Goal: Task Accomplishment & Management: Manage account settings

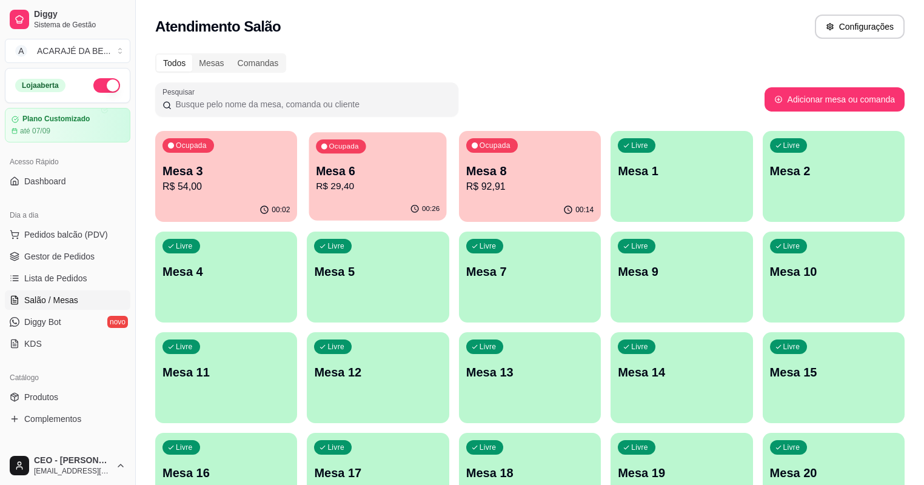
click at [352, 190] on p "R$ 29,40" at bounding box center [379, 187] width 124 height 14
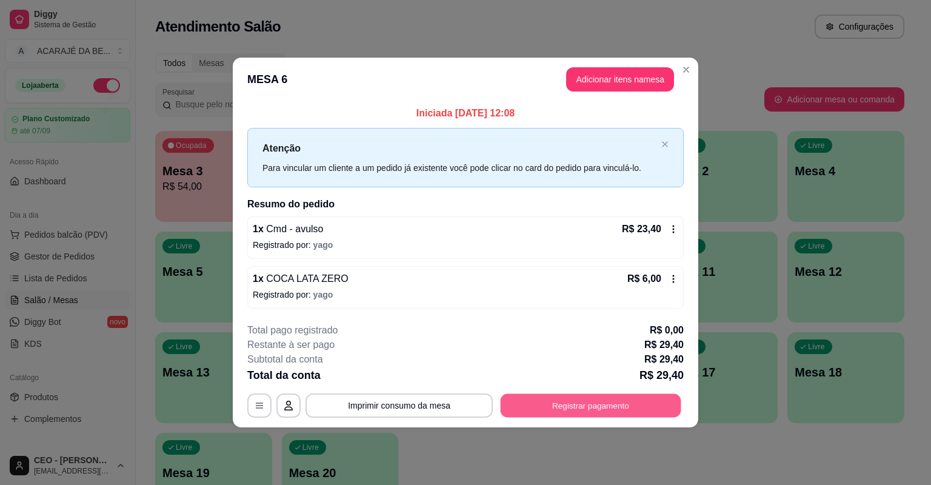
click at [594, 408] on button "Registrar pagamento" at bounding box center [591, 406] width 181 height 24
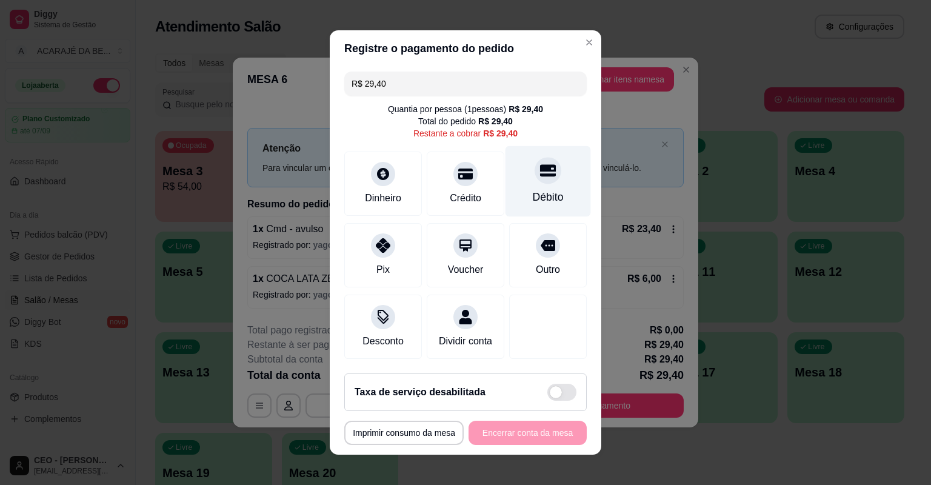
click at [511, 170] on div "Débito" at bounding box center [549, 181] width 86 height 71
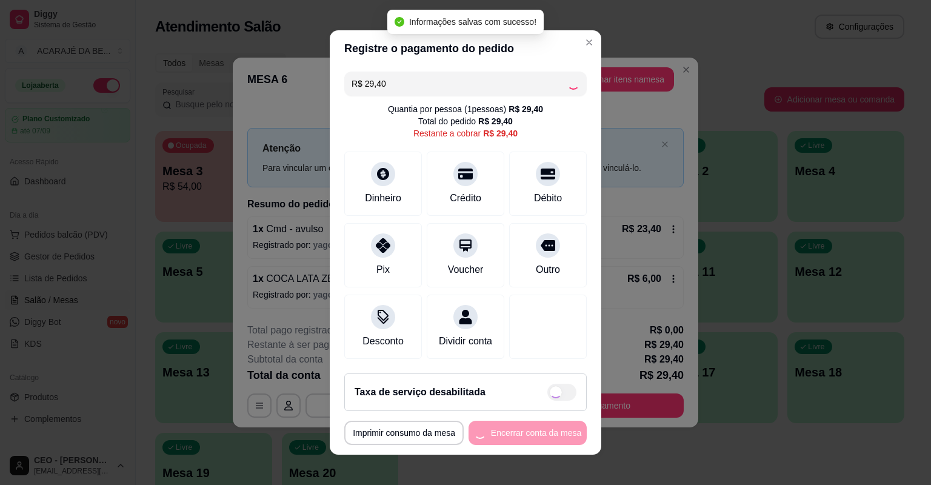
type input "R$ 0,00"
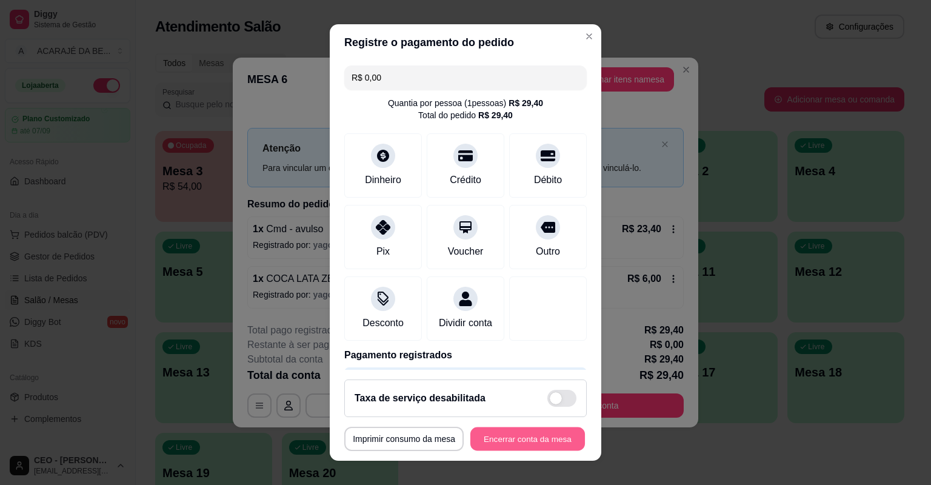
click at [545, 444] on button "Encerrar conta da mesa" at bounding box center [528, 440] width 115 height 24
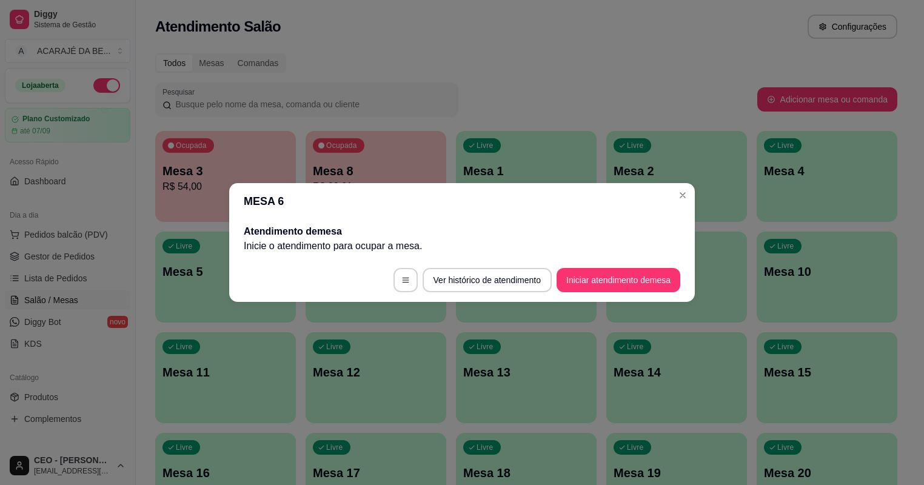
click at [93, 323] on link "Diggy Bot novo" at bounding box center [68, 321] width 126 height 19
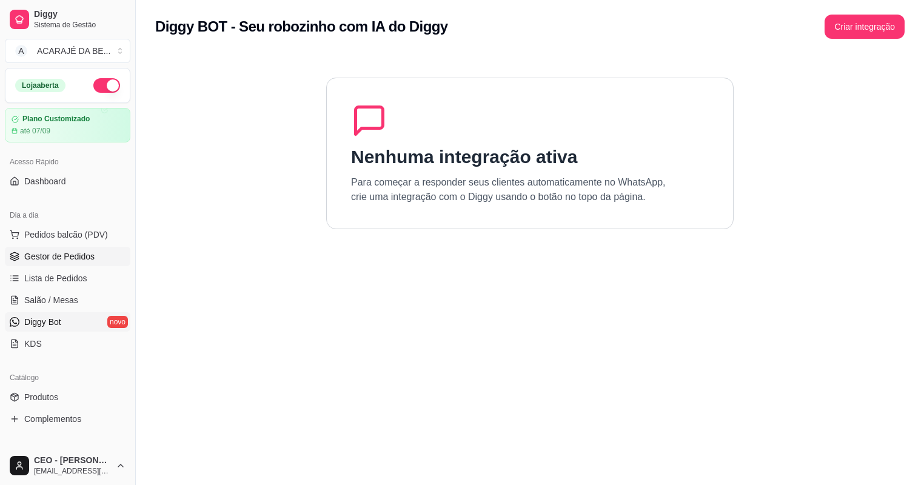
click at [58, 256] on span "Gestor de Pedidos" at bounding box center [59, 256] width 70 height 12
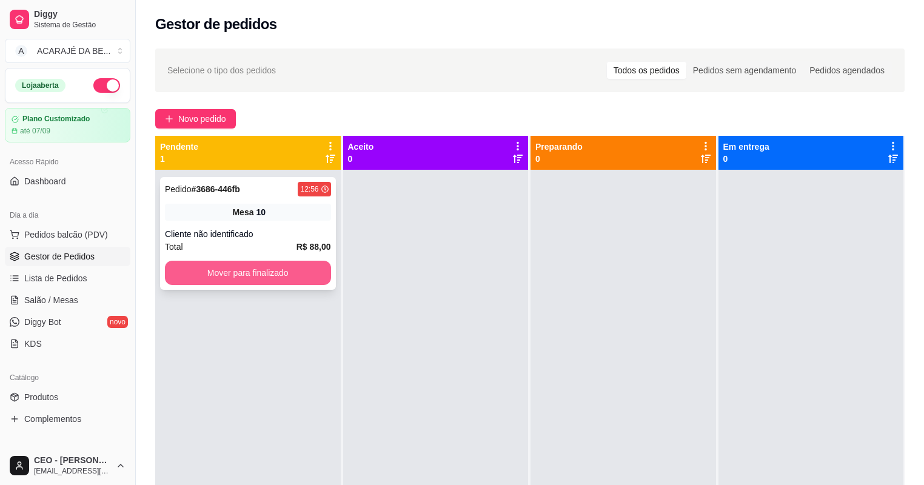
click at [257, 270] on button "Mover para finalizado" at bounding box center [248, 273] width 166 height 24
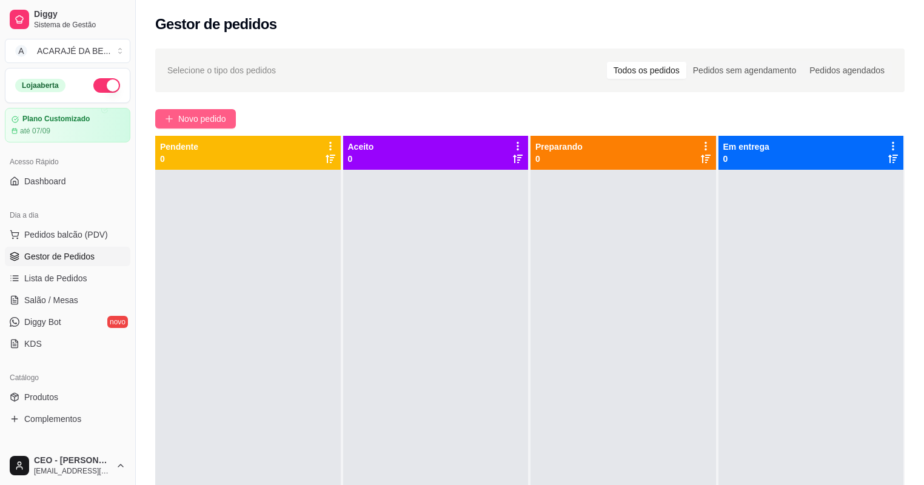
click at [197, 110] on button "Novo pedido" at bounding box center [195, 118] width 81 height 19
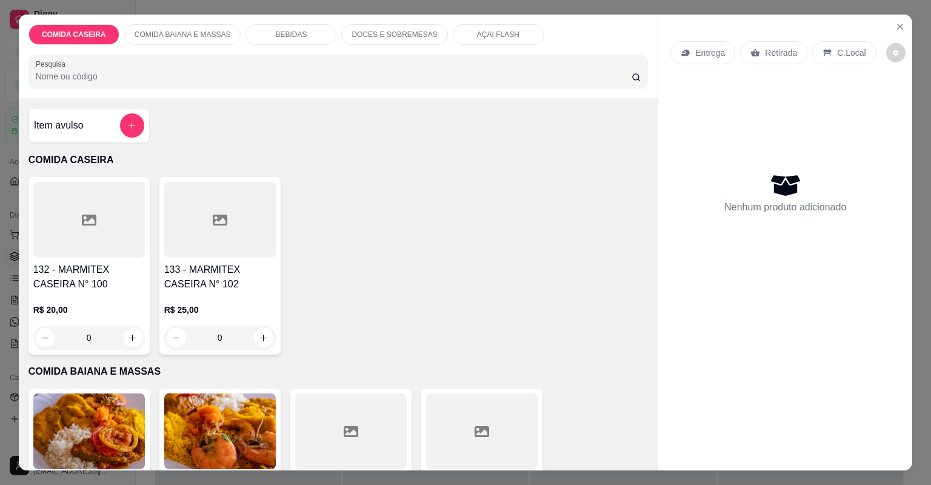
click at [363, 438] on div at bounding box center [351, 432] width 112 height 76
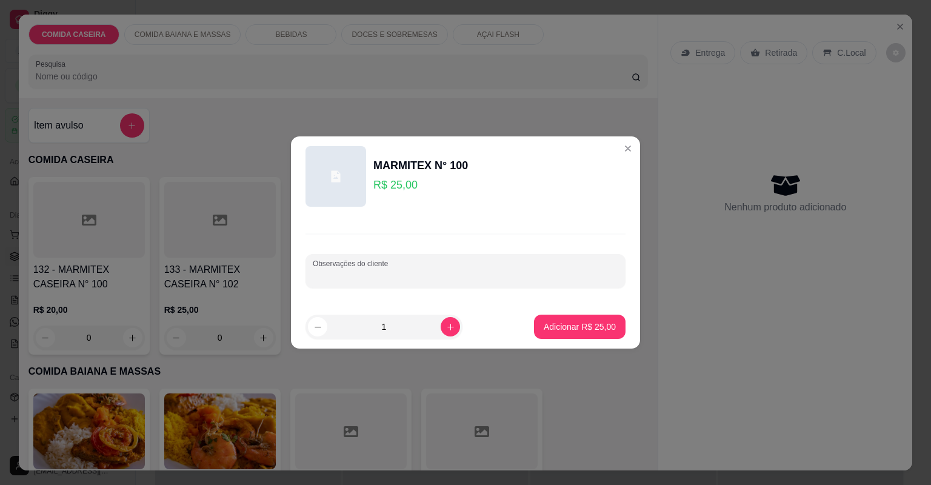
click at [452, 277] on input "Observações do cliente" at bounding box center [466, 276] width 306 height 12
type input "c"
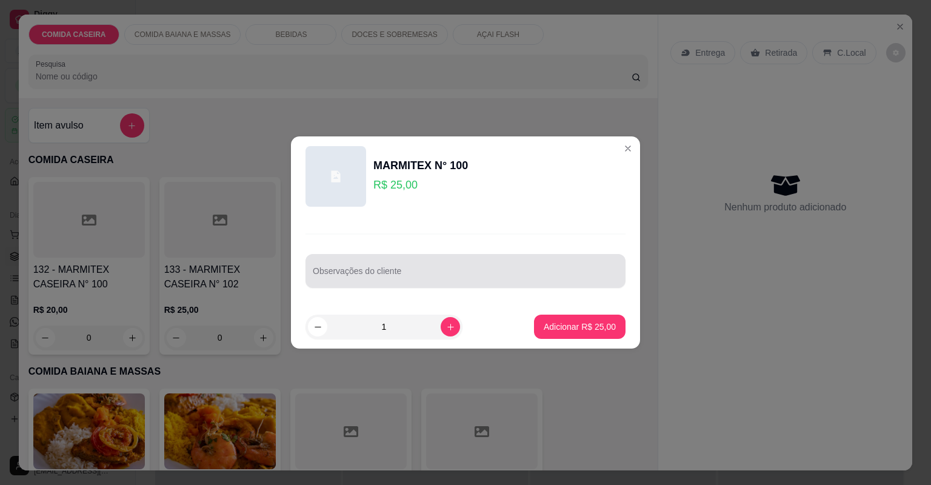
click at [489, 263] on div at bounding box center [466, 271] width 306 height 24
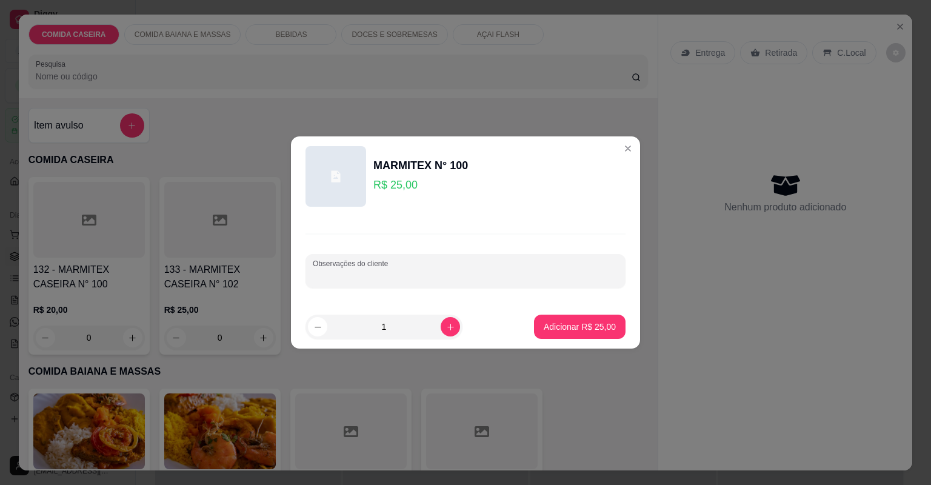
paste input "Completa com xixi de galinha tudo"
type input "Completa com xixi de galinha tudo"
click at [579, 330] on p "Adicionar R$ 25,00" at bounding box center [580, 327] width 72 height 12
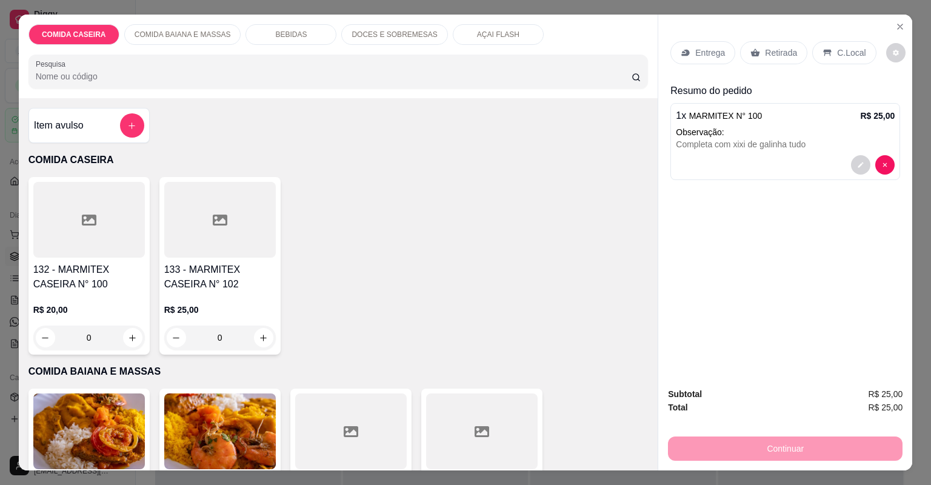
click at [703, 53] on p "Entrega" at bounding box center [711, 53] width 30 height 12
click at [779, 45] on div "Retirada" at bounding box center [773, 52] width 67 height 23
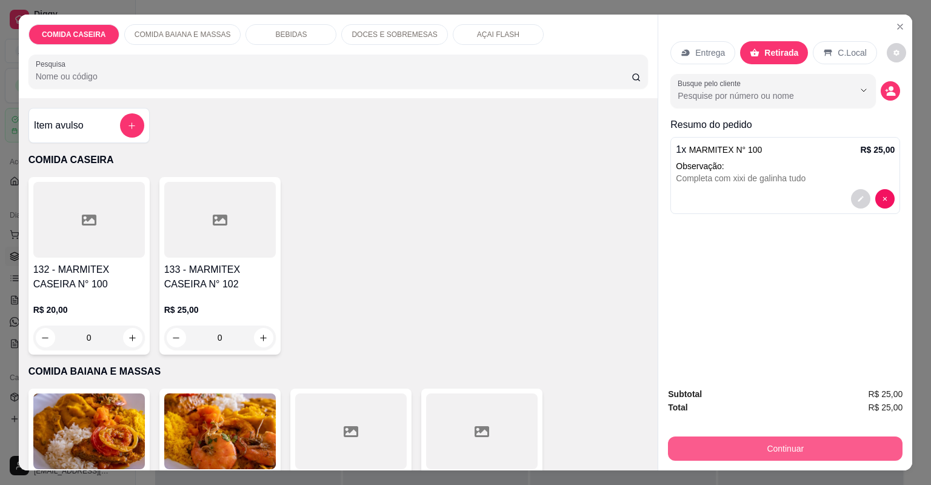
click at [713, 453] on button "Continuar" at bounding box center [785, 449] width 235 height 24
click at [701, 445] on button "Continuar" at bounding box center [785, 449] width 227 height 24
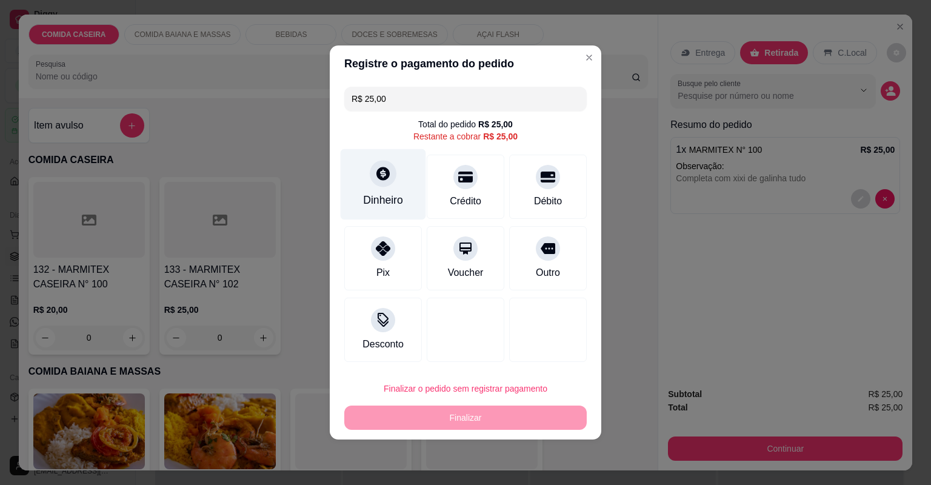
click at [377, 175] on icon at bounding box center [383, 173] width 13 height 13
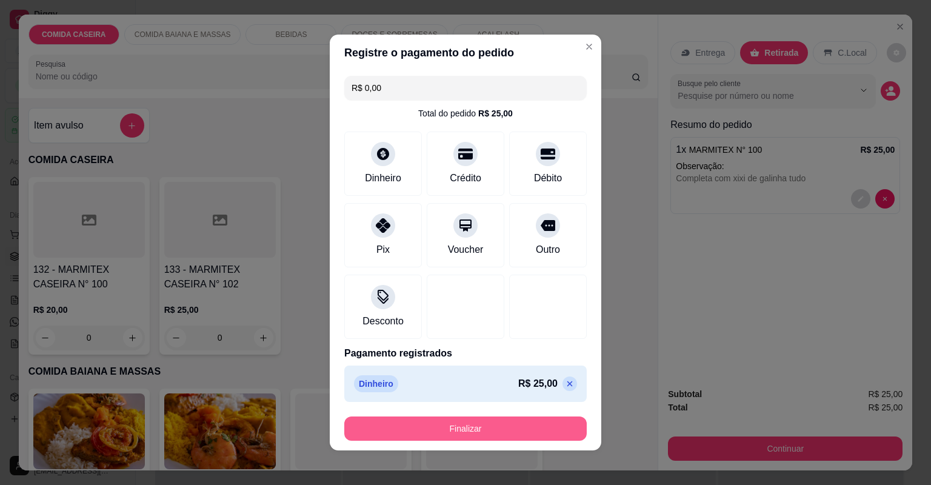
click at [490, 425] on button "Finalizar" at bounding box center [465, 429] width 243 height 24
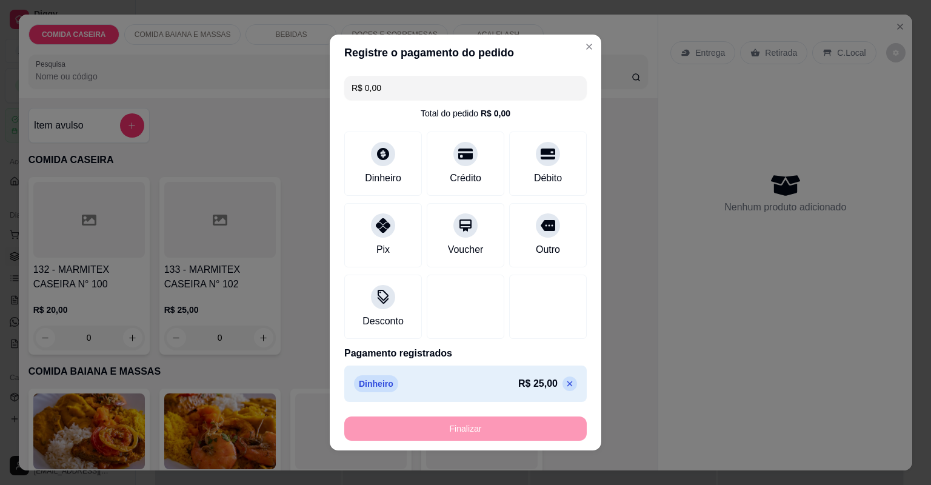
type input "-R$ 25,00"
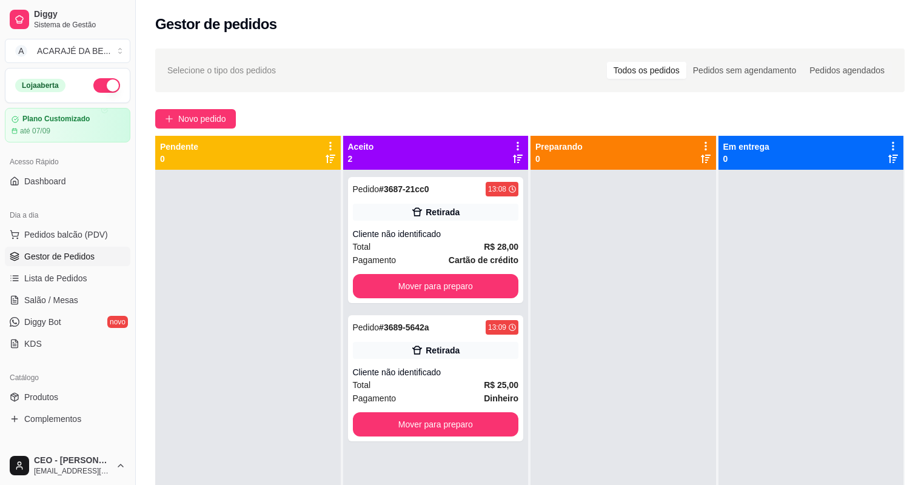
click at [294, 266] on div at bounding box center [248, 412] width 186 height 485
click at [293, 266] on div at bounding box center [248, 412] width 186 height 485
click at [455, 372] on div "Cliente não identificado" at bounding box center [436, 372] width 166 height 12
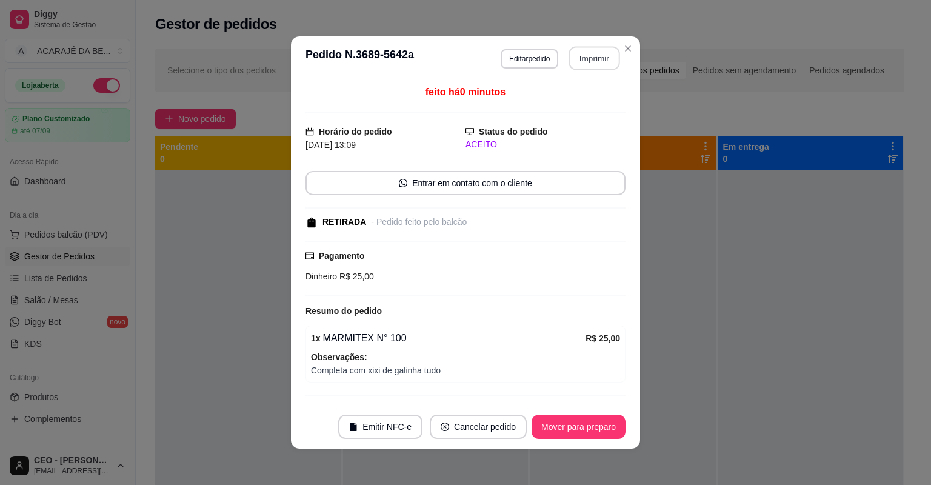
click at [613, 58] on button "Imprimir" at bounding box center [594, 59] width 51 height 24
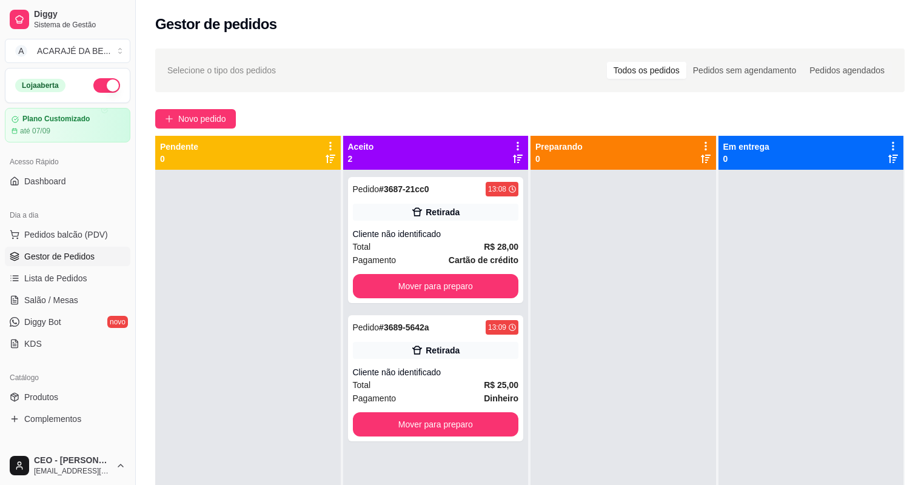
click at [86, 275] on link "Lista de Pedidos" at bounding box center [68, 278] width 126 height 19
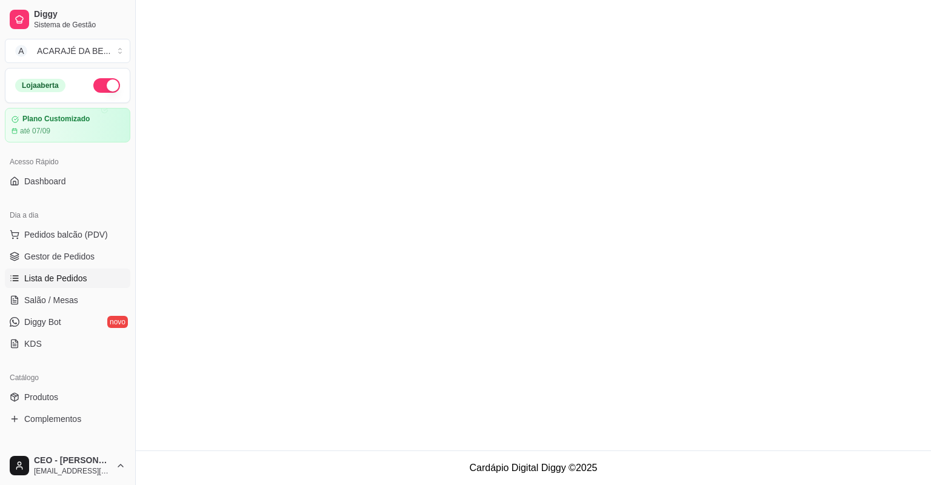
drag, startPoint x: 79, startPoint y: 233, endPoint x: 67, endPoint y: 206, distance: 29.6
click at [75, 218] on div "Dia a dia Pedidos balcão (PDV) Gestor de Pedidos Lista de Pedidos Salão / Mesas…" at bounding box center [67, 280] width 135 height 158
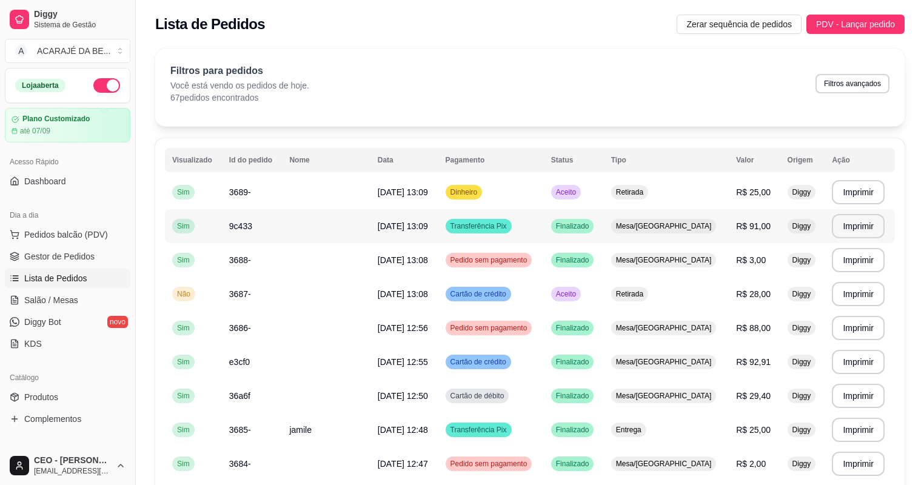
click at [255, 216] on td "9c433" at bounding box center [252, 226] width 61 height 34
click at [68, 301] on span "Salão / Mesas" at bounding box center [51, 300] width 54 height 12
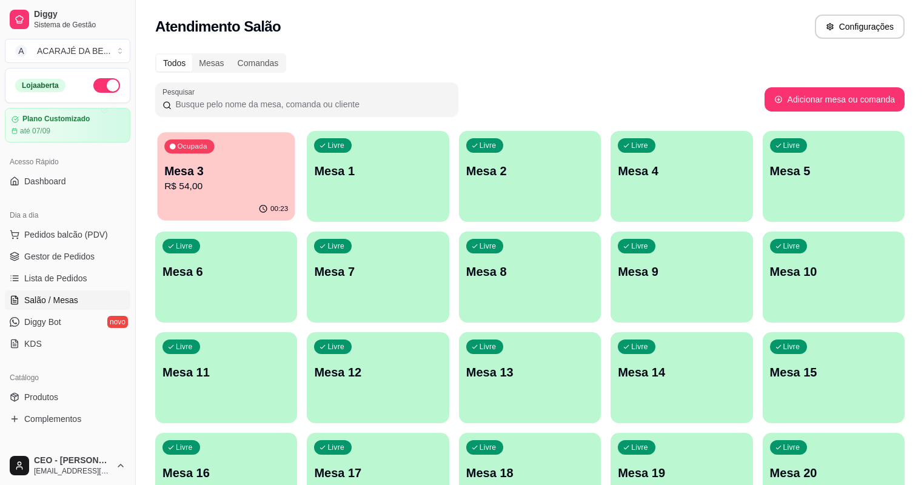
click at [230, 196] on div "Ocupada Mesa 3 R$ 54,00" at bounding box center [227, 164] width 138 height 65
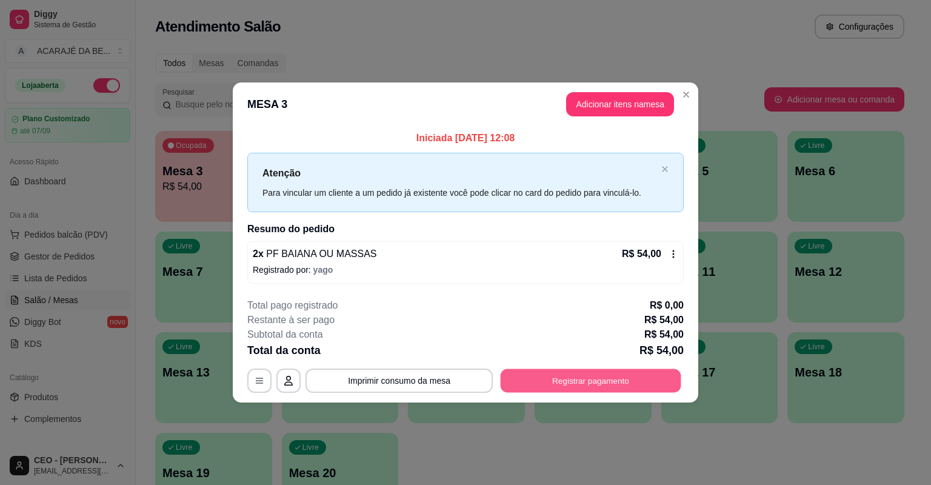
click at [616, 383] on button "Registrar pagamento" at bounding box center [591, 381] width 181 height 24
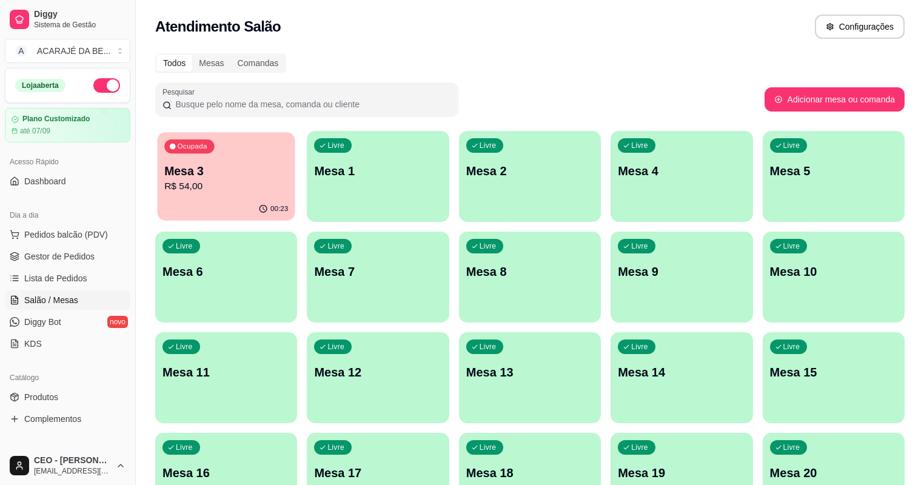
click at [226, 177] on p "Mesa 3" at bounding box center [226, 171] width 124 height 16
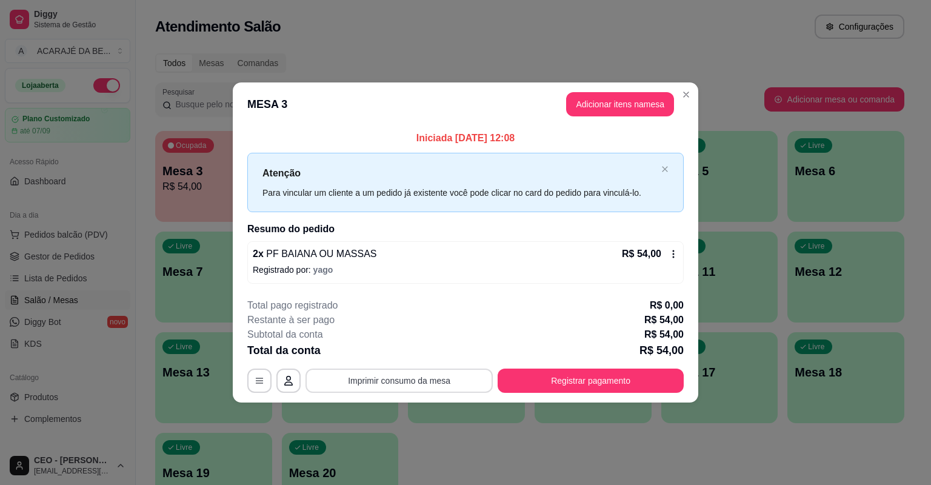
click at [384, 382] on button "Imprimir consumo da mesa" at bounding box center [399, 381] width 187 height 24
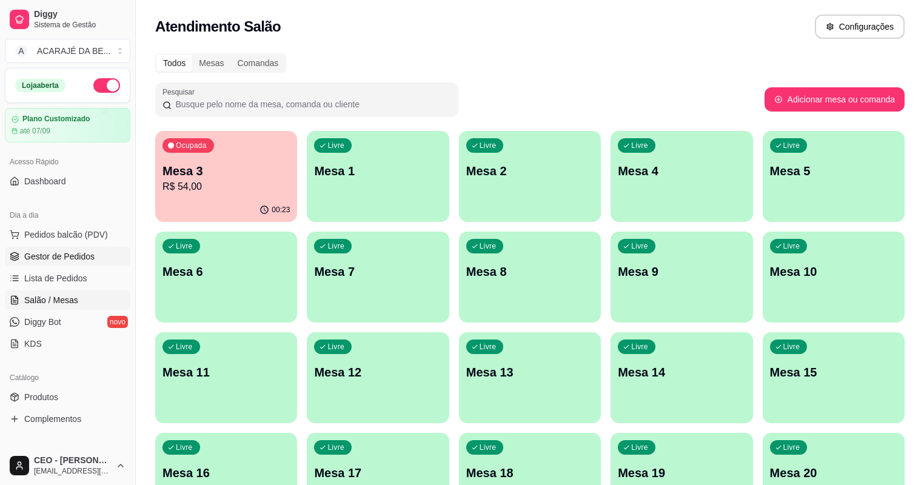
click at [75, 260] on span "Gestor de Pedidos" at bounding box center [59, 256] width 70 height 12
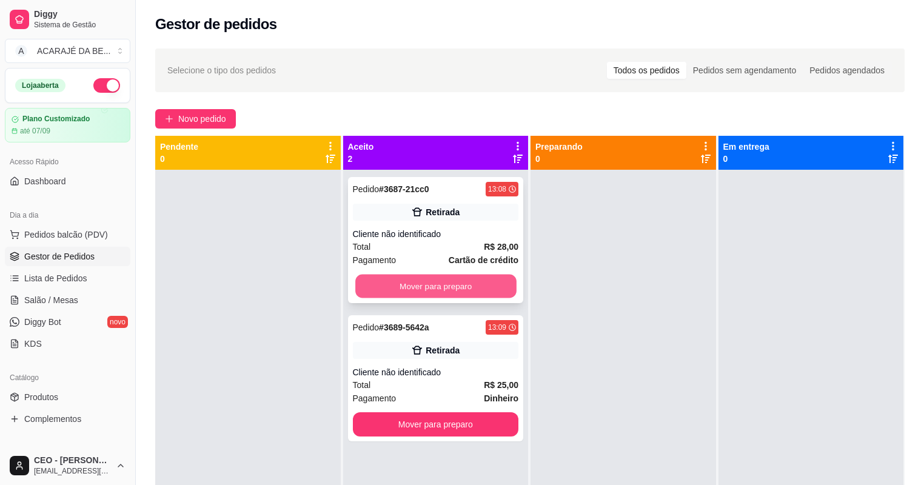
click at [472, 294] on button "Mover para preparo" at bounding box center [435, 287] width 161 height 24
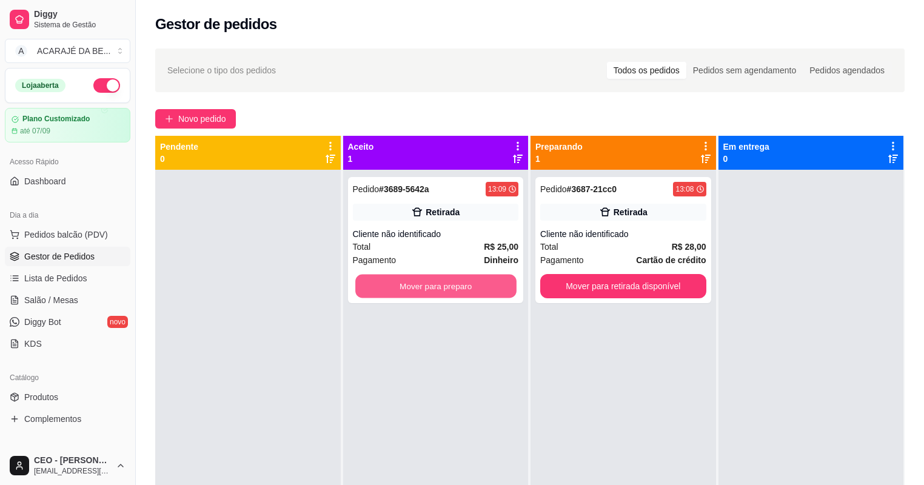
click at [472, 294] on button "Mover para preparo" at bounding box center [435, 287] width 161 height 24
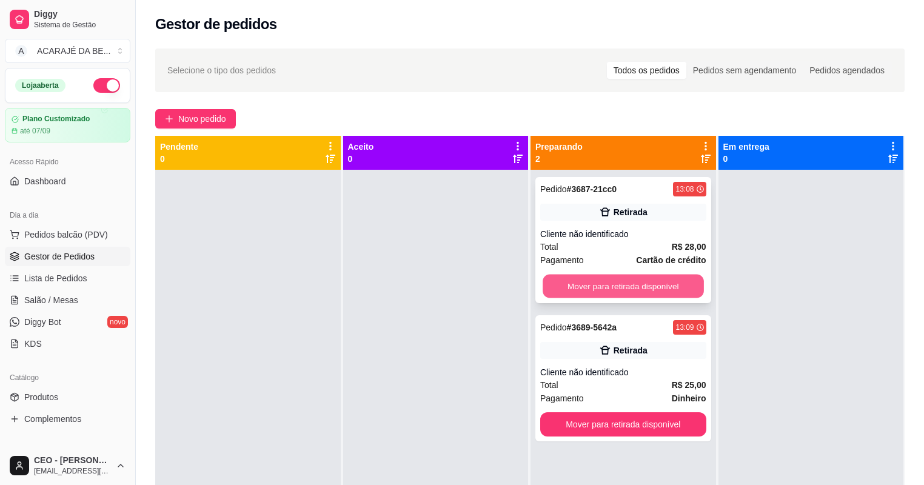
click at [603, 296] on button "Mover para retirada disponível" at bounding box center [623, 287] width 161 height 24
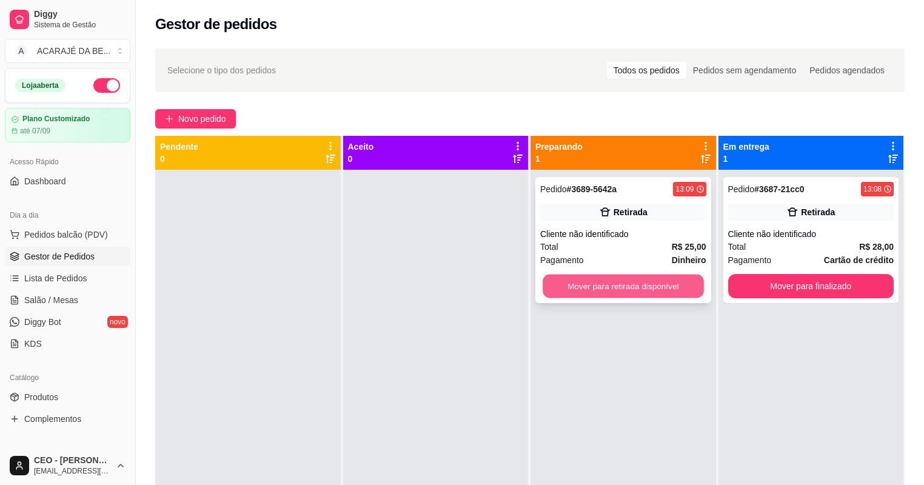
click at [622, 286] on button "Mover para retirada disponível" at bounding box center [623, 287] width 161 height 24
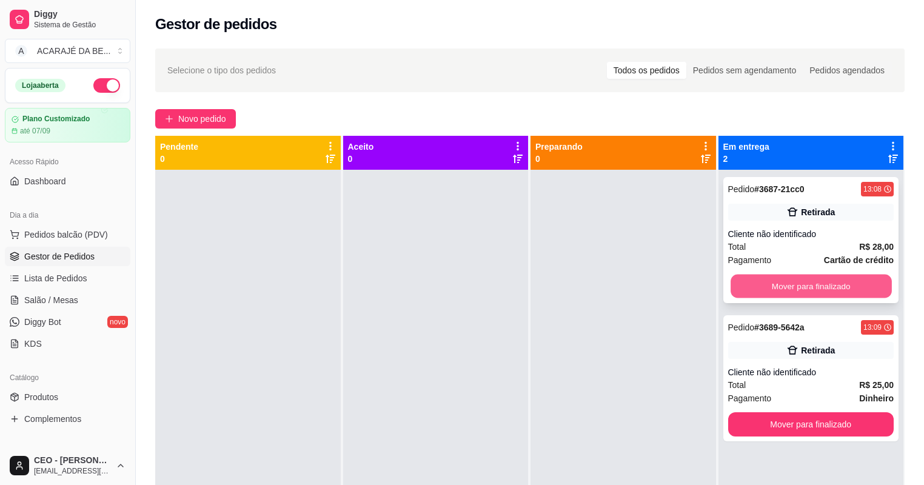
click at [752, 292] on button "Mover para finalizado" at bounding box center [811, 287] width 161 height 24
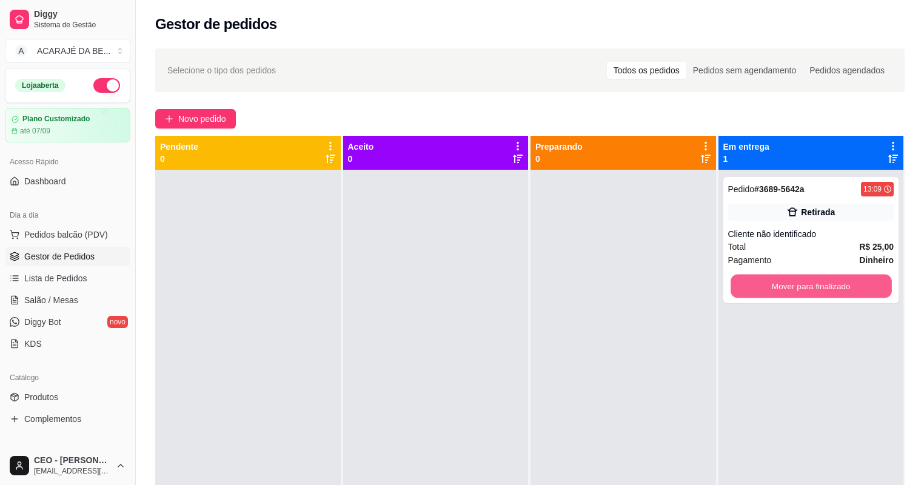
click at [752, 292] on button "Mover para finalizado" at bounding box center [811, 287] width 161 height 24
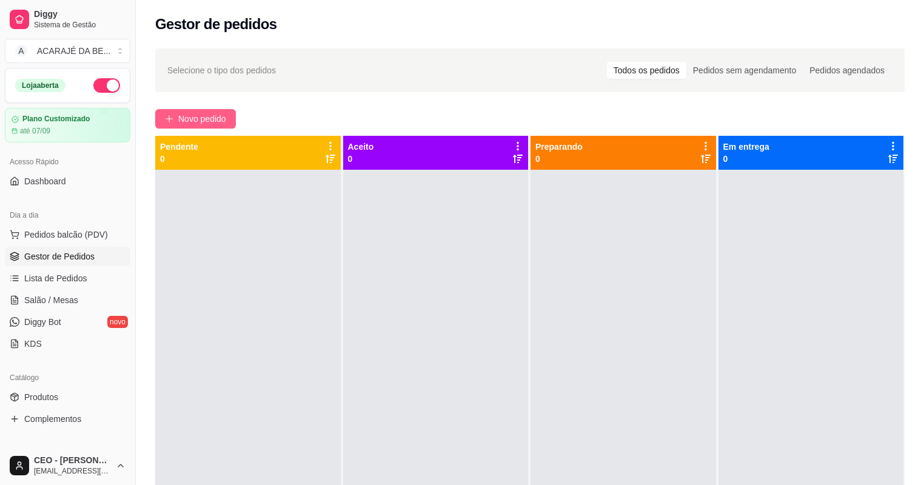
click at [210, 121] on span "Novo pedido" at bounding box center [202, 118] width 48 height 13
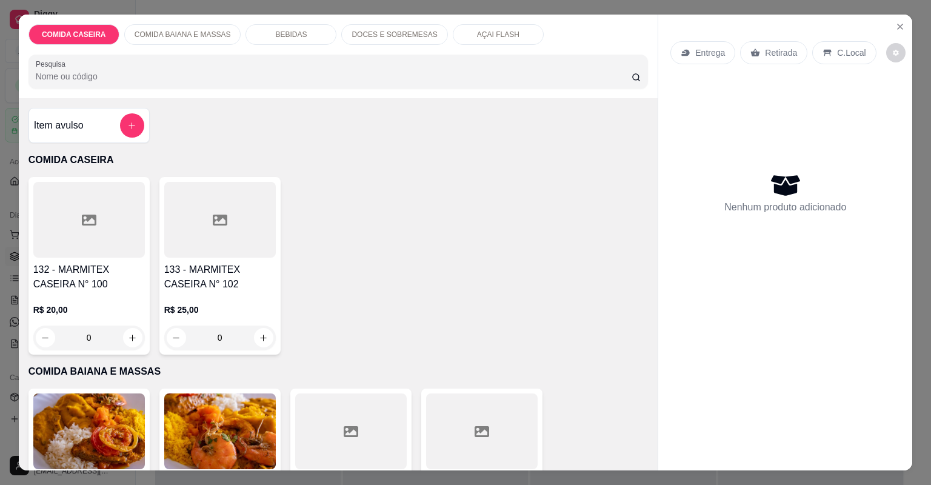
click at [110, 223] on div at bounding box center [89, 220] width 112 height 76
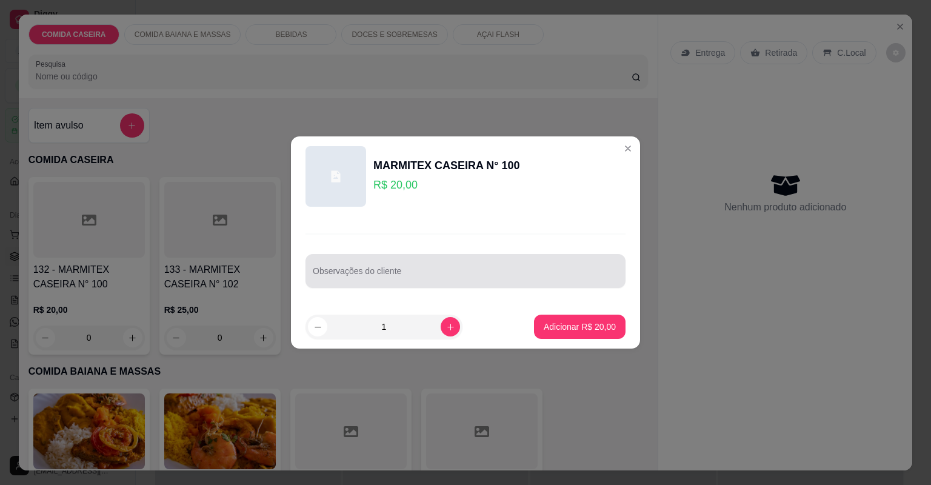
click at [427, 274] on input "Observações do cliente" at bounding box center [466, 276] width 306 height 12
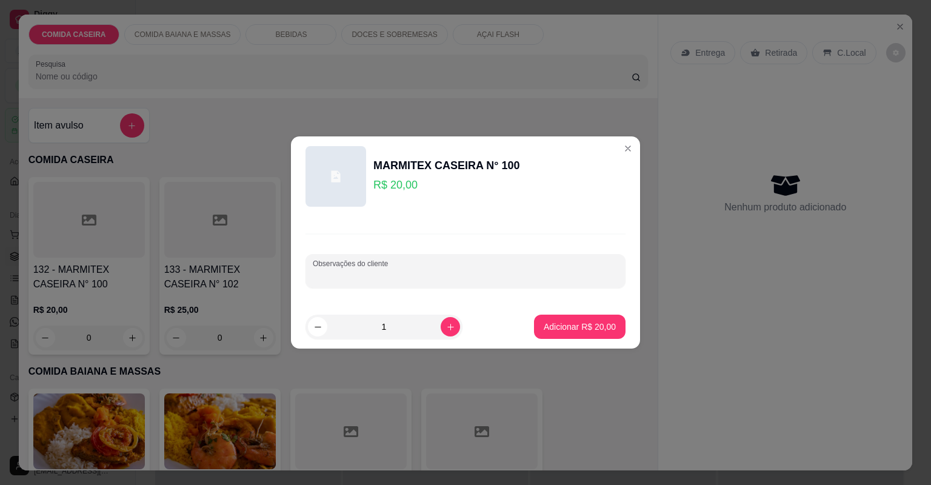
paste input "Feijão tropeiro [PERSON_NAME] Farofa de banana Salada de maionese Fígado e filé…"
type input "Feijão tropeiro [PERSON_NAME] Farofa de banana Salada de maionese Fígado e filé…"
click at [587, 335] on button "Adicionar R$ 20,00" at bounding box center [579, 327] width 89 height 24
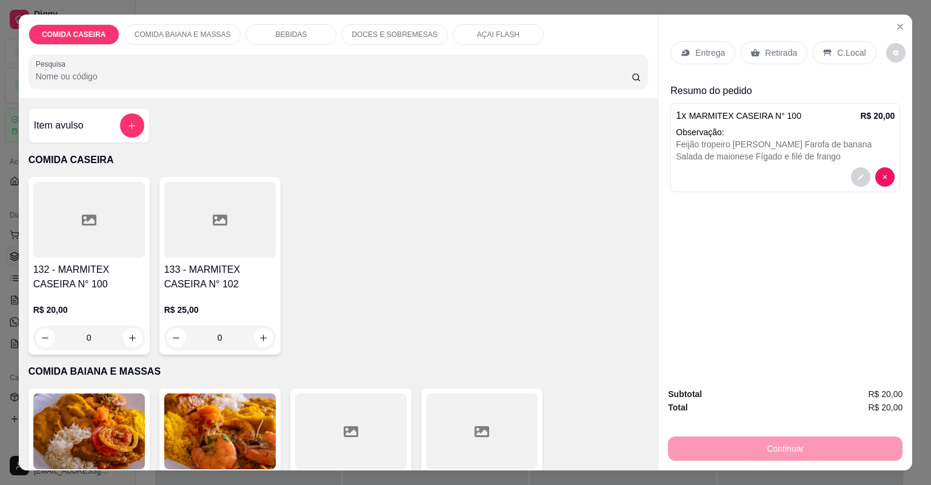
click at [710, 50] on p "Entrega" at bounding box center [711, 53] width 30 height 12
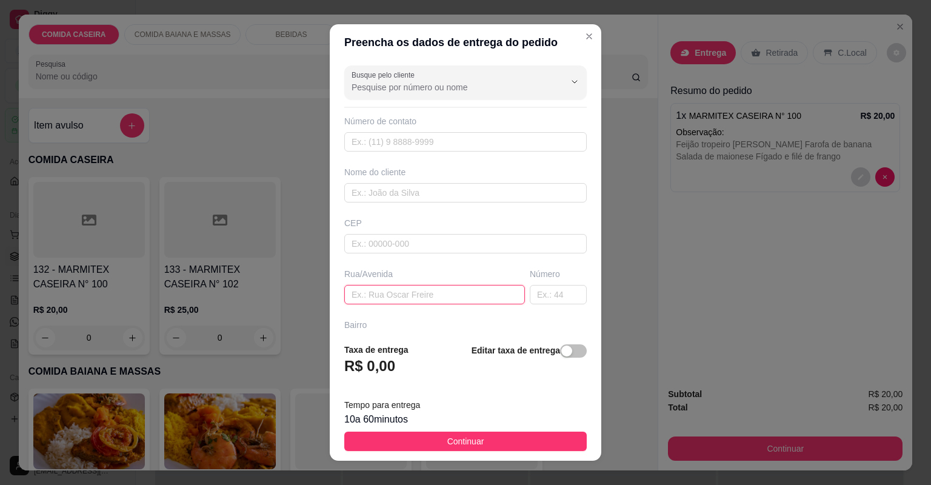
click at [483, 293] on input "text" at bounding box center [434, 294] width 181 height 19
paste input "Rua [PERSON_NAME],[PERSON_NAME]. N° 62 perto do posto de saude"
type input "Rua [PERSON_NAME],[PERSON_NAME]. N° 62 perto do posto de saude"
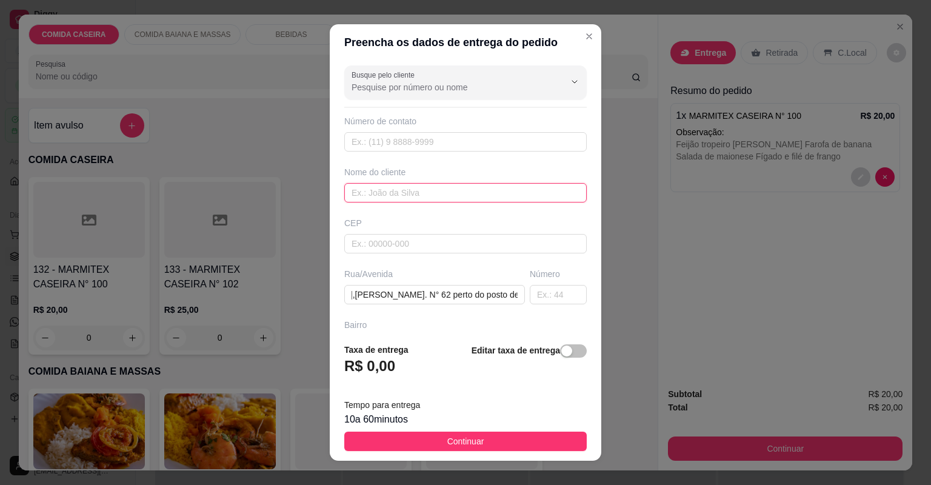
scroll to position [0, 0]
click at [446, 189] on input "text" at bounding box center [465, 192] width 243 height 19
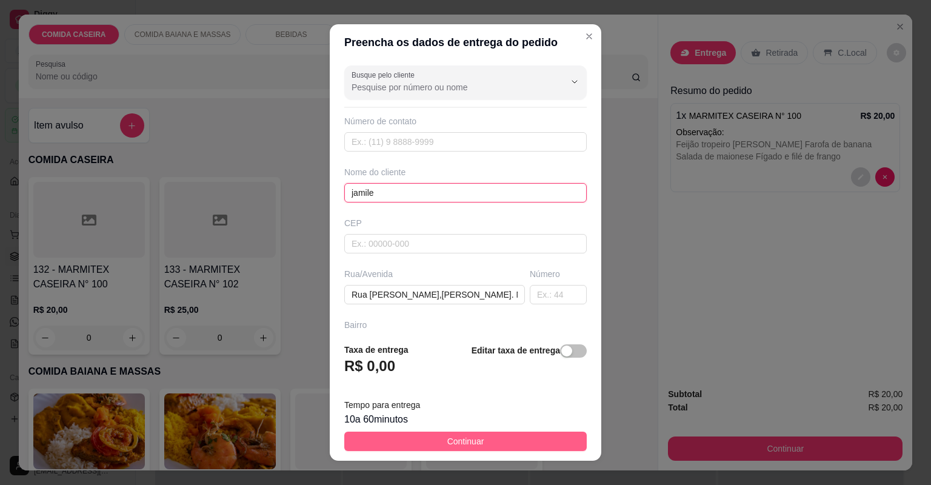
type input "jamile"
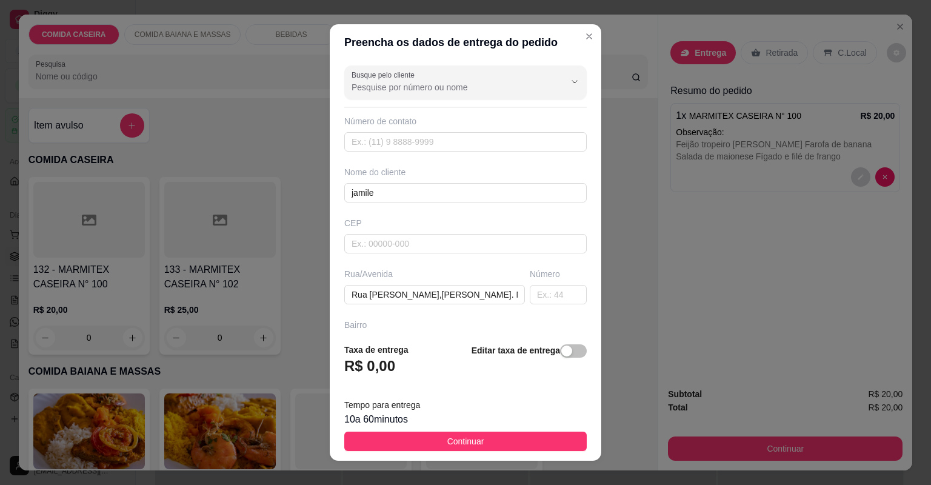
click at [530, 449] on button "Continuar" at bounding box center [465, 441] width 243 height 19
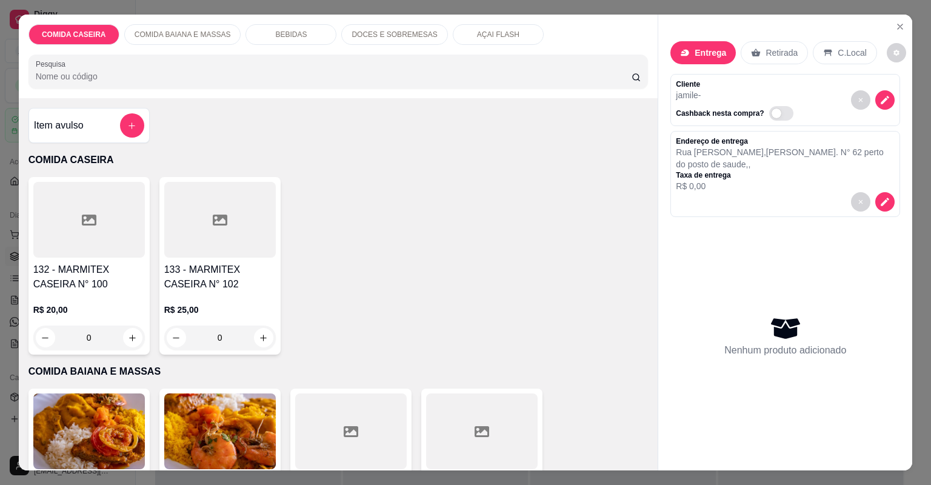
click at [92, 229] on div at bounding box center [89, 220] width 112 height 76
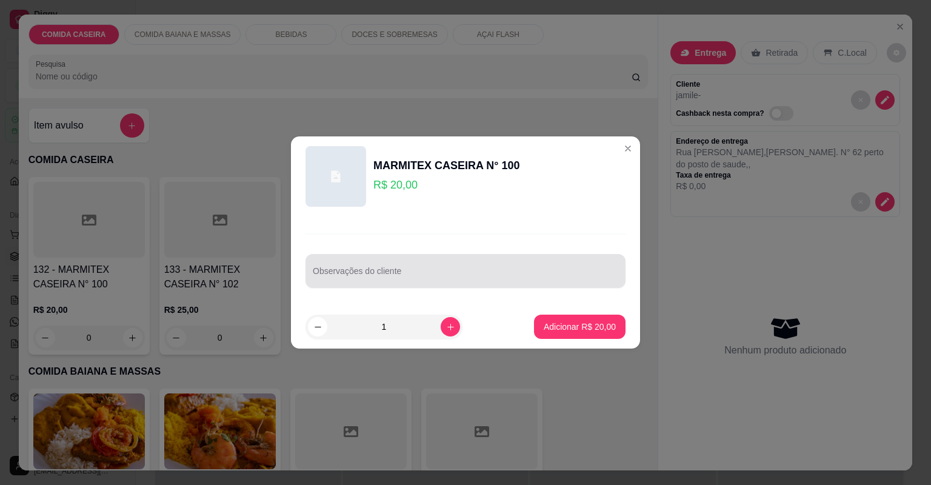
click at [389, 279] on input "Observações do cliente" at bounding box center [466, 276] width 306 height 12
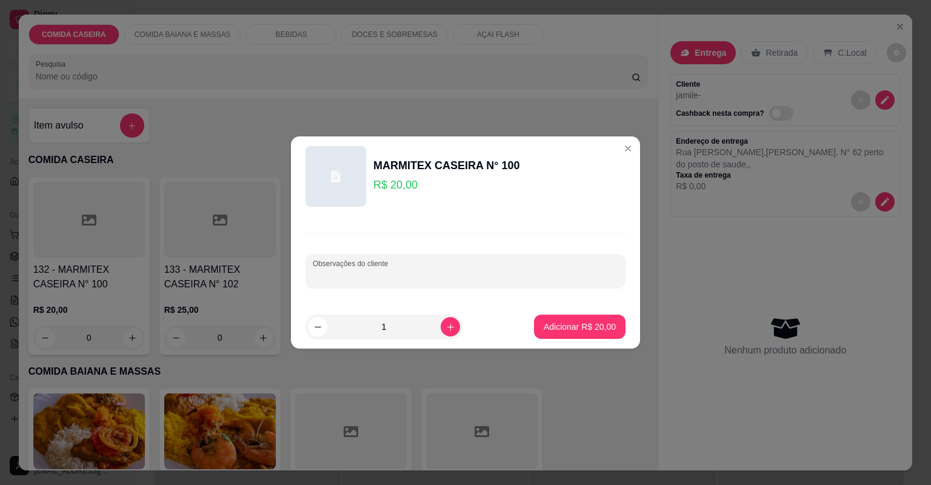
paste input "Feijão tropeiro Salada de maionese [PERSON_NAME] Filé de frango e churrasco"
type input "Feijão tropeiro Salada de maionese [PERSON_NAME] Filé de frango e churrasco"
click at [583, 335] on button "Adicionar R$ 20,00" at bounding box center [580, 327] width 92 height 24
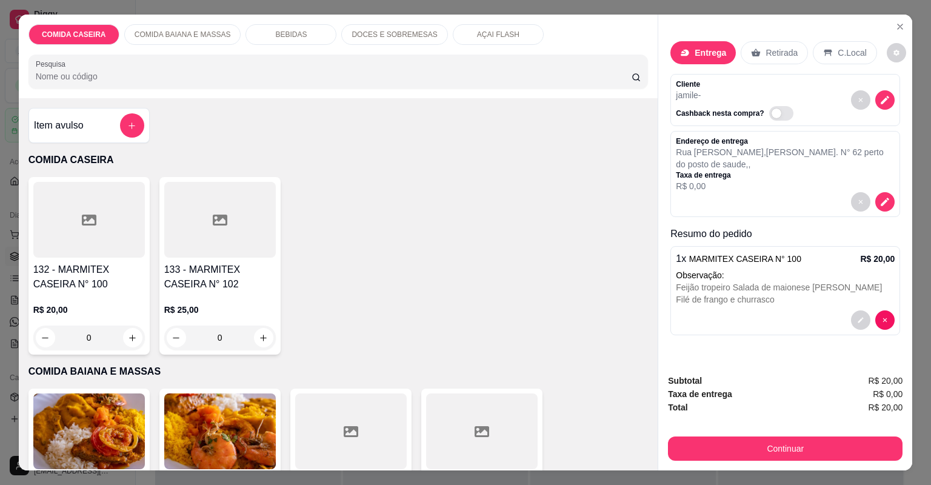
click at [716, 54] on p "Entrega" at bounding box center [711, 53] width 32 height 12
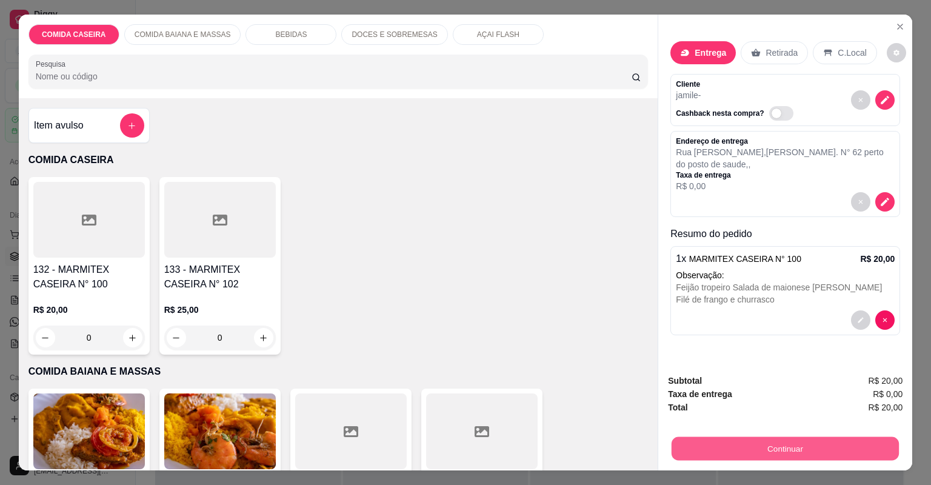
click at [685, 450] on button "Continuar" at bounding box center [785, 449] width 227 height 24
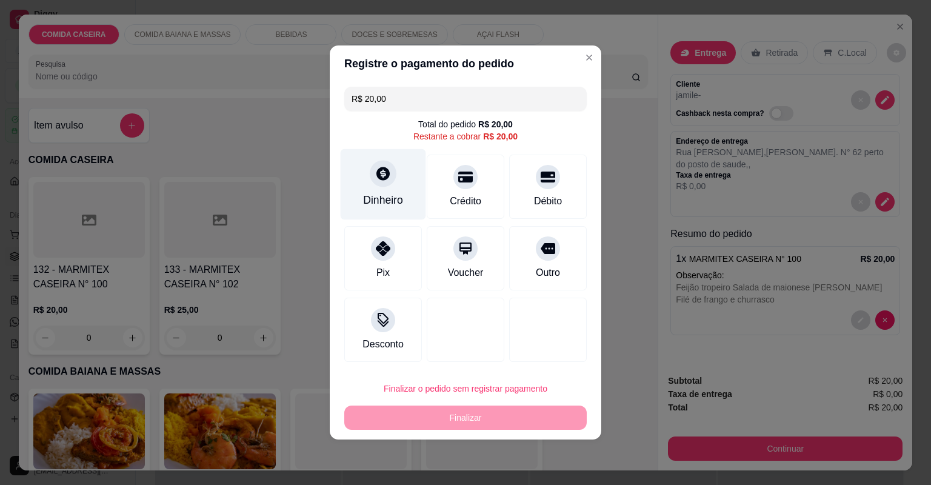
click at [368, 197] on div "Dinheiro" at bounding box center [383, 200] width 40 height 16
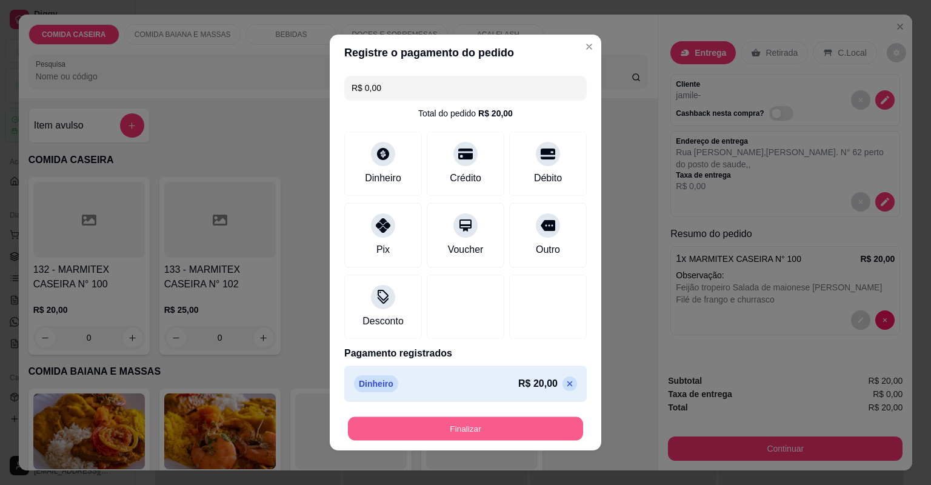
click at [532, 425] on button "Finalizar" at bounding box center [465, 429] width 235 height 24
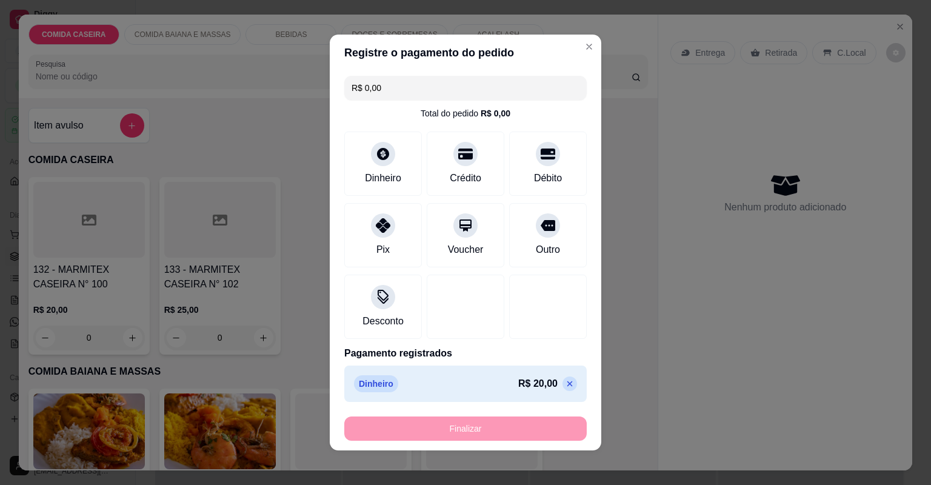
type input "-R$ 20,00"
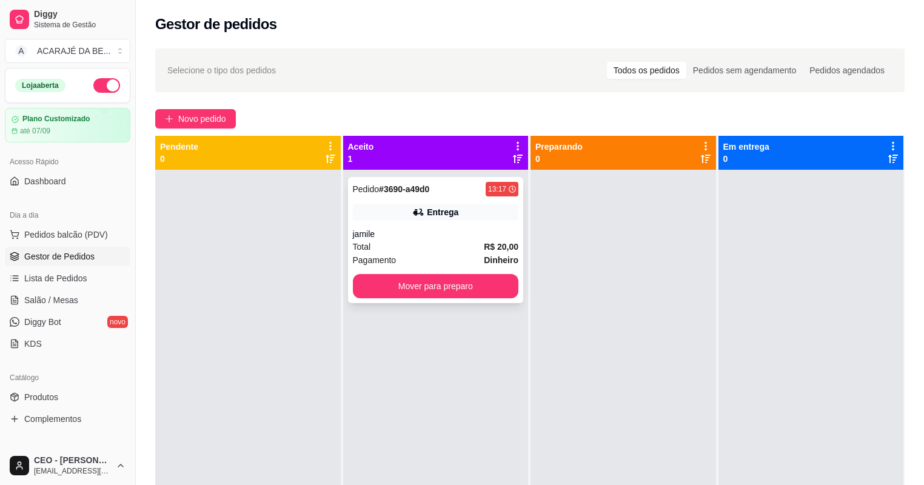
click at [437, 258] on div "Pagamento Dinheiro" at bounding box center [436, 259] width 166 height 13
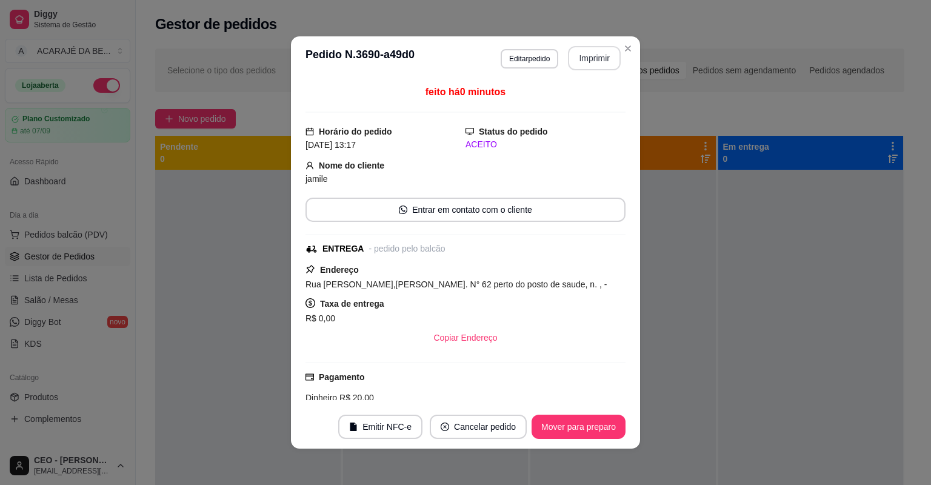
click at [605, 59] on button "Imprimir" at bounding box center [594, 58] width 53 height 24
click at [605, 61] on button "Imprimir" at bounding box center [594, 58] width 53 height 24
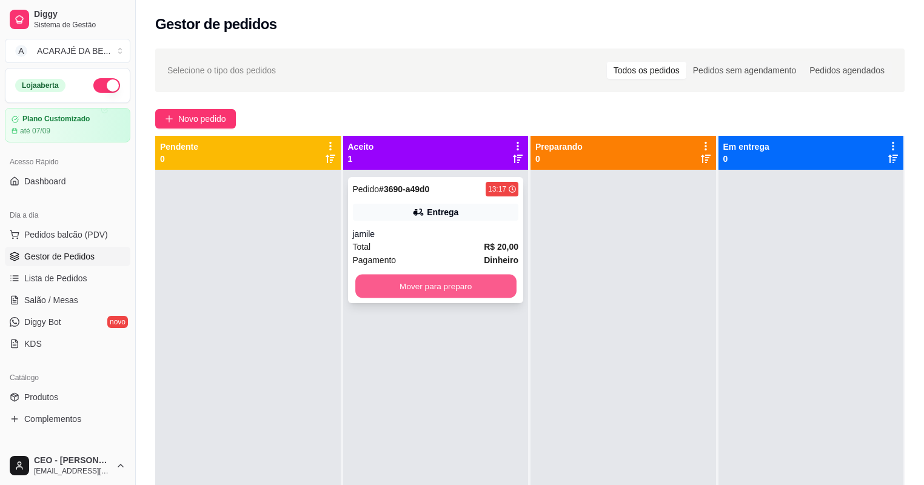
click at [439, 284] on button "Mover para preparo" at bounding box center [435, 287] width 161 height 24
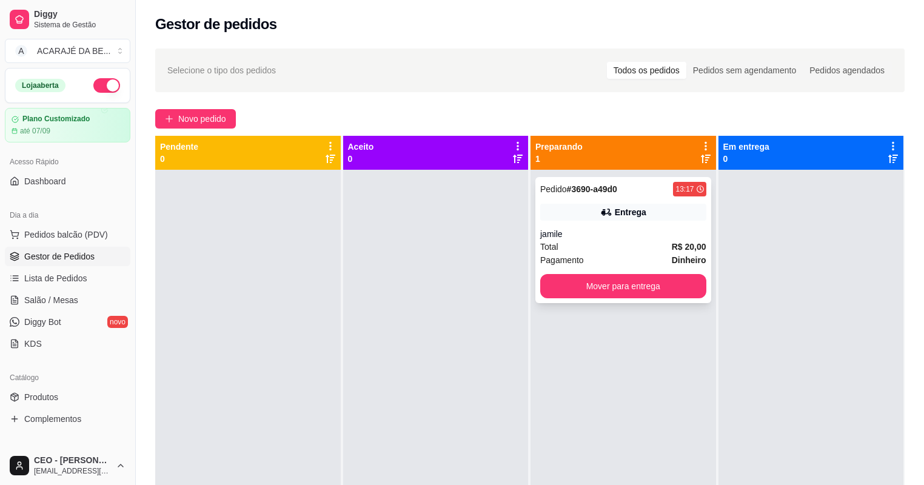
click at [589, 250] on div "Total R$ 20,00" at bounding box center [623, 246] width 166 height 13
click at [679, 286] on button "Mover para entrega" at bounding box center [623, 287] width 161 height 24
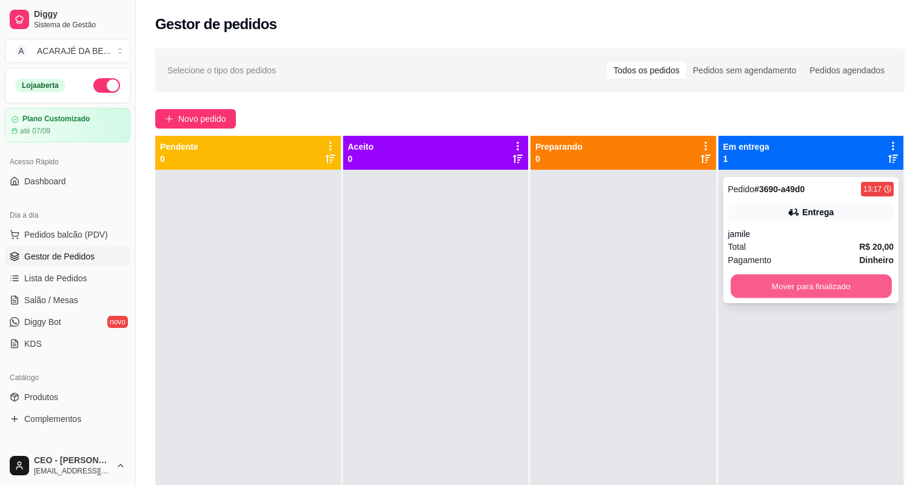
click at [740, 284] on button "Mover para finalizado" at bounding box center [811, 287] width 161 height 24
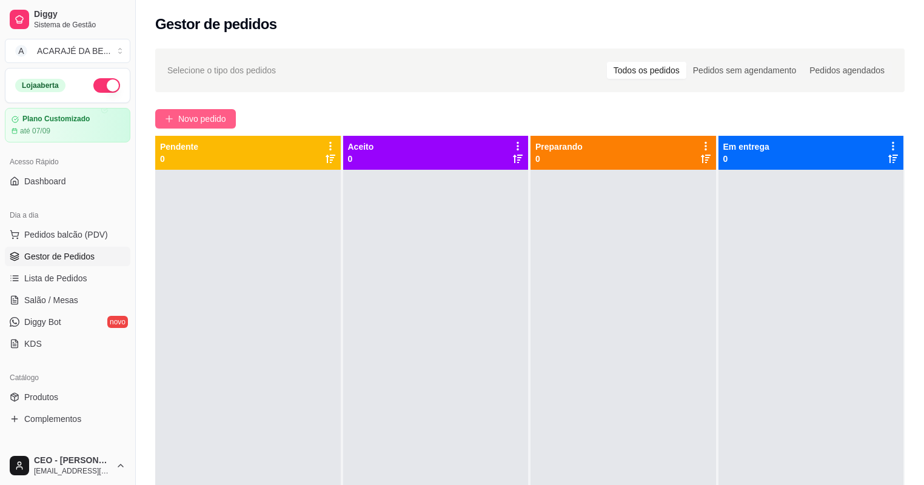
click at [215, 119] on span "Novo pedido" at bounding box center [202, 118] width 48 height 13
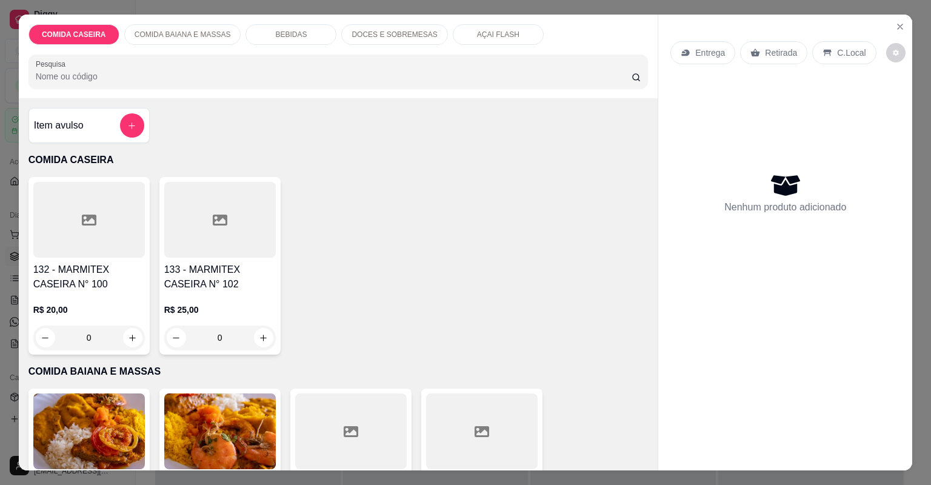
click at [244, 230] on div at bounding box center [220, 220] width 112 height 76
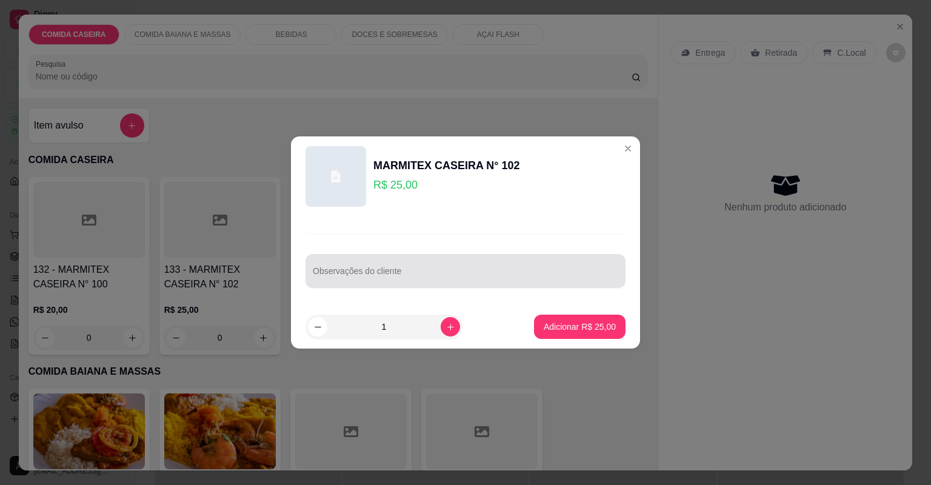
click at [394, 264] on div at bounding box center [466, 271] width 306 height 24
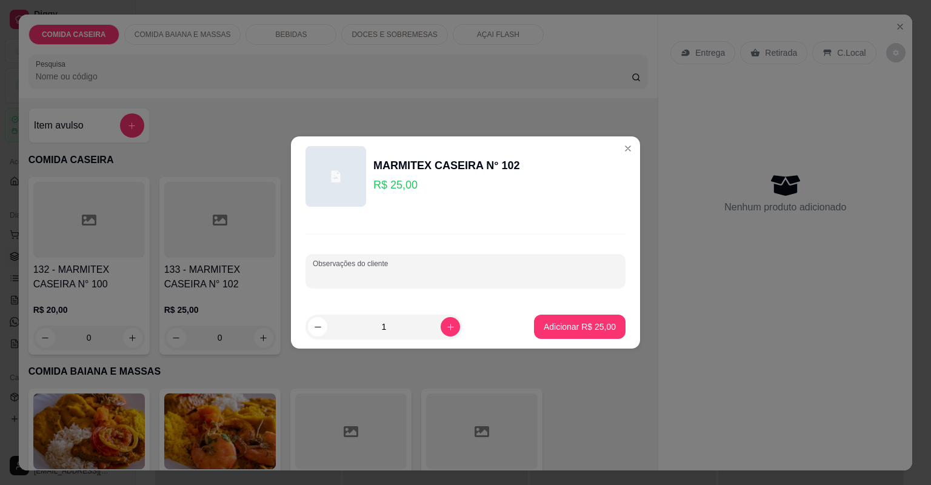
paste input "Feijão tropeiro Purê de batata Arroz temperado Vinagrete Strogonoff Linguiça mi…"
type input "Feijão tropeiro Purê de batata Arroz temperado Vinagrete Strogonoff Linguiça mi…"
click at [585, 333] on button "Adicionar R$ 25,00" at bounding box center [579, 327] width 89 height 24
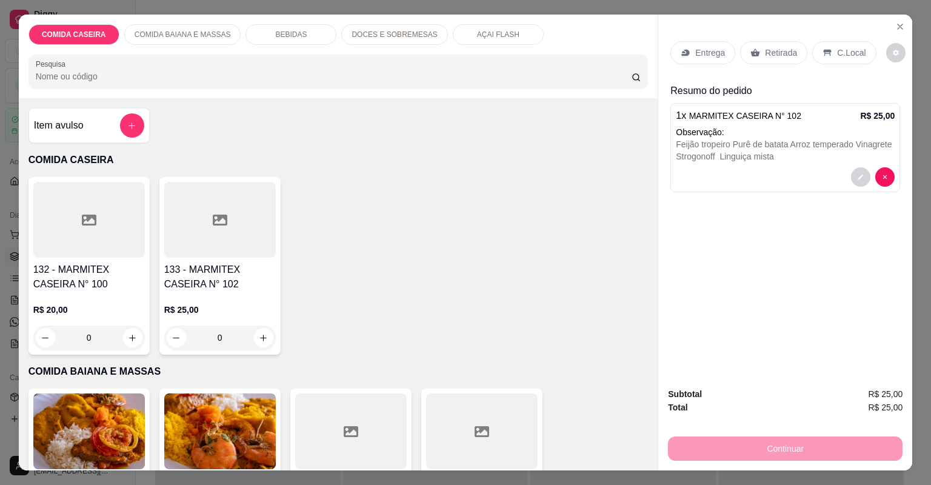
click at [699, 49] on p "Entrega" at bounding box center [711, 53] width 30 height 12
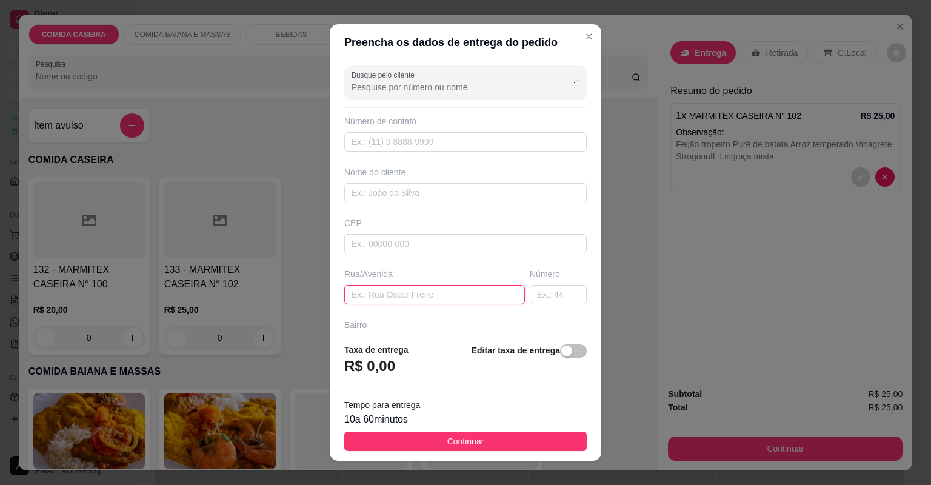
click at [460, 289] on input "text" at bounding box center [434, 294] width 181 height 19
paste input "[STREET_ADDRESS] Natalia"
type input "[STREET_ADDRESS] Natalia"
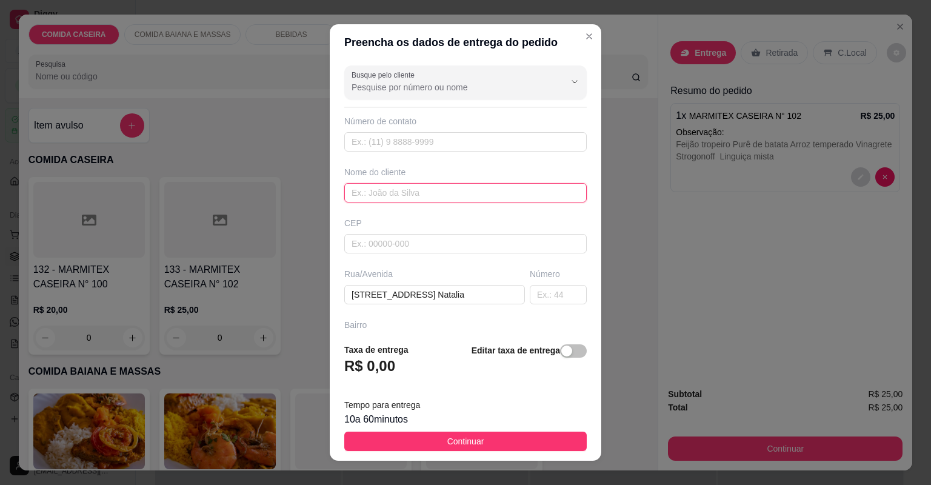
click at [437, 189] on input "text" at bounding box center [465, 192] width 243 height 19
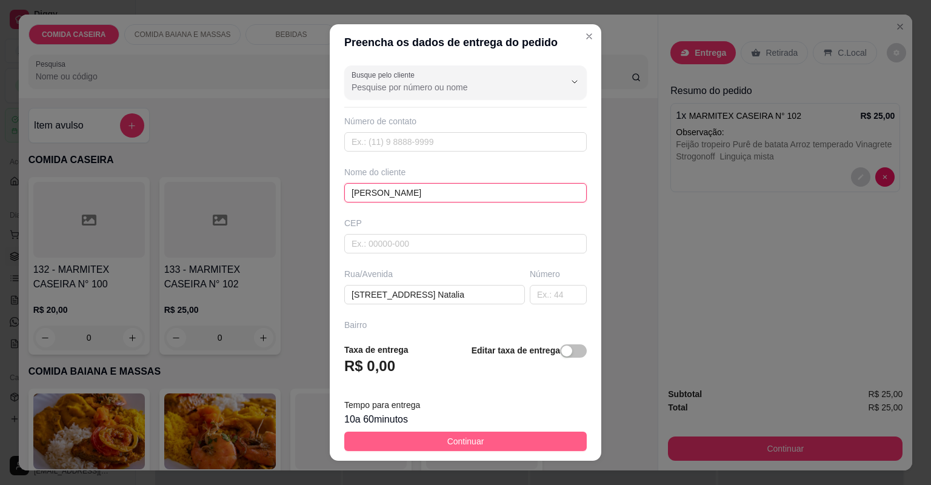
type input "[PERSON_NAME]"
click at [448, 435] on span "Continuar" at bounding box center [466, 441] width 37 height 13
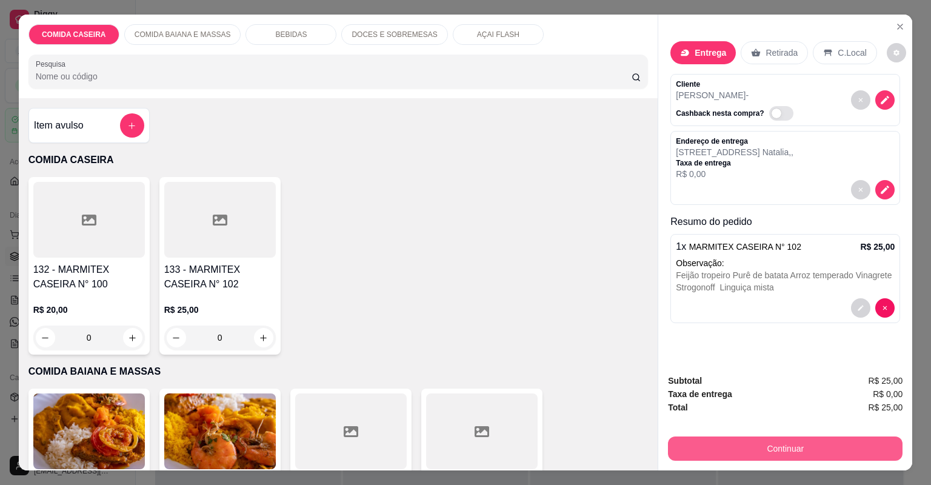
click at [728, 441] on button "Continuar" at bounding box center [785, 449] width 235 height 24
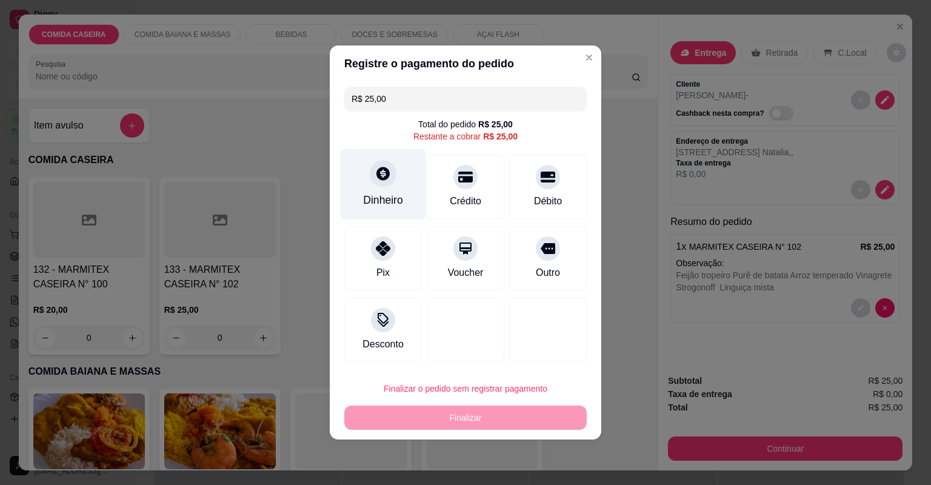
click at [401, 178] on div "Dinheiro" at bounding box center [384, 184] width 86 height 71
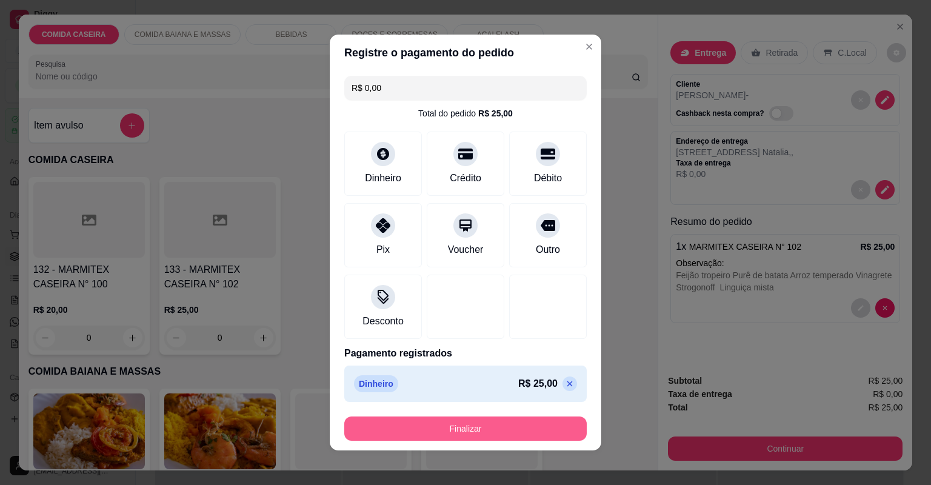
click at [539, 432] on button "Finalizar" at bounding box center [465, 429] width 243 height 24
click at [539, 432] on div "Finalizar" at bounding box center [465, 429] width 243 height 24
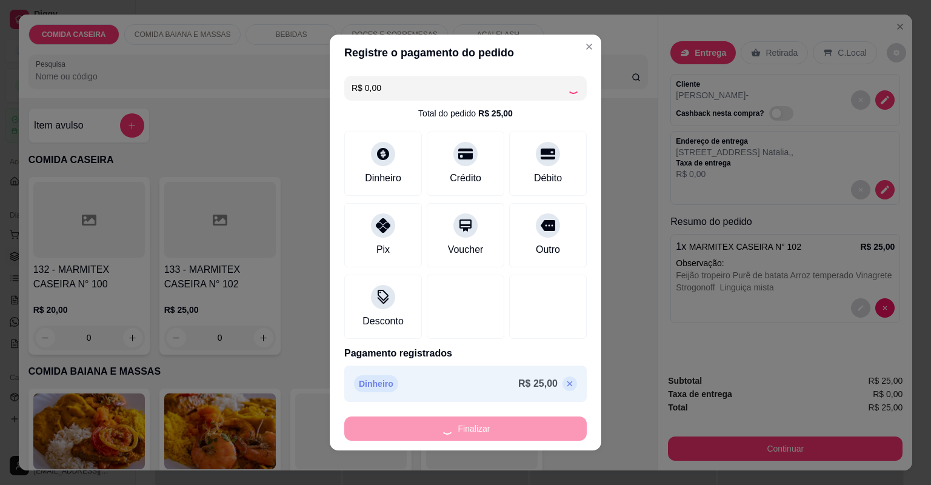
click at [539, 432] on div "Finalizar" at bounding box center [465, 429] width 243 height 24
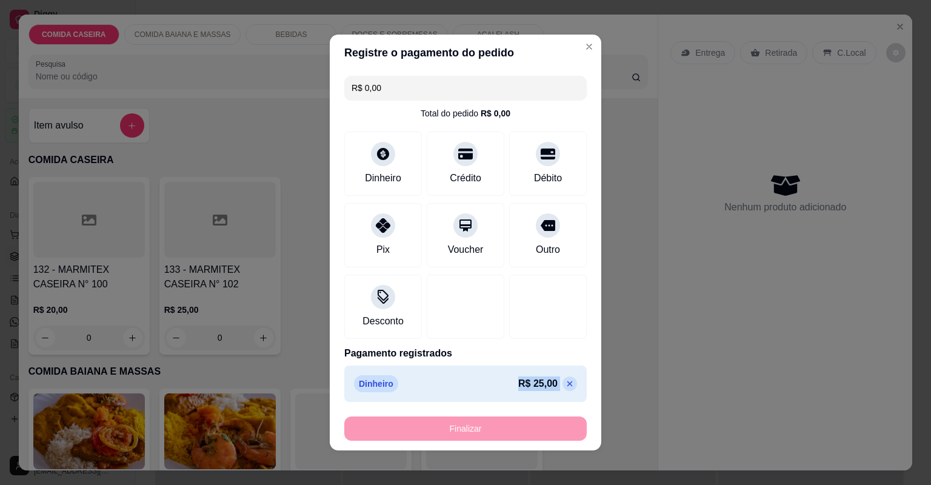
type input "-R$ 25,00"
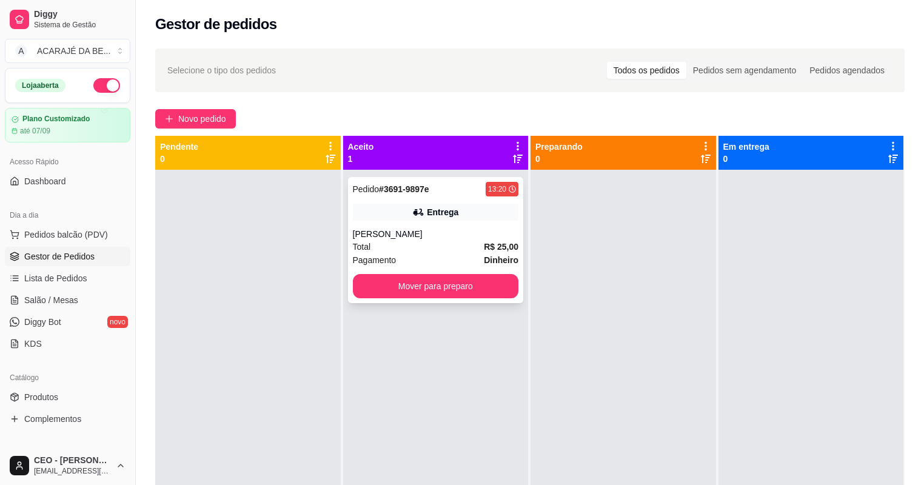
click at [417, 233] on div "[PERSON_NAME]" at bounding box center [436, 234] width 166 height 12
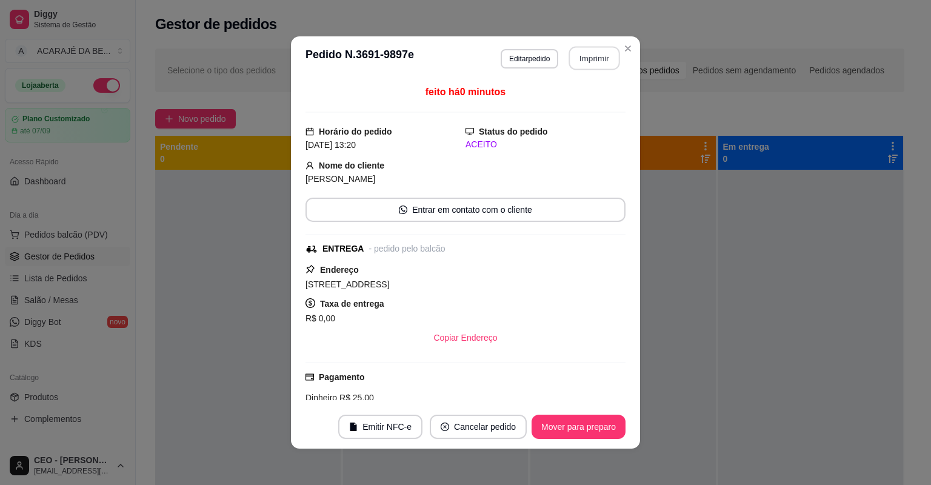
click at [587, 55] on button "Imprimir" at bounding box center [594, 59] width 51 height 24
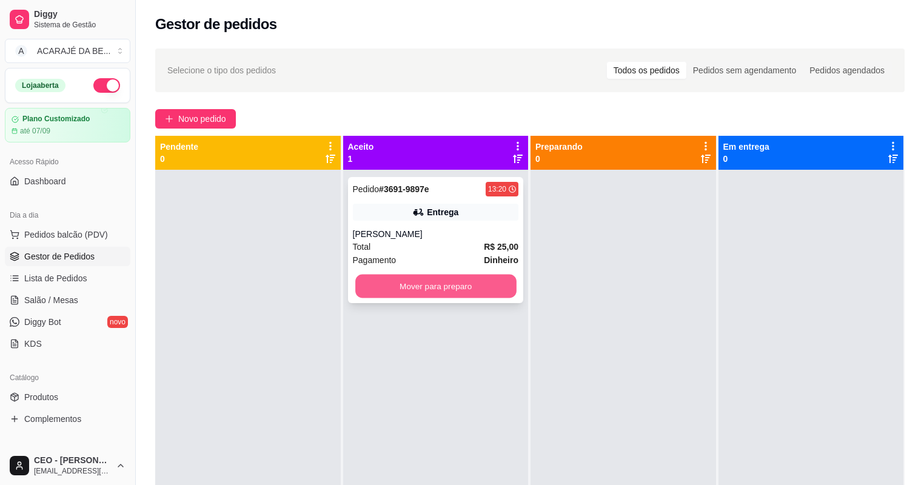
click at [439, 285] on button "Mover para preparo" at bounding box center [435, 287] width 161 height 24
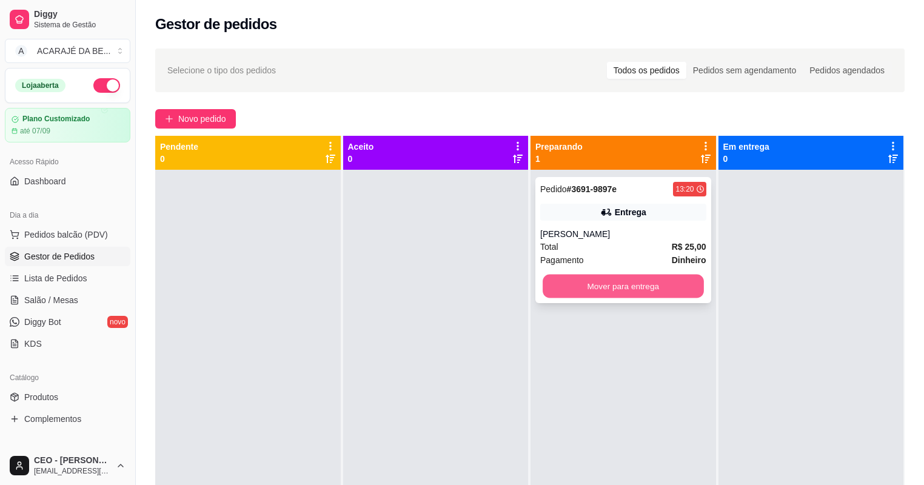
click at [637, 289] on button "Mover para entrega" at bounding box center [623, 287] width 161 height 24
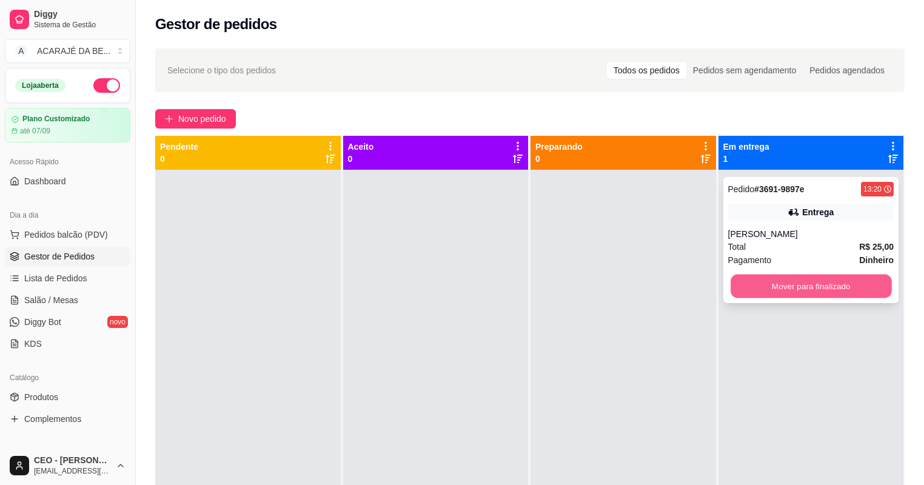
click at [838, 291] on button "Mover para finalizado" at bounding box center [811, 287] width 161 height 24
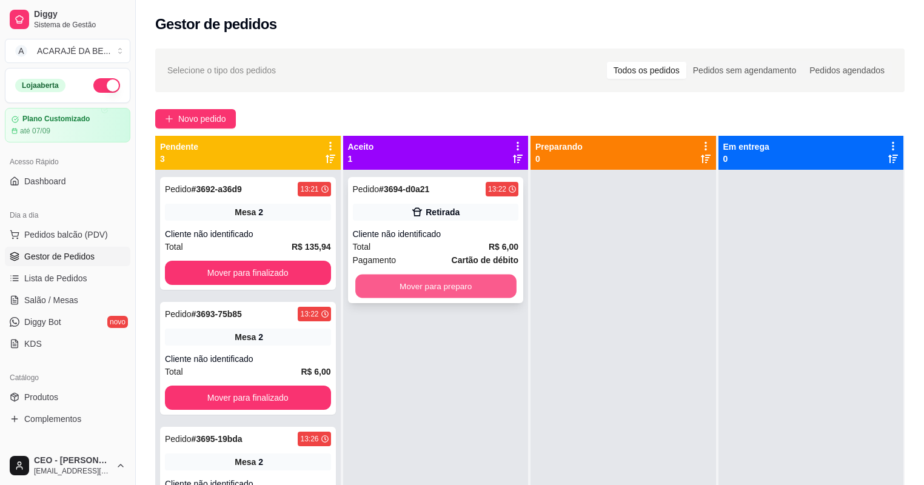
click at [412, 286] on button "Mover para preparo" at bounding box center [435, 287] width 161 height 24
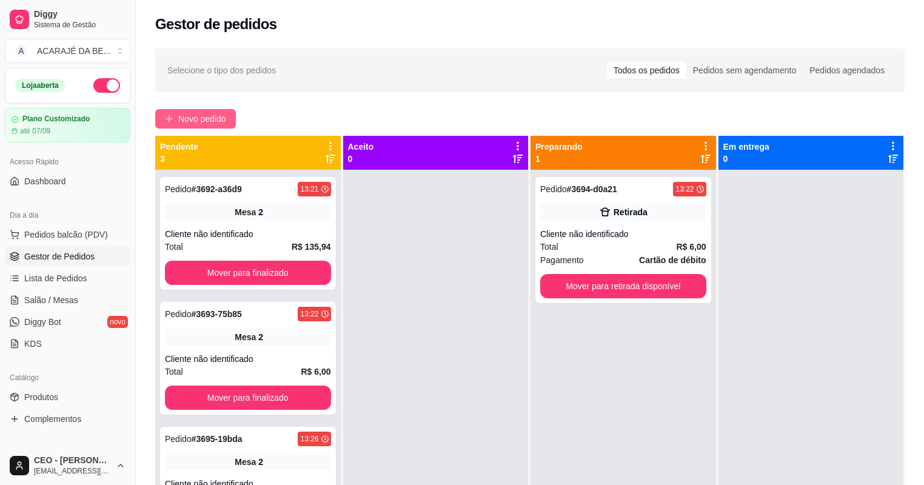
click at [211, 112] on span "Novo pedido" at bounding box center [202, 118] width 48 height 13
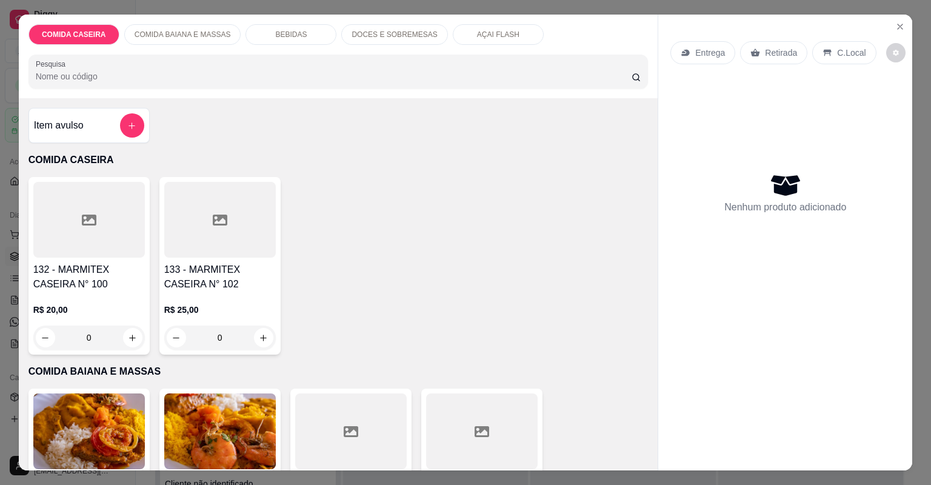
click at [82, 213] on icon at bounding box center [89, 220] width 15 height 15
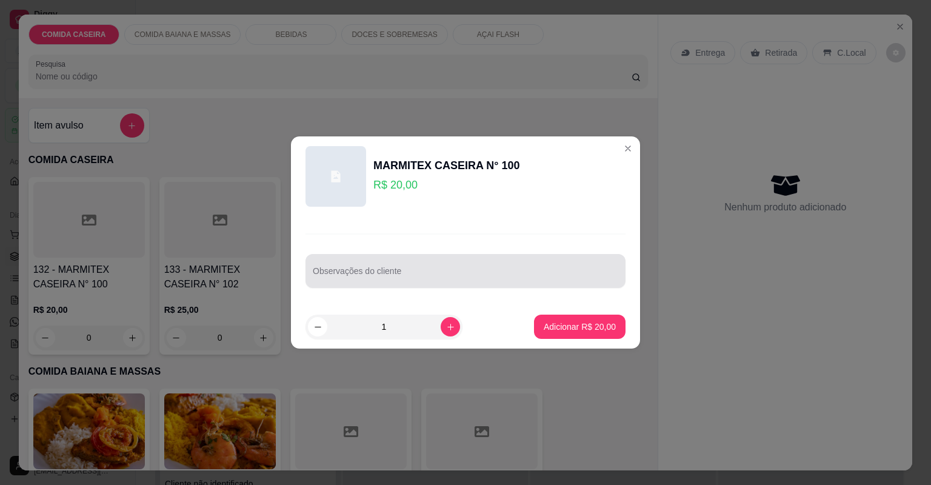
click at [420, 277] on input "Observações do cliente" at bounding box center [466, 276] width 306 height 12
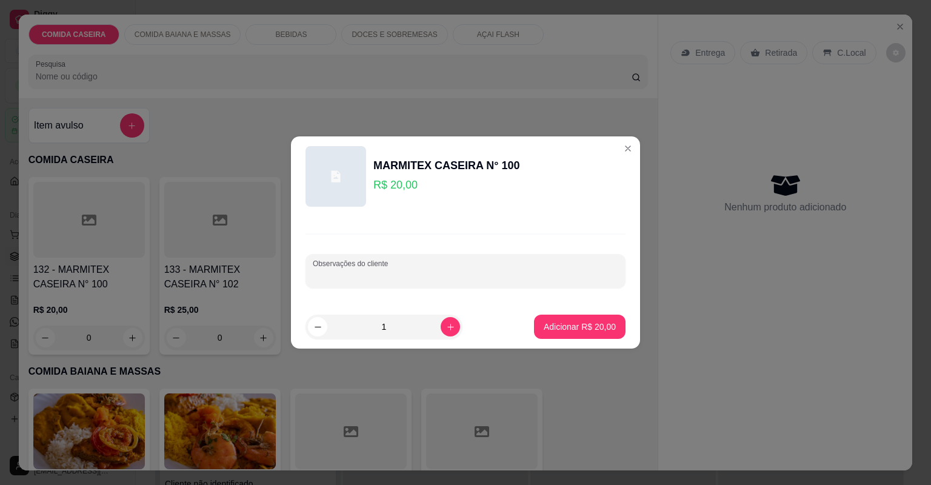
paste input "arroz branco, macarrão alho e óleo, purê de batata, strogonoff de frango e alca…"
type input "arroz branco, macarrão alho e óleo, purê de batata, strogonoff de frango e alca…"
click at [605, 329] on p "Adicionar R$ 20,00" at bounding box center [580, 327] width 70 height 12
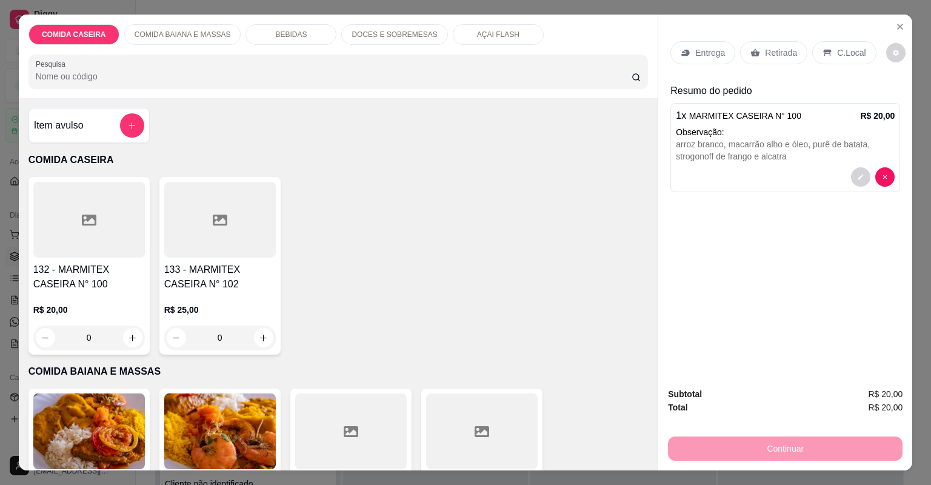
click at [711, 52] on p "Entrega" at bounding box center [711, 53] width 30 height 12
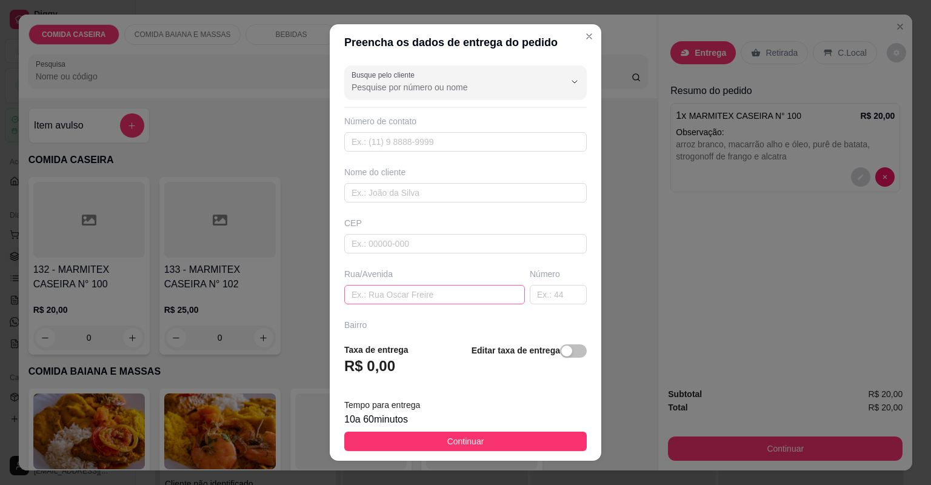
drag, startPoint x: 425, startPoint y: 275, endPoint x: 421, endPoint y: 299, distance: 24.5
click at [421, 299] on div "Rua/Avenida" at bounding box center [435, 286] width 186 height 36
click at [421, 299] on input "text" at bounding box center [434, 294] width 181 height 19
paste input "[STREET_ADDRESS][PERSON_NAME]"
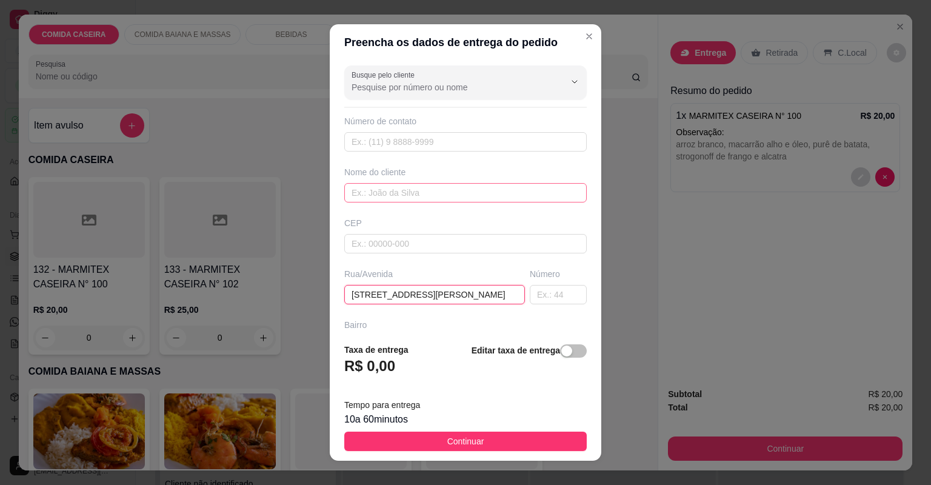
type input "[STREET_ADDRESS][PERSON_NAME]"
click at [426, 194] on input "text" at bounding box center [465, 192] width 243 height 19
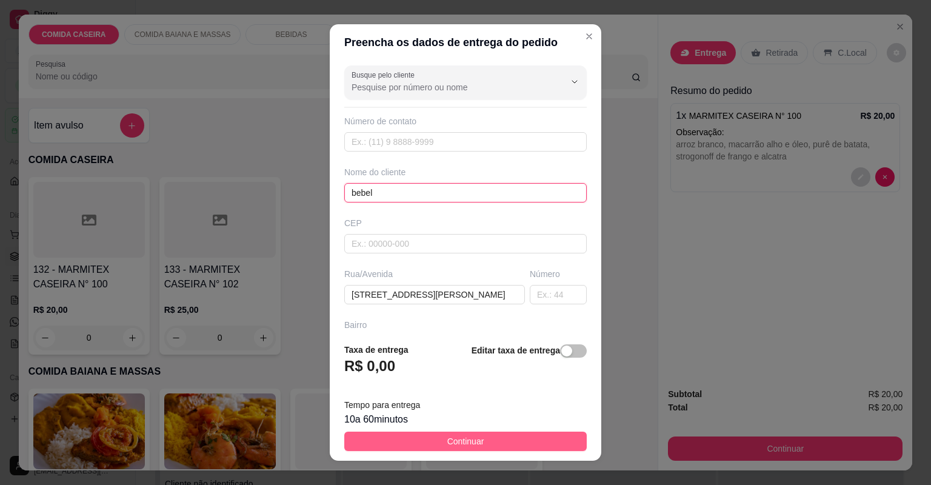
type input "bebel"
click at [514, 438] on button "Continuar" at bounding box center [465, 441] width 243 height 19
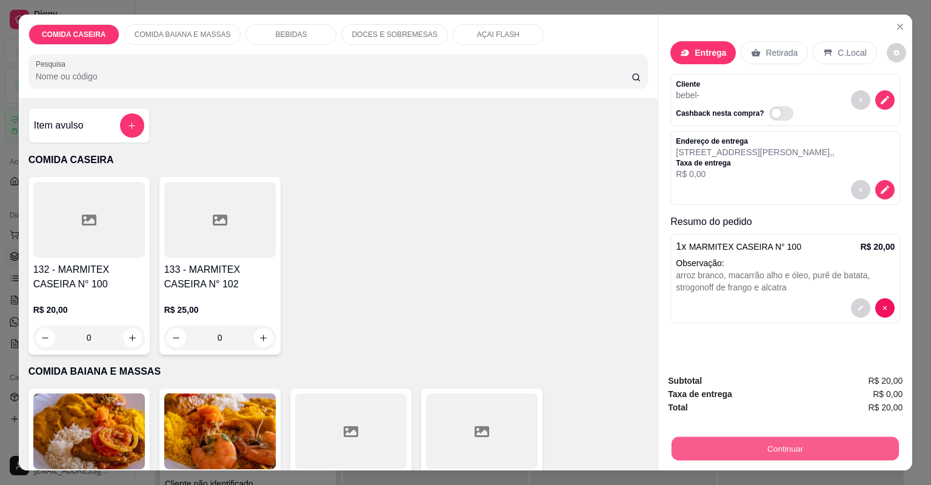
click at [740, 449] on button "Continuar" at bounding box center [785, 449] width 227 height 24
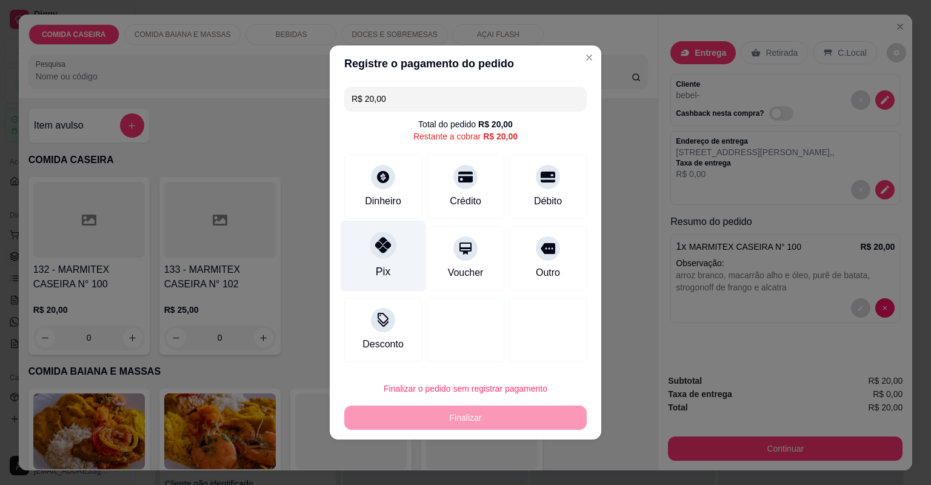
click at [378, 261] on div "Pix" at bounding box center [384, 256] width 86 height 71
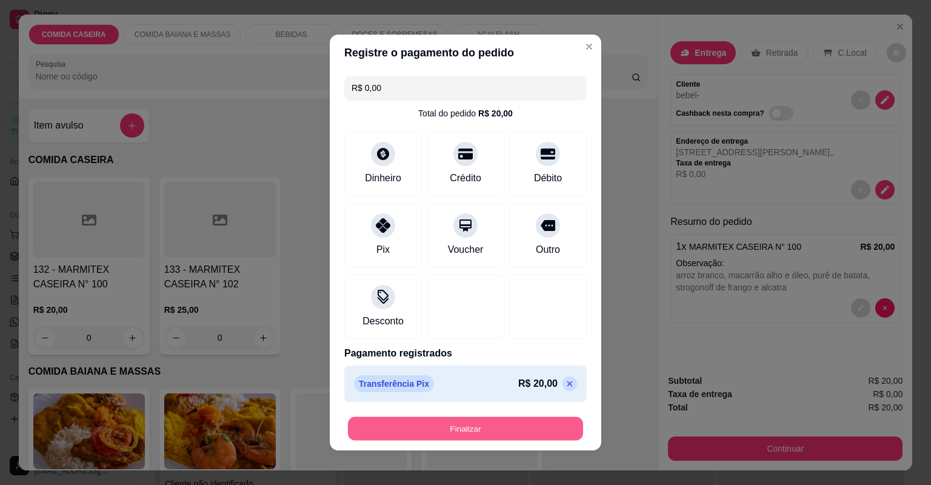
click at [522, 425] on button "Finalizar" at bounding box center [465, 429] width 235 height 24
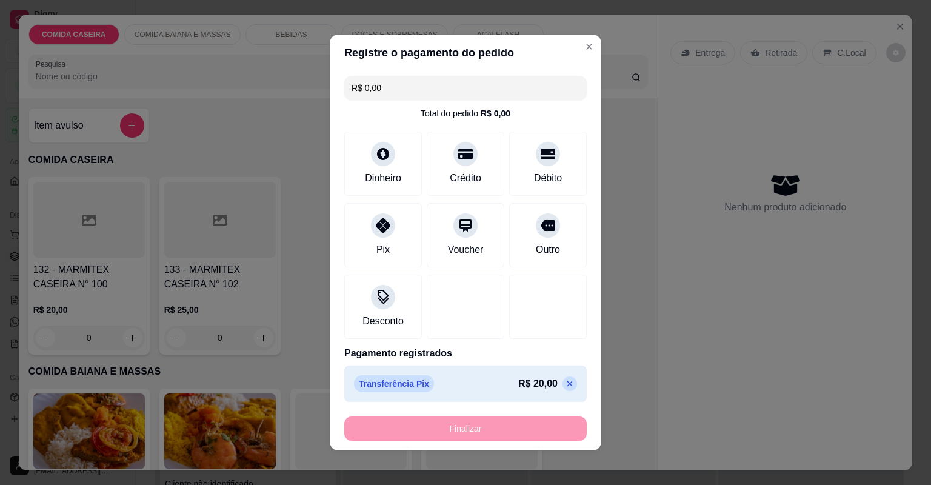
type input "-R$ 20,00"
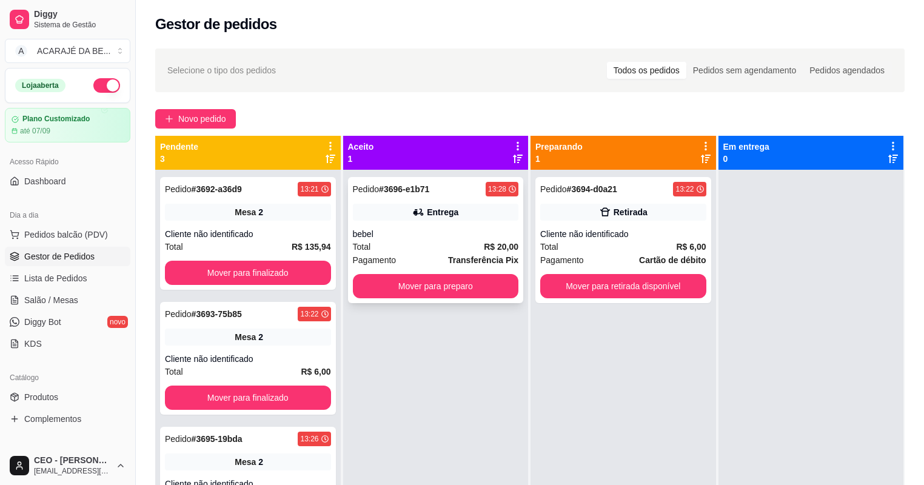
click at [420, 234] on div "bebel" at bounding box center [436, 234] width 166 height 12
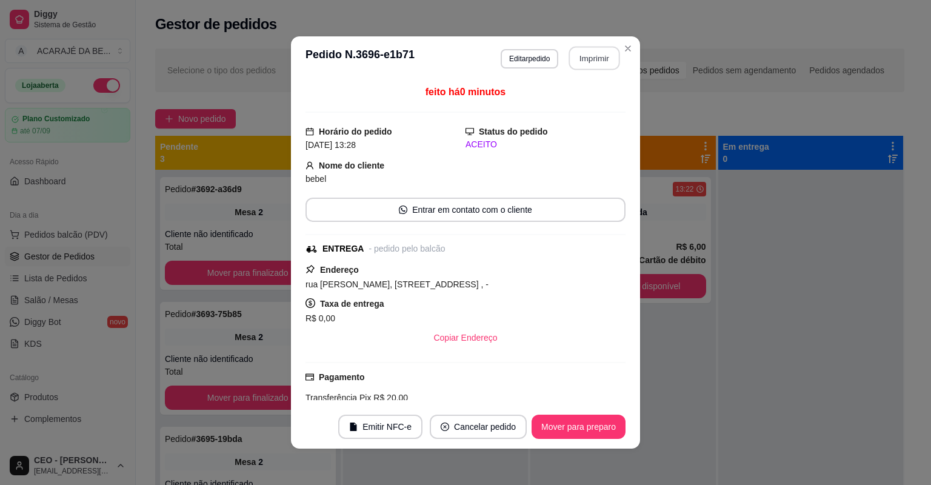
click at [609, 58] on button "Imprimir" at bounding box center [594, 59] width 51 height 24
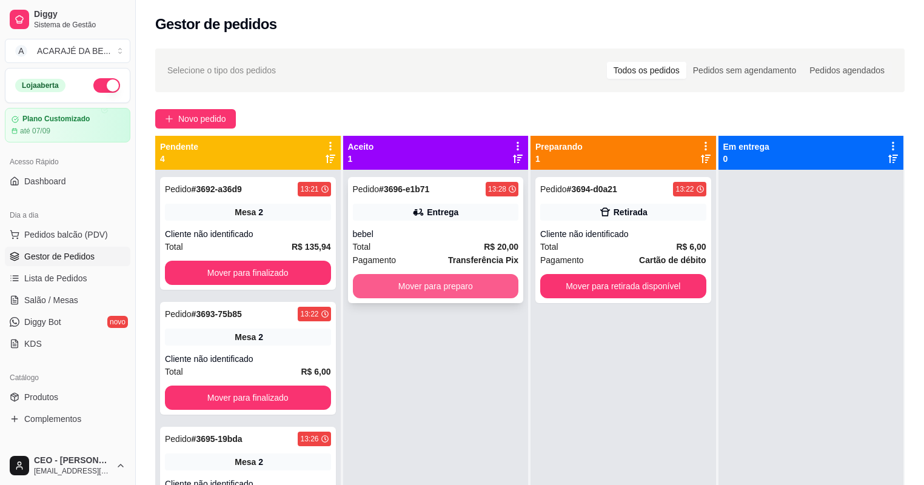
click at [490, 295] on button "Mover para preparo" at bounding box center [436, 286] width 166 height 24
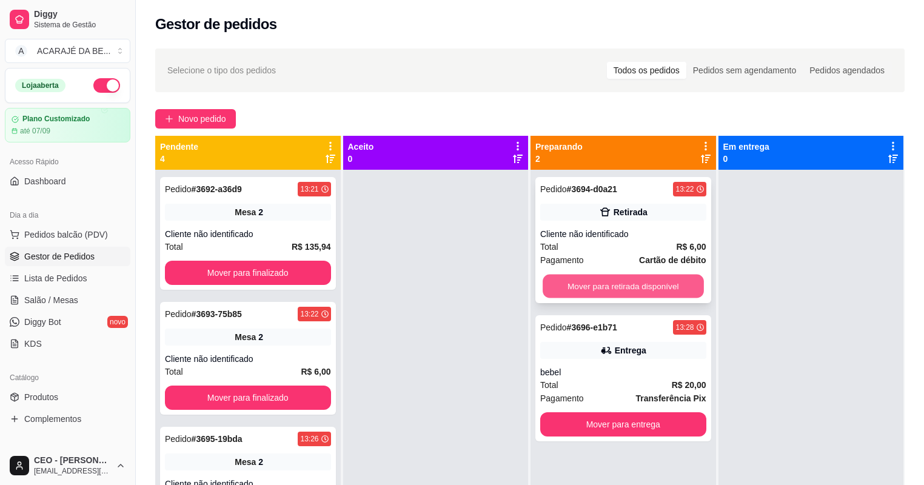
click at [594, 288] on button "Mover para retirada disponível" at bounding box center [623, 287] width 161 height 24
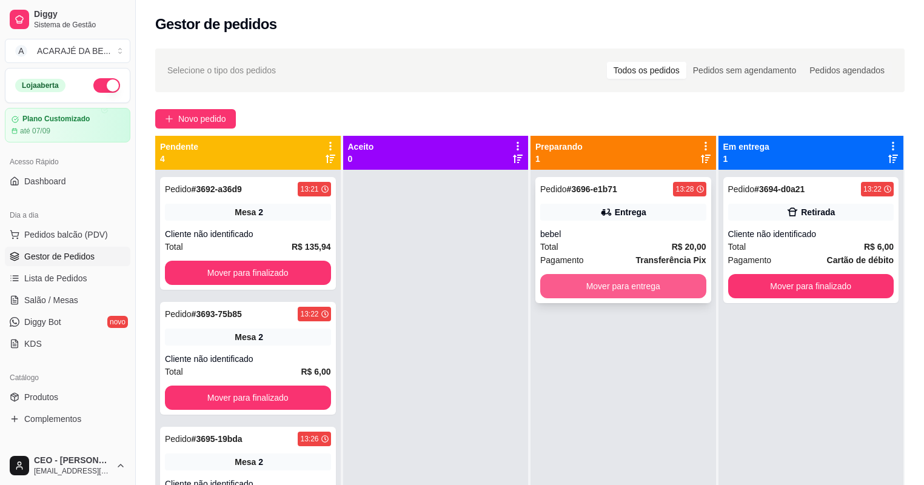
click at [599, 291] on button "Mover para entrega" at bounding box center [623, 286] width 166 height 24
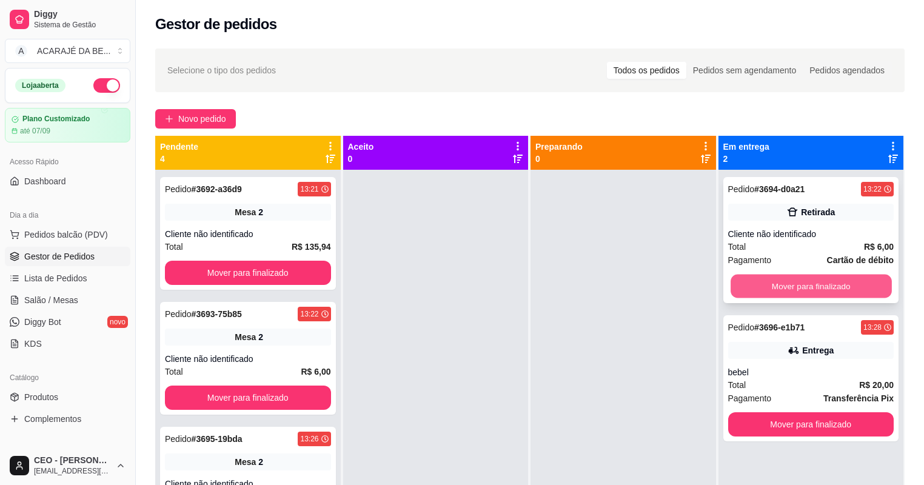
click at [759, 281] on button "Mover para finalizado" at bounding box center [811, 287] width 161 height 24
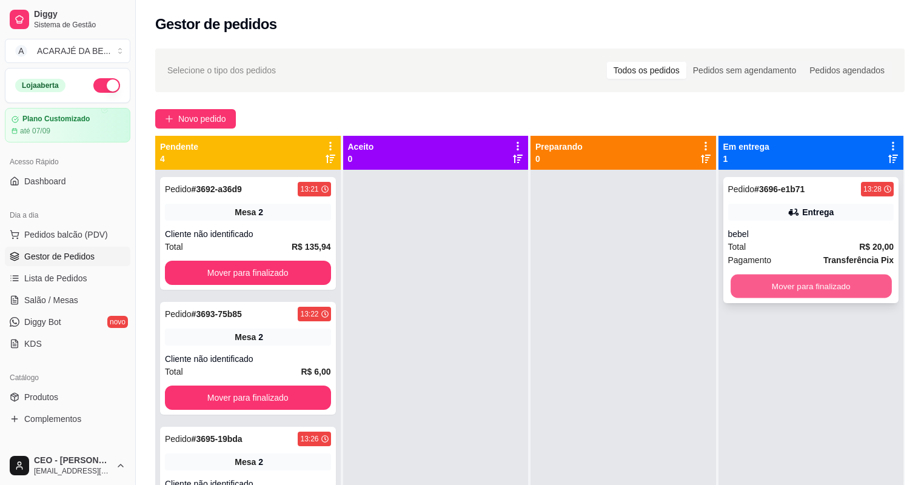
click at [754, 292] on button "Mover para finalizado" at bounding box center [811, 287] width 161 height 24
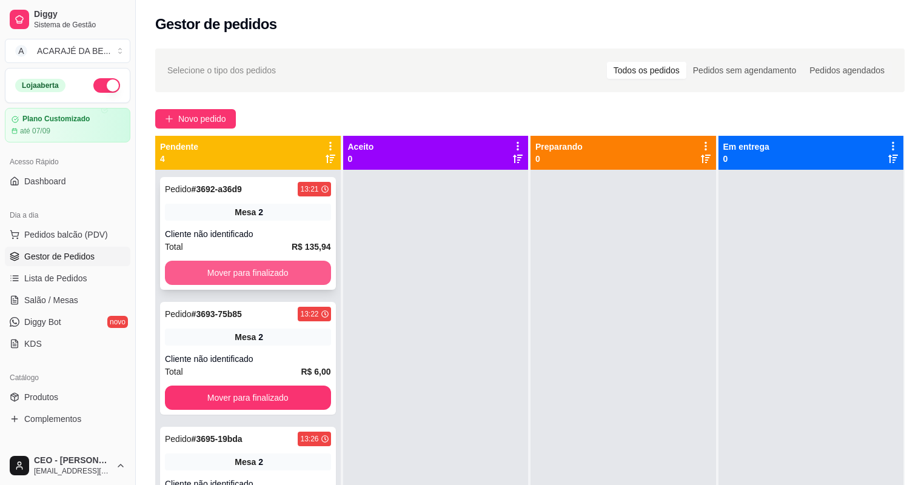
click at [257, 271] on button "Mover para finalizado" at bounding box center [248, 273] width 166 height 24
click at [257, 272] on button "Mover para finalizado" at bounding box center [247, 273] width 161 height 24
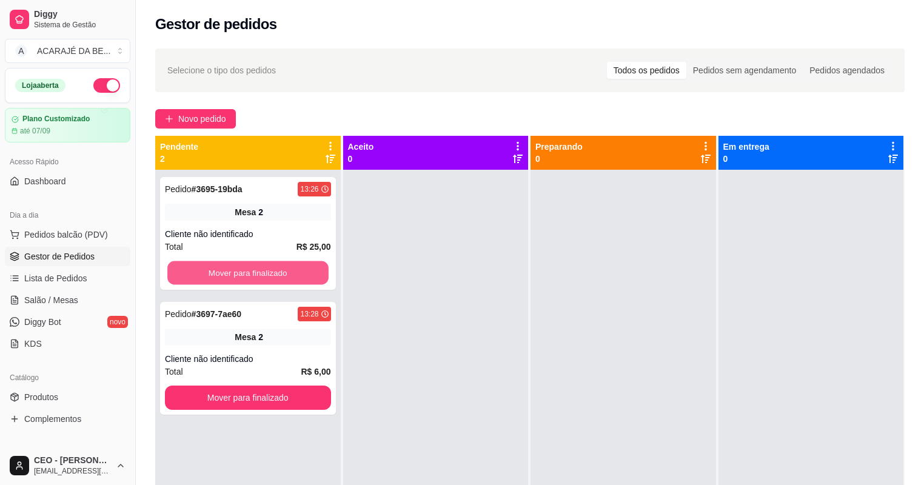
click at [257, 272] on button "Mover para finalizado" at bounding box center [247, 273] width 161 height 24
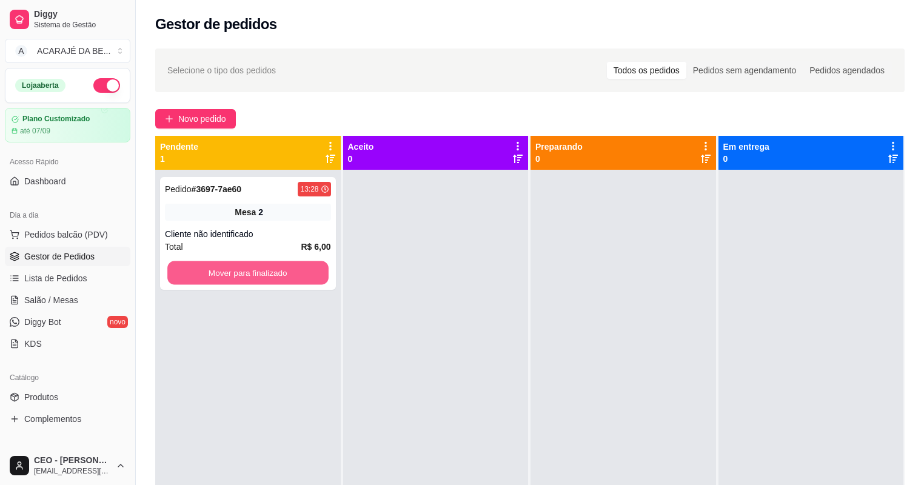
click at [257, 272] on button "Mover para finalizado" at bounding box center [247, 273] width 161 height 24
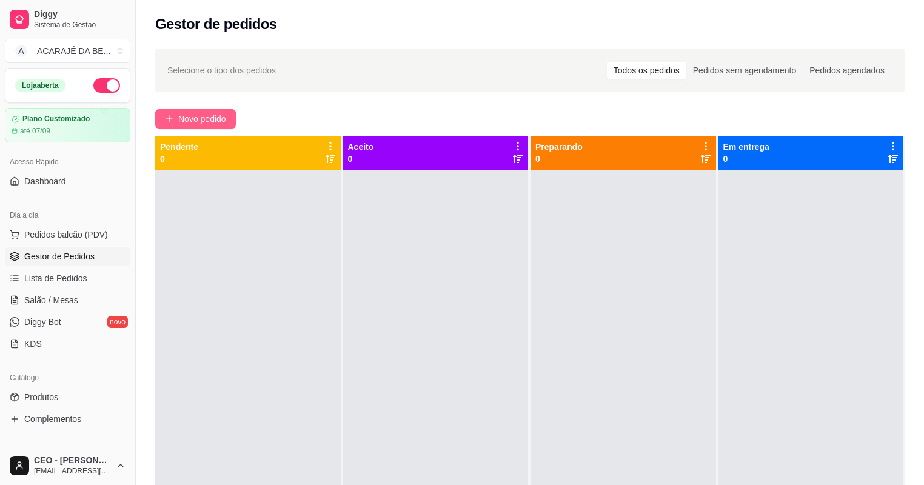
click at [189, 114] on span "Novo pedido" at bounding box center [202, 118] width 48 height 13
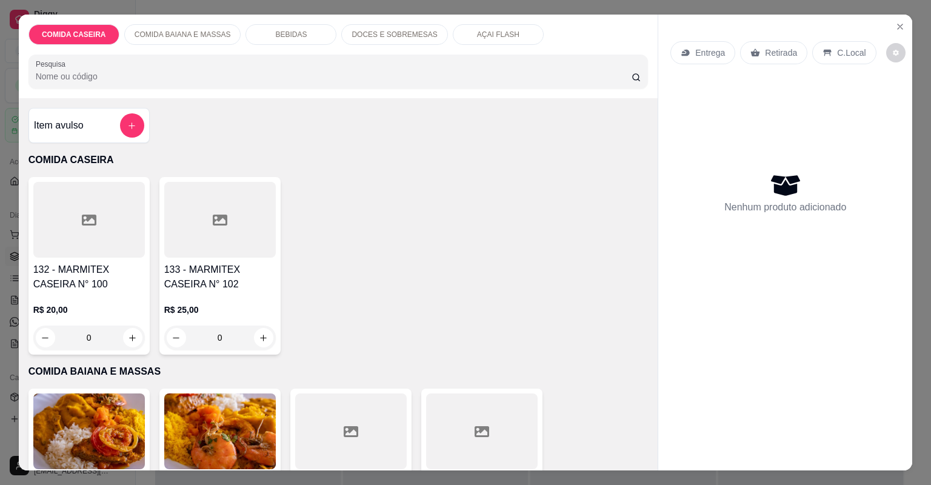
click at [388, 415] on div at bounding box center [351, 432] width 112 height 76
click at [478, 428] on icon at bounding box center [482, 431] width 15 height 11
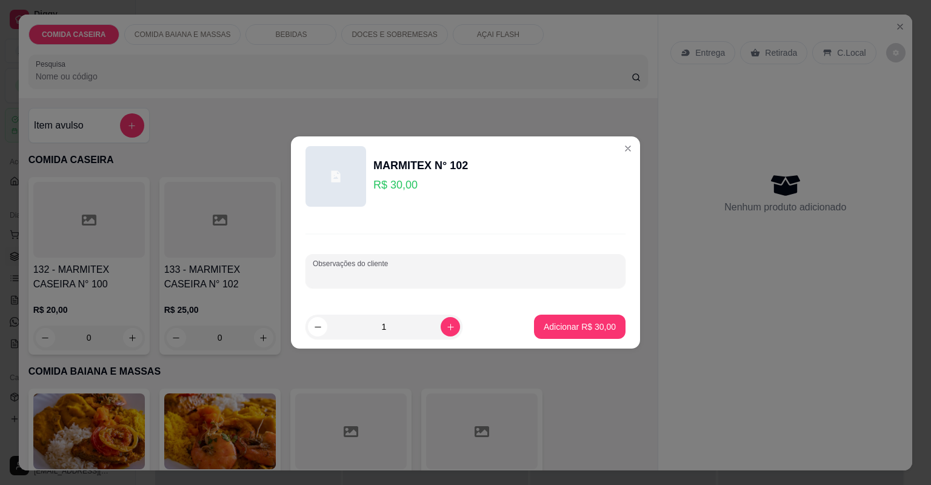
click at [522, 270] on input "Observações do cliente" at bounding box center [466, 276] width 306 height 12
paste input "Cortado de abóbora Vatapá Farofa de dendê Moqueca de filé de bacalhau Xixim de …"
type input "Cortado de abóbora Vatapá Farofa de dendê Moqueca de filé de bacalhau Xixim de …"
click at [606, 329] on p "Adicionar R$ 30,00" at bounding box center [580, 327] width 72 height 12
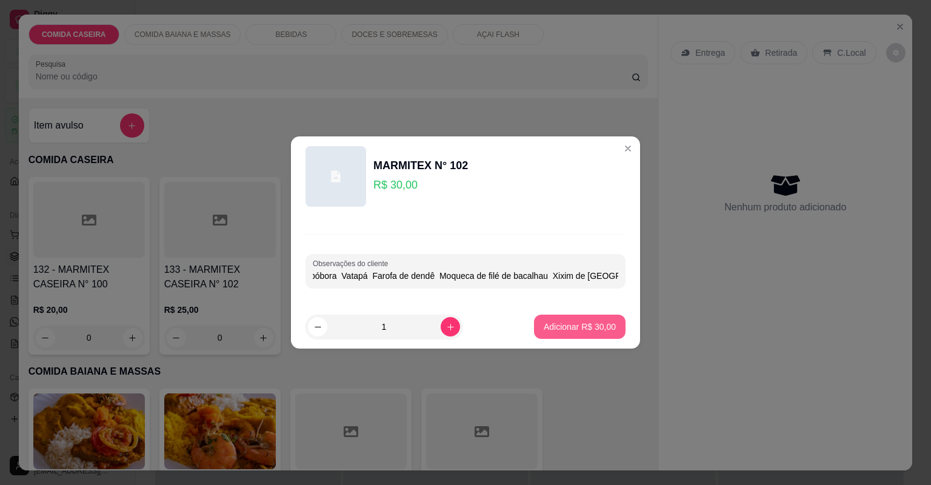
click at [605, 329] on div "132 - MARMITEX CASEIRA N° 100 R$ 20,00 0 133 - MARMITEX CASEIRA N° 102 R$ 25,00…" at bounding box center [339, 266] width 620 height 178
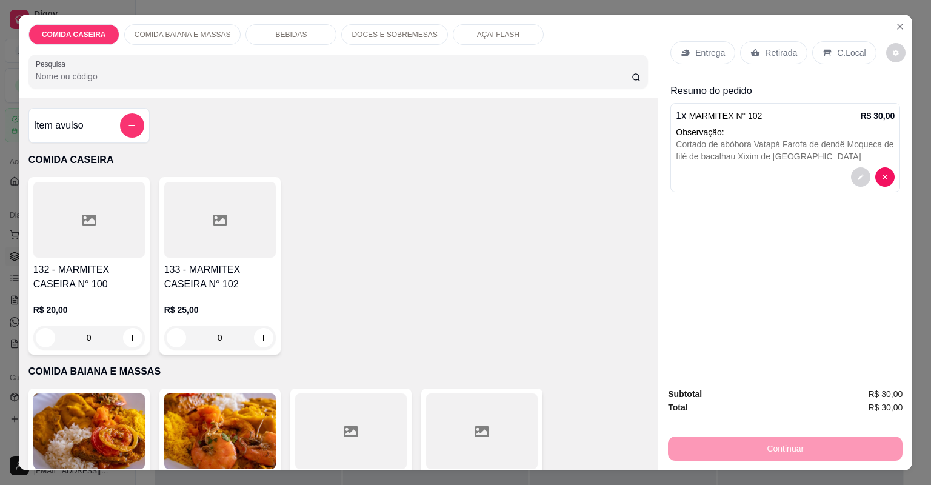
click at [708, 47] on p "Entrega" at bounding box center [711, 53] width 30 height 12
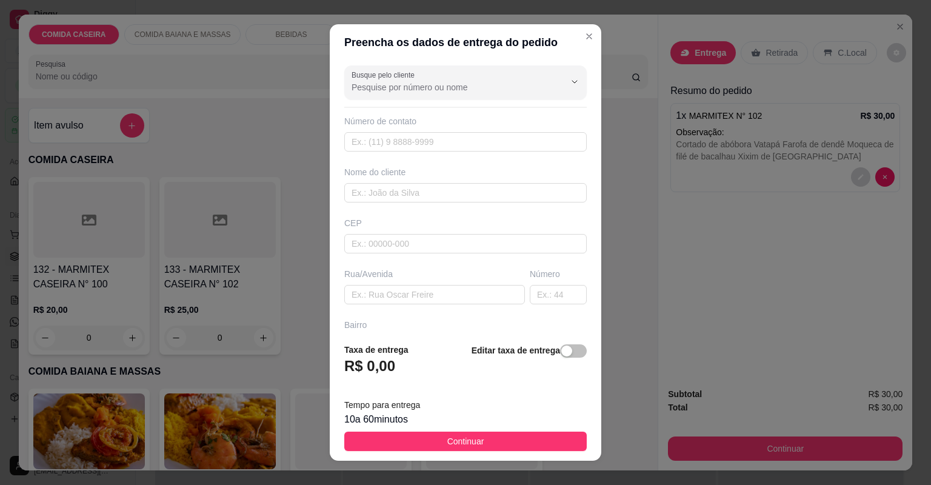
click at [451, 269] on div "Rua/Avenida" at bounding box center [434, 274] width 181 height 12
drag, startPoint x: 451, startPoint y: 269, endPoint x: 452, endPoint y: 304, distance: 34.6
click at [451, 274] on div "Rua/Avenida" at bounding box center [434, 274] width 181 height 12
click at [456, 291] on input "text" at bounding box center [434, 294] width 181 height 19
paste input "Entregar no premium"
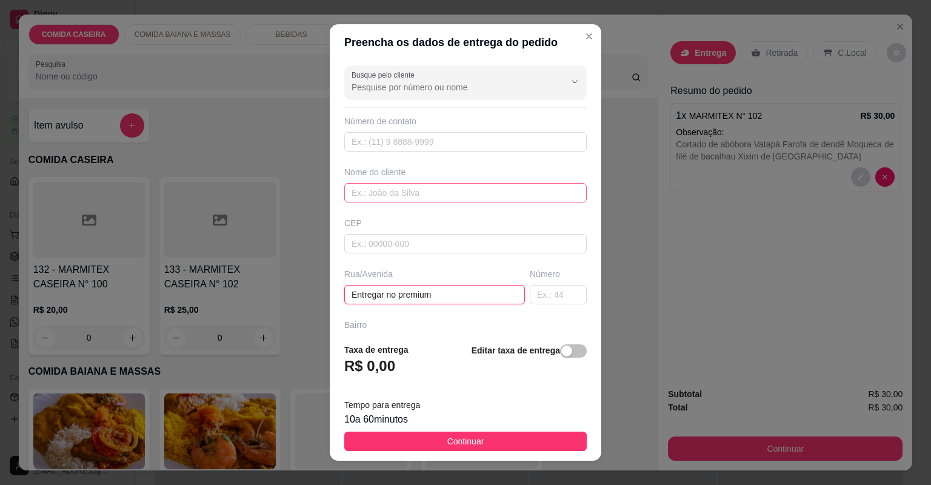
type input "Entregar no premium"
click at [468, 193] on input "text" at bounding box center [465, 192] width 243 height 19
type input "l"
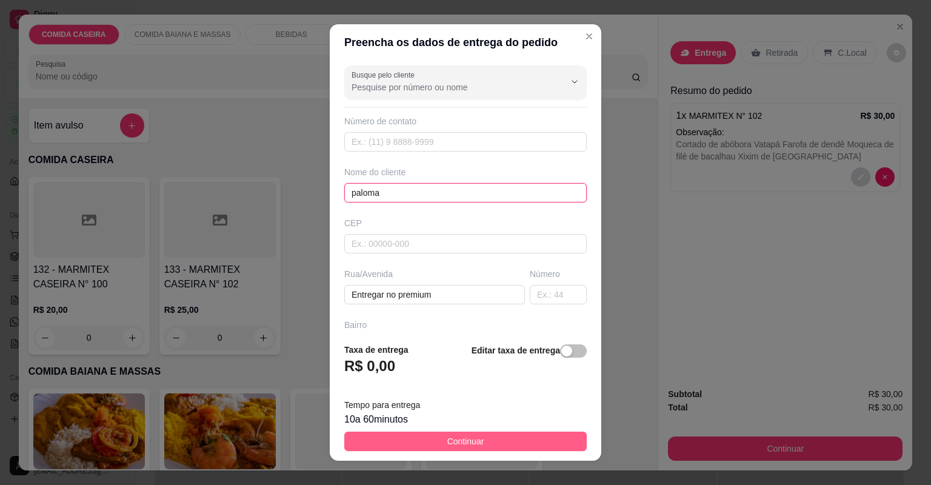
type input "paloma"
click at [468, 439] on span "Continuar" at bounding box center [466, 441] width 37 height 13
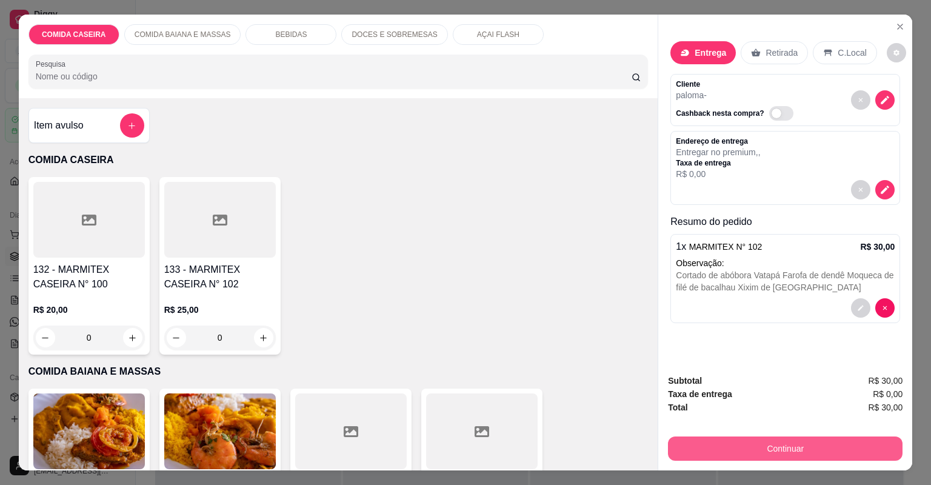
click at [694, 441] on button "Continuar" at bounding box center [785, 449] width 235 height 24
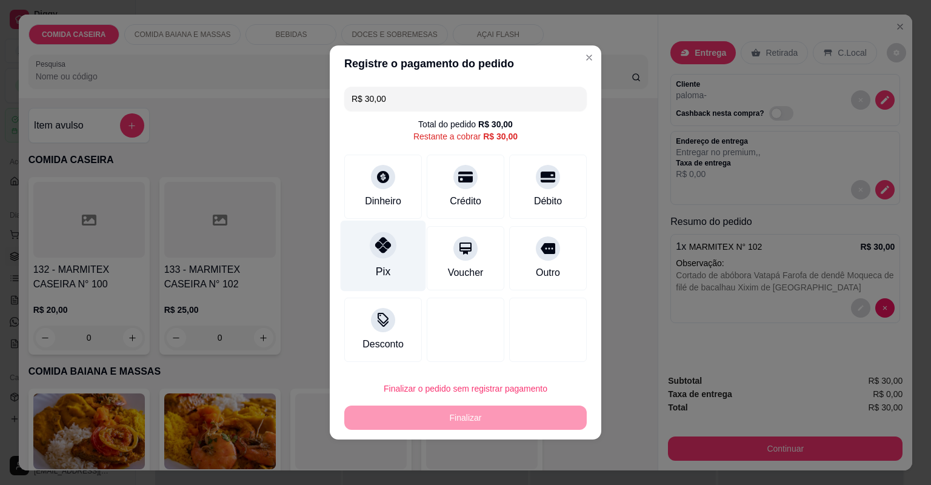
click at [369, 237] on div "Pix" at bounding box center [384, 256] width 86 height 71
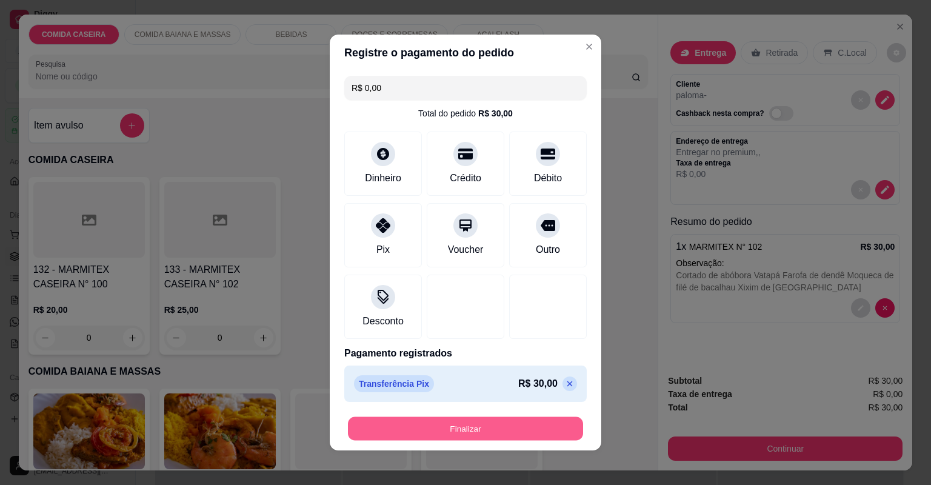
click at [534, 428] on button "Finalizar" at bounding box center [465, 429] width 235 height 24
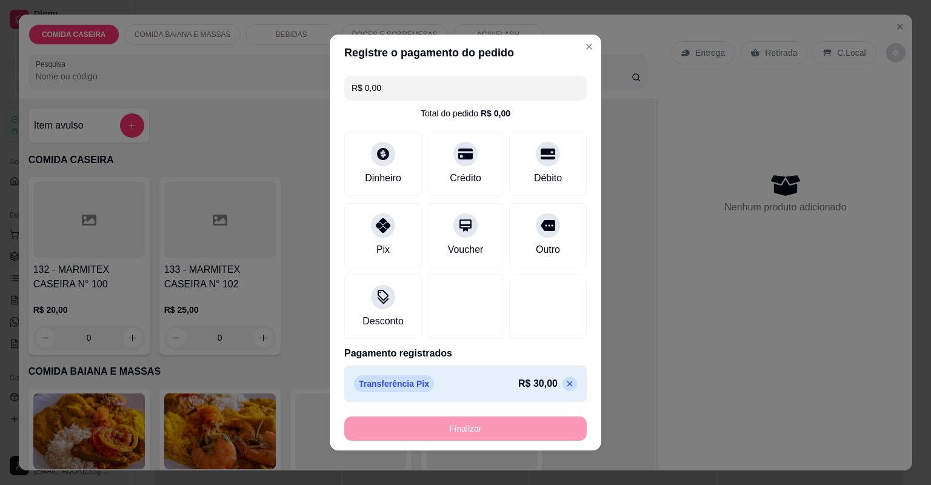
type input "-R$ 30,00"
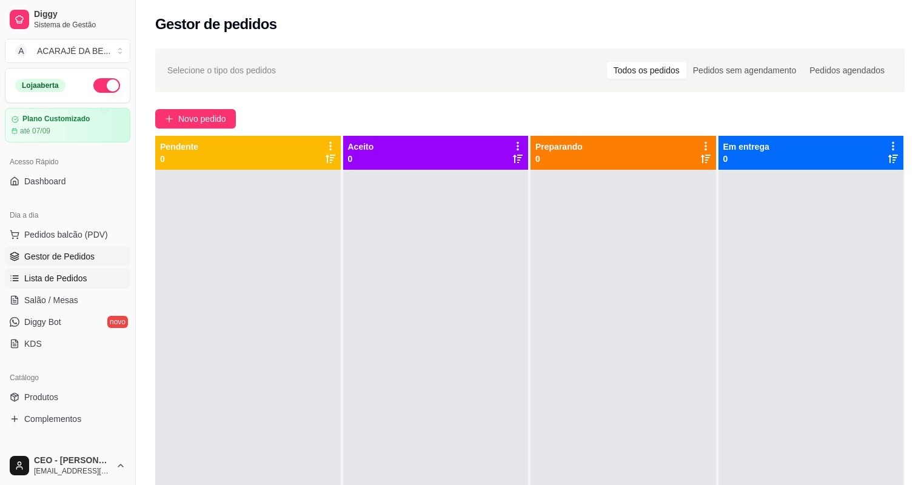
click at [73, 276] on span "Lista de Pedidos" at bounding box center [55, 278] width 63 height 12
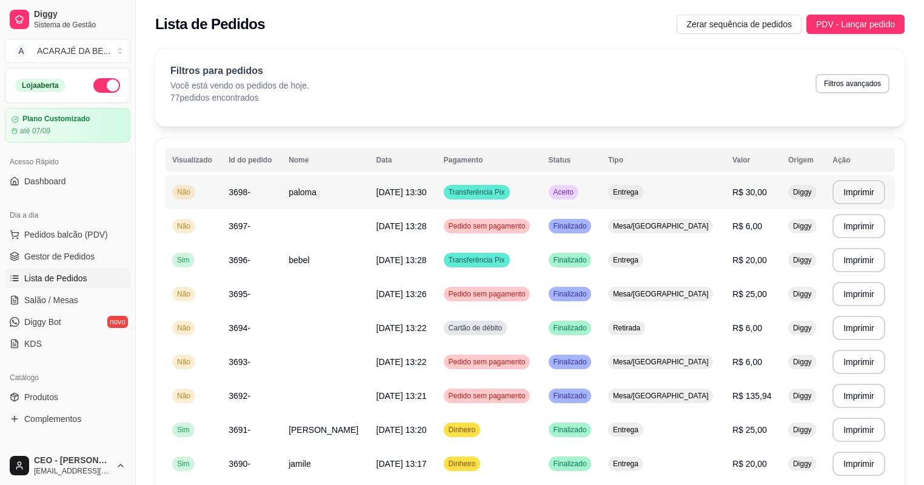
click at [410, 204] on td "[DATE] 13:30" at bounding box center [402, 192] width 67 height 34
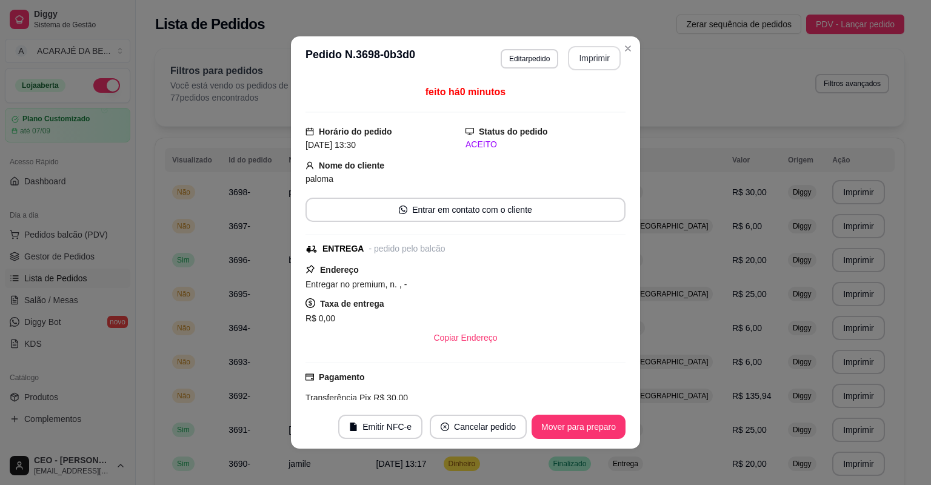
click at [585, 54] on button "Imprimir" at bounding box center [594, 58] width 53 height 24
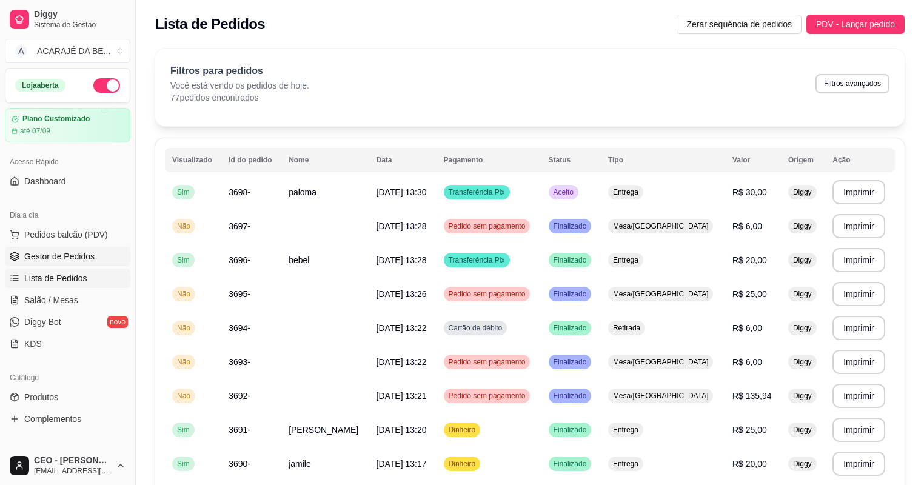
click at [72, 253] on span "Gestor de Pedidos" at bounding box center [59, 256] width 70 height 12
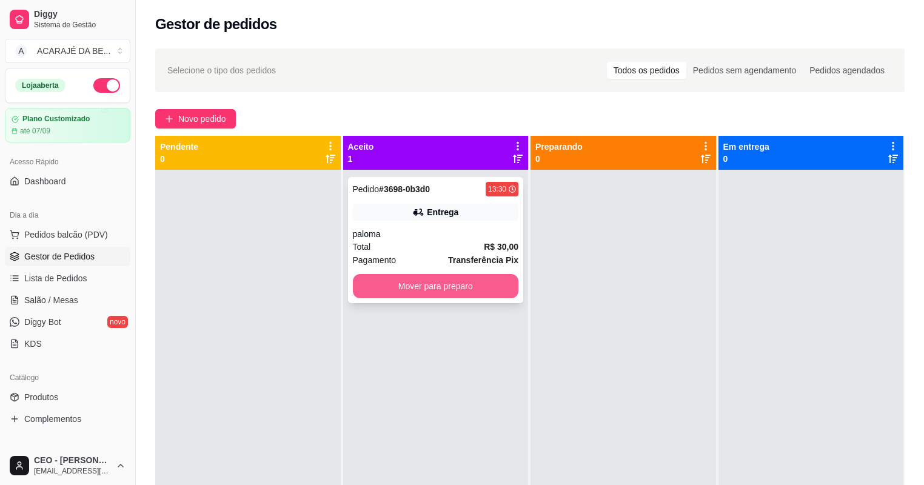
click at [483, 289] on button "Mover para preparo" at bounding box center [436, 286] width 166 height 24
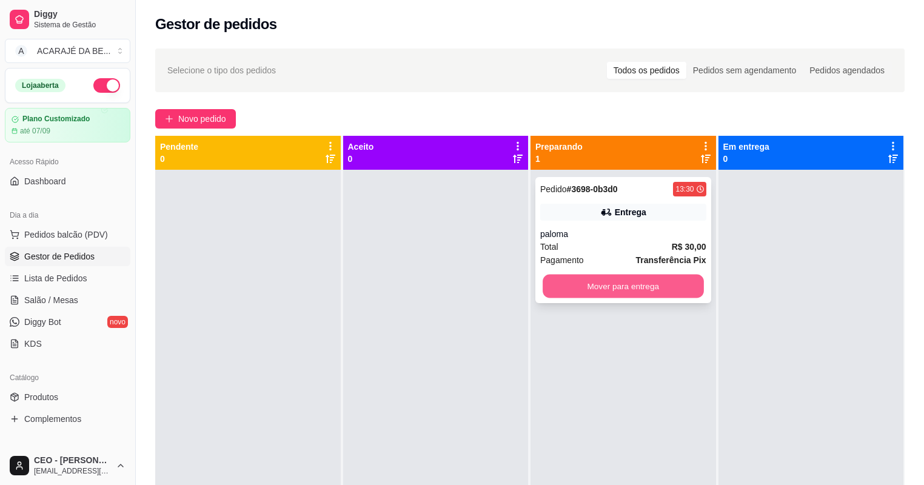
click at [606, 286] on button "Mover para entrega" at bounding box center [623, 287] width 161 height 24
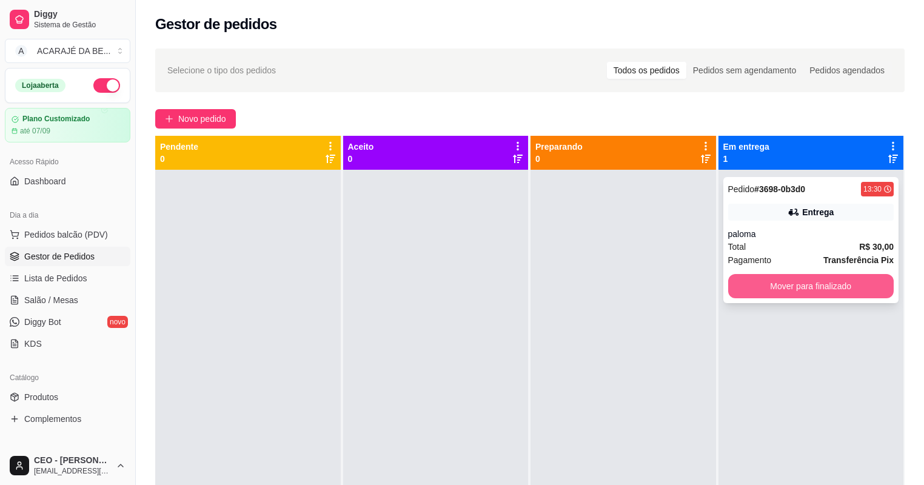
click at [764, 279] on button "Mover para finalizado" at bounding box center [811, 286] width 166 height 24
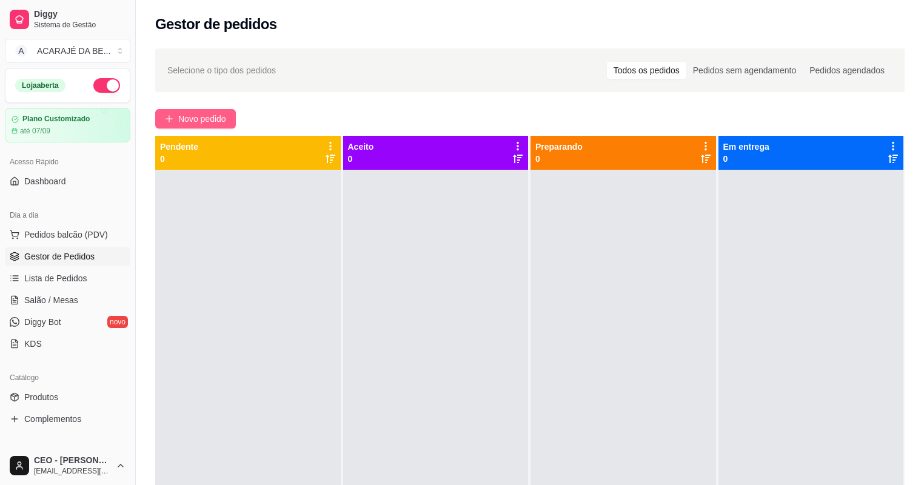
click at [206, 115] on span "Novo pedido" at bounding box center [202, 118] width 48 height 13
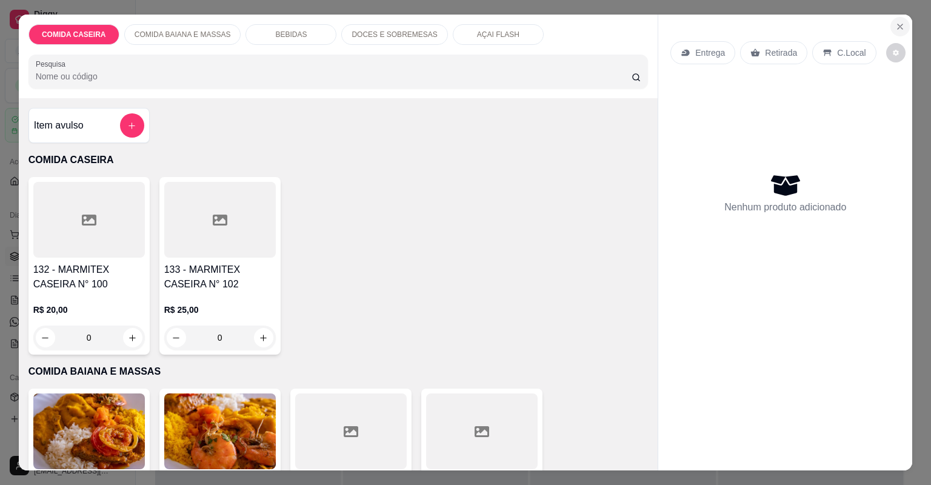
click at [901, 20] on button "Close" at bounding box center [900, 26] width 19 height 19
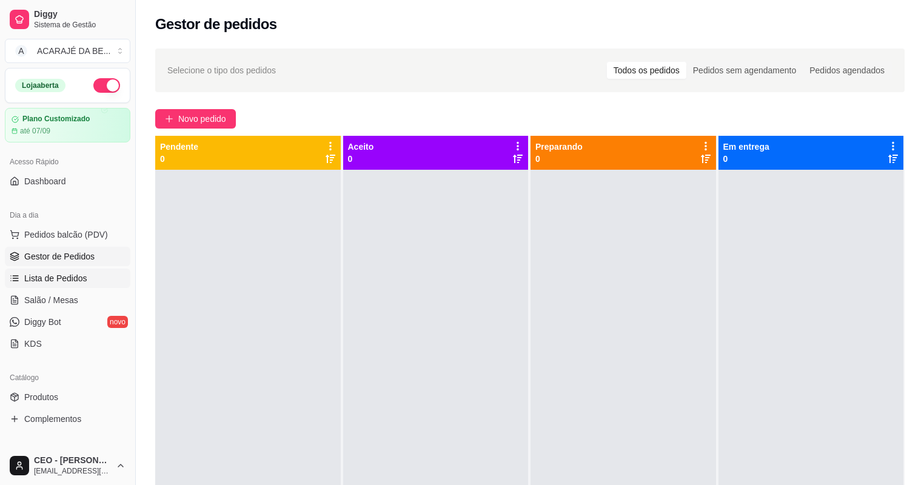
click at [85, 272] on link "Lista de Pedidos" at bounding box center [68, 278] width 126 height 19
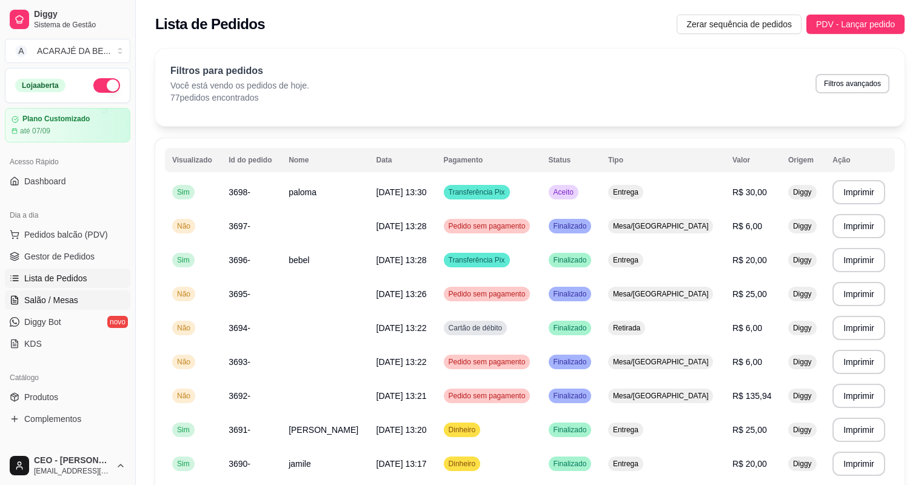
click at [84, 300] on link "Salão / Mesas" at bounding box center [68, 299] width 126 height 19
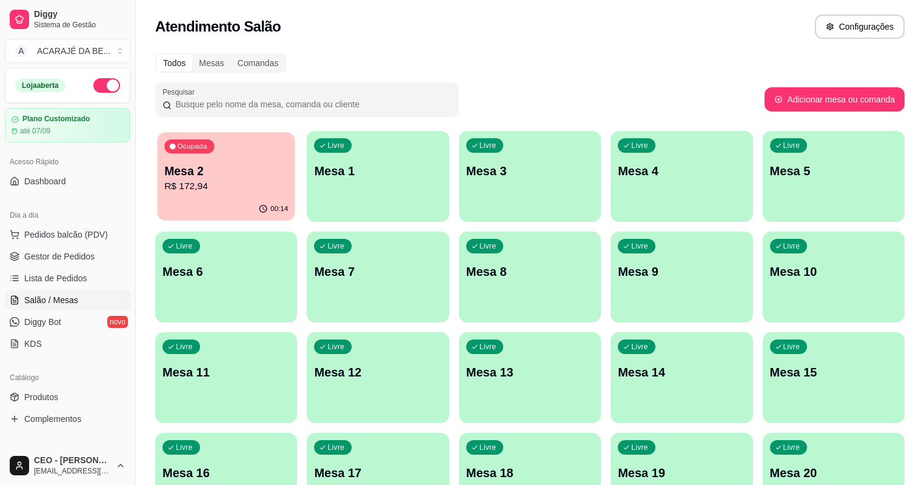
click at [247, 180] on p "R$ 172,94" at bounding box center [226, 187] width 124 height 14
click at [64, 283] on span "Lista de Pedidos" at bounding box center [55, 278] width 63 height 12
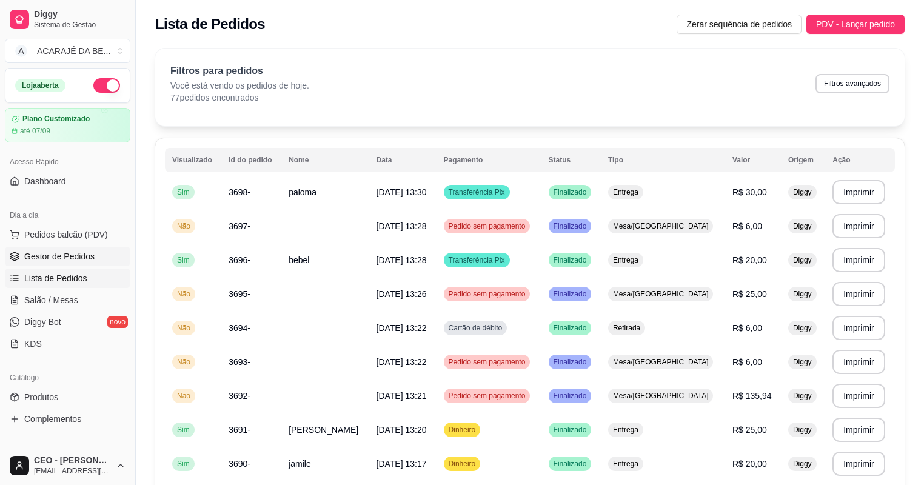
click at [63, 257] on span "Gestor de Pedidos" at bounding box center [59, 256] width 70 height 12
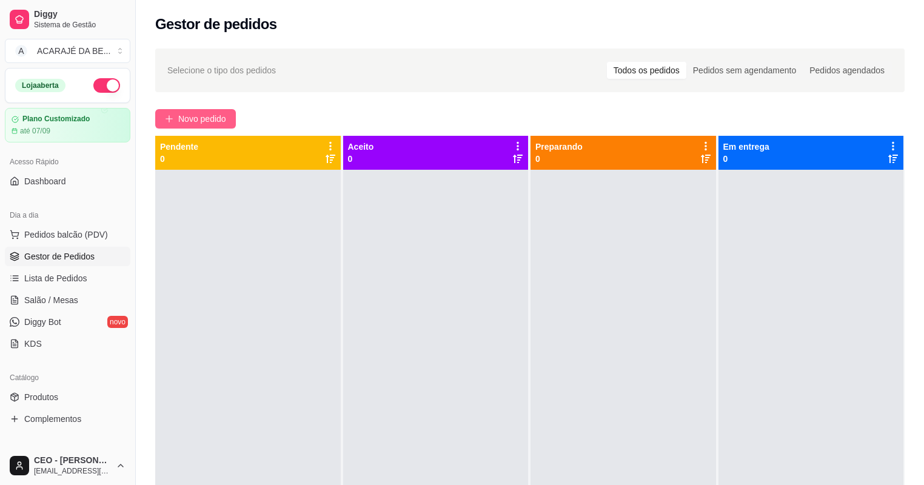
click at [199, 115] on span "Novo pedido" at bounding box center [202, 118] width 48 height 13
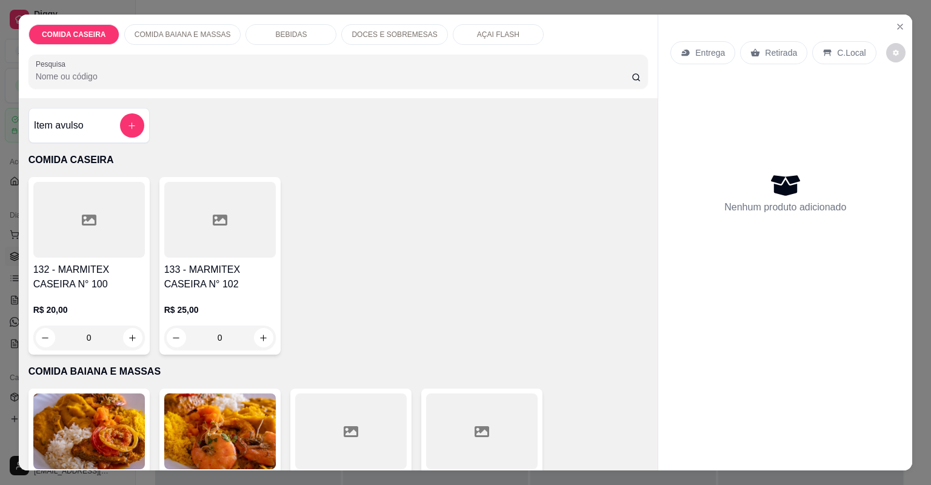
click at [213, 216] on icon at bounding box center [220, 220] width 15 height 11
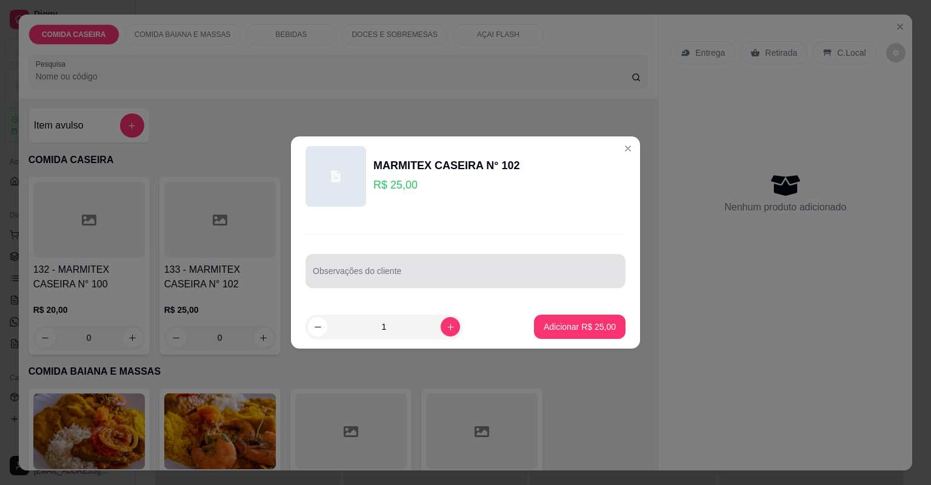
click at [407, 271] on input "Observações do cliente" at bounding box center [466, 276] width 306 height 12
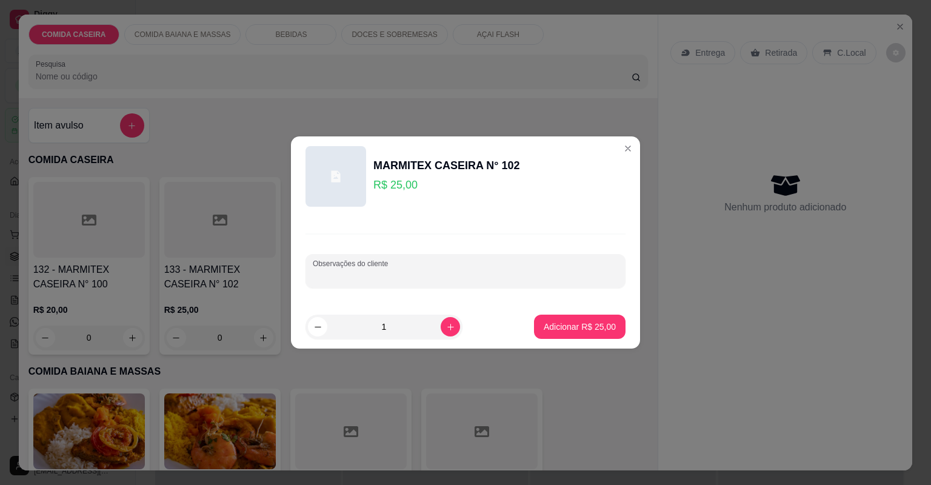
paste input "churrasco , com feijão tropeiro , macarrão alho e óleo , purê , arroz , farofa …"
type input "churrasco , com feijão tropeiro , macarrão alho e óleo , purê , arroz , farofa …"
click at [560, 318] on button "Adicionar R$ 25,00" at bounding box center [579, 327] width 89 height 24
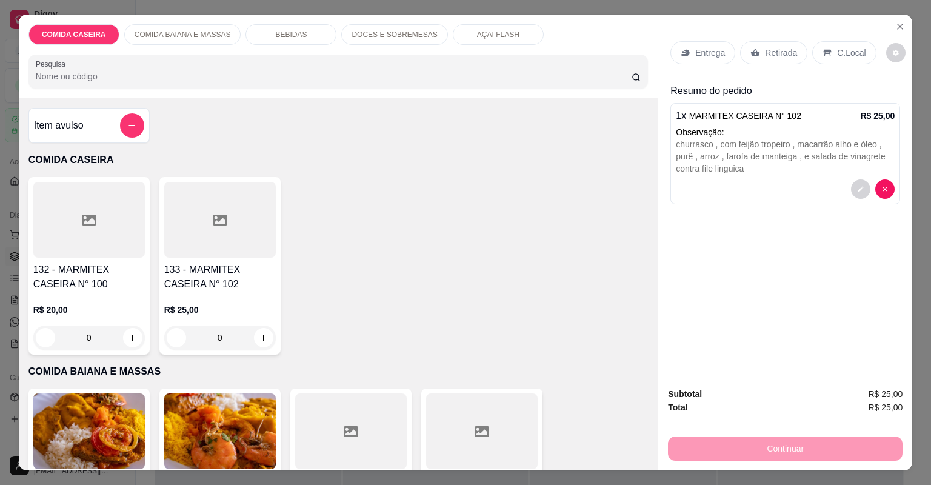
click at [457, 423] on div at bounding box center [482, 432] width 112 height 76
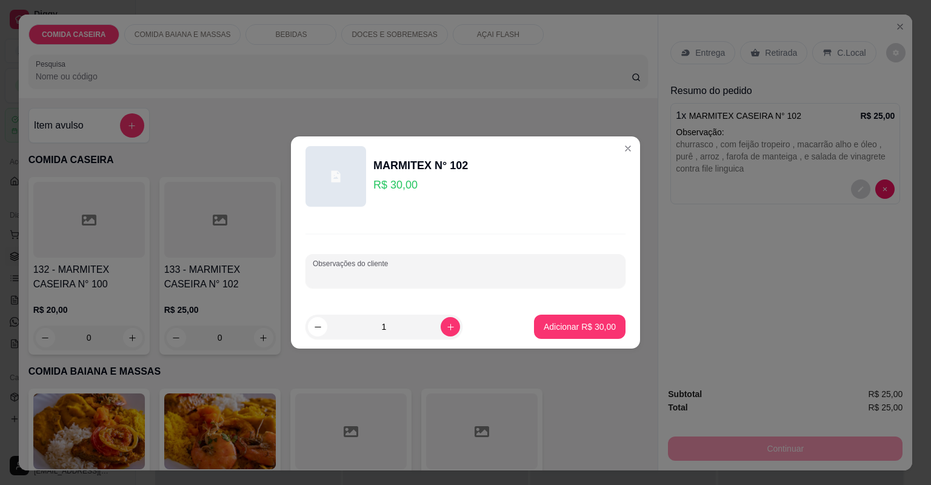
click at [449, 270] on input "Observações do cliente" at bounding box center [466, 276] width 306 height 12
click at [439, 266] on div at bounding box center [466, 271] width 306 height 24
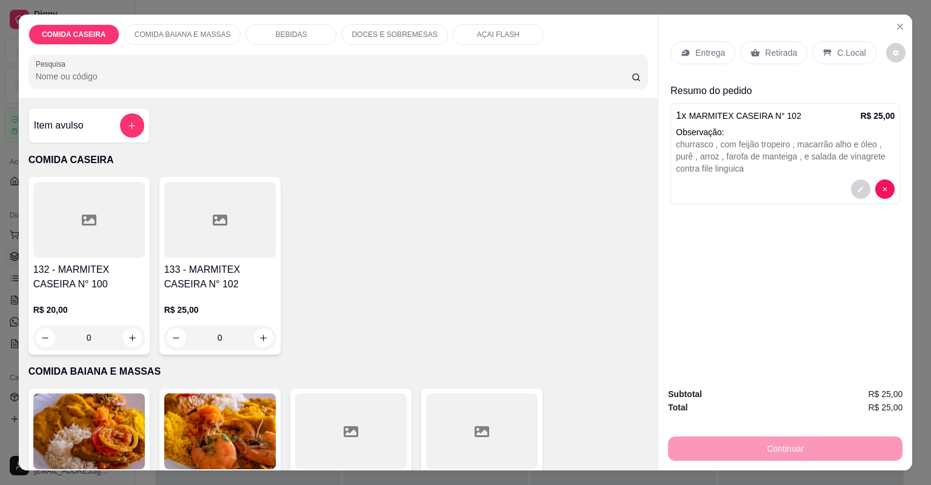
click at [318, 422] on div at bounding box center [351, 432] width 112 height 76
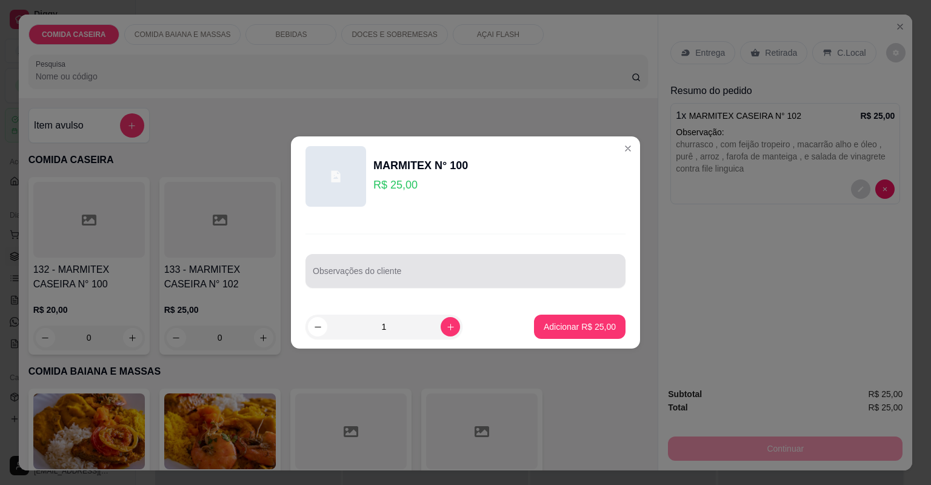
click at [401, 269] on div at bounding box center [466, 271] width 306 height 24
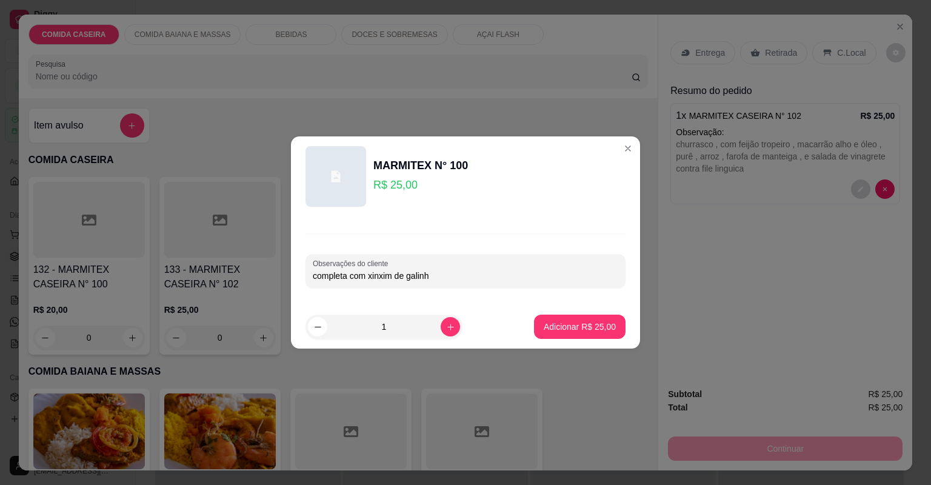
type input "completa com xinxim de [GEOGRAPHIC_DATA]"
click at [587, 331] on p "Adicionar R$ 25,00" at bounding box center [580, 327] width 72 height 12
click at [587, 330] on div "132 - MARMITEX CASEIRA N° 100 R$ 20,00 0 133 - MARMITEX CASEIRA N° 102 R$ 25,00…" at bounding box center [339, 266] width 620 height 178
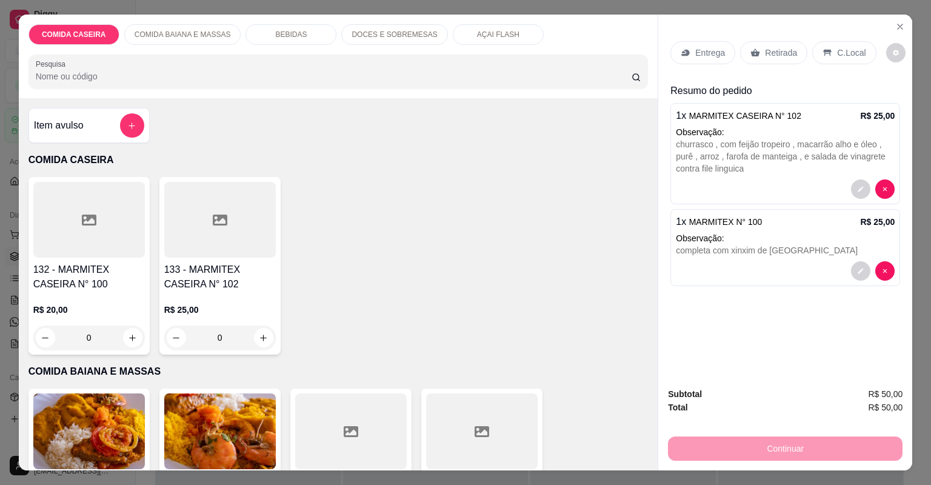
click at [702, 47] on p "Entrega" at bounding box center [711, 53] width 30 height 12
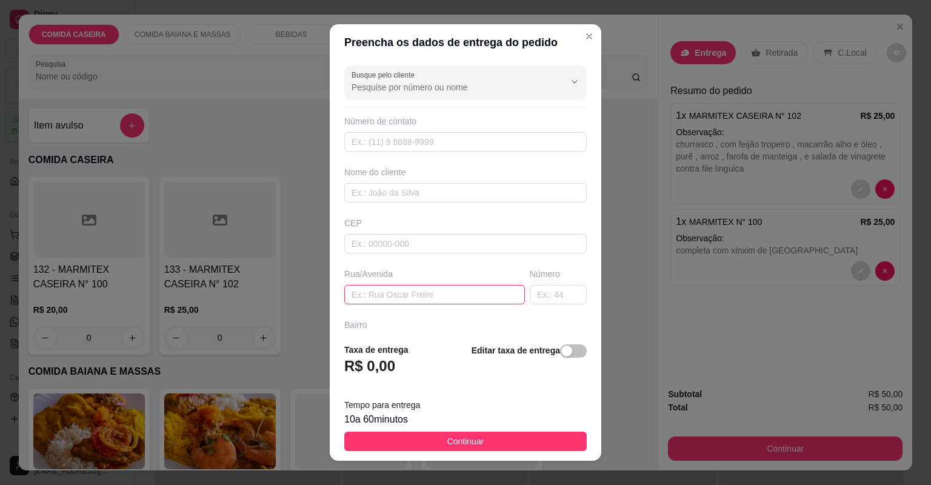
click at [452, 297] on input "text" at bounding box center [434, 294] width 181 height 19
paste input "Entrega : [STREET_ADDRESS][PERSON_NAME] , saindo à [GEOGRAPHIC_DATA] , [GEOGRAP…"
type input "Entrega : [STREET_ADDRESS][PERSON_NAME] , saindo à [GEOGRAPHIC_DATA] , [GEOGRAP…"
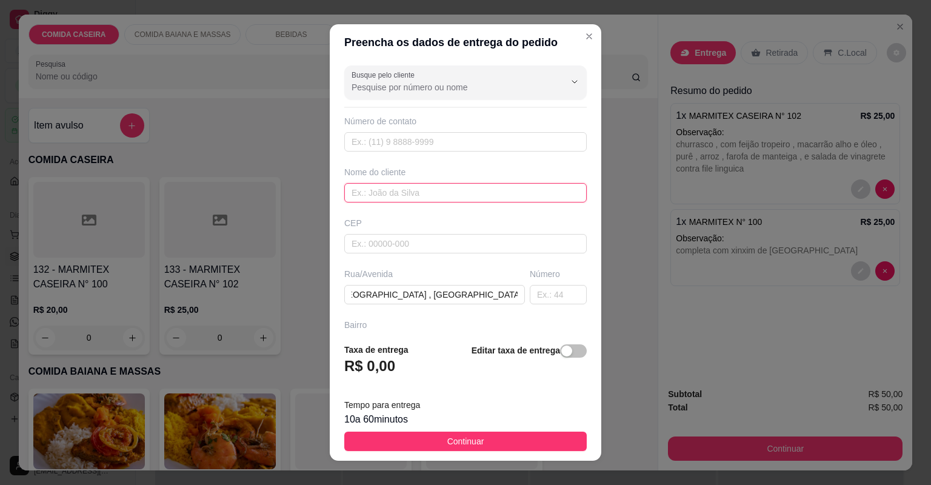
scroll to position [0, 0]
click at [443, 189] on input "text" at bounding box center [465, 192] width 243 height 19
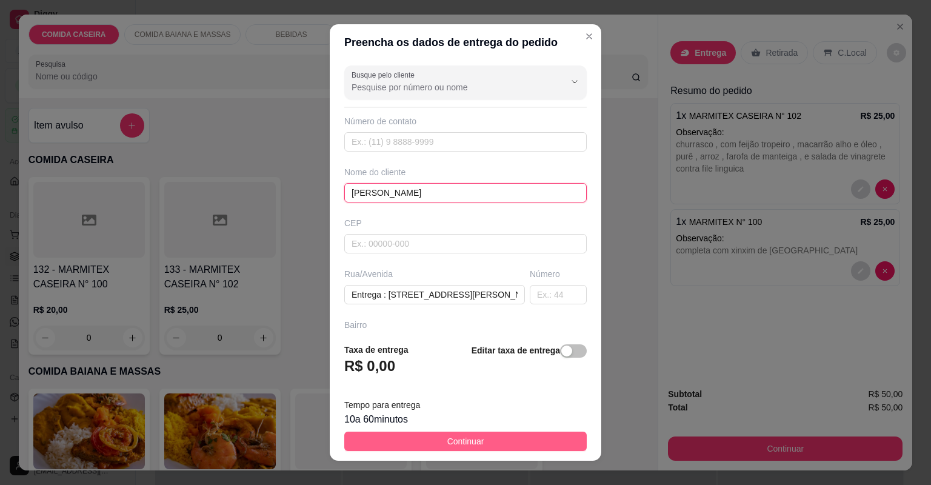
type input "[PERSON_NAME]"
click at [494, 442] on button "Continuar" at bounding box center [465, 441] width 243 height 19
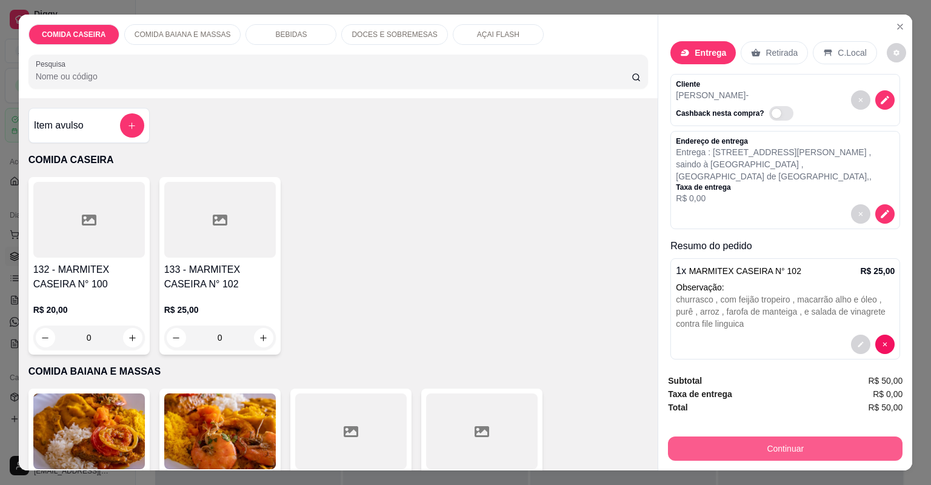
click at [696, 449] on button "Continuar" at bounding box center [785, 449] width 235 height 24
click at [785, 446] on button "Continuar" at bounding box center [785, 449] width 235 height 24
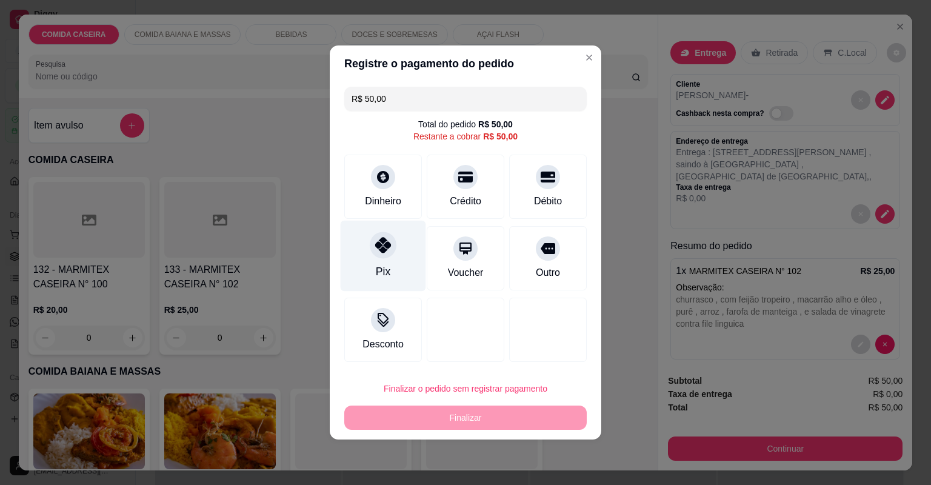
click at [395, 276] on div "Pix" at bounding box center [384, 256] width 86 height 71
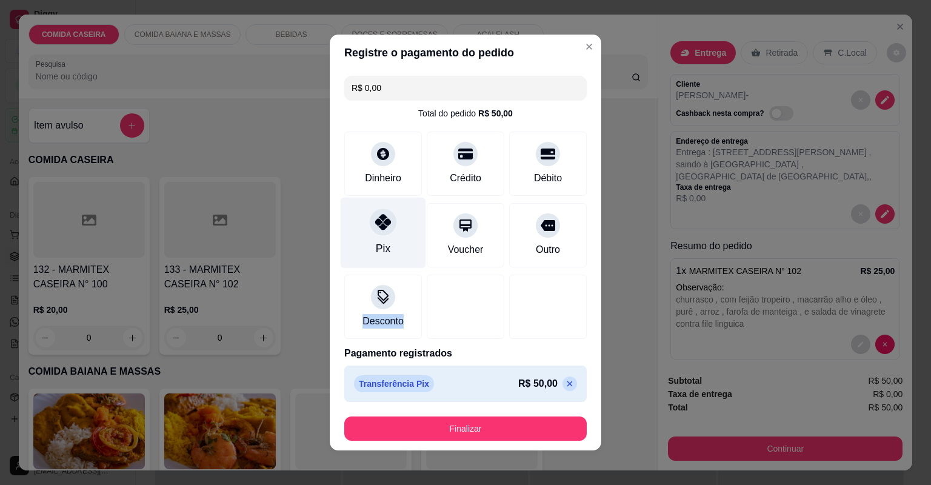
click at [395, 276] on div "Desconto" at bounding box center [383, 307] width 78 height 64
click at [461, 391] on div "Transferência Pix R$ 50,00" at bounding box center [465, 383] width 223 height 17
click at [395, 240] on div "Pix" at bounding box center [384, 233] width 86 height 71
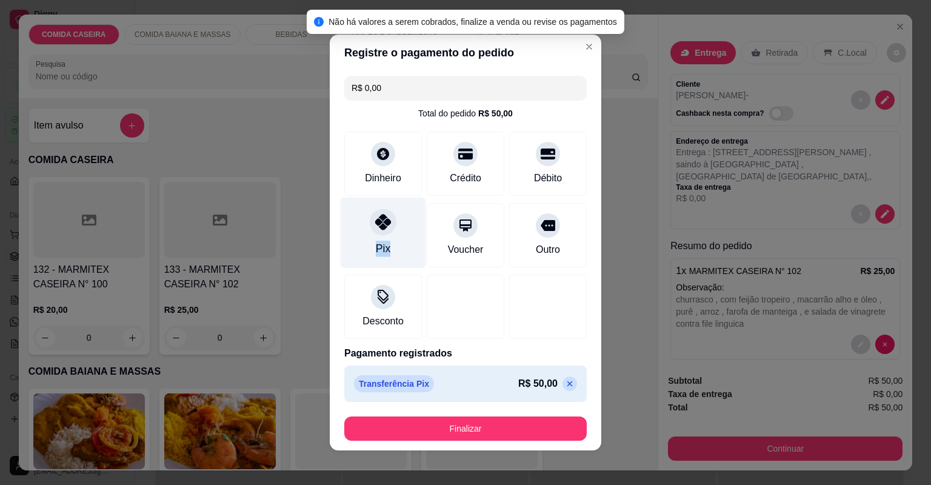
click at [395, 240] on div "Pix" at bounding box center [384, 233] width 86 height 71
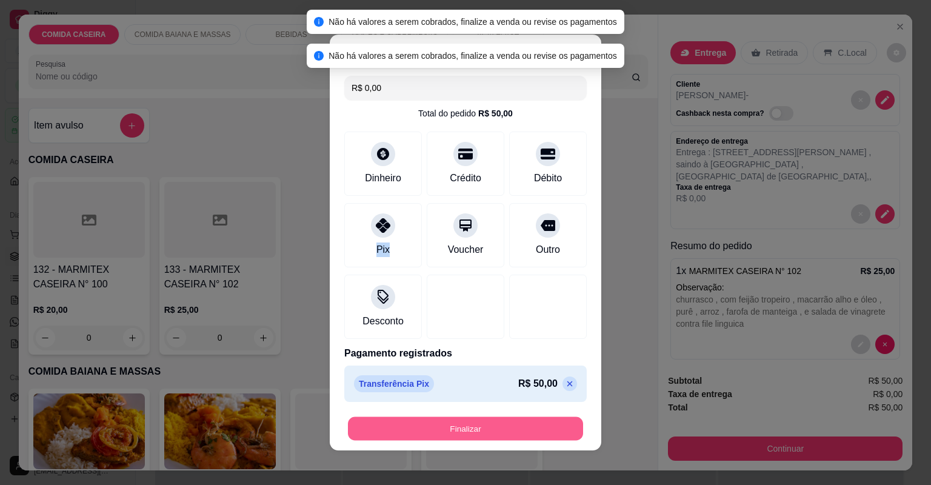
click at [480, 428] on button "Finalizar" at bounding box center [465, 429] width 235 height 24
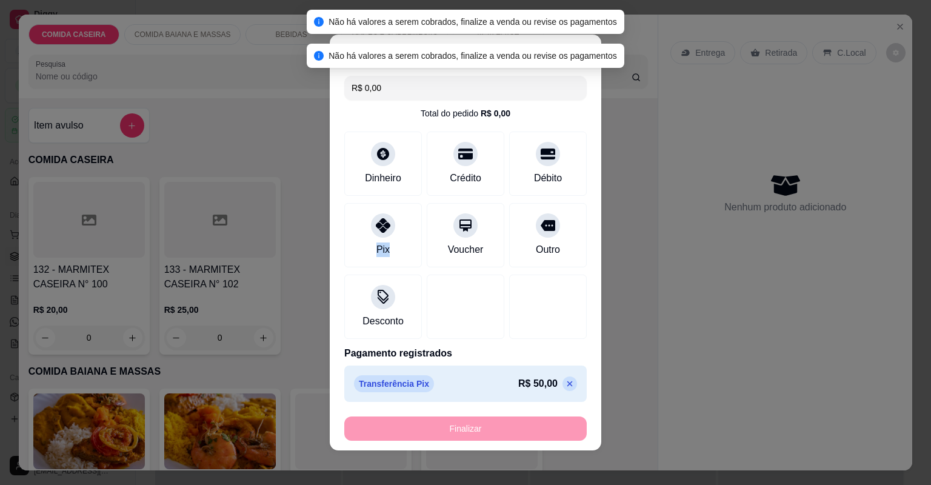
type input "-R$ 50,00"
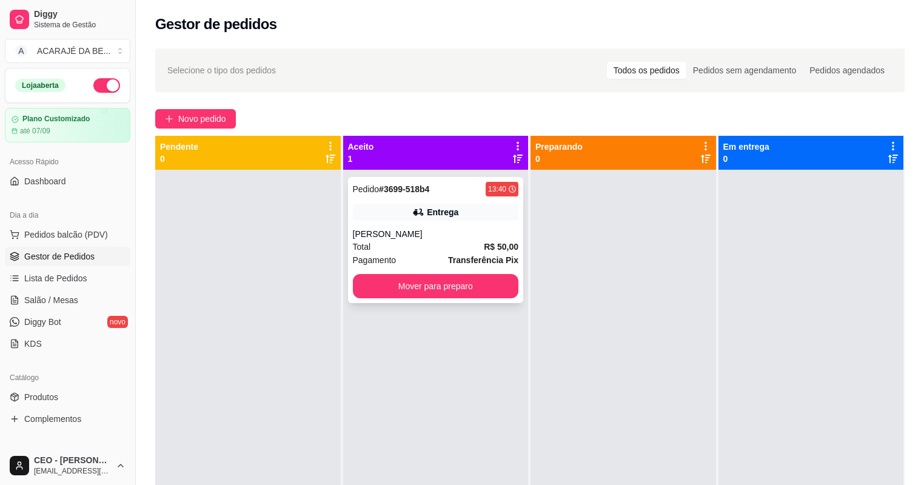
click at [386, 243] on div "Total R$ 50,00" at bounding box center [436, 246] width 166 height 13
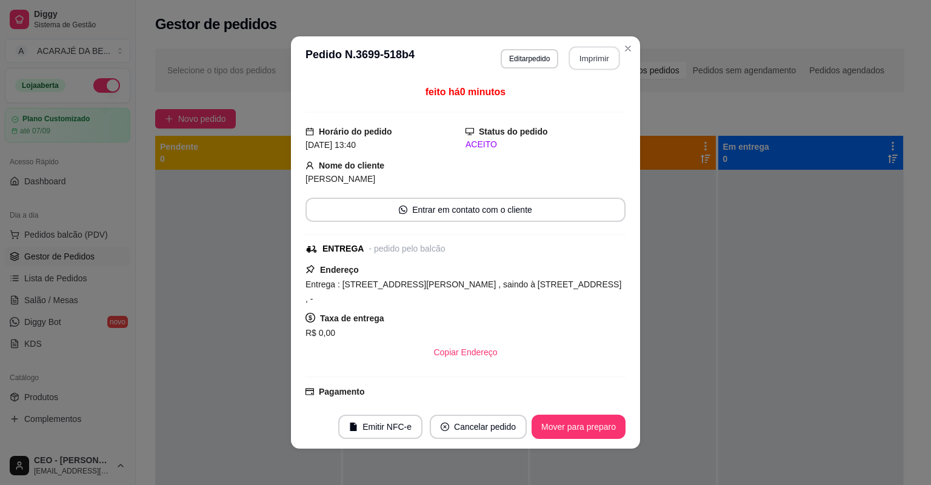
click at [594, 52] on button "Imprimir" at bounding box center [594, 59] width 51 height 24
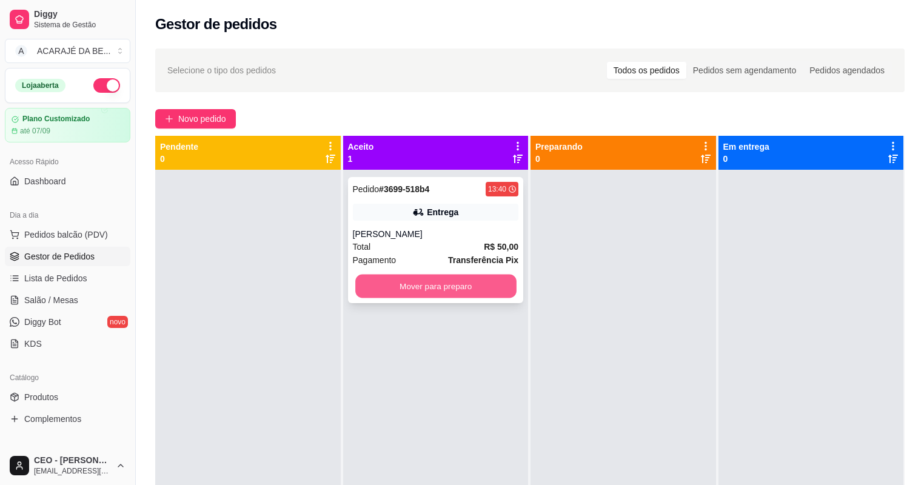
click at [418, 286] on button "Mover para preparo" at bounding box center [435, 287] width 161 height 24
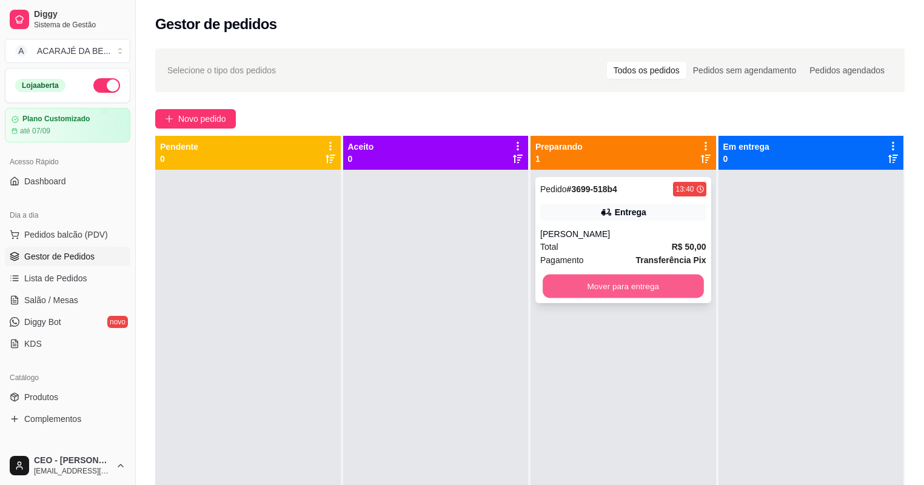
click at [551, 281] on button "Mover para entrega" at bounding box center [623, 287] width 161 height 24
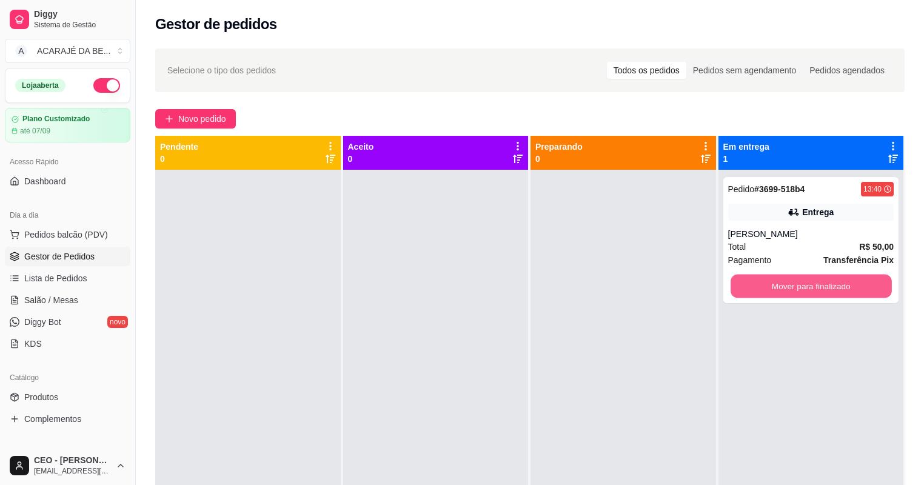
click at [786, 283] on button "Mover para finalizado" at bounding box center [811, 287] width 161 height 24
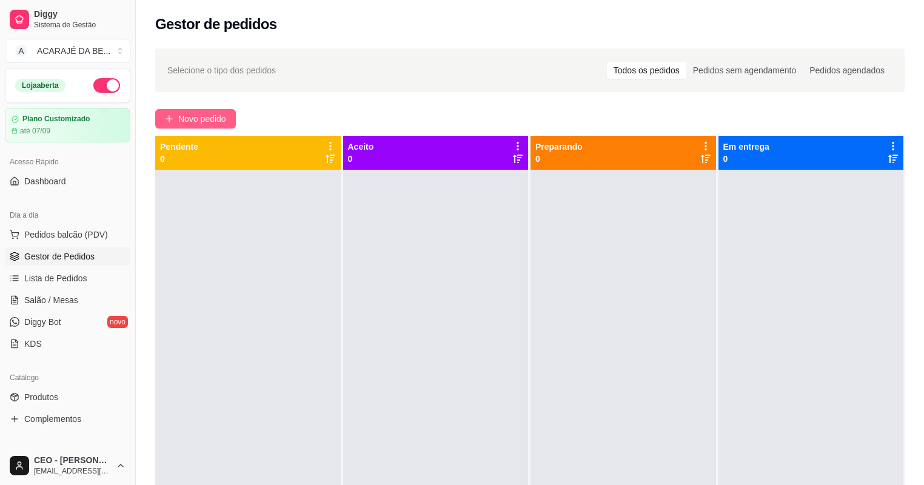
click at [178, 115] on span "Novo pedido" at bounding box center [202, 118] width 48 height 13
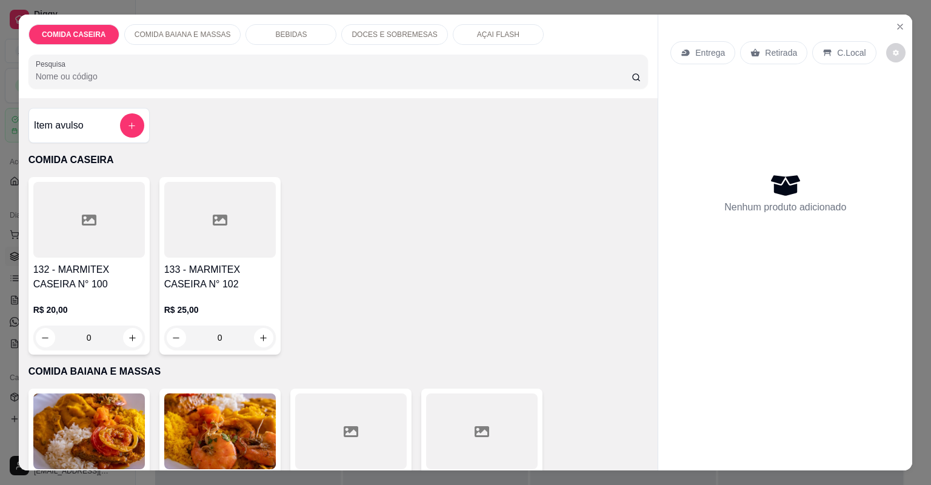
click at [189, 233] on div at bounding box center [220, 220] width 112 height 76
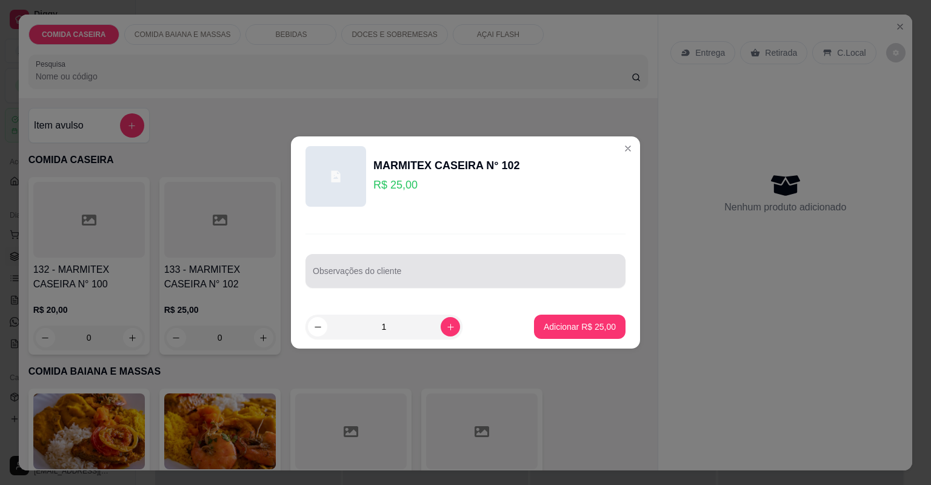
click at [403, 272] on input "Observações do cliente" at bounding box center [466, 276] width 306 height 12
click at [404, 270] on input "Observações do cliente" at bounding box center [466, 276] width 306 height 12
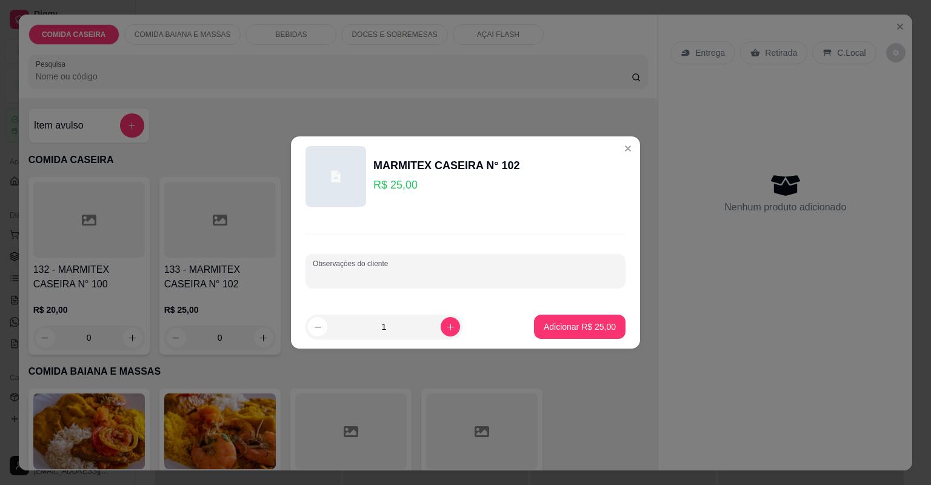
paste input "Feijão fradinho,abóbora,vatapá, arroz e carne assada e linguiça"
type input "F"
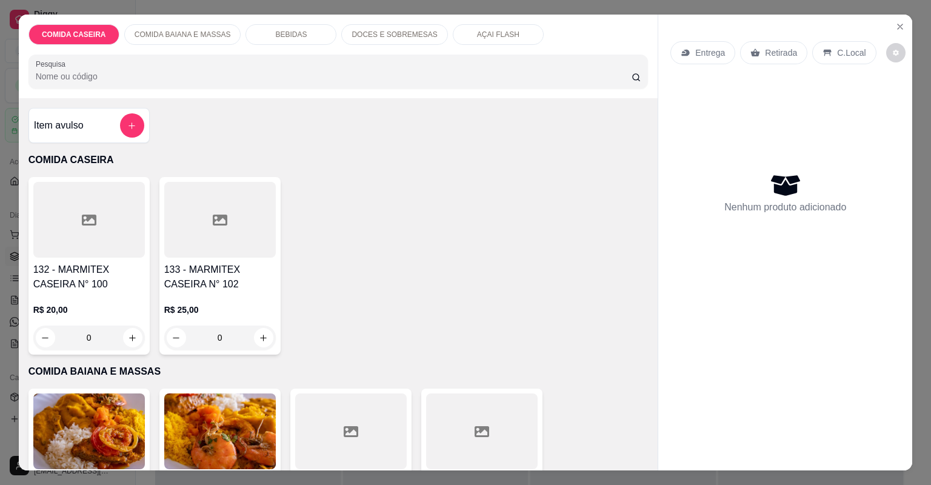
click at [358, 437] on div at bounding box center [351, 432] width 112 height 76
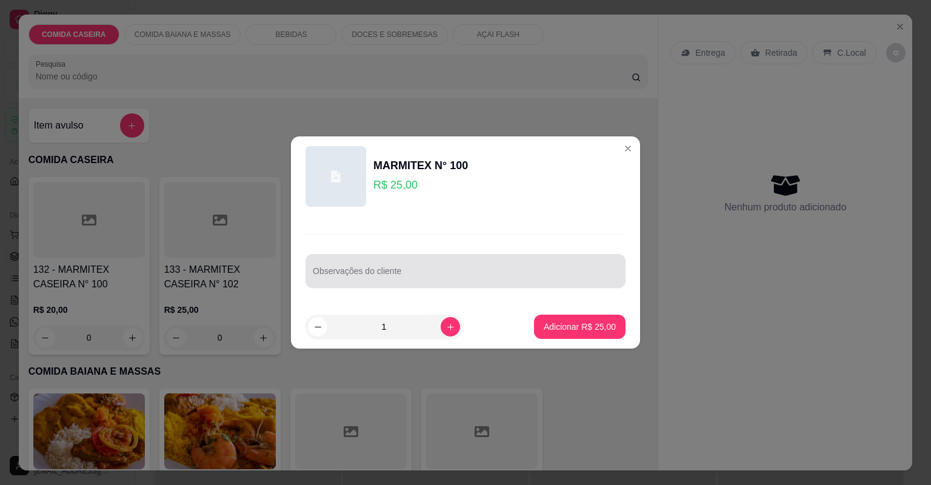
click at [462, 264] on div at bounding box center [466, 271] width 306 height 24
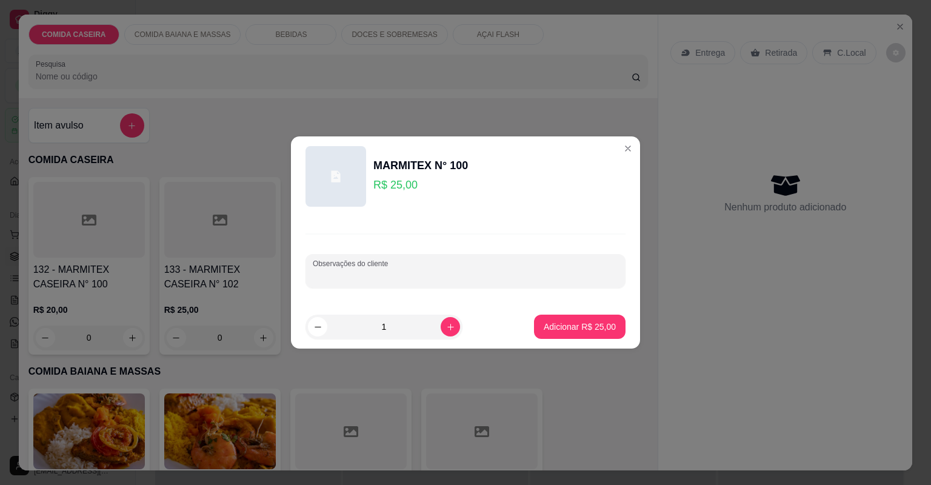
paste input "Feijão fradinho,abóbora,vatapá, arroz e carne assada e linguiça"
type input "Feijão fradinho,abóbora,vatapá, arroz e carne assada e linguiça"
click at [562, 330] on p "Adicionar R$ 25,00" at bounding box center [580, 327] width 70 height 12
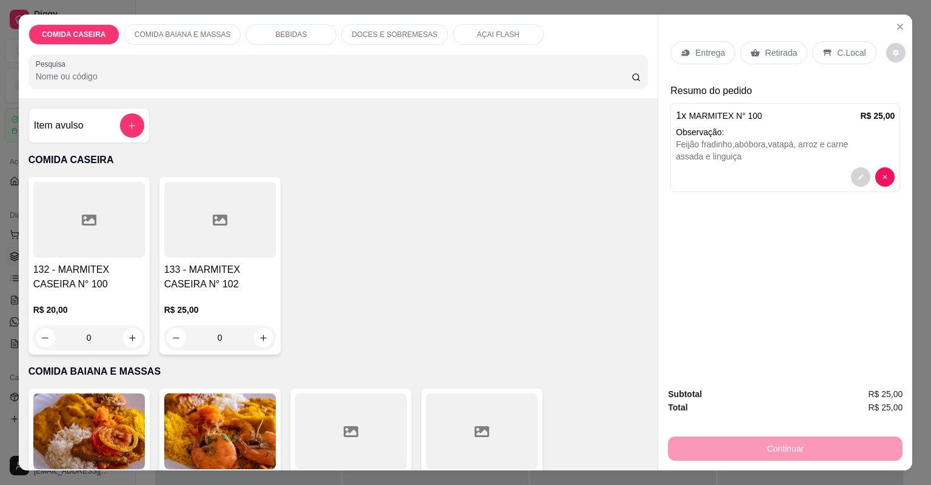
click at [697, 42] on div "Entrega" at bounding box center [703, 52] width 65 height 23
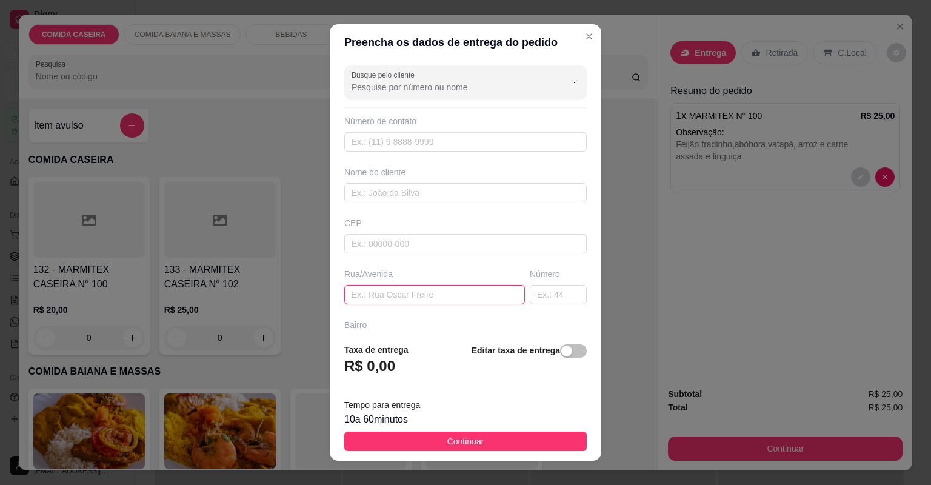
click at [471, 277] on div "Rua/Avenida" at bounding box center [435, 286] width 186 height 36
paste input "Karlos moda"
type input "Karlos modas"
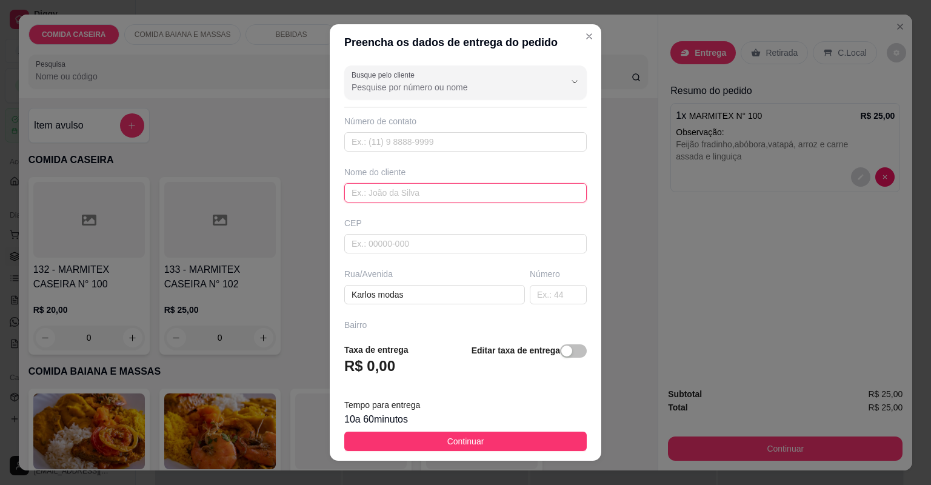
click at [441, 196] on input "text" at bounding box center [465, 192] width 243 height 19
drag, startPoint x: 441, startPoint y: 196, endPoint x: 443, endPoint y: 184, distance: 12.3
click at [443, 184] on input "text" at bounding box center [465, 192] width 243 height 19
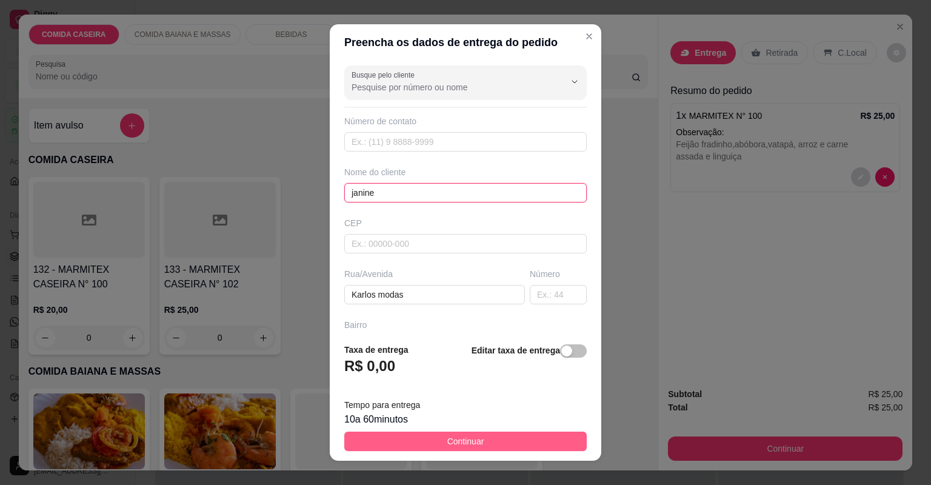
type input "janine"
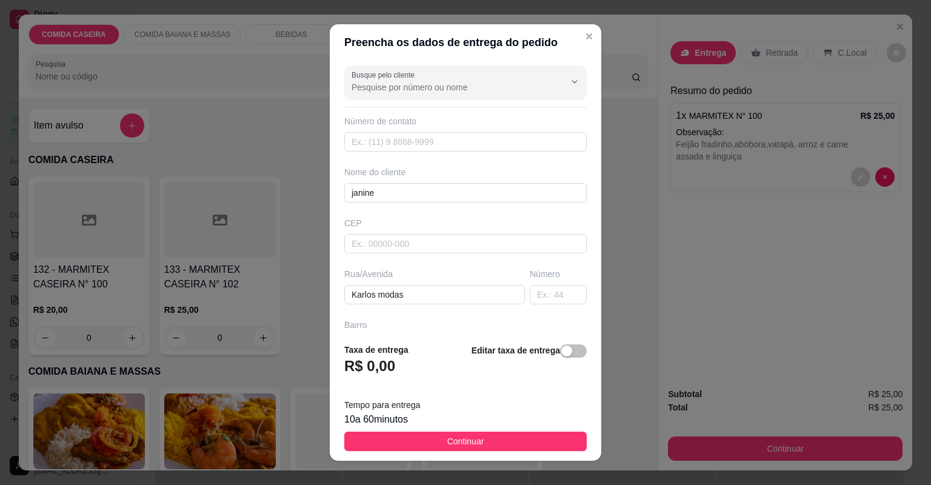
drag, startPoint x: 553, startPoint y: 432, endPoint x: 541, endPoint y: 448, distance: 20.4
click at [551, 434] on button "Continuar" at bounding box center [465, 441] width 243 height 19
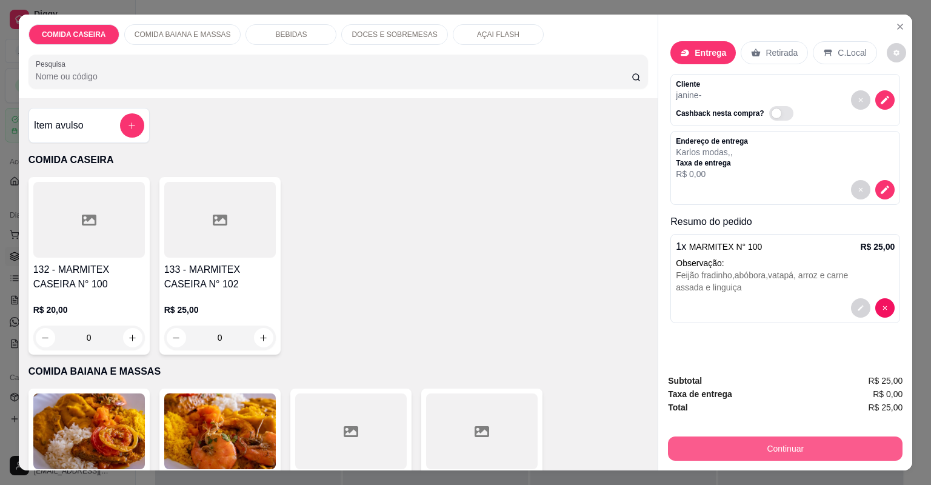
click at [728, 446] on button "Continuar" at bounding box center [785, 449] width 235 height 24
click at [717, 452] on button "Continuar" at bounding box center [785, 449] width 227 height 24
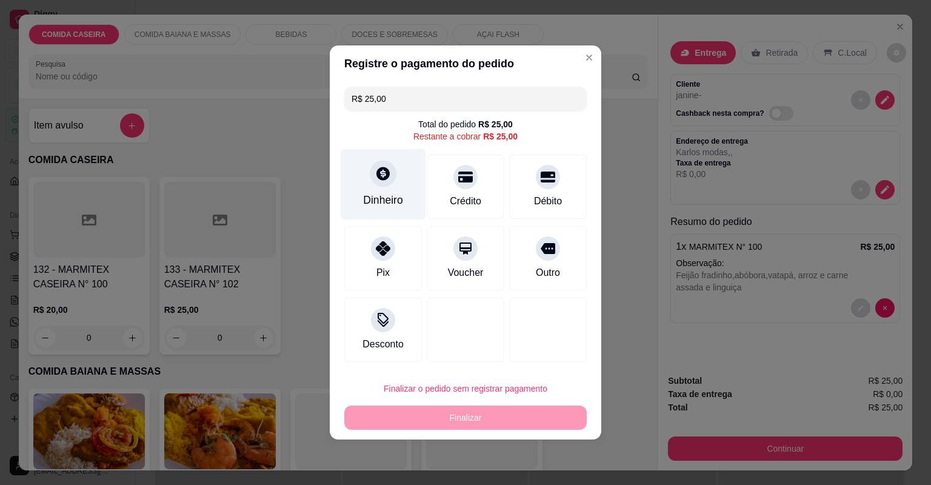
click at [375, 190] on div "Dinheiro" at bounding box center [384, 184] width 86 height 71
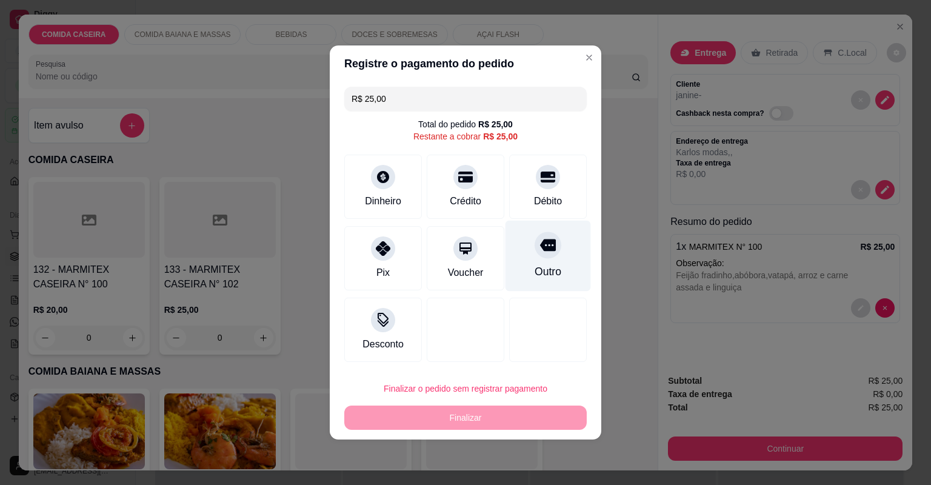
click at [549, 270] on div "Outro" at bounding box center [548, 272] width 27 height 16
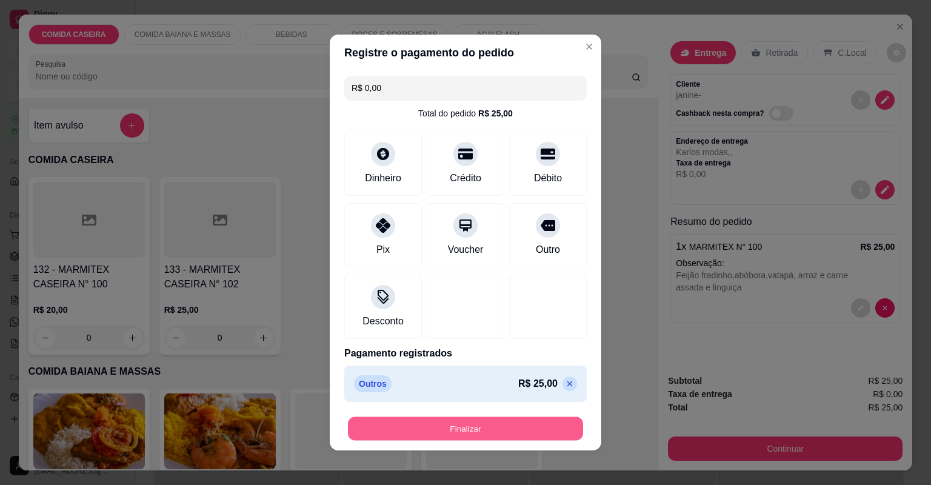
click at [511, 423] on button "Finalizar" at bounding box center [465, 429] width 235 height 24
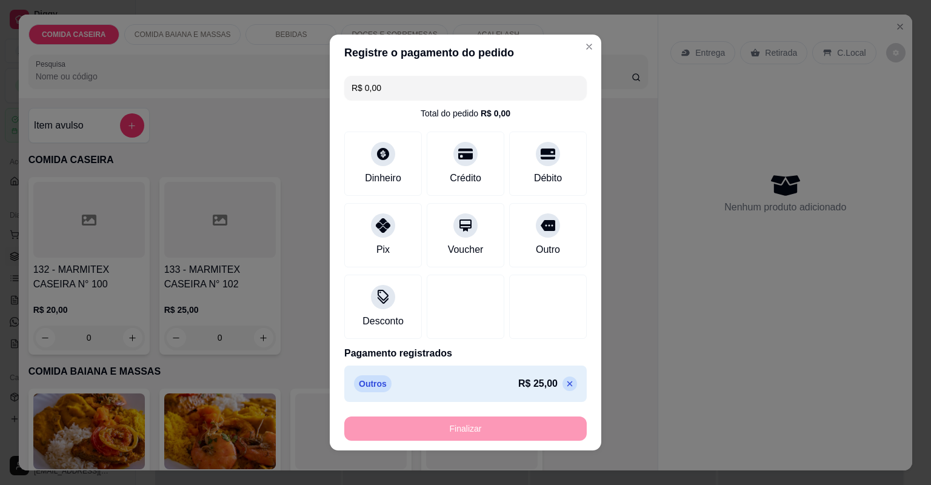
type input "-R$ 25,00"
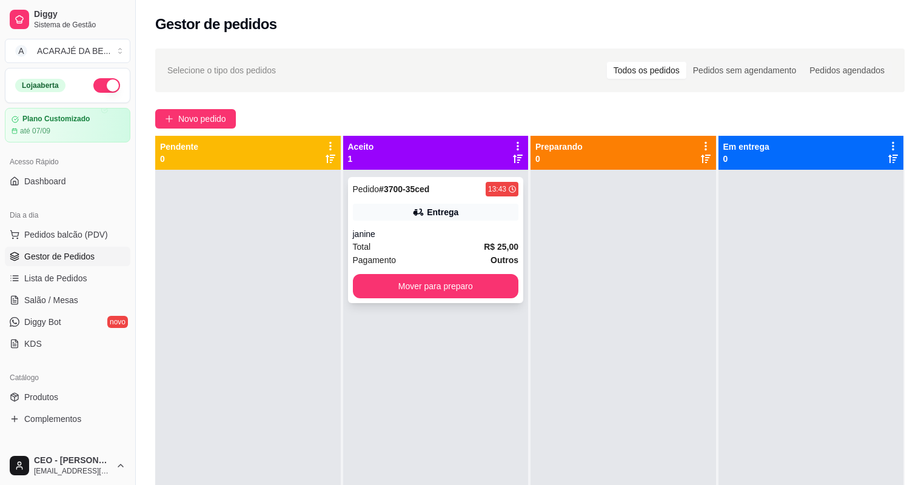
click at [410, 243] on div "Total R$ 25,00" at bounding box center [436, 246] width 166 height 13
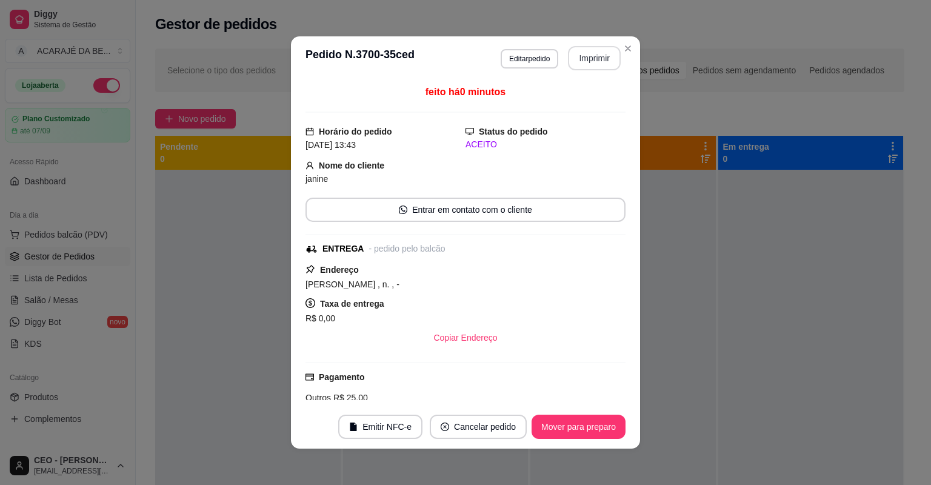
click at [589, 56] on button "Imprimir" at bounding box center [594, 58] width 53 height 24
click at [223, 323] on div "**********" at bounding box center [465, 242] width 931 height 485
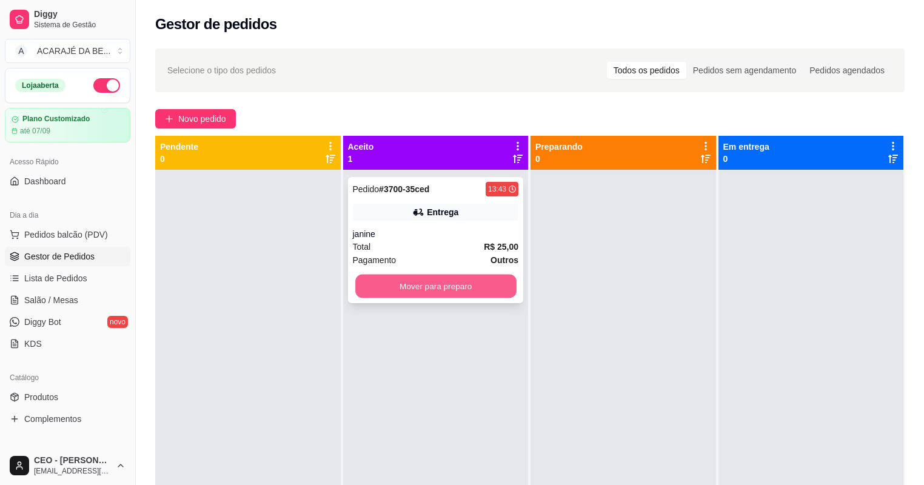
click at [469, 289] on button "Mover para preparo" at bounding box center [435, 287] width 161 height 24
click at [469, 289] on div "Mover para preparo" at bounding box center [436, 286] width 166 height 24
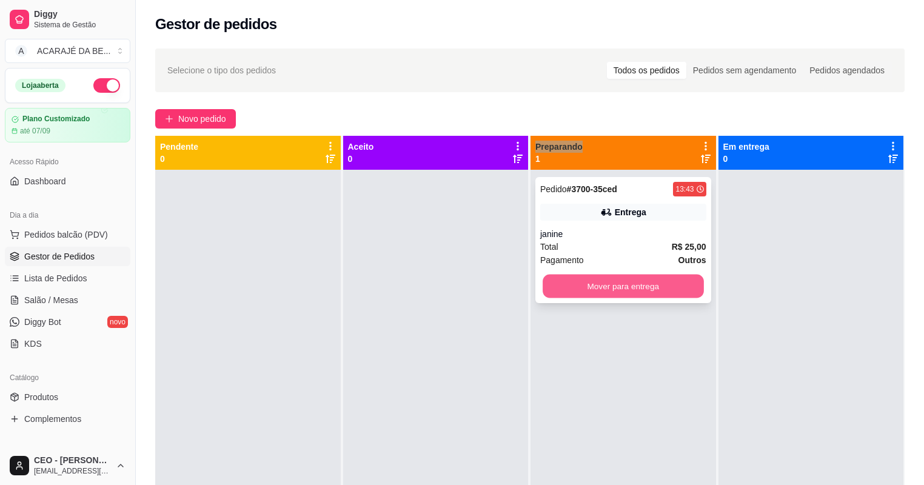
click at [662, 284] on button "Mover para entrega" at bounding box center [623, 287] width 161 height 24
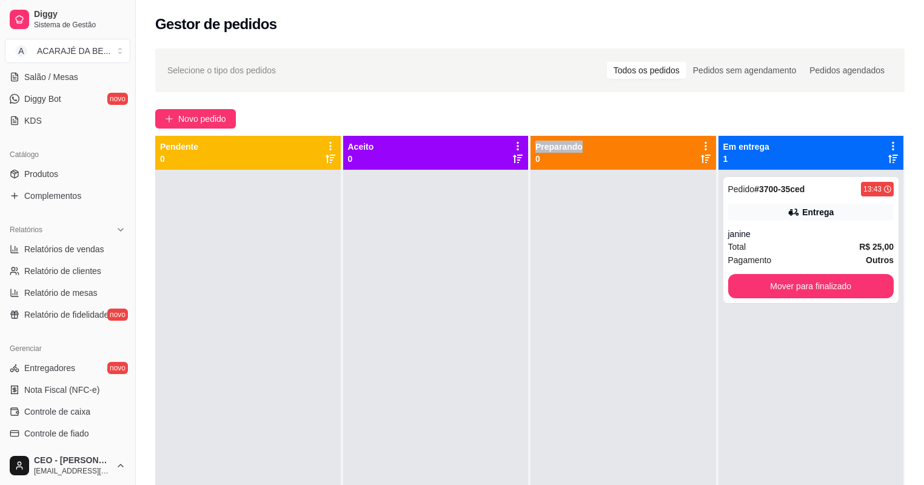
scroll to position [243, 0]
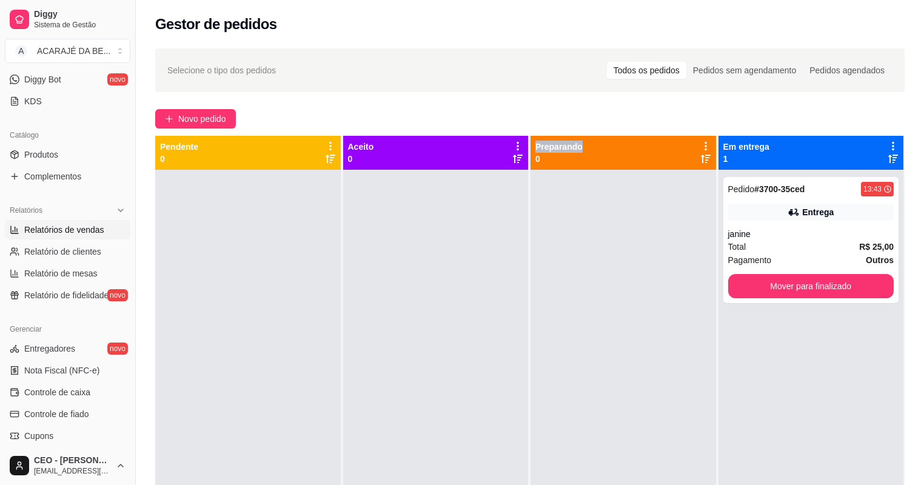
click at [69, 224] on span "Relatórios de vendas" at bounding box center [64, 230] width 80 height 12
select select "ALL"
select select "0"
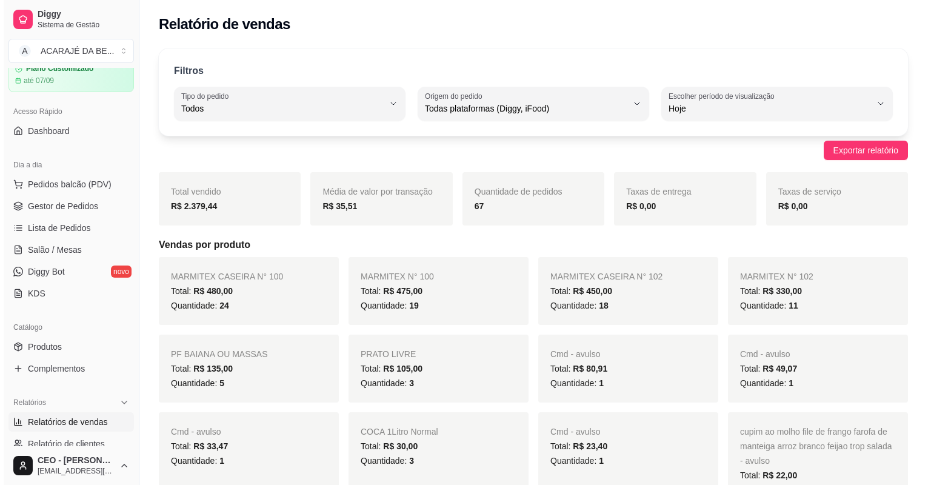
scroll to position [49, 0]
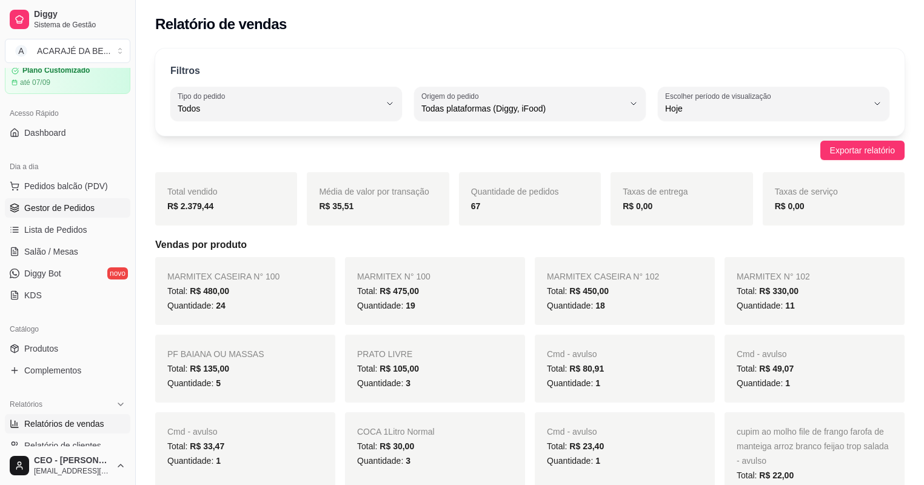
click at [44, 202] on span "Gestor de Pedidos" at bounding box center [59, 208] width 70 height 12
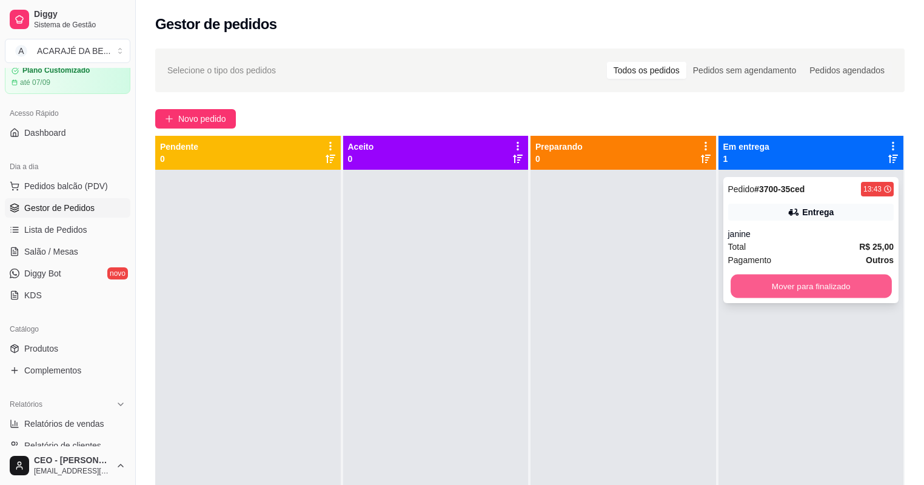
click at [773, 281] on button "Mover para finalizado" at bounding box center [811, 287] width 161 height 24
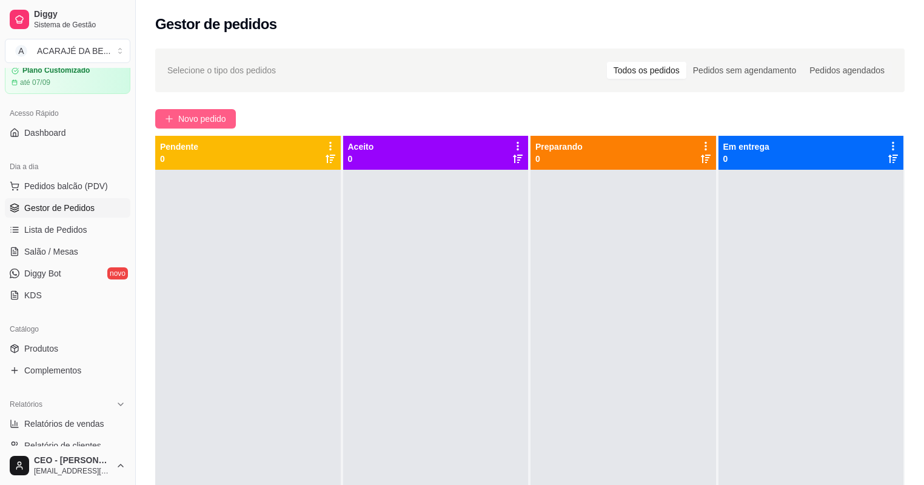
click at [192, 113] on span "Novo pedido" at bounding box center [202, 118] width 48 height 13
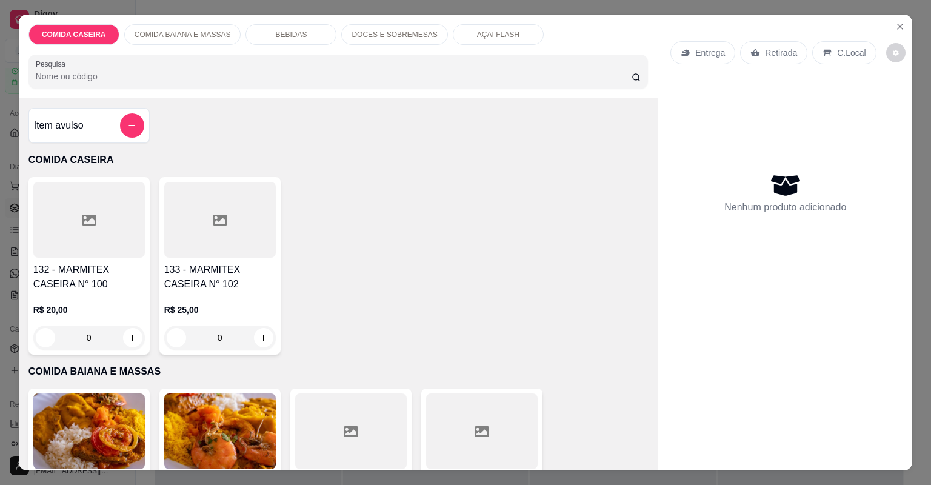
click at [219, 221] on icon at bounding box center [220, 220] width 15 height 15
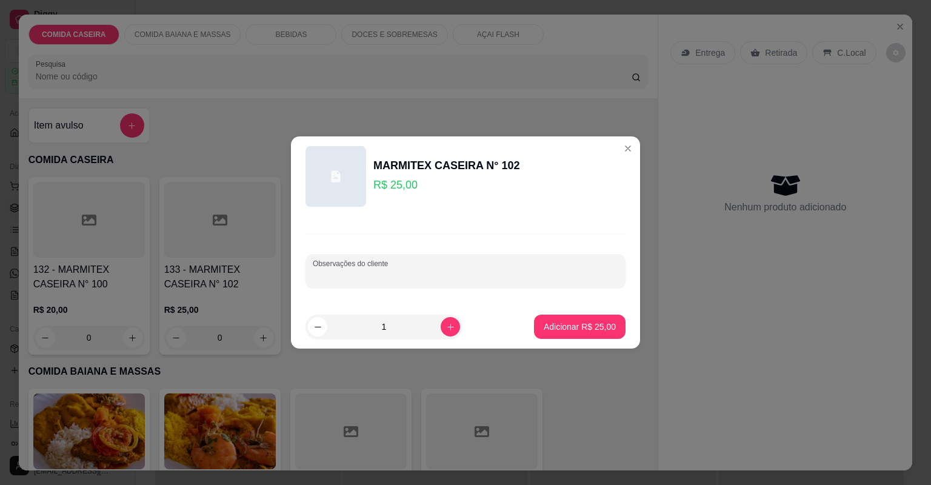
click at [420, 270] on input "Observações do cliente" at bounding box center [466, 276] width 306 height 12
paste input "Feijão tropeiro Arroz branco Purê Vinagrete Farofa Alcatra Linguiça de frango"
type input "Feijão tropeiro Arroz branco Purê Vinagrete Farofa Alcatra Linguiça de frango"
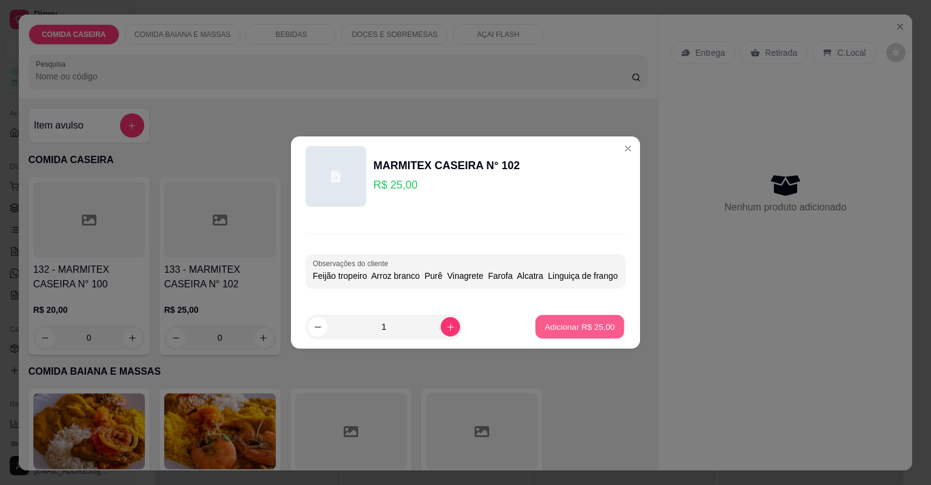
click at [560, 327] on p "Adicionar R$ 25,00" at bounding box center [580, 327] width 70 height 12
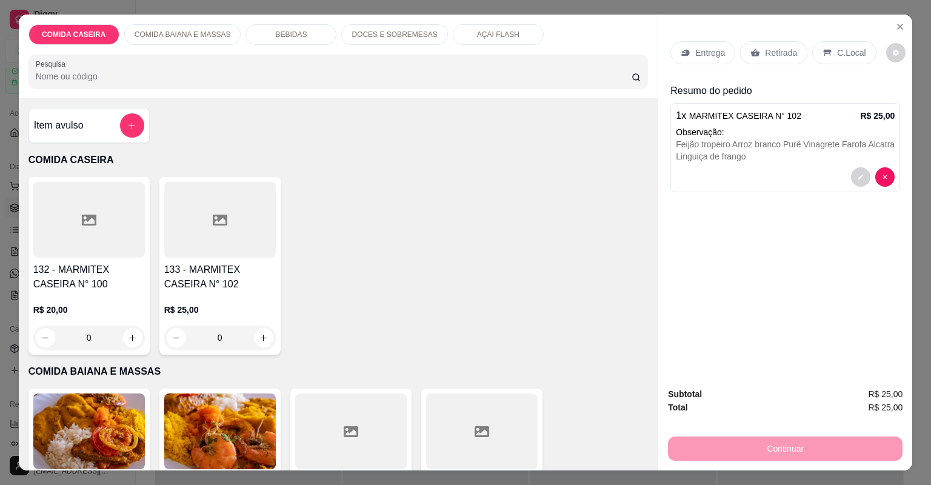
click at [715, 52] on p "Entrega" at bounding box center [711, 53] width 30 height 12
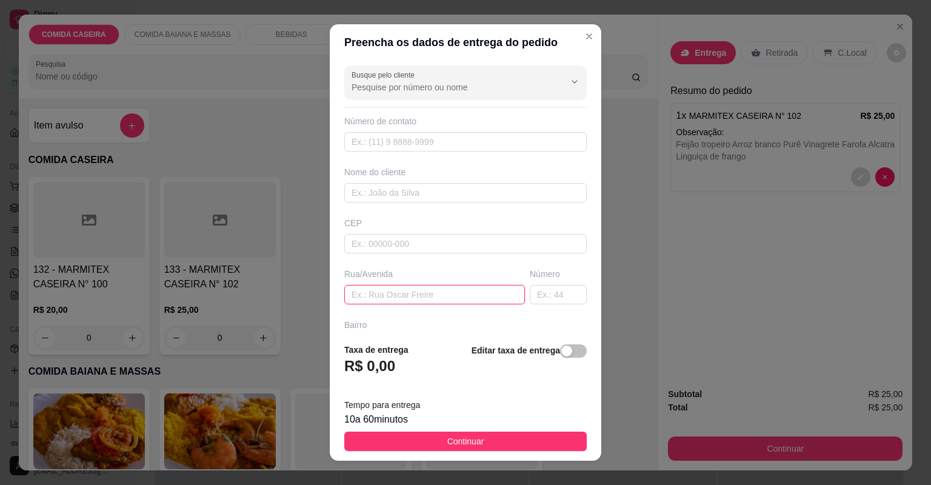
click at [438, 294] on input "text" at bounding box center [434, 294] width 181 height 19
paste input "[STREET_ADDRESS] Natalia"
type input "[STREET_ADDRESS] Natalia"
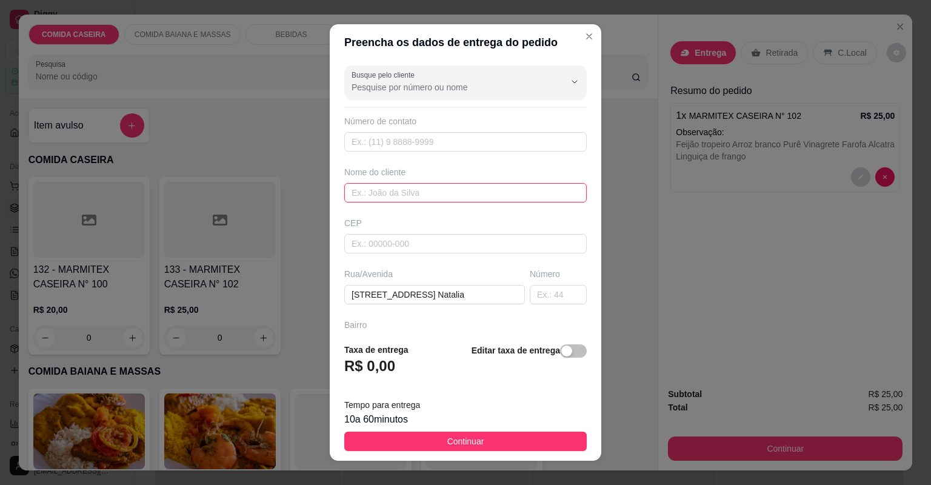
click at [389, 189] on input "text" at bounding box center [465, 192] width 243 height 19
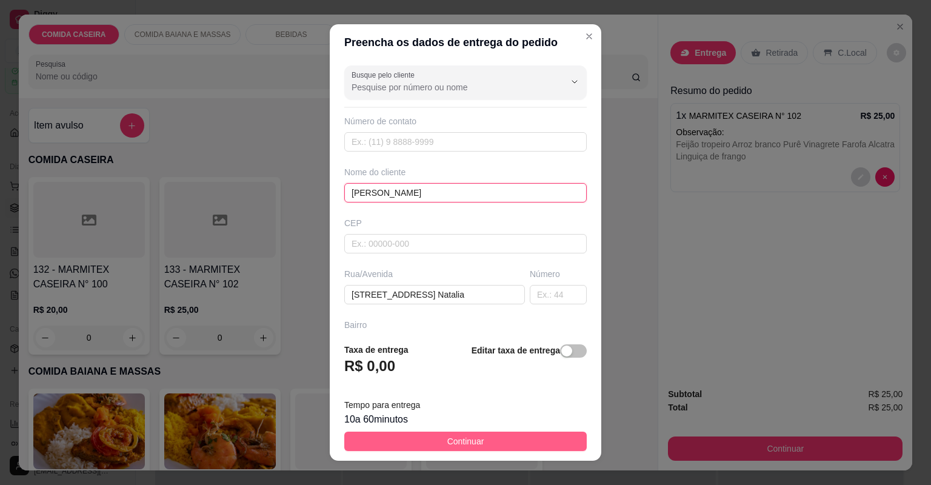
type input "[PERSON_NAME]"
click at [505, 438] on button "Continuar" at bounding box center [465, 441] width 243 height 19
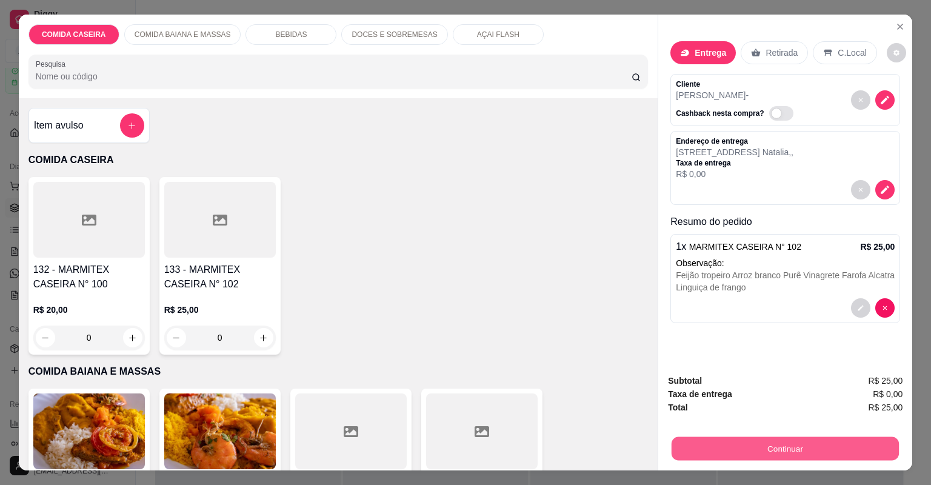
click at [691, 451] on button "Continuar" at bounding box center [785, 449] width 227 height 24
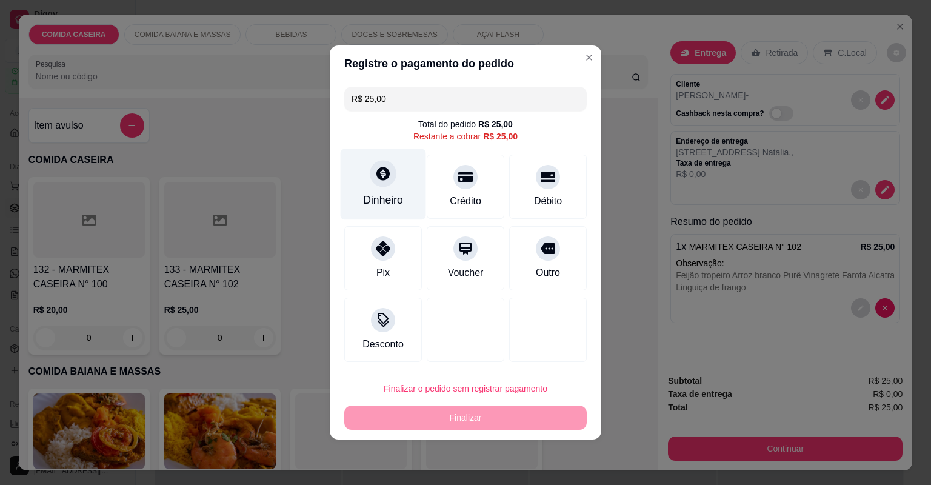
click at [410, 165] on div "Dinheiro" at bounding box center [384, 184] width 86 height 71
click at [410, 165] on header "Precisa de troco?" at bounding box center [465, 179] width 276 height 37
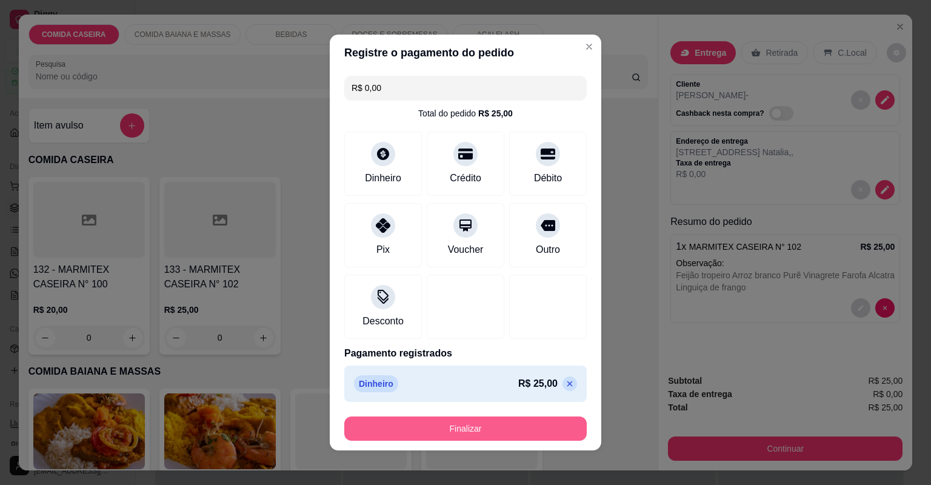
click at [491, 427] on button "Finalizar" at bounding box center [465, 429] width 243 height 24
click at [491, 427] on div "Finalizar" at bounding box center [465, 429] width 243 height 24
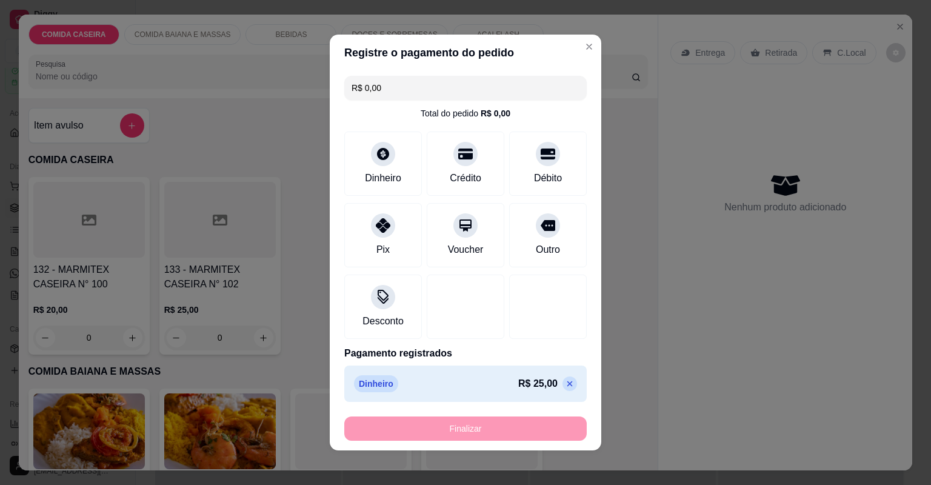
type input "-R$ 25,00"
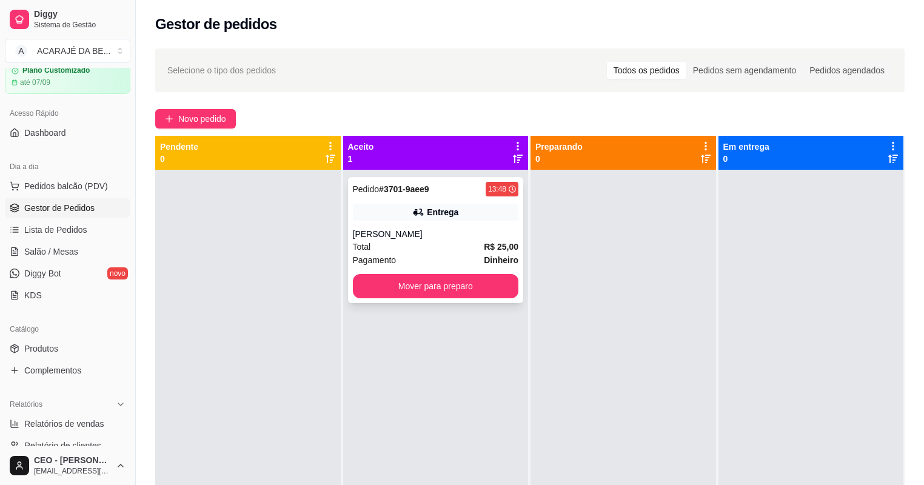
click at [419, 244] on div "Total R$ 25,00" at bounding box center [436, 246] width 166 height 13
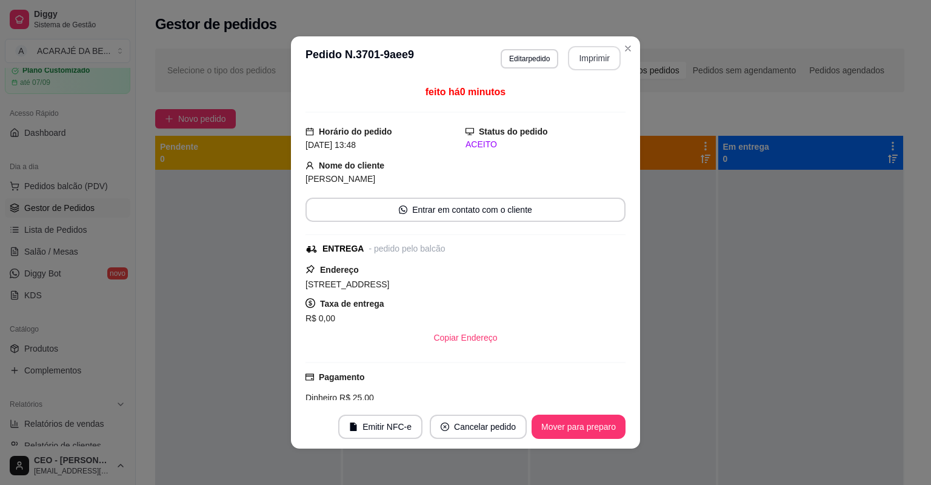
click at [599, 53] on button "Imprimir" at bounding box center [594, 58] width 53 height 24
click at [825, 297] on div at bounding box center [812, 412] width 186 height 485
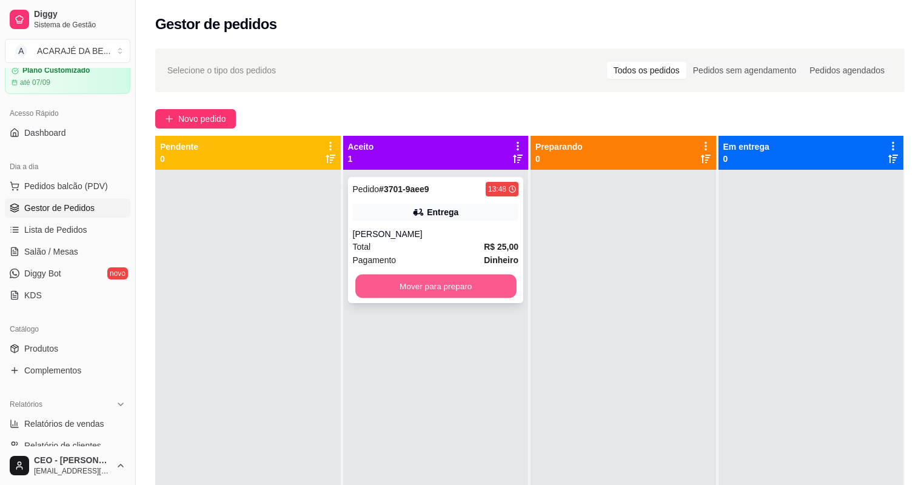
click at [495, 292] on button "Mover para preparo" at bounding box center [435, 287] width 161 height 24
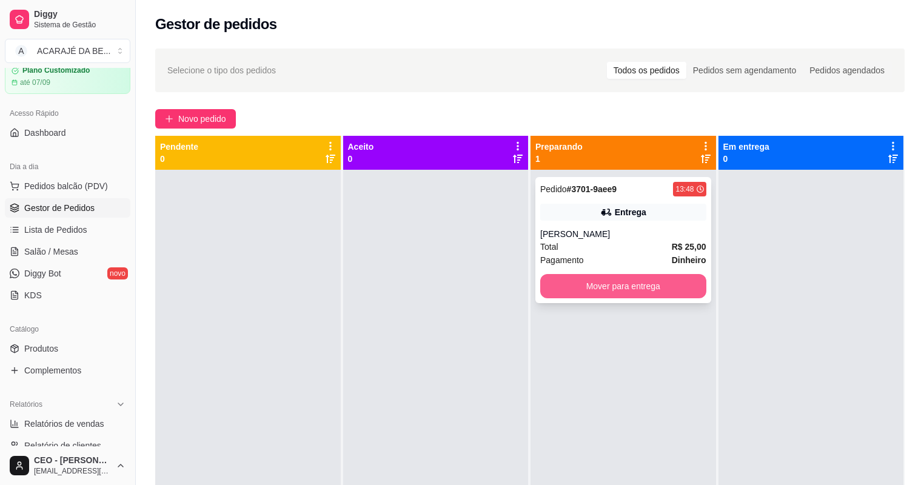
click at [614, 286] on button "Mover para entrega" at bounding box center [623, 286] width 166 height 24
click at [614, 286] on div "Mover para entrega" at bounding box center [623, 286] width 166 height 24
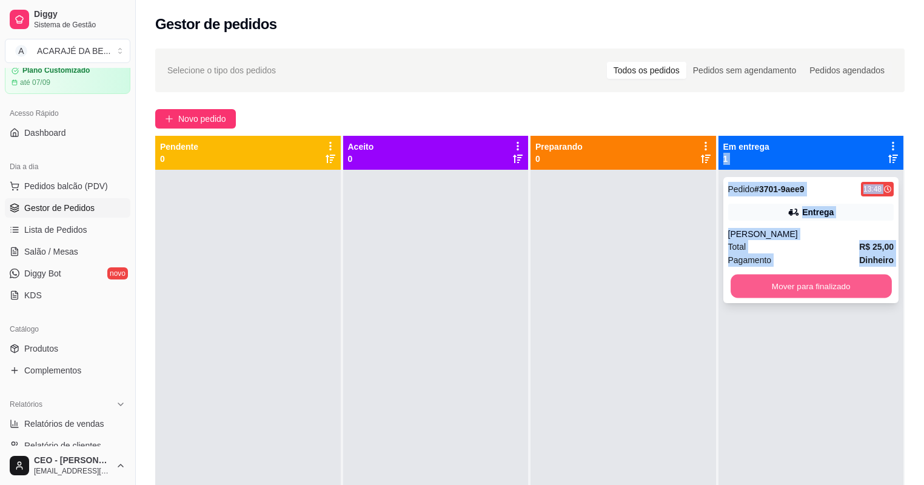
click at [817, 284] on button "Mover para finalizado" at bounding box center [811, 287] width 161 height 24
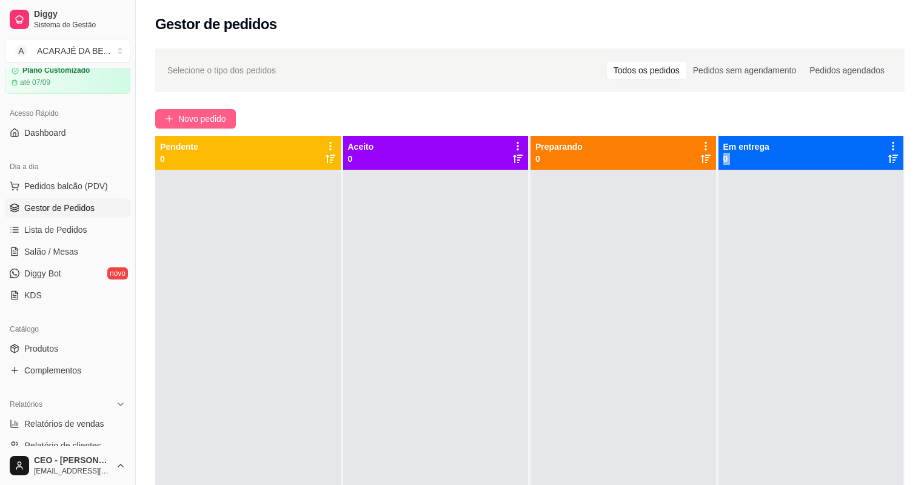
click at [221, 115] on span "Novo pedido" at bounding box center [202, 118] width 48 height 13
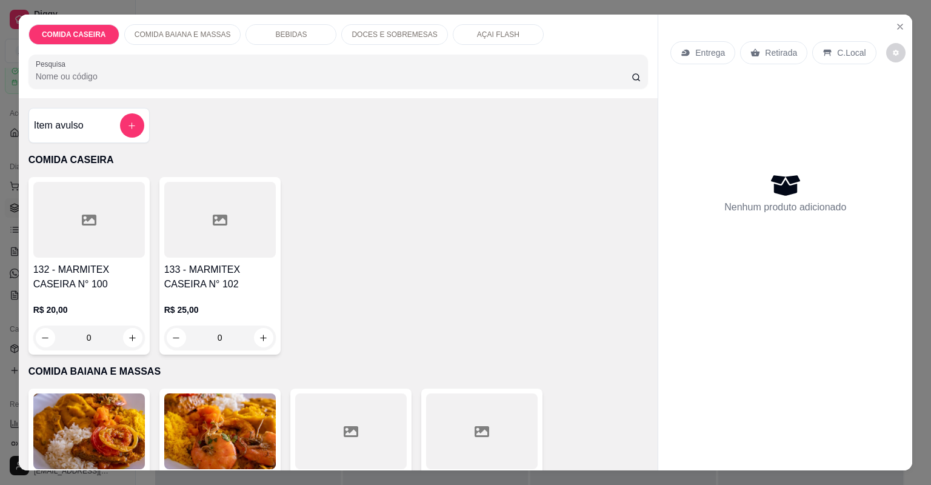
click at [86, 133] on div "Item avulso" at bounding box center [89, 125] width 110 height 24
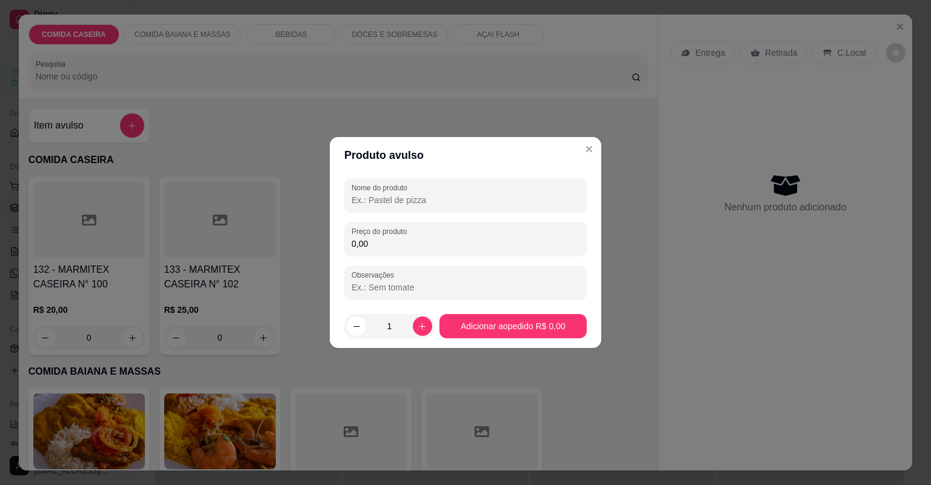
click at [475, 200] on input "Nome do produto" at bounding box center [466, 200] width 228 height 12
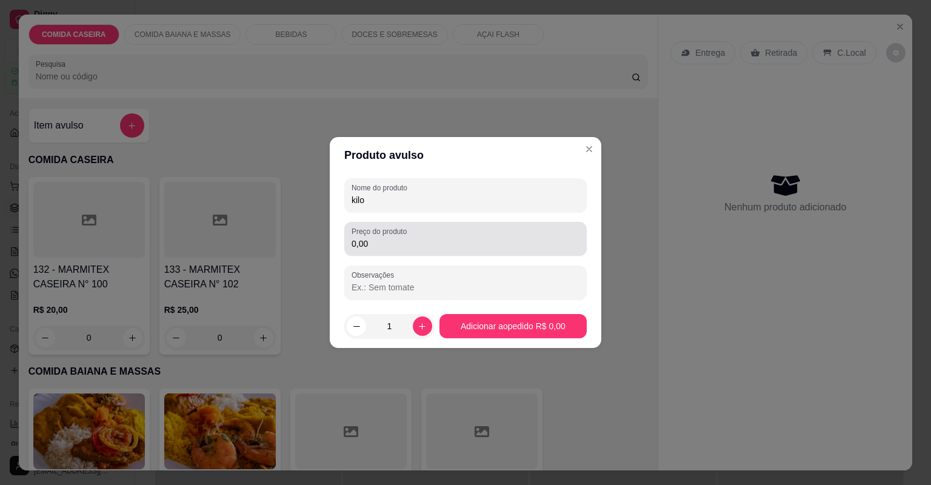
type input "kilo"
drag, startPoint x: 431, startPoint y: 250, endPoint x: 429, endPoint y: 239, distance: 11.2
click at [429, 241] on div "0,00" at bounding box center [466, 239] width 228 height 24
type input "15,60"
click at [503, 304] on section "Produto avulso Nome do produto kilo Preço do produto 15,60 Observações 1 Adicio…" at bounding box center [466, 242] width 272 height 211
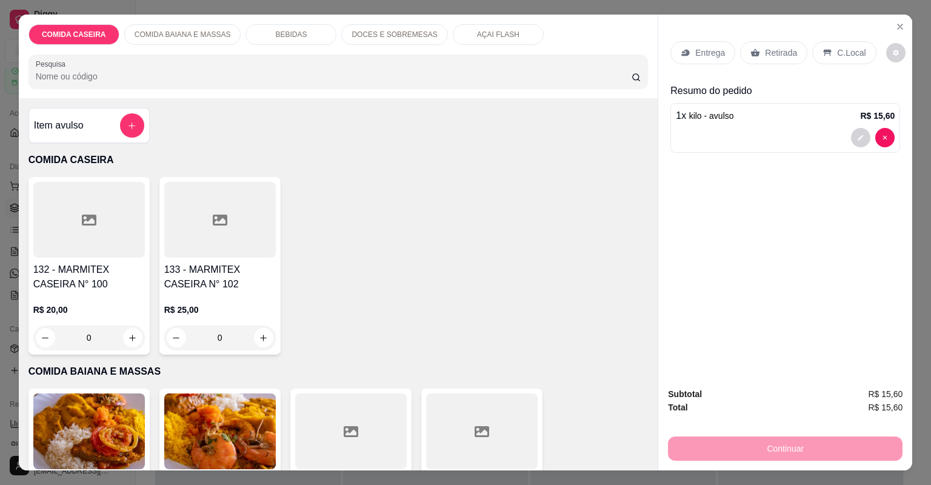
drag, startPoint x: 825, startPoint y: 51, endPoint x: 798, endPoint y: 163, distance: 114.9
click at [827, 53] on div "C.Local" at bounding box center [845, 52] width 64 height 23
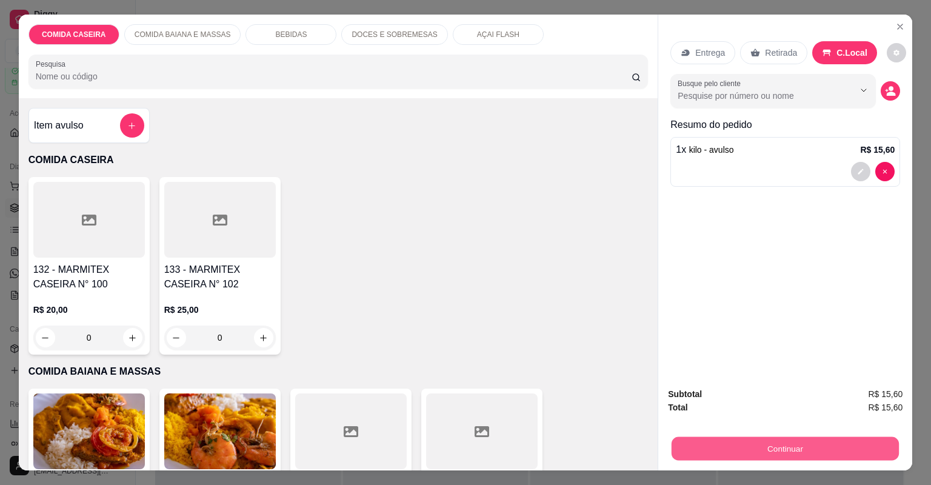
click at [730, 451] on button "Continuar" at bounding box center [785, 449] width 227 height 24
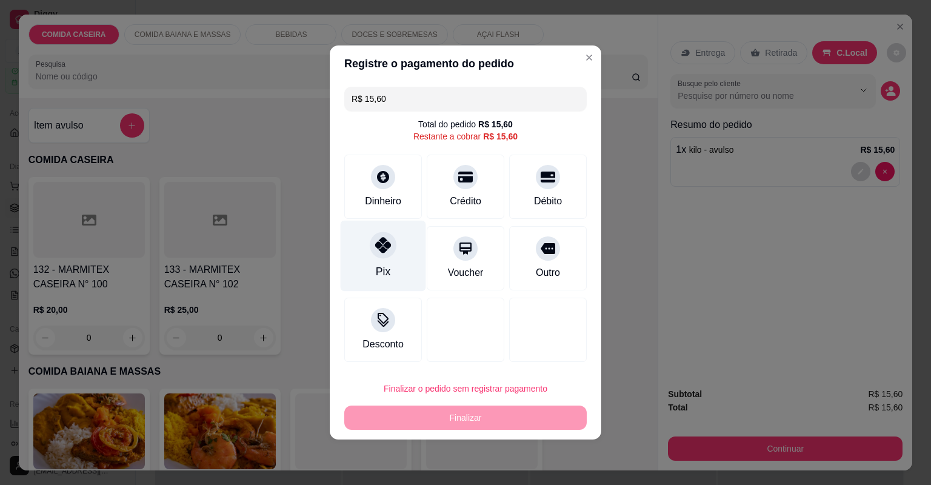
click at [389, 241] on icon at bounding box center [383, 245] width 16 height 16
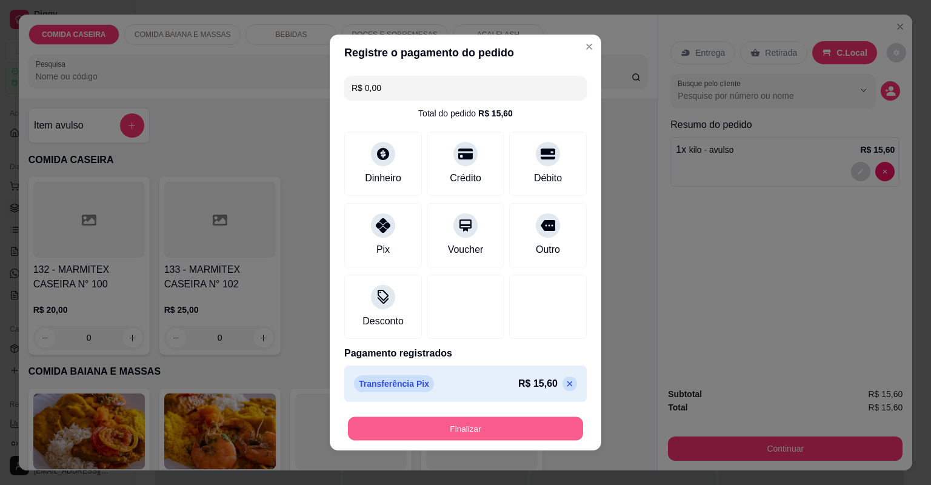
click at [500, 433] on button "Finalizar" at bounding box center [465, 429] width 235 height 24
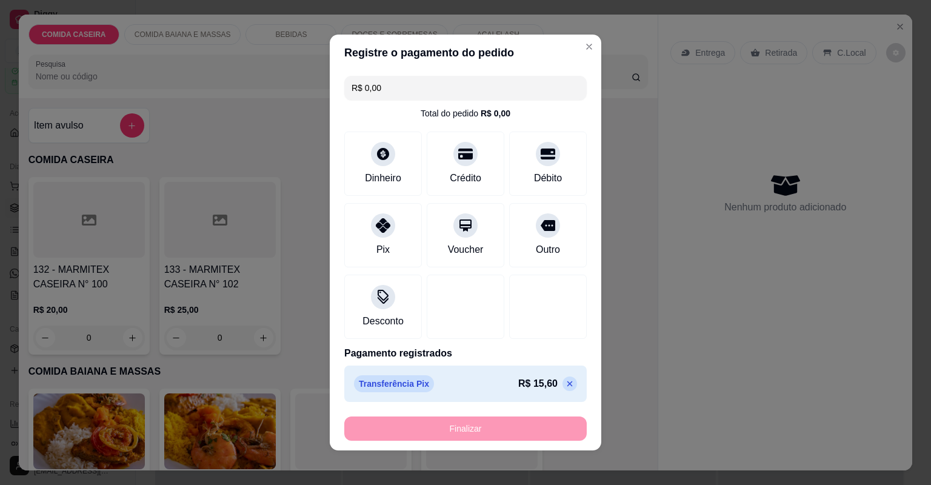
type input "-R$ 15,60"
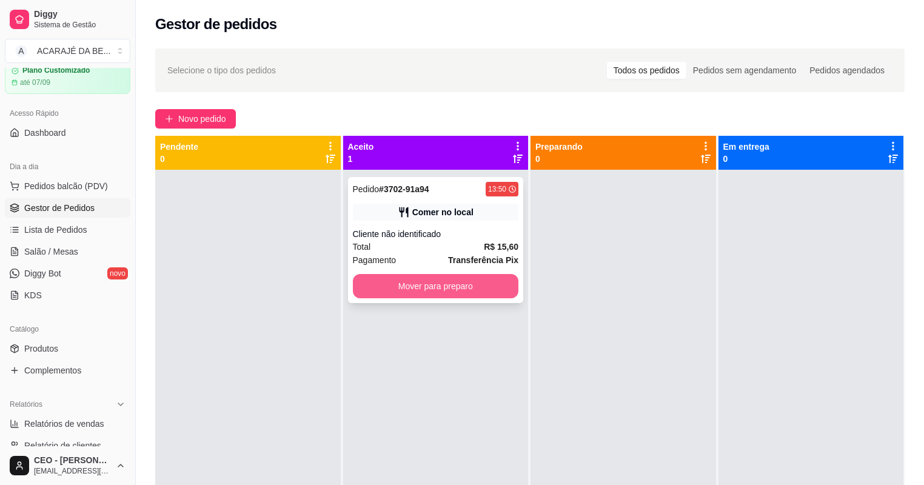
click at [451, 288] on button "Mover para preparo" at bounding box center [436, 286] width 166 height 24
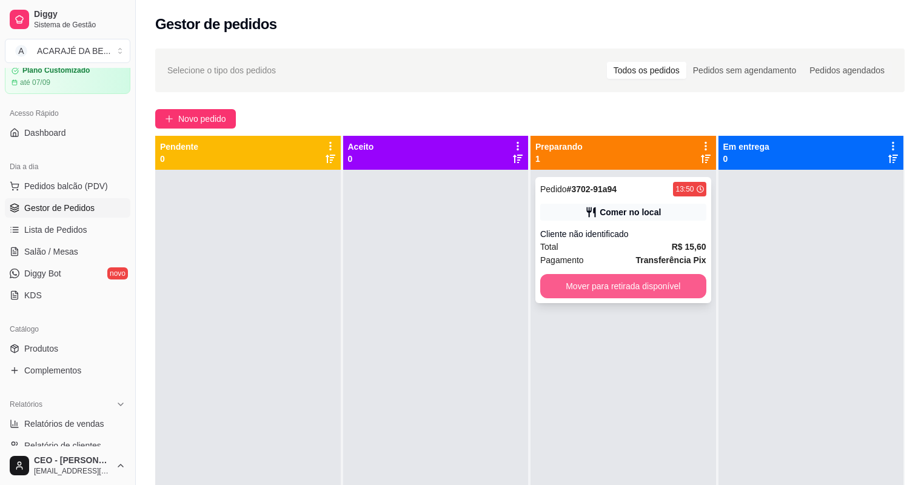
click at [644, 284] on button "Mover para retirada disponível" at bounding box center [623, 286] width 166 height 24
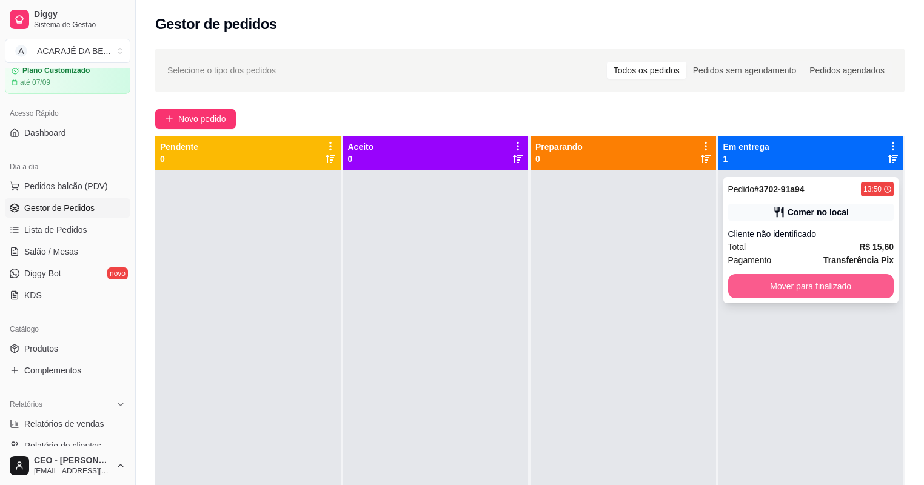
click at [772, 277] on button "Mover para finalizado" at bounding box center [811, 286] width 166 height 24
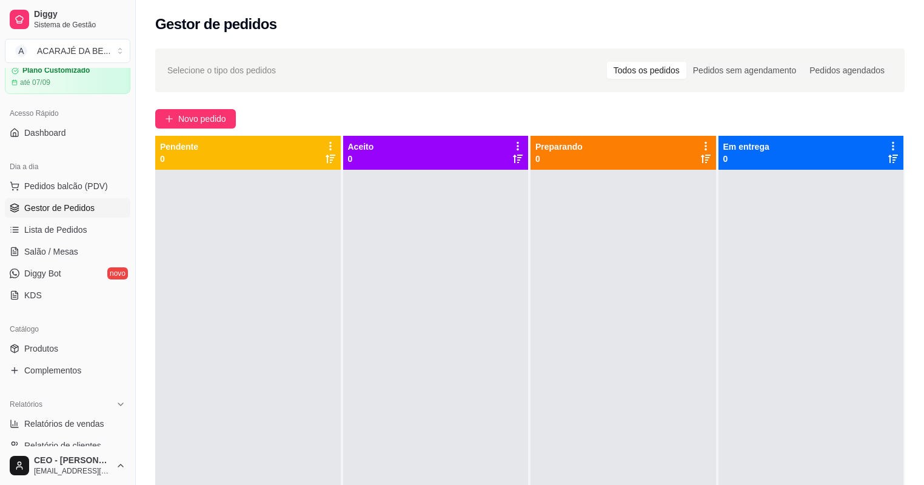
drag, startPoint x: 781, startPoint y: 277, endPoint x: 757, endPoint y: 272, distance: 24.3
click at [221, 118] on span "Novo pedido" at bounding box center [202, 118] width 48 height 13
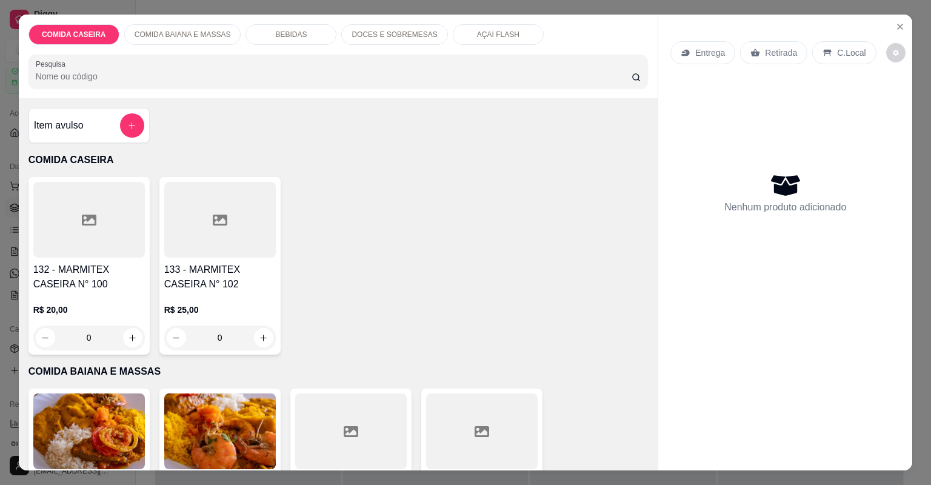
click at [116, 224] on div at bounding box center [89, 220] width 112 height 76
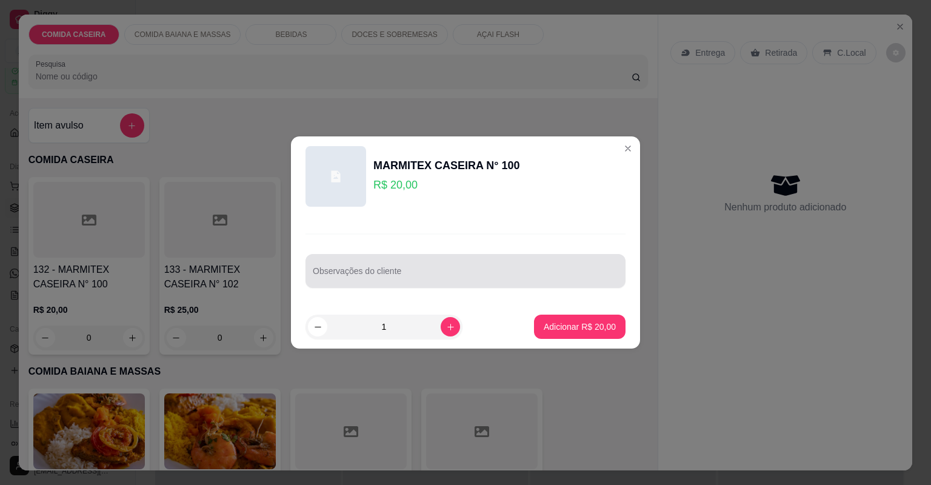
click at [376, 282] on div at bounding box center [466, 271] width 306 height 24
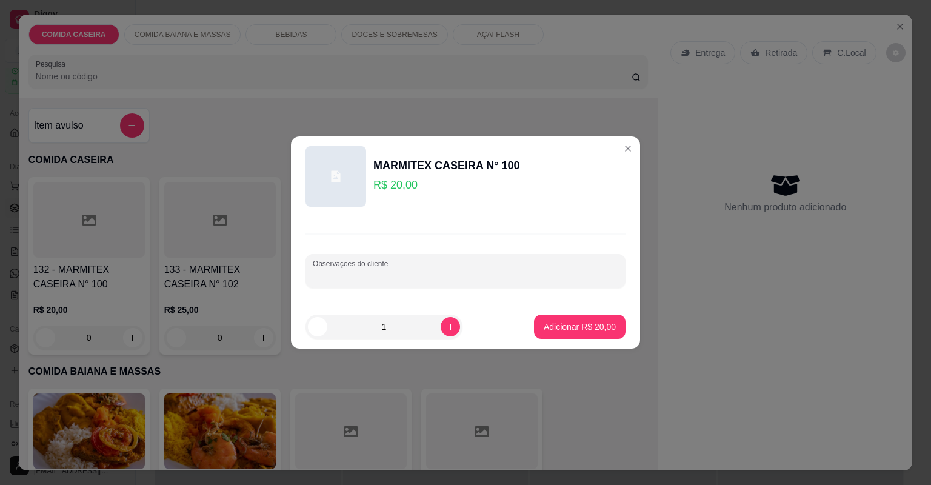
paste input "Arroz temperado Purê de batata Feijão fradinho Melancia E abacaxi Põem mas sala…"
type input "Arroz temperado Purê de batata Feijão fradinho Melancia E abacaxi Põem mas sala…"
click at [610, 327] on button "Adicionar R$ 20,00" at bounding box center [579, 327] width 89 height 24
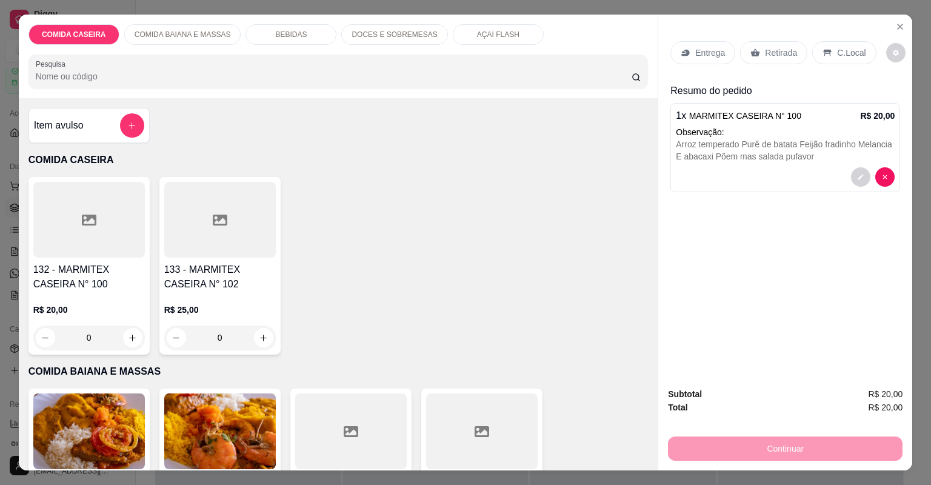
click at [711, 47] on p "Entrega" at bounding box center [711, 53] width 30 height 12
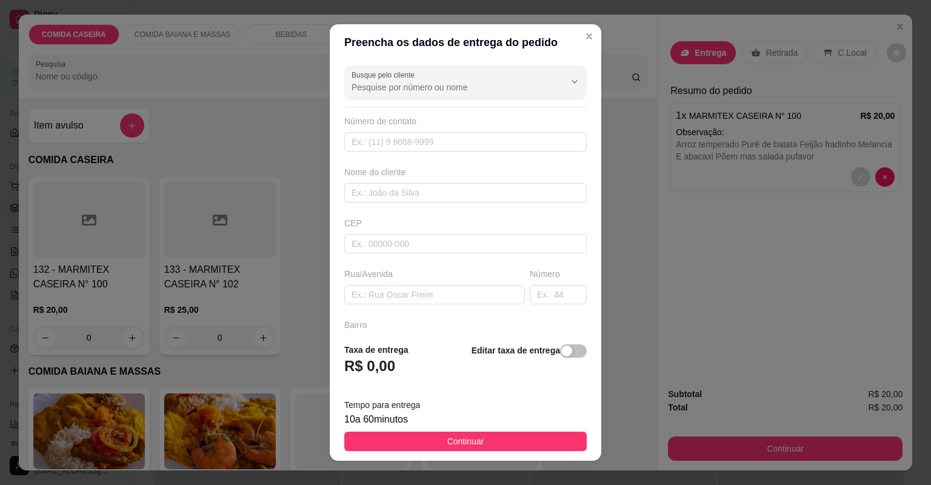
click at [451, 283] on div "Rua/Avenida" at bounding box center [435, 286] width 186 height 36
click at [454, 290] on input "text" at bounding box center [434, 294] width 181 height 19
paste input "No salão"
type input "No salão"
click at [377, 190] on input "text" at bounding box center [465, 192] width 243 height 19
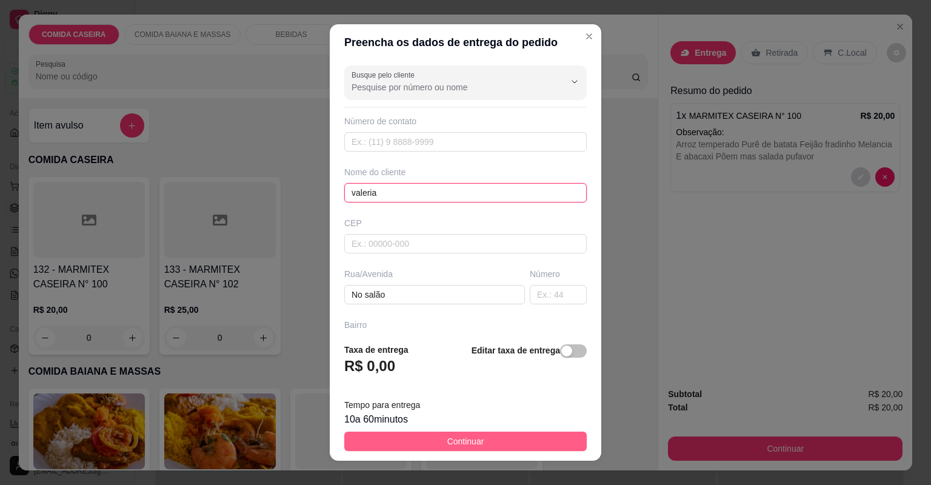
type input "valeria"
click at [491, 439] on button "Continuar" at bounding box center [465, 441] width 243 height 19
click at [491, 439] on div at bounding box center [482, 432] width 112 height 76
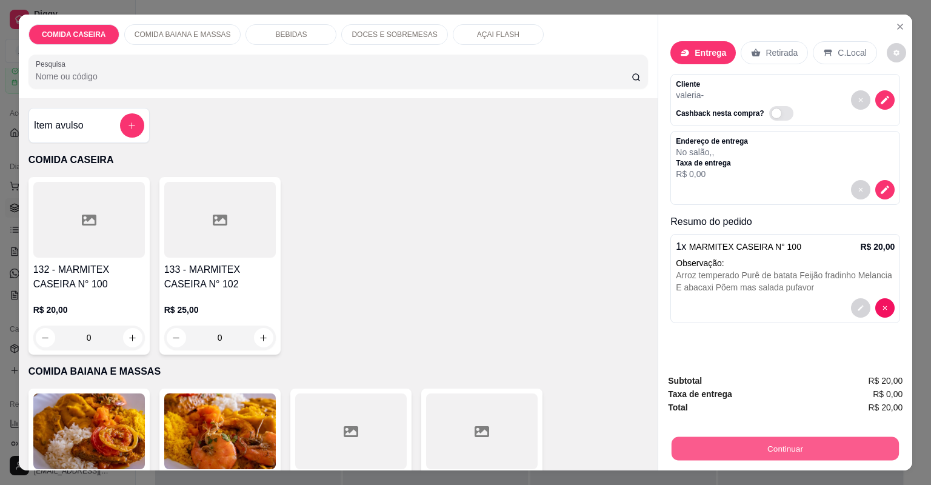
click at [705, 444] on button "Continuar" at bounding box center [785, 449] width 227 height 24
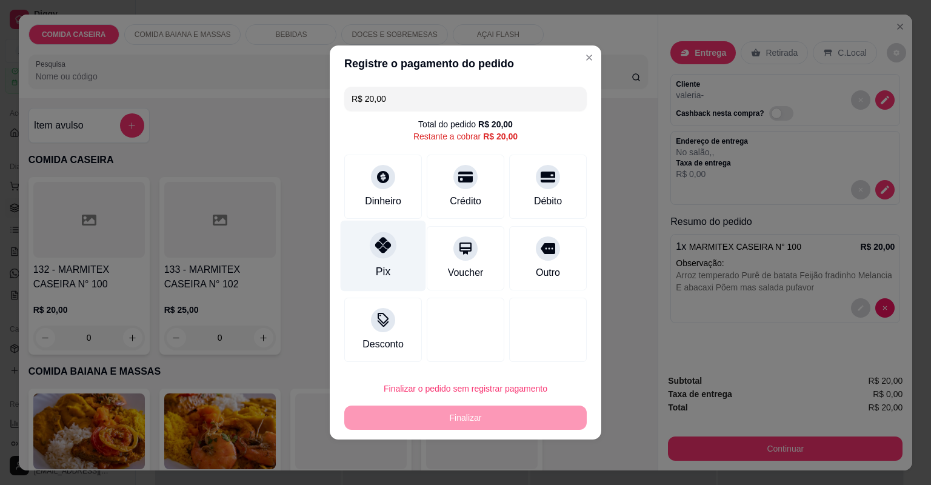
click at [368, 252] on div "Pix" at bounding box center [384, 256] width 86 height 71
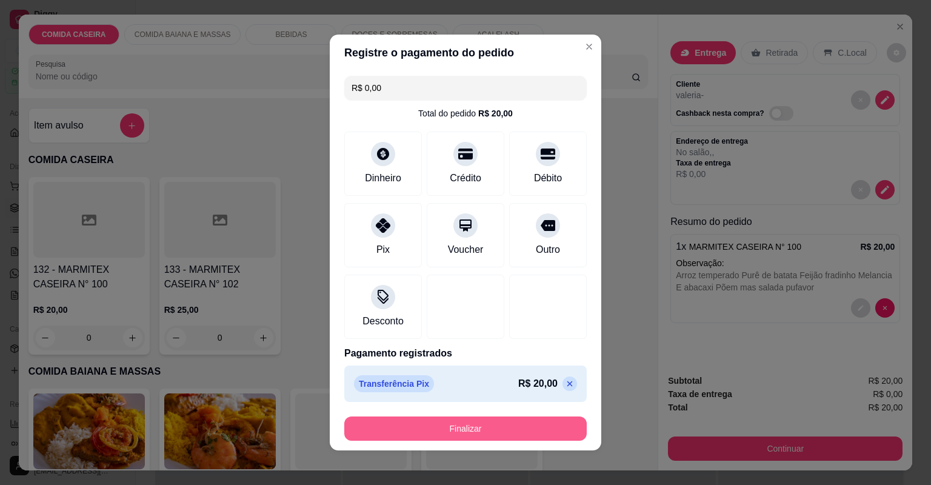
click at [531, 436] on button "Finalizar" at bounding box center [465, 429] width 243 height 24
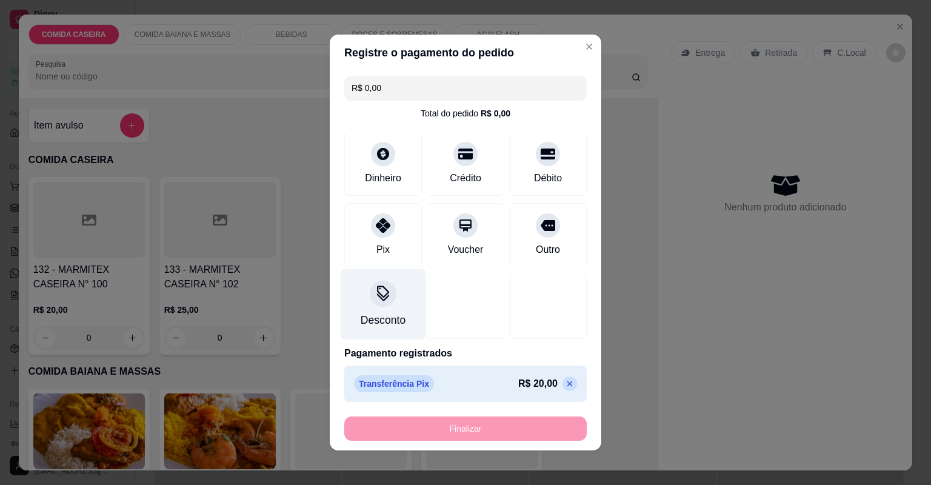
type input "-R$ 20,00"
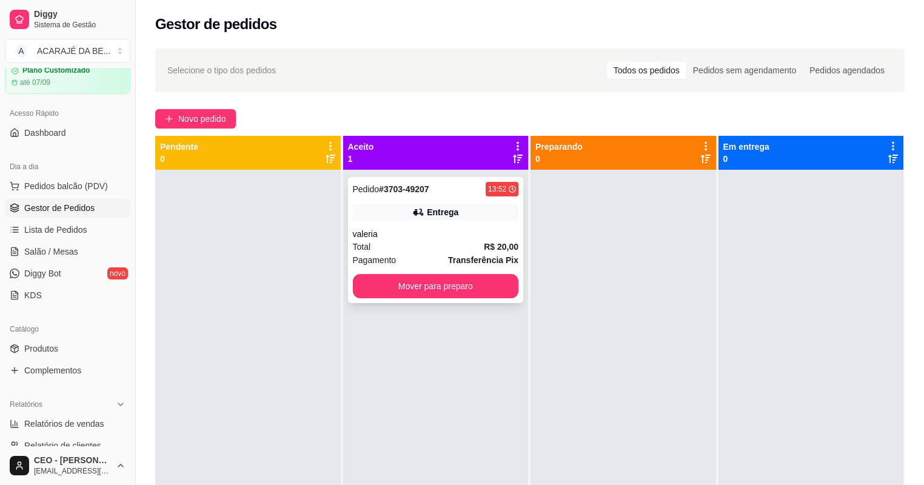
click at [480, 240] on div "Total R$ 20,00" at bounding box center [436, 246] width 166 height 13
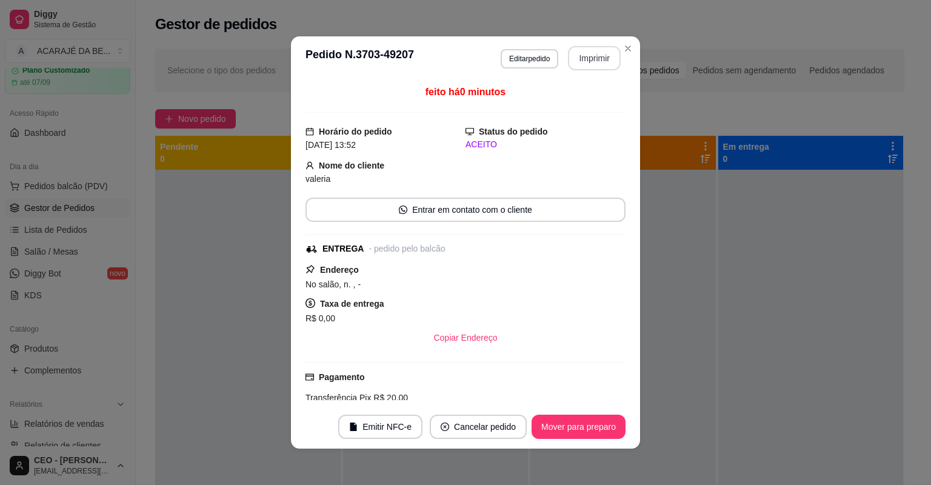
click at [597, 51] on button "Imprimir" at bounding box center [594, 58] width 53 height 24
click at [597, 51] on button "Imprimir" at bounding box center [594, 59] width 51 height 24
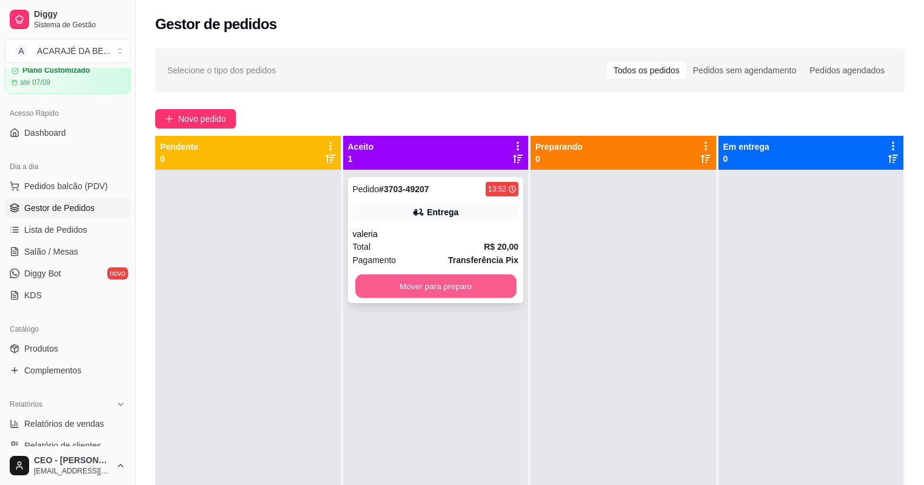
click at [439, 284] on button "Mover para preparo" at bounding box center [435, 287] width 161 height 24
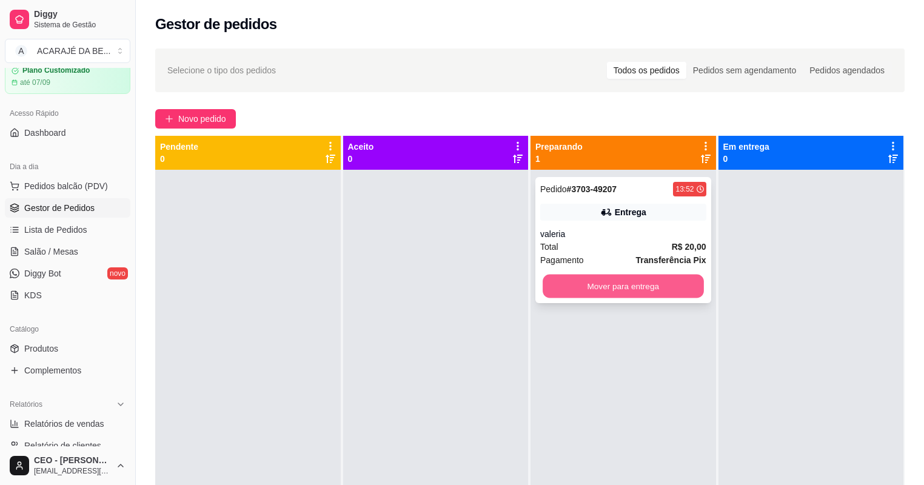
click at [637, 281] on button "Mover para entrega" at bounding box center [623, 287] width 161 height 24
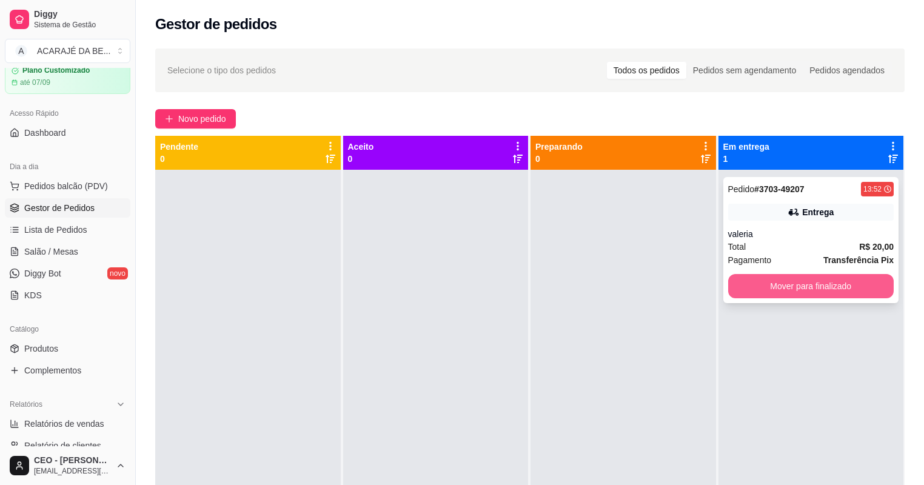
click at [769, 283] on button "Mover para finalizado" at bounding box center [811, 286] width 166 height 24
click at [769, 283] on div "Mover para finalizado" at bounding box center [811, 286] width 166 height 24
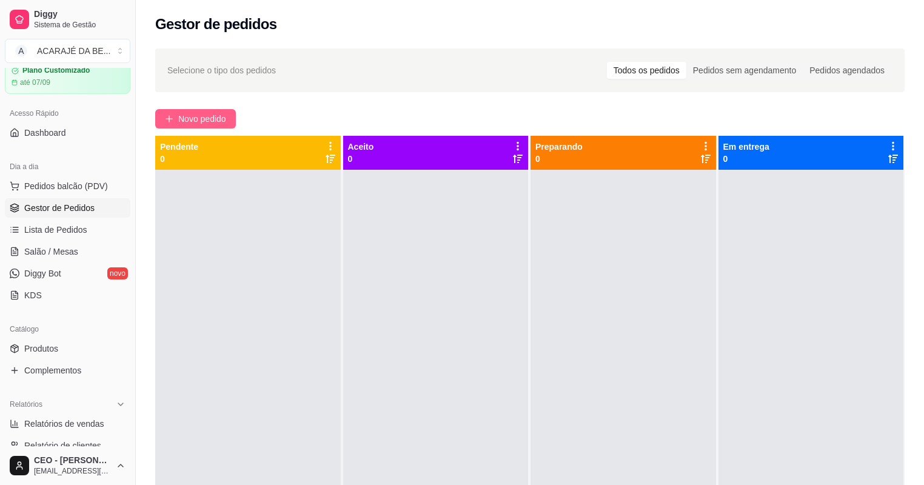
click at [209, 115] on span "Novo pedido" at bounding box center [202, 118] width 48 height 13
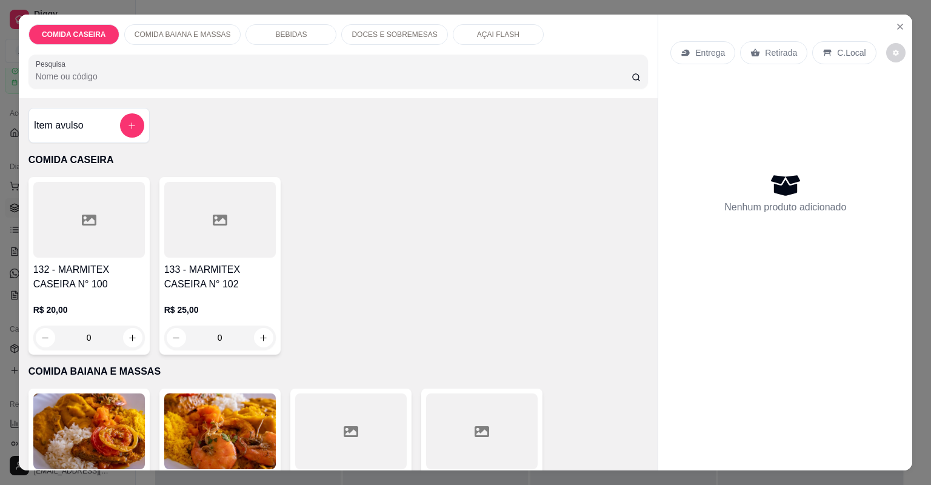
click at [372, 422] on div at bounding box center [351, 432] width 112 height 76
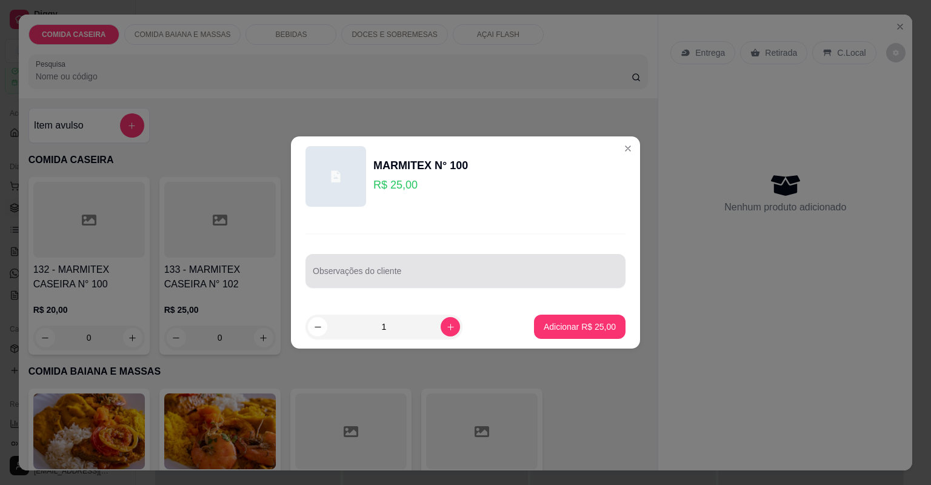
click at [511, 262] on div at bounding box center [466, 271] width 306 height 24
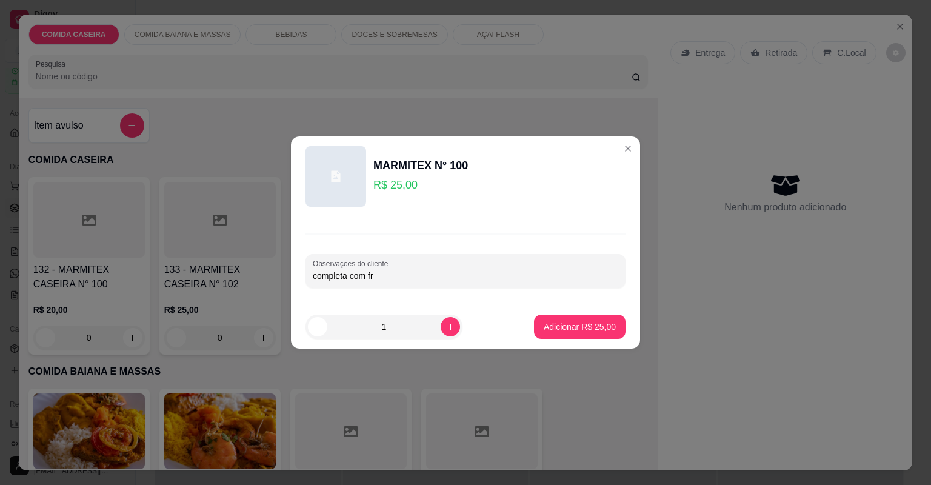
click at [420, 278] on input "completa com fr" at bounding box center [466, 276] width 306 height 12
type input "completa com bacalhau com [PERSON_NAME]"
click at [536, 322] on button "Adicionar R$ 25,00" at bounding box center [579, 327] width 89 height 24
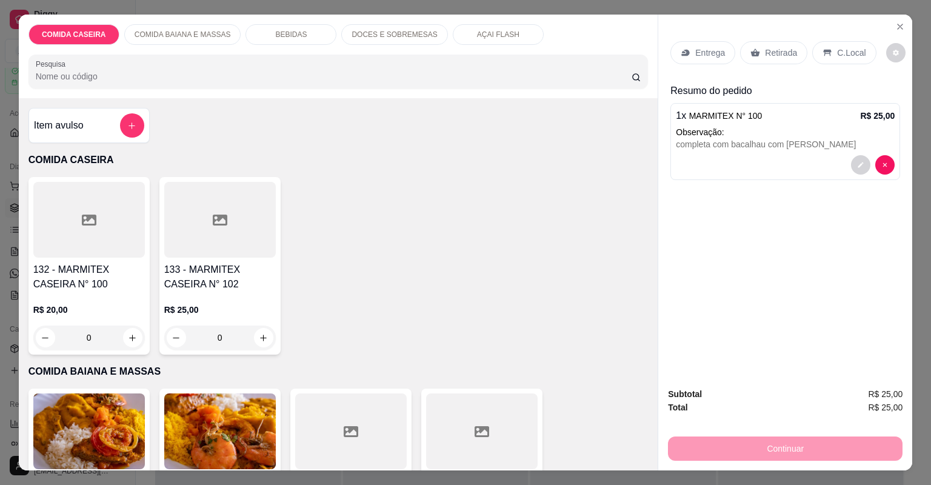
click at [690, 47] on div "Entrega" at bounding box center [703, 52] width 65 height 23
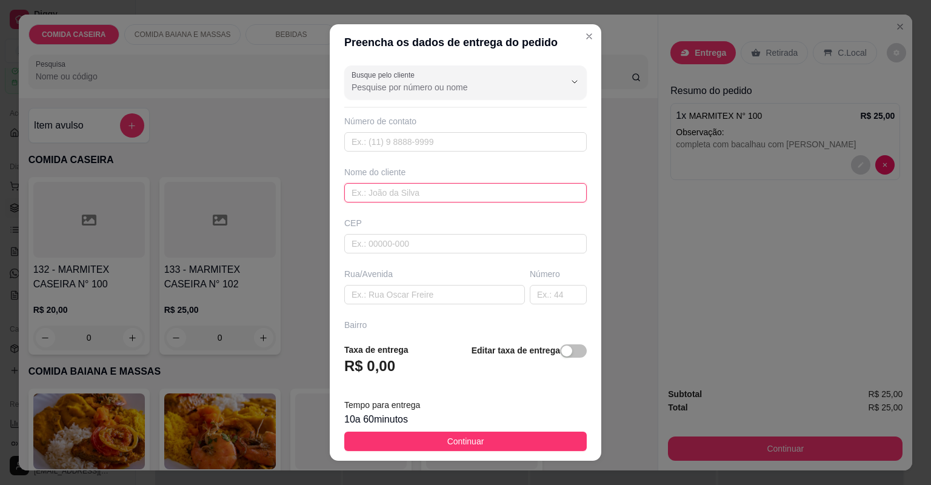
click at [472, 194] on input "text" at bounding box center [465, 192] width 243 height 19
type input "kethyn"
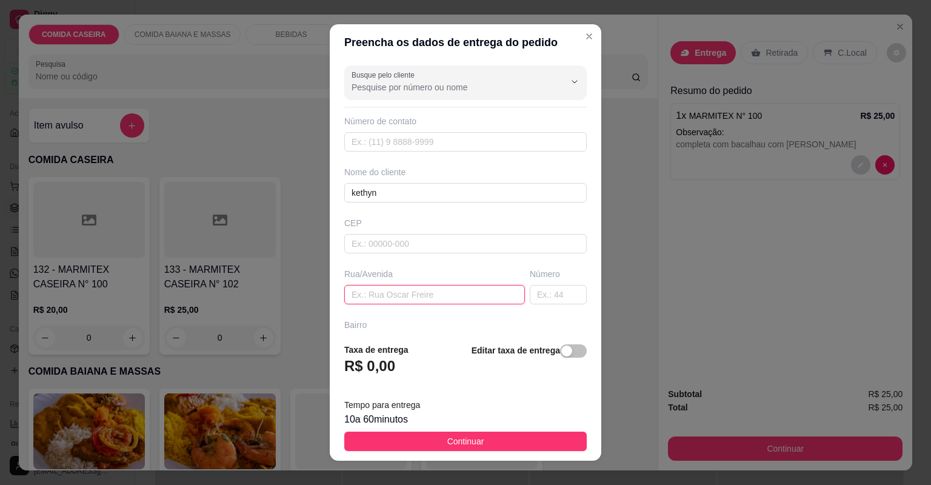
click at [472, 297] on input "text" at bounding box center [434, 294] width 181 height 19
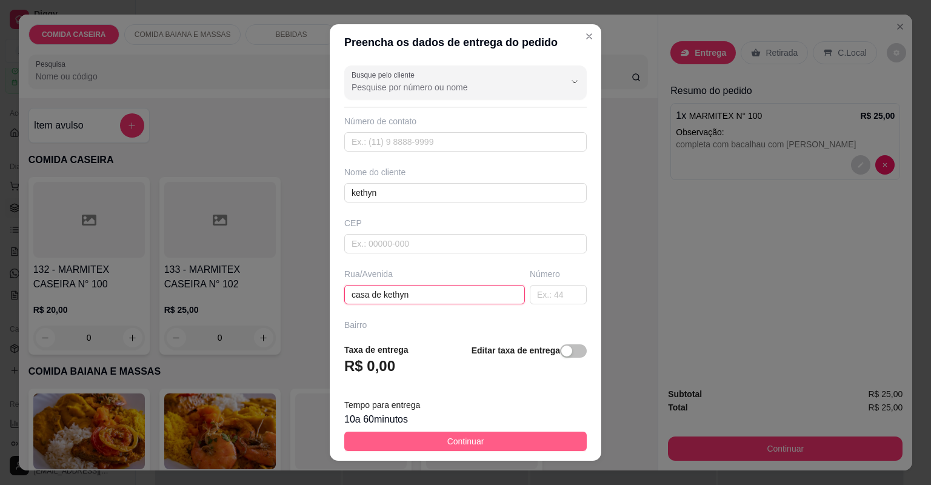
type input "casa de kethyn"
click at [495, 437] on button "Continuar" at bounding box center [465, 441] width 243 height 19
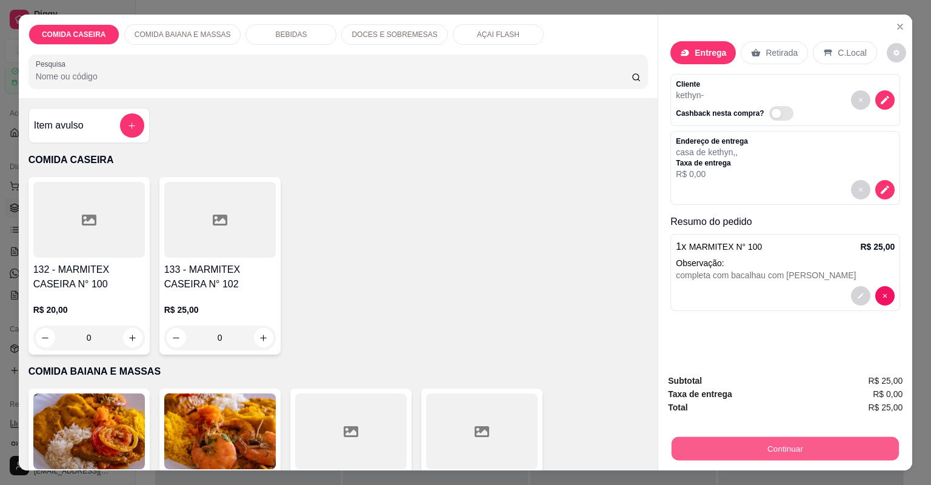
click at [747, 451] on button "Continuar" at bounding box center [785, 449] width 227 height 24
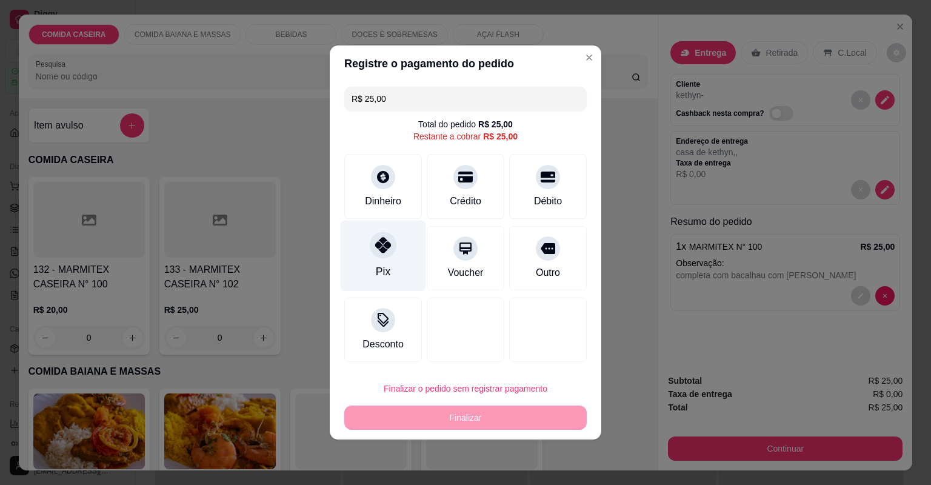
click at [379, 268] on div "Pix" at bounding box center [383, 272] width 15 height 16
click at [379, 268] on div "R$ 0,00 Total do pedido R$ 25,00 Restante a cobrar R$ 25,00 Dinheiro Crédito Dé…" at bounding box center [466, 224] width 272 height 285
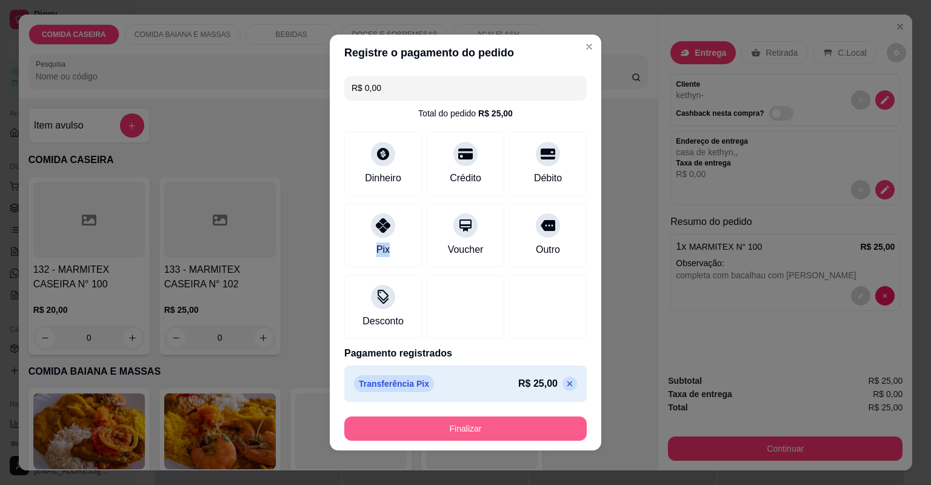
click at [525, 429] on button "Finalizar" at bounding box center [465, 429] width 243 height 24
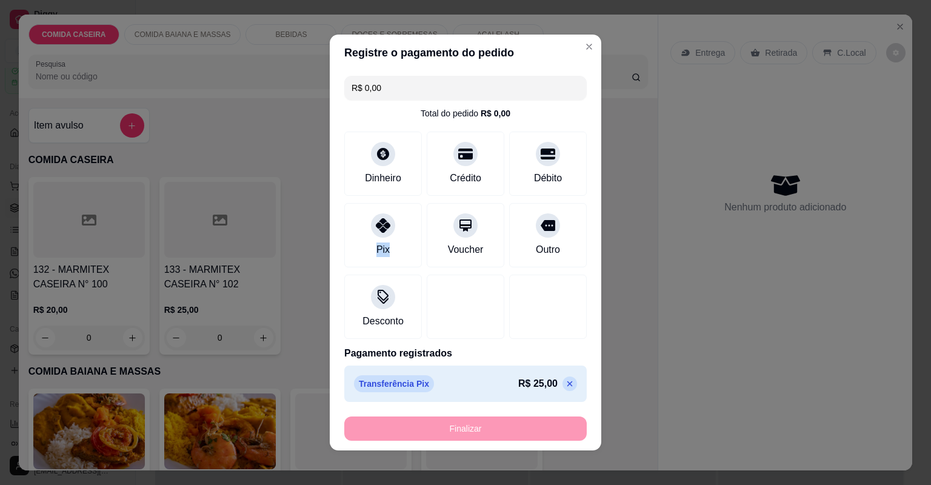
type input "-R$ 25,00"
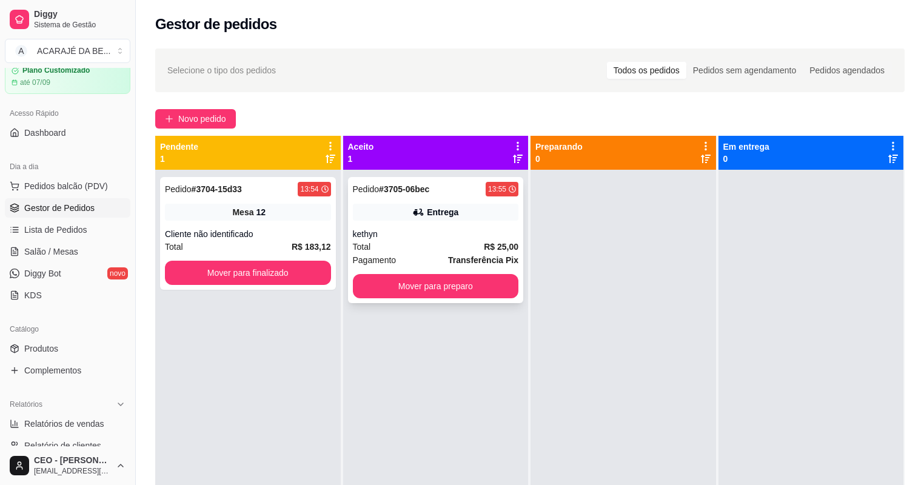
click at [394, 218] on div "Entrega" at bounding box center [436, 212] width 166 height 17
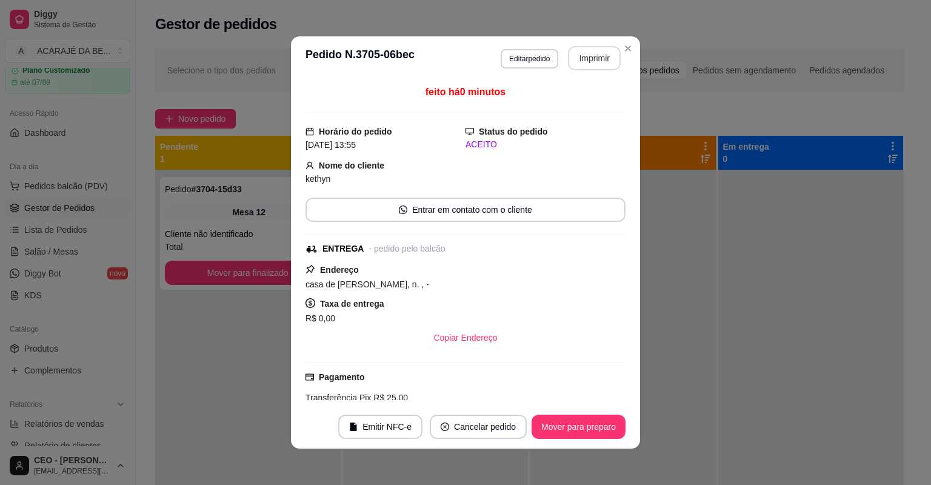
click at [585, 63] on button "Imprimir" at bounding box center [594, 58] width 53 height 24
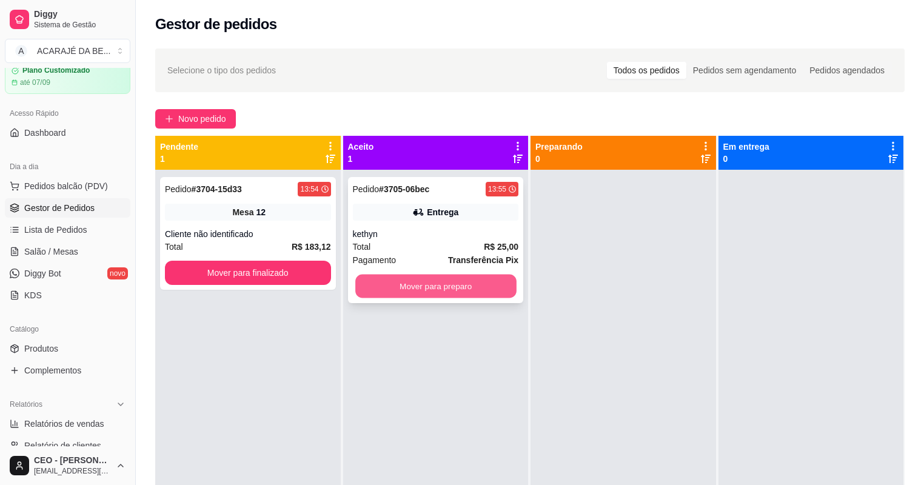
click at [469, 294] on button "Mover para preparo" at bounding box center [435, 287] width 161 height 24
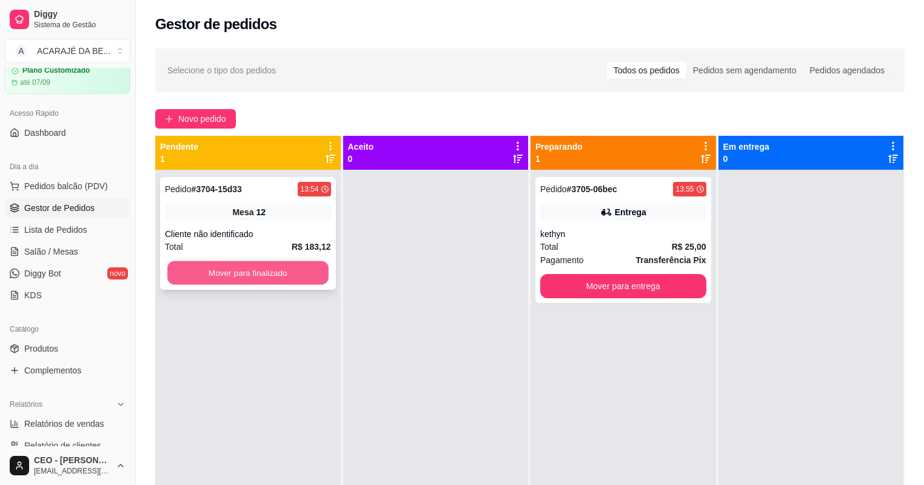
click at [291, 277] on button "Mover para finalizado" at bounding box center [247, 273] width 161 height 24
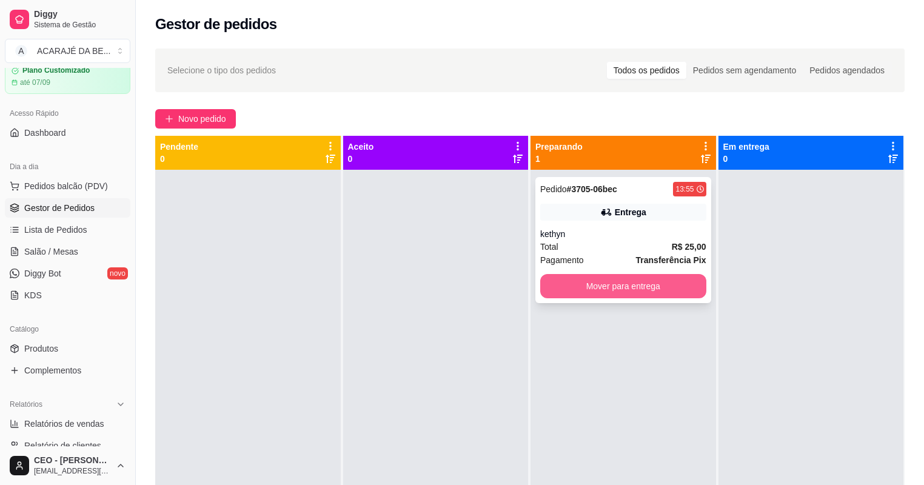
click at [585, 290] on button "Mover para entrega" at bounding box center [623, 286] width 166 height 24
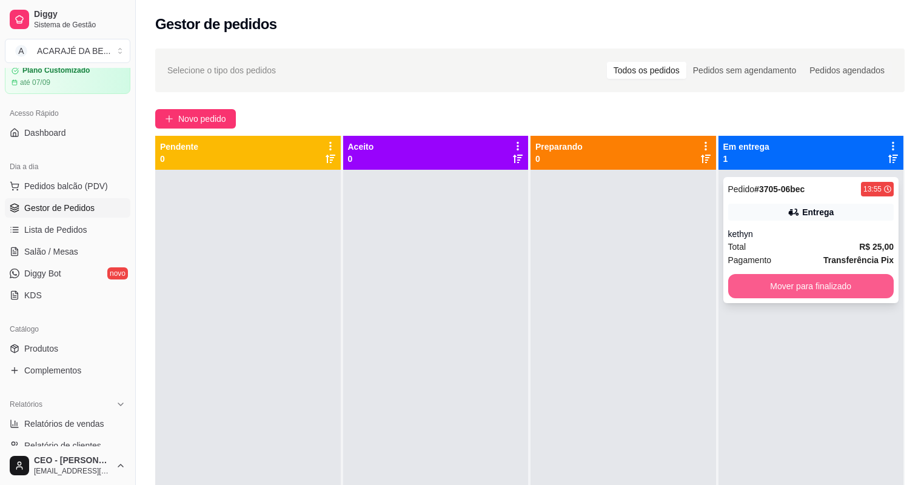
click at [795, 292] on button "Mover para finalizado" at bounding box center [811, 286] width 166 height 24
click at [795, 292] on div "Mover para finalizado" at bounding box center [811, 286] width 166 height 24
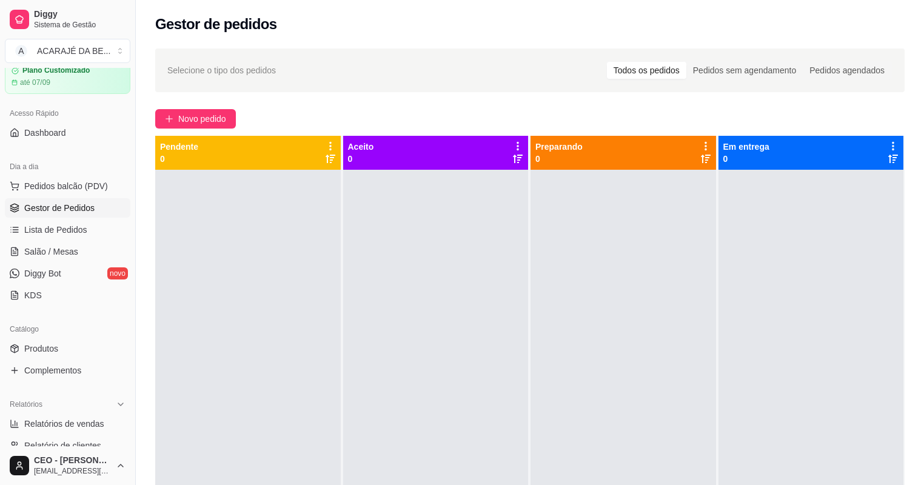
click at [471, 360] on div at bounding box center [436, 412] width 186 height 485
click at [226, 119] on span "Novo pedido" at bounding box center [202, 118] width 48 height 13
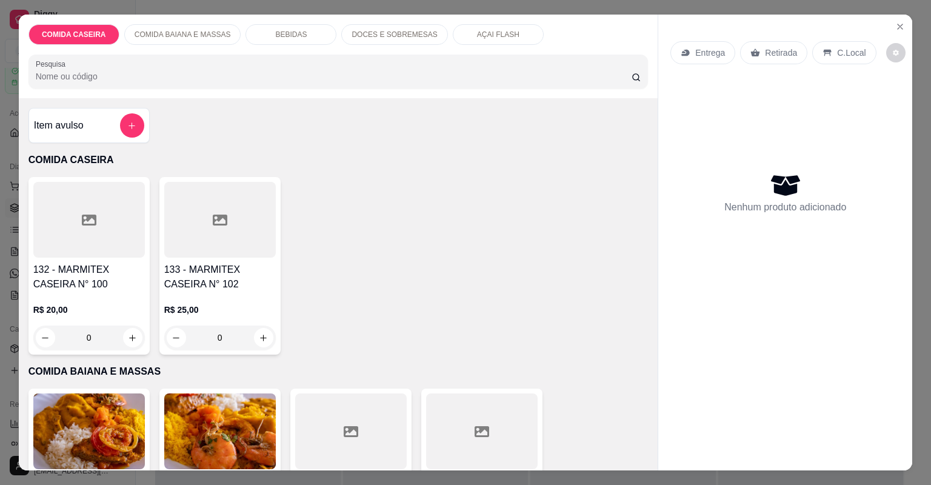
click at [126, 220] on div at bounding box center [89, 220] width 112 height 76
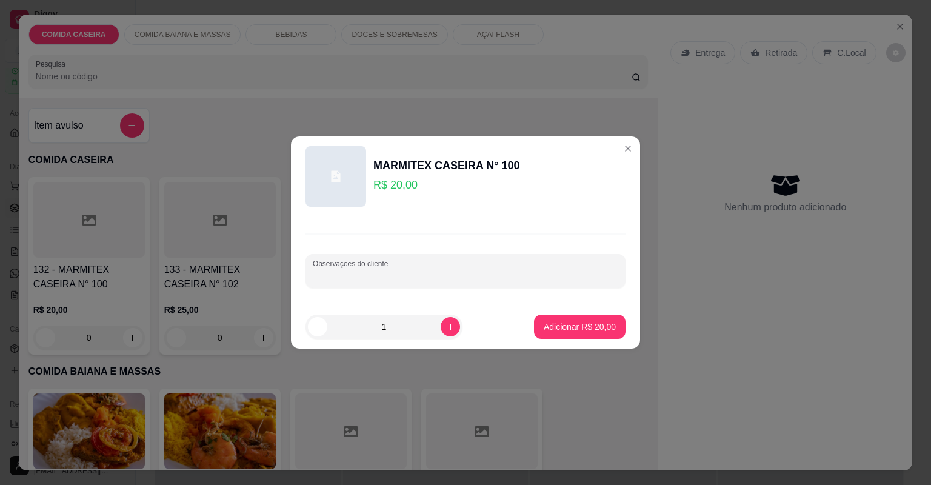
click at [393, 277] on input "Observações do cliente" at bounding box center [466, 276] width 306 height 12
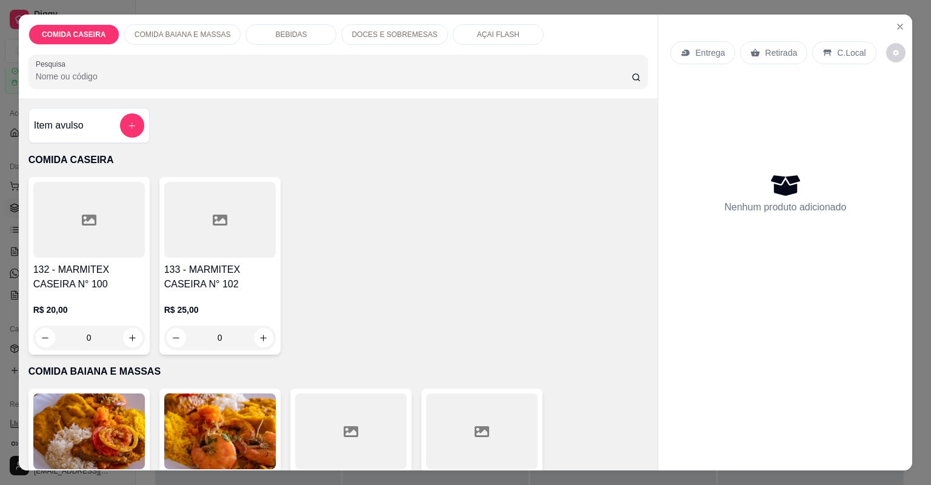
click at [223, 216] on icon at bounding box center [220, 220] width 15 height 11
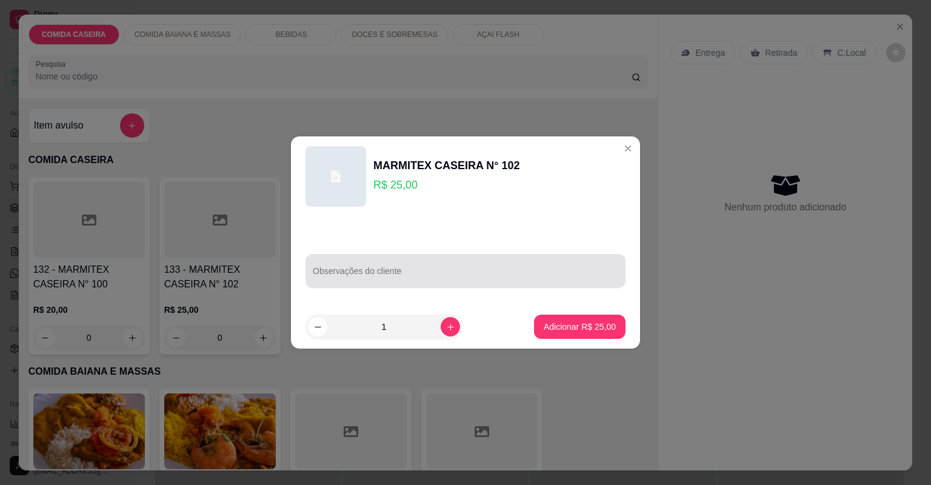
click at [372, 264] on div at bounding box center [466, 271] width 306 height 24
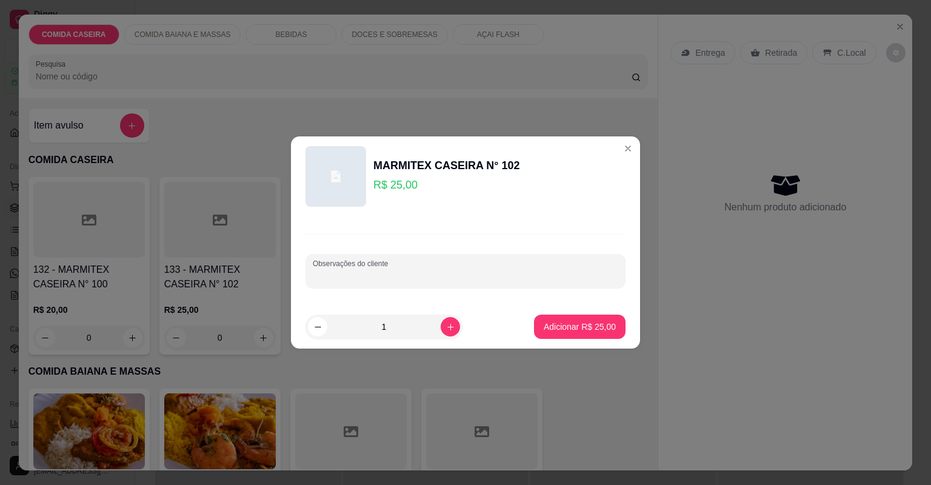
paste input "Com arroz normal Feijão de caldo Linguiça mista"
type input "Com arroz normal Feijão de caldo Linguiça mista"
click at [563, 320] on button "Adicionar R$ 25,00" at bounding box center [580, 327] width 92 height 24
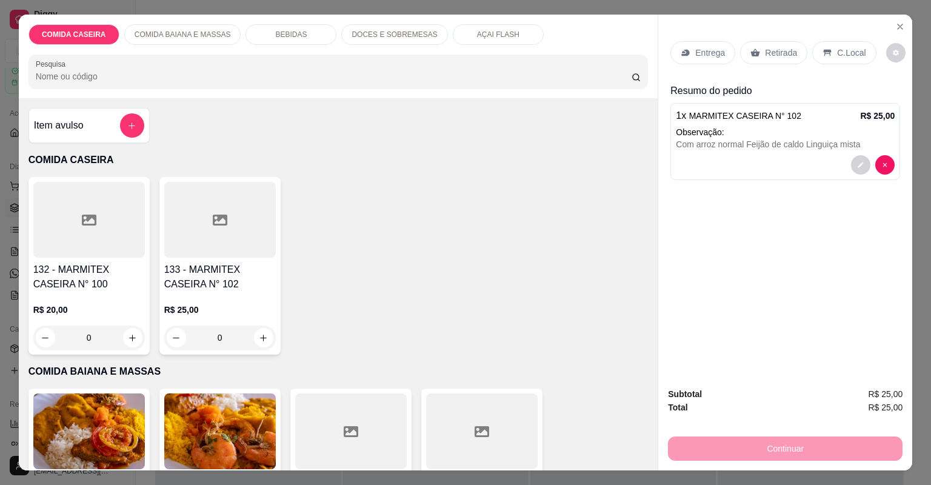
click at [563, 320] on div "132 - MARMITEX CASEIRA N° 100 R$ 20,00 0 133 - MARMITEX CASEIRA N° 102 R$ 25,00…" at bounding box center [339, 266] width 620 height 178
click at [702, 58] on div "Entrega" at bounding box center [703, 52] width 65 height 23
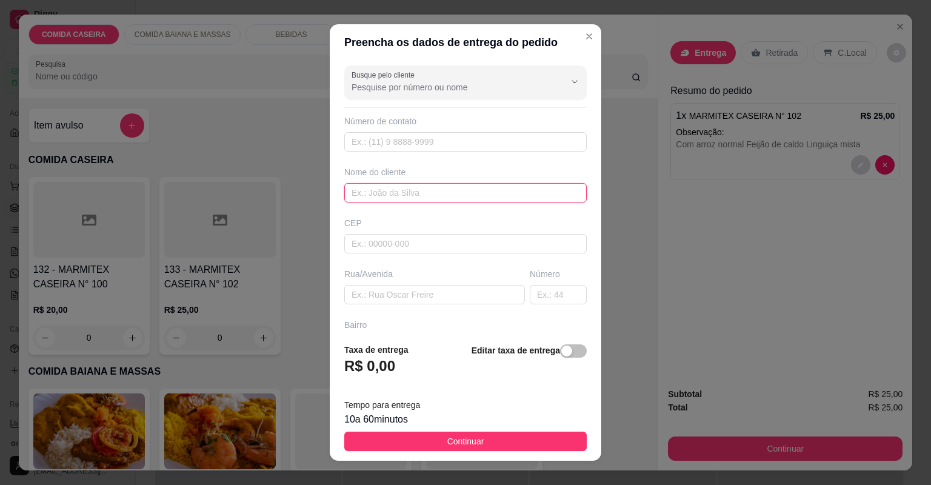
click at [475, 196] on input "text" at bounding box center [465, 192] width 243 height 19
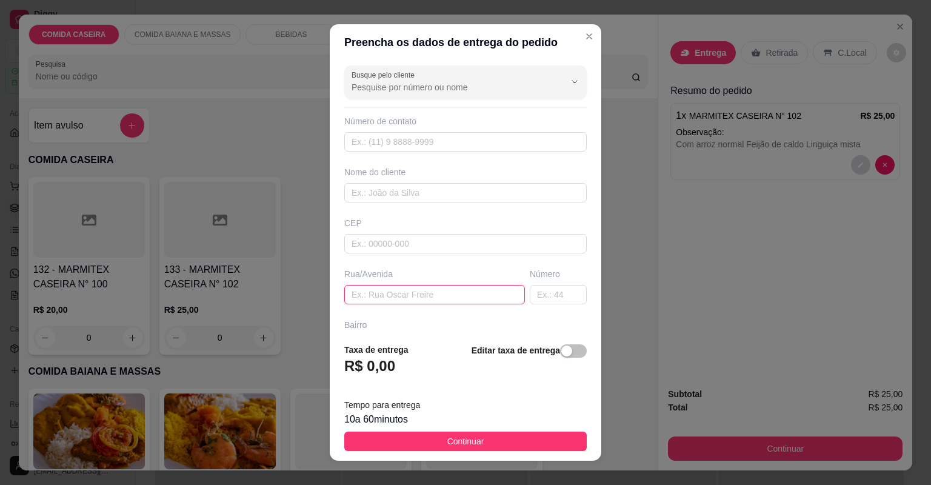
click at [438, 286] on input "text" at bounding box center [434, 294] width 181 height 19
paste input "Av [PERSON_NAME] 96 lado padaria moco"
type input "Av [PERSON_NAME] 96 lado padaria moco"
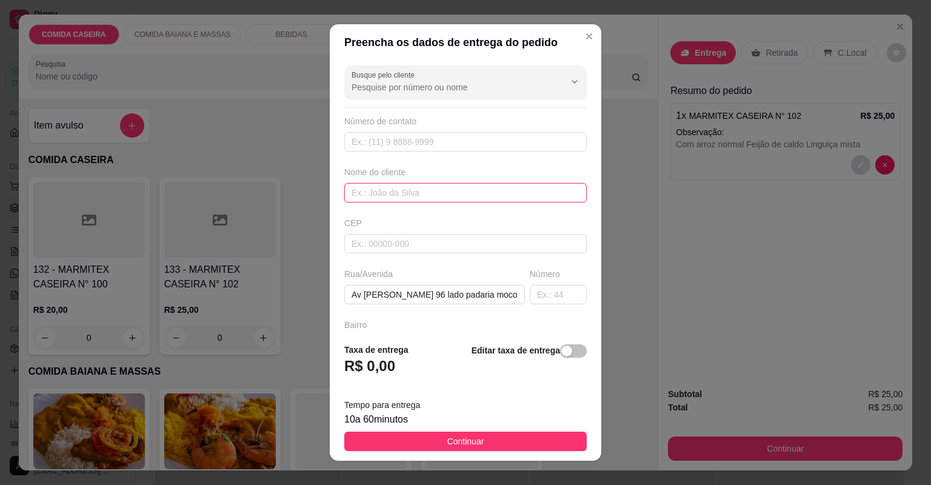
click at [413, 189] on input "text" at bounding box center [465, 192] width 243 height 19
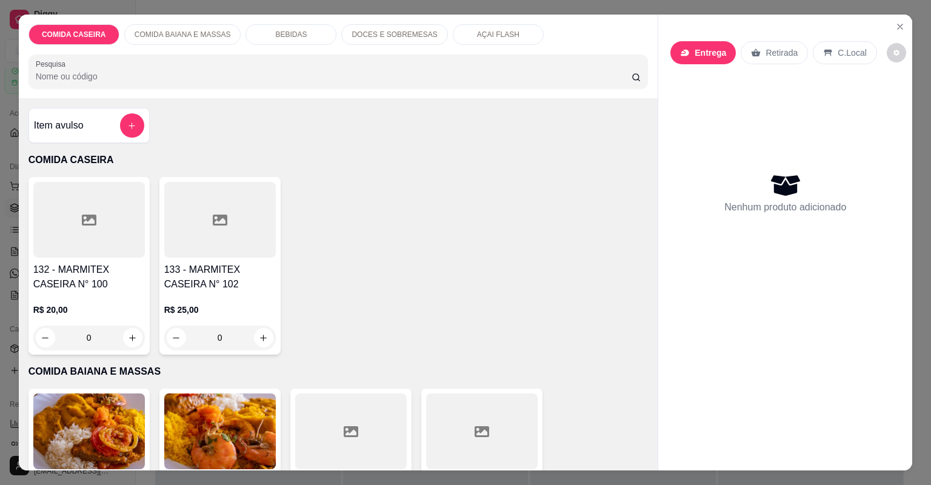
click at [226, 223] on div at bounding box center [220, 220] width 112 height 76
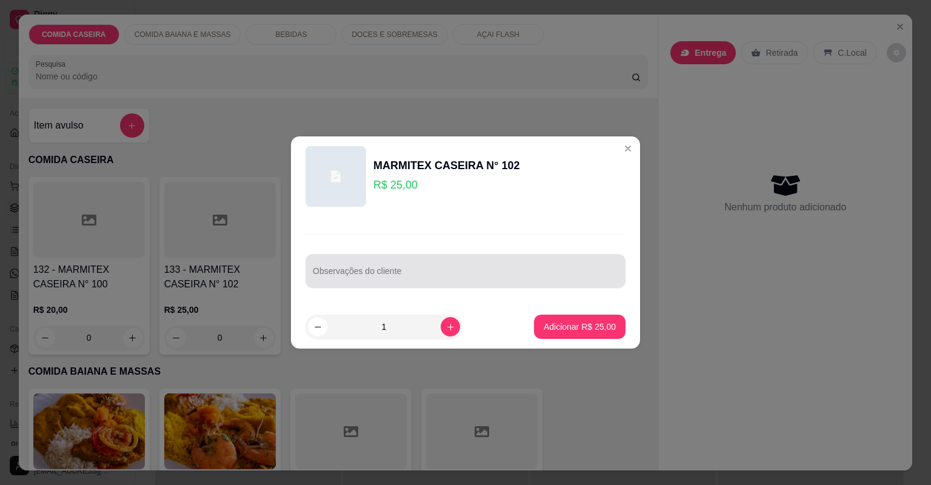
click at [437, 277] on input "Observações do cliente" at bounding box center [466, 276] width 306 height 12
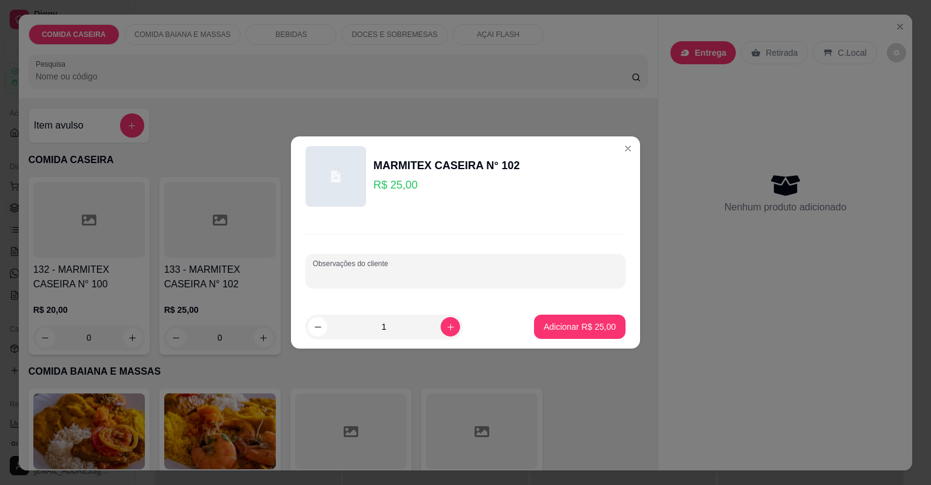
paste input "Com arroz normal Feijão de caldo Linguiça mista"
type input "Com arroz normal Feijão de caldo Linguiça mista file de frango"
click at [568, 329] on p "Adicionar R$ 25,00" at bounding box center [580, 327] width 72 height 12
click at [568, 329] on div "132 - MARMITEX CASEIRA N° 100 R$ 20,00 0 133 - MARMITEX CASEIRA N° 102 R$ 25,00…" at bounding box center [339, 266] width 620 height 178
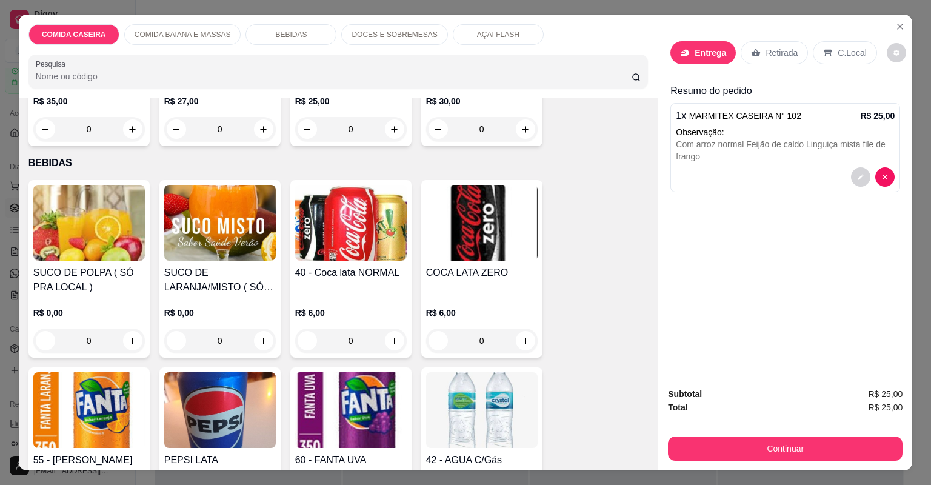
scroll to position [437, 0]
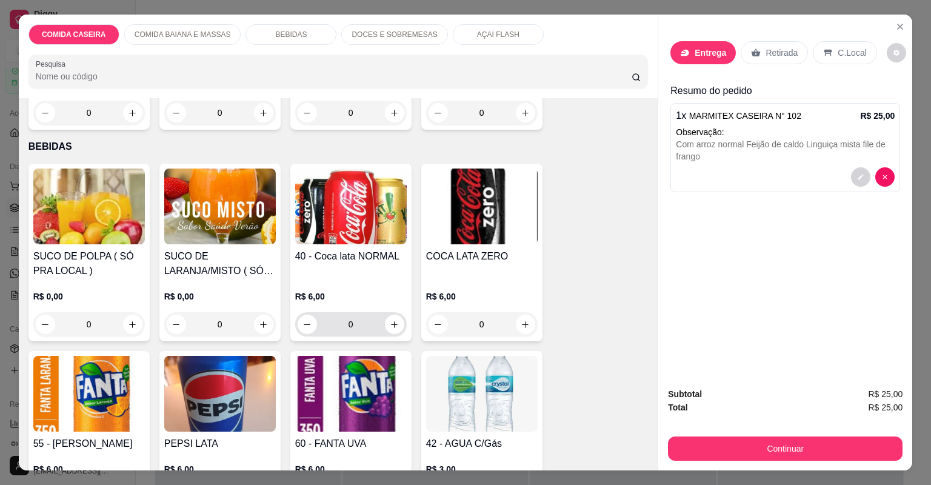
click at [395, 327] on icon "increase-product-quantity" at bounding box center [394, 324] width 9 height 9
click at [394, 327] on icon "increase-product-quantity" at bounding box center [394, 324] width 9 height 9
click at [393, 327] on icon "increase-product-quantity" at bounding box center [394, 324] width 9 height 9
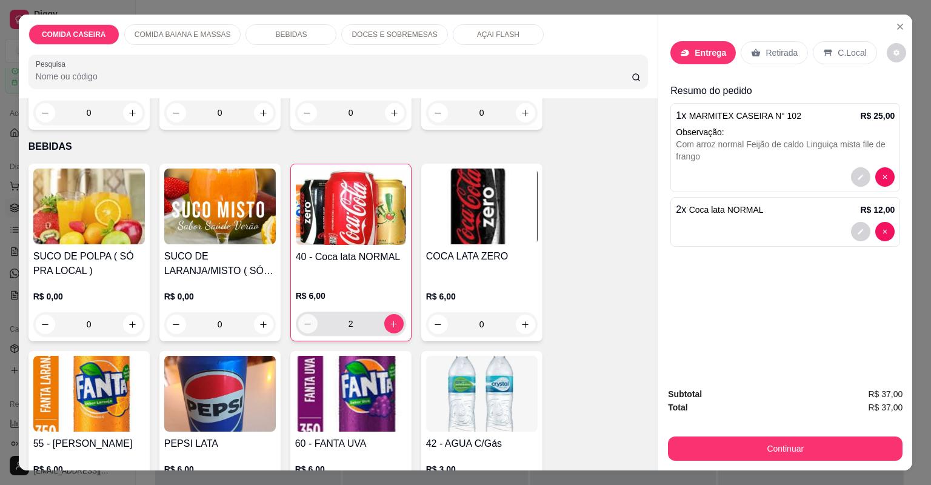
click at [306, 329] on button "decrease-product-quantity" at bounding box center [307, 323] width 19 height 19
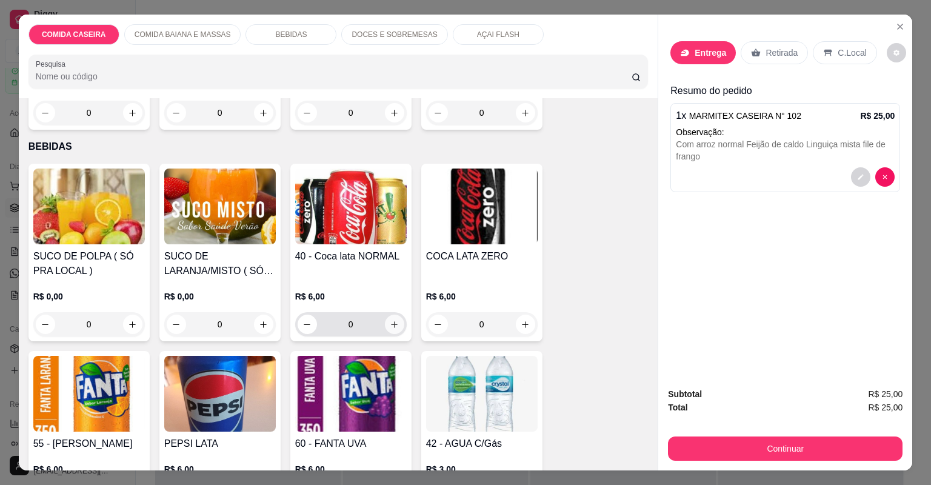
click at [388, 329] on button "increase-product-quantity" at bounding box center [394, 324] width 19 height 19
type input "1"
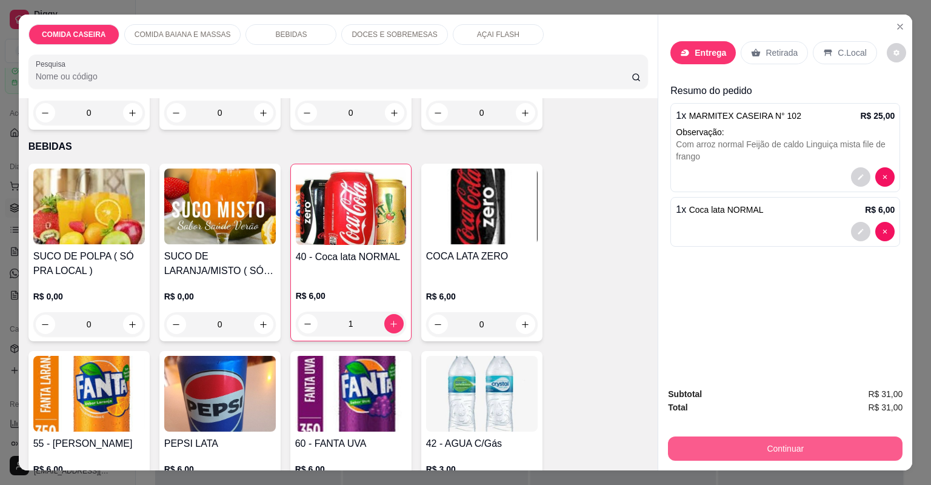
click at [754, 446] on button "Continuar" at bounding box center [785, 449] width 235 height 24
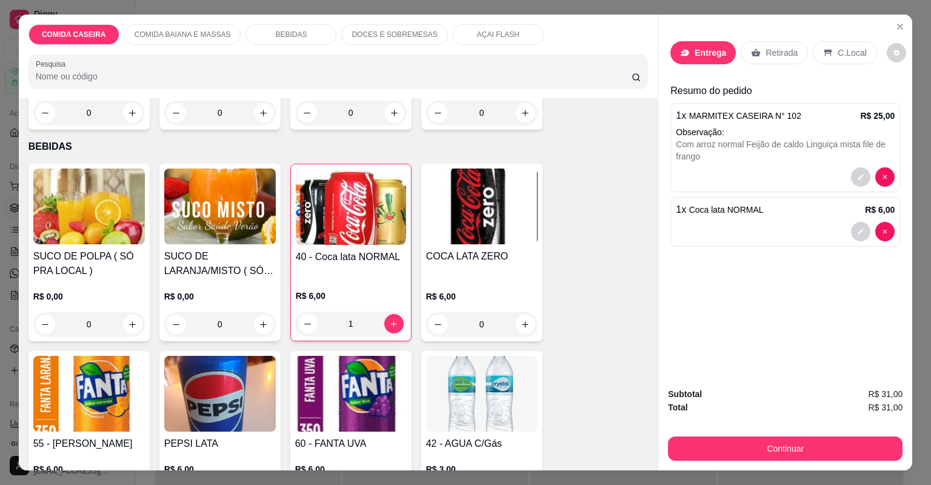
click at [716, 45] on div "Entrega" at bounding box center [703, 52] width 65 height 23
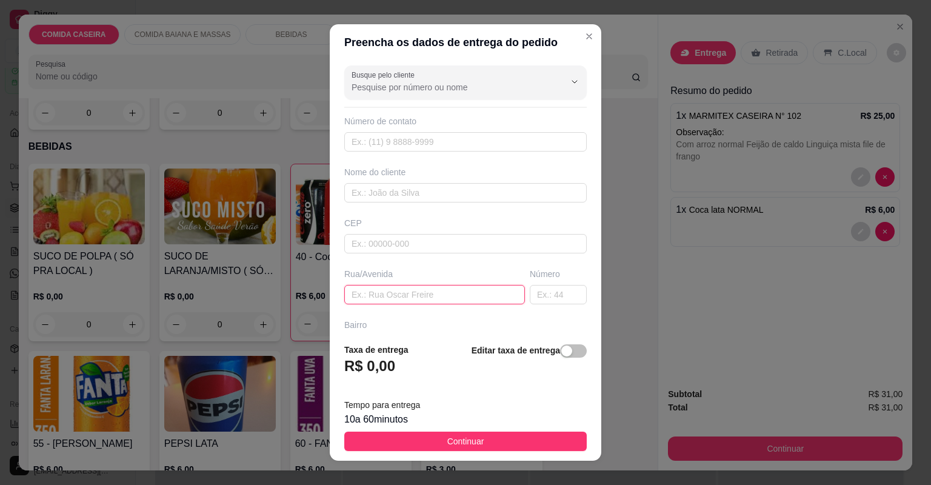
click at [480, 296] on input "text" at bounding box center [434, 294] width 181 height 19
paste input "Av [PERSON_NAME] 96 lado padaria moco"
type input "Av [PERSON_NAME] 96 lado padaria moco"
drag, startPoint x: 492, startPoint y: 180, endPoint x: 480, endPoint y: 193, distance: 17.6
click at [480, 193] on div "Nome do cliente" at bounding box center [465, 184] width 247 height 36
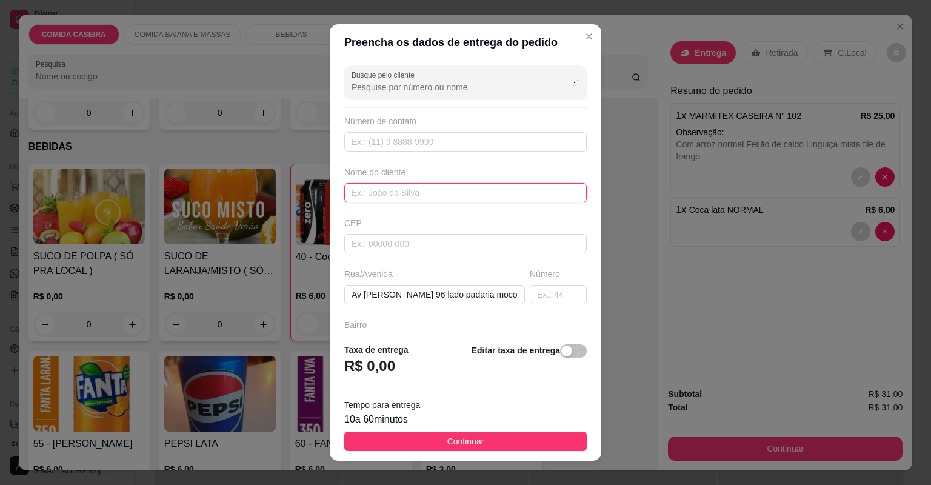
click at [480, 193] on input "text" at bounding box center [465, 192] width 243 height 19
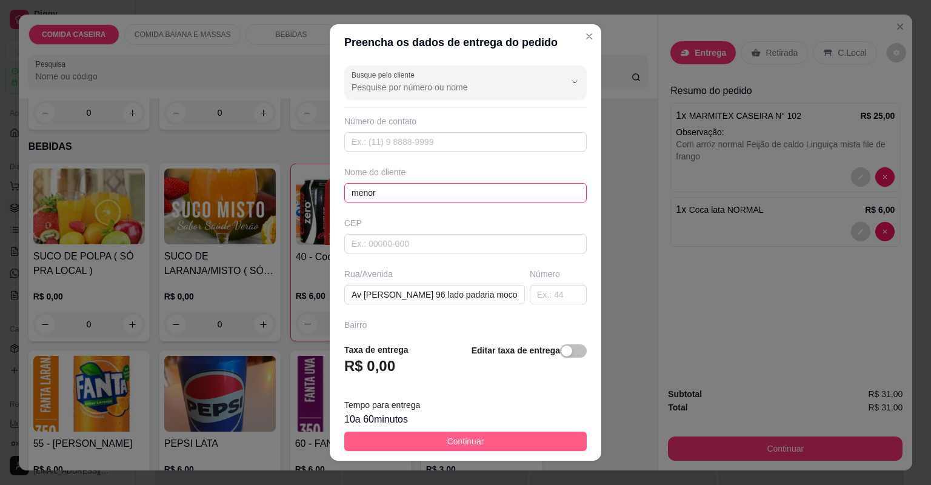
type input "menor"
click at [483, 440] on button "Continuar" at bounding box center [465, 441] width 243 height 19
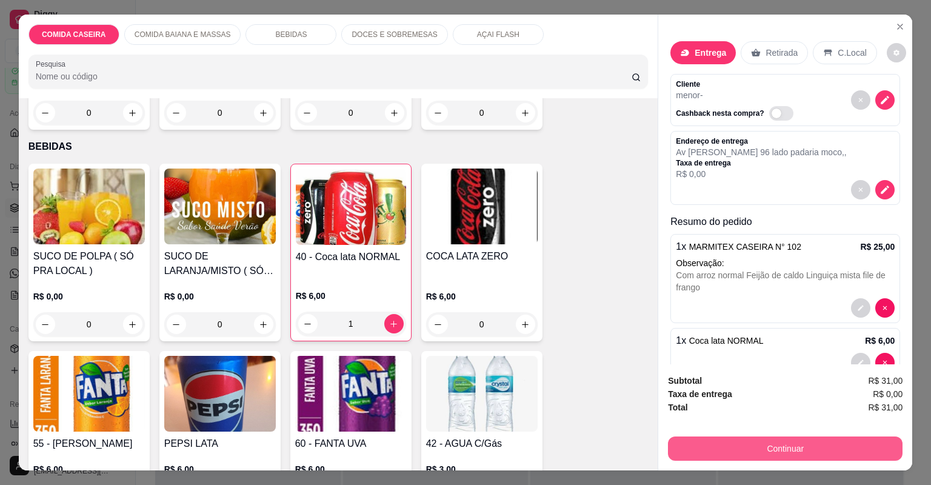
click at [764, 444] on button "Continuar" at bounding box center [785, 449] width 235 height 24
click at [711, 446] on button "Continuar" at bounding box center [785, 449] width 235 height 24
click at [711, 446] on button "Continuar" at bounding box center [785, 449] width 227 height 24
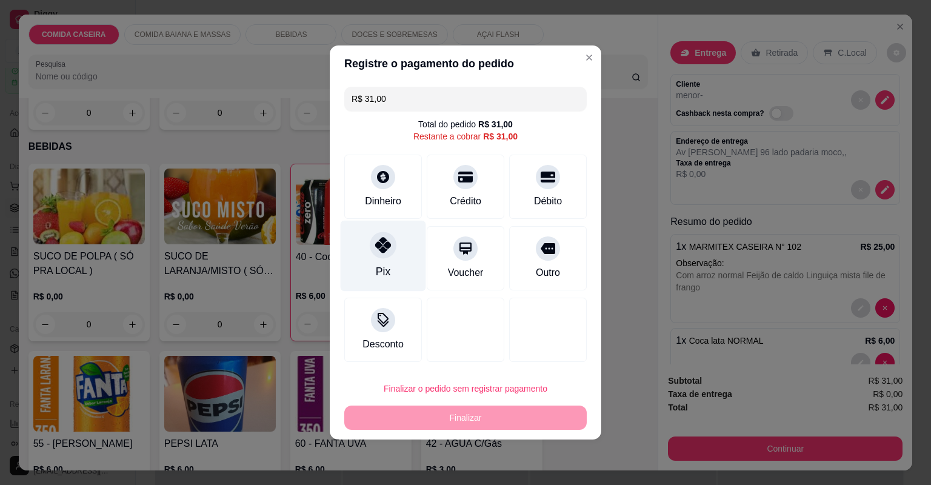
click at [391, 266] on div "Pix" at bounding box center [384, 256] width 86 height 71
type input "R$ 0,00"
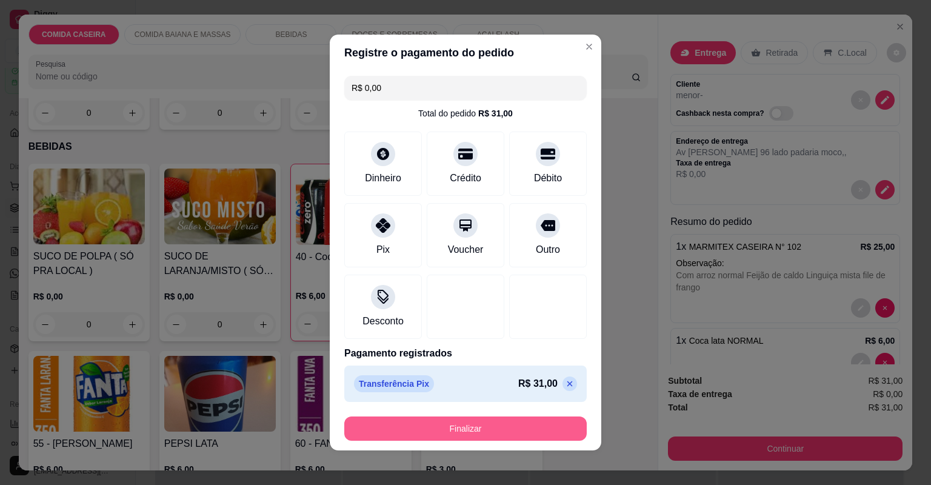
click at [565, 432] on button "Finalizar" at bounding box center [465, 429] width 243 height 24
click at [565, 432] on div "Finalizar" at bounding box center [465, 429] width 243 height 24
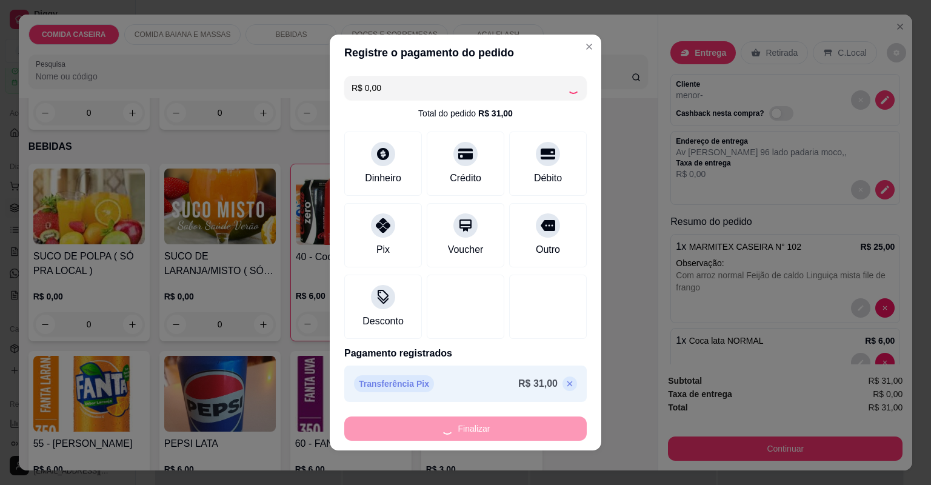
type input "0"
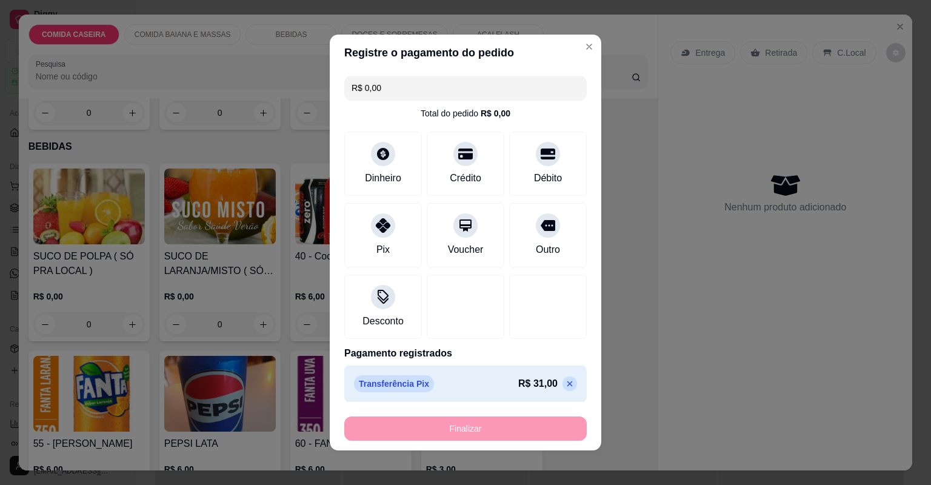
type input "-R$ 31,00"
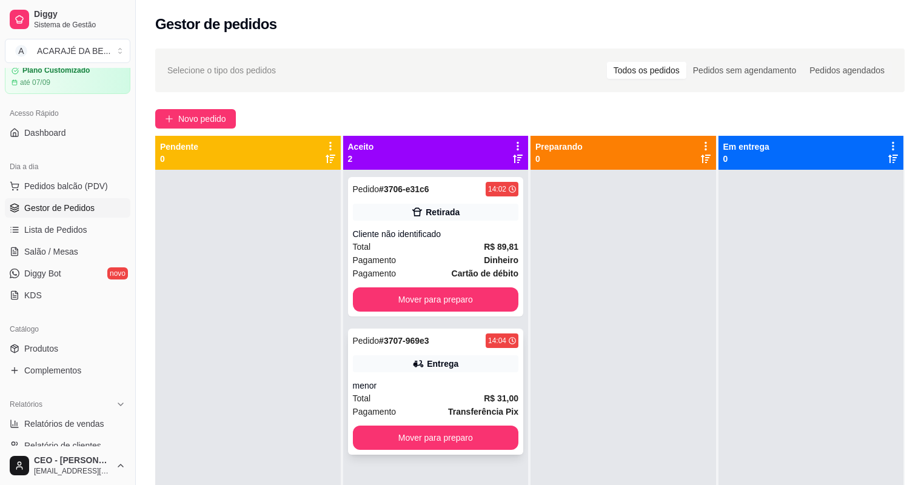
click at [441, 400] on div "Total R$ 31,00" at bounding box center [436, 398] width 166 height 13
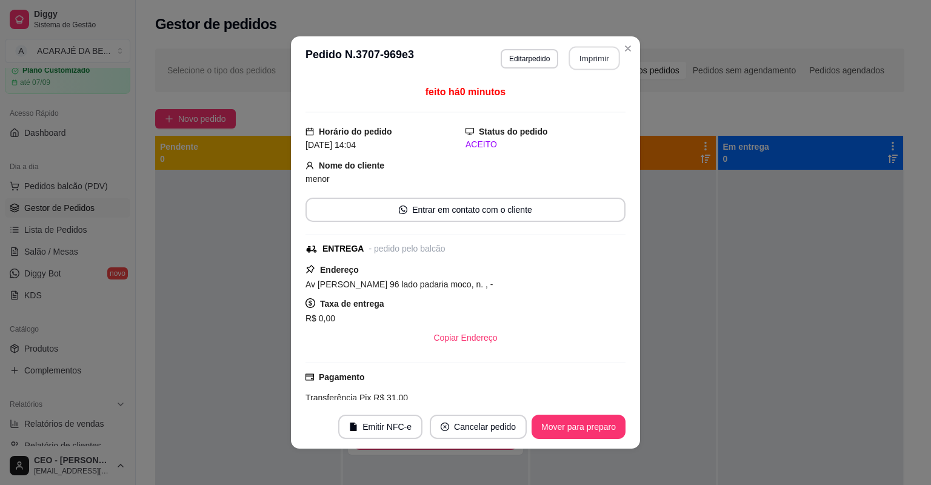
click at [611, 56] on button "Imprimir" at bounding box center [594, 59] width 51 height 24
click at [253, 354] on div "**********" at bounding box center [465, 242] width 931 height 485
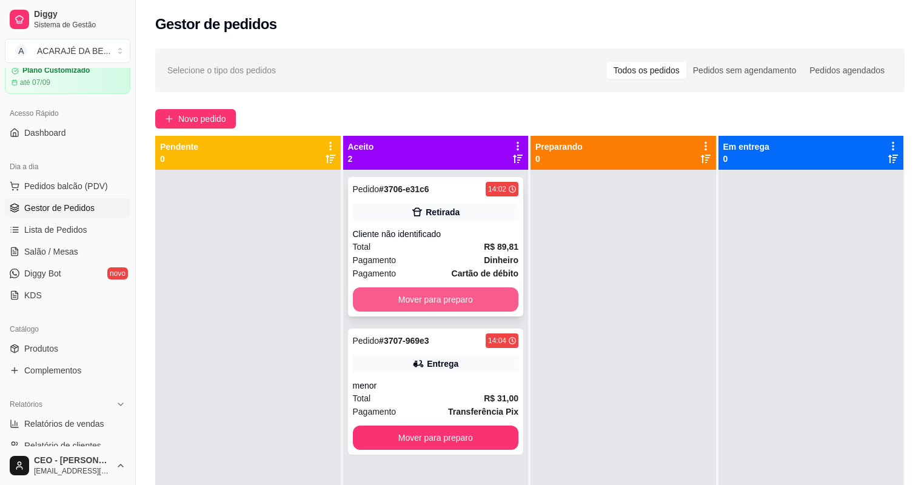
click at [443, 294] on button "Mover para preparo" at bounding box center [436, 299] width 166 height 24
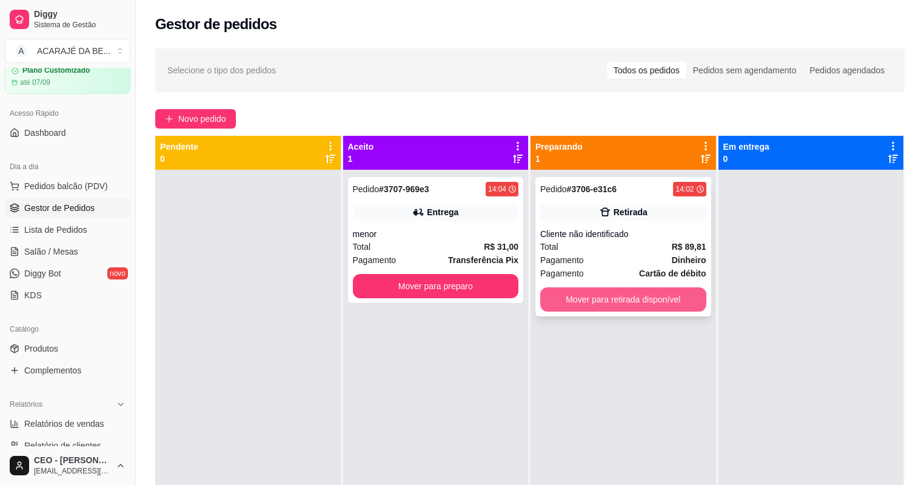
click at [617, 295] on button "Mover para retirada disponível" at bounding box center [623, 299] width 166 height 24
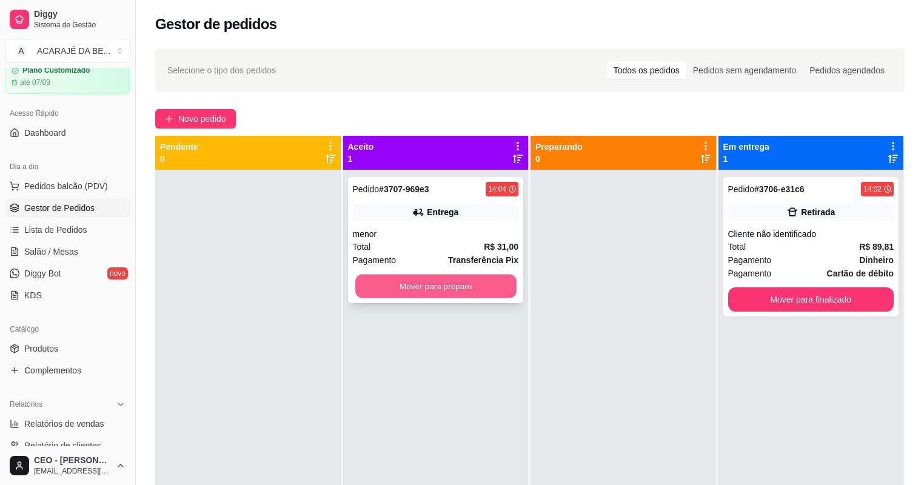
click at [491, 289] on button "Mover para preparo" at bounding box center [435, 287] width 161 height 24
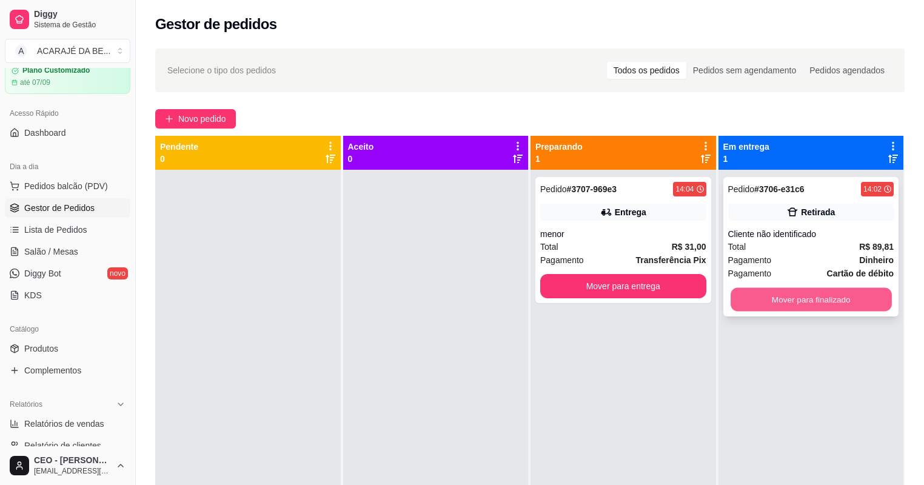
click at [731, 295] on button "Mover para finalizado" at bounding box center [811, 300] width 161 height 24
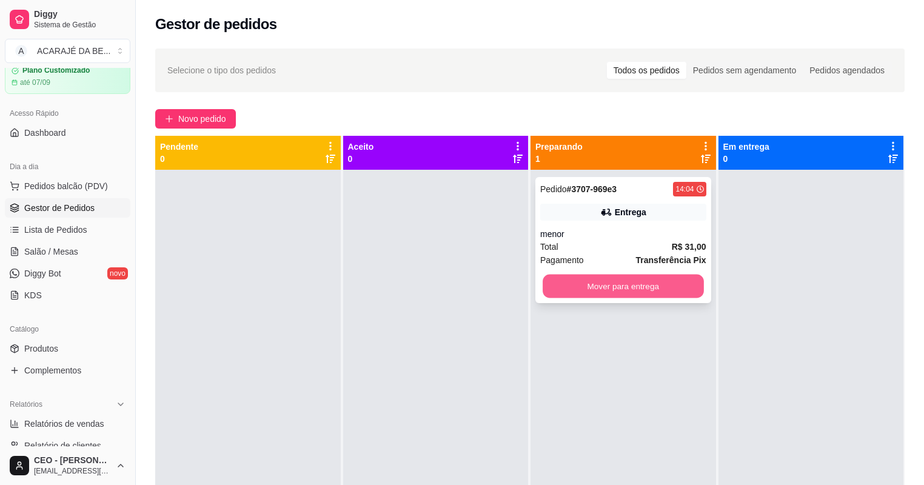
click at [620, 297] on button "Mover para entrega" at bounding box center [623, 287] width 161 height 24
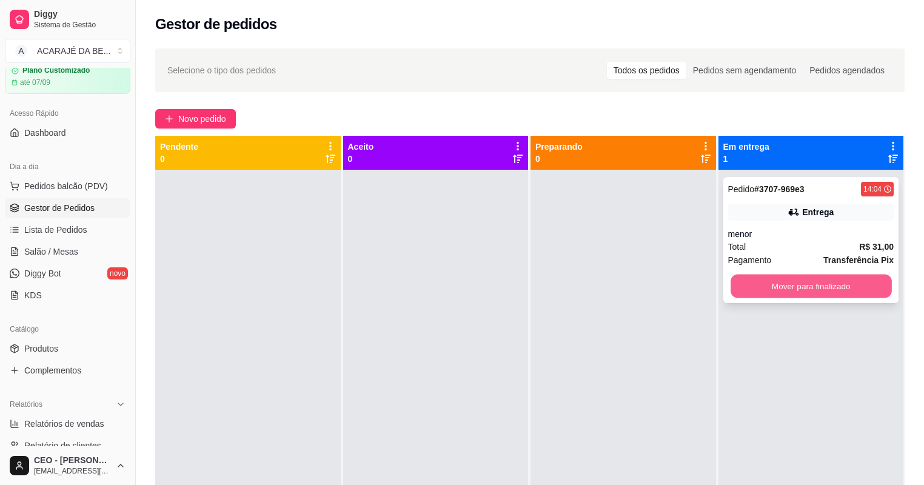
click at [845, 288] on button "Mover para finalizado" at bounding box center [811, 287] width 161 height 24
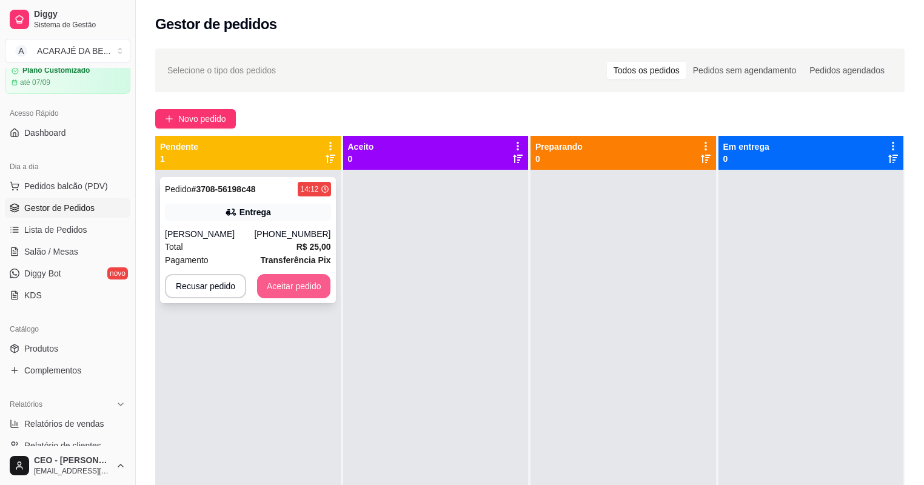
click at [302, 280] on button "Aceitar pedido" at bounding box center [294, 286] width 74 height 24
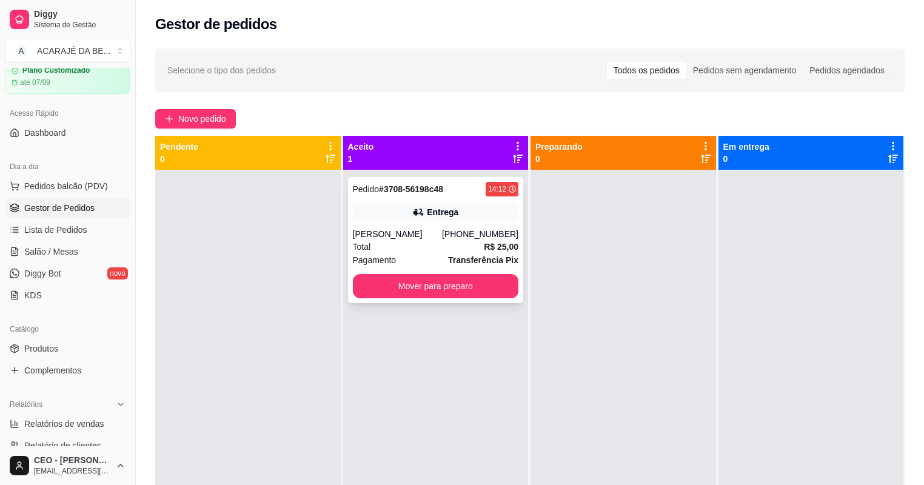
click at [423, 212] on icon at bounding box center [418, 212] width 12 height 12
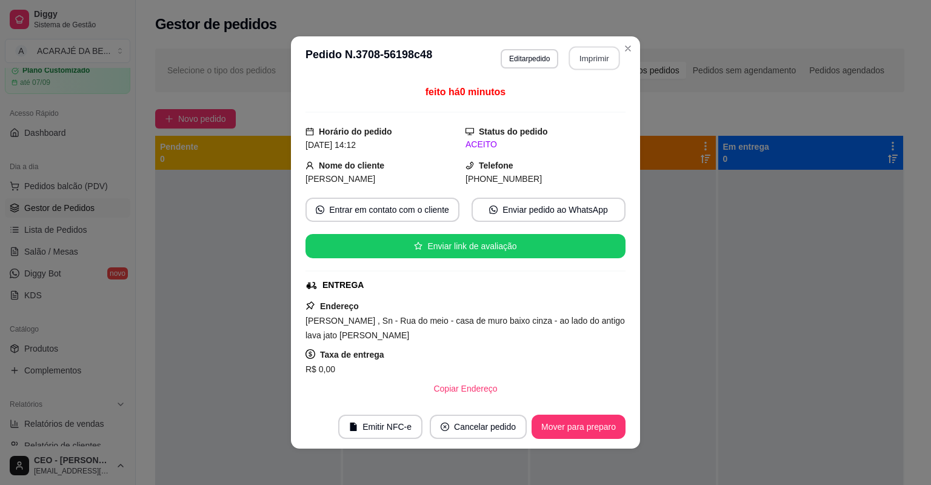
click at [587, 65] on button "Imprimir" at bounding box center [594, 59] width 51 height 24
click at [555, 420] on button "Mover para preparo" at bounding box center [579, 427] width 94 height 24
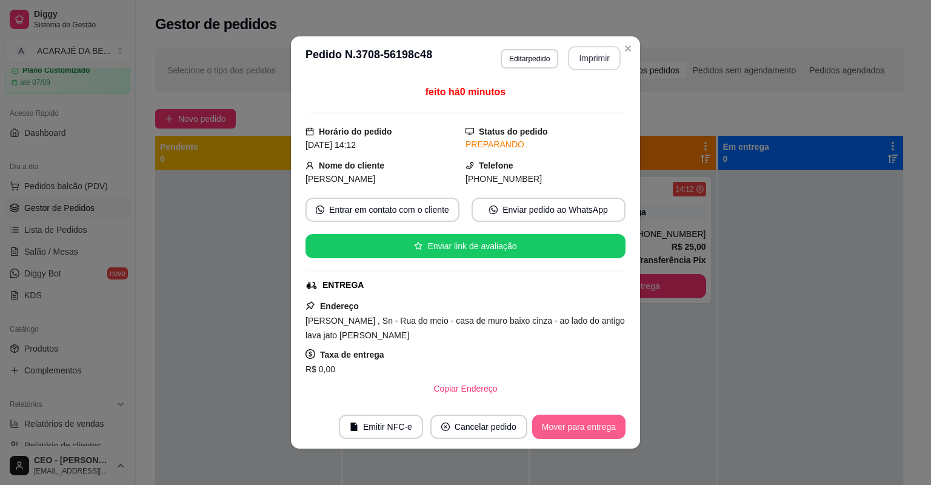
click at [556, 421] on button "Mover para entrega" at bounding box center [578, 427] width 93 height 24
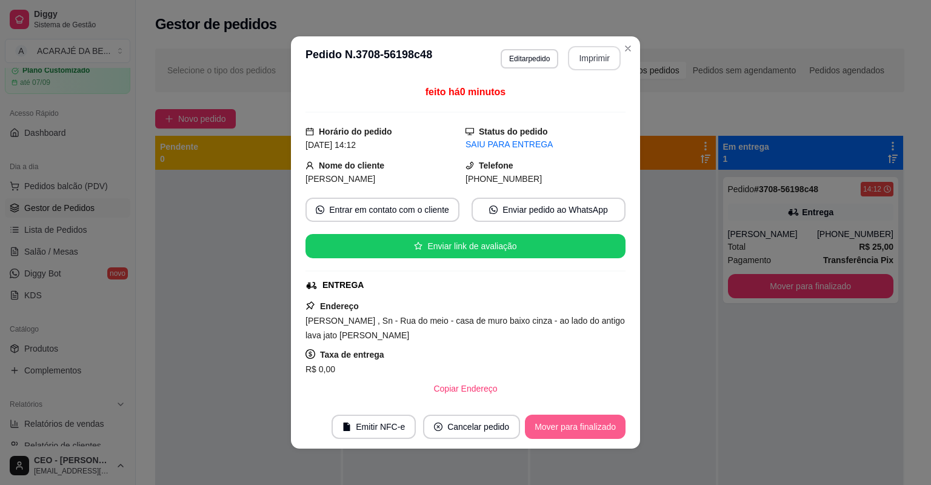
click at [556, 421] on button "Mover para finalizado" at bounding box center [575, 427] width 101 height 24
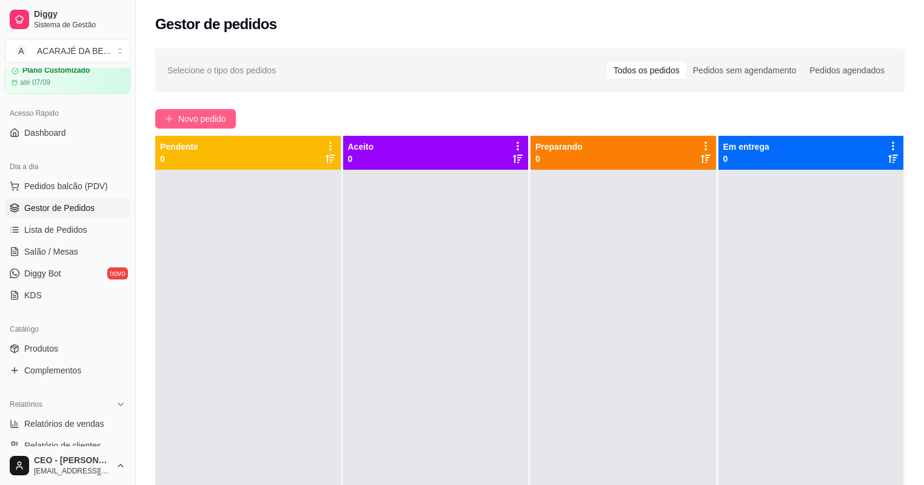
click at [213, 109] on button "Novo pedido" at bounding box center [195, 118] width 81 height 19
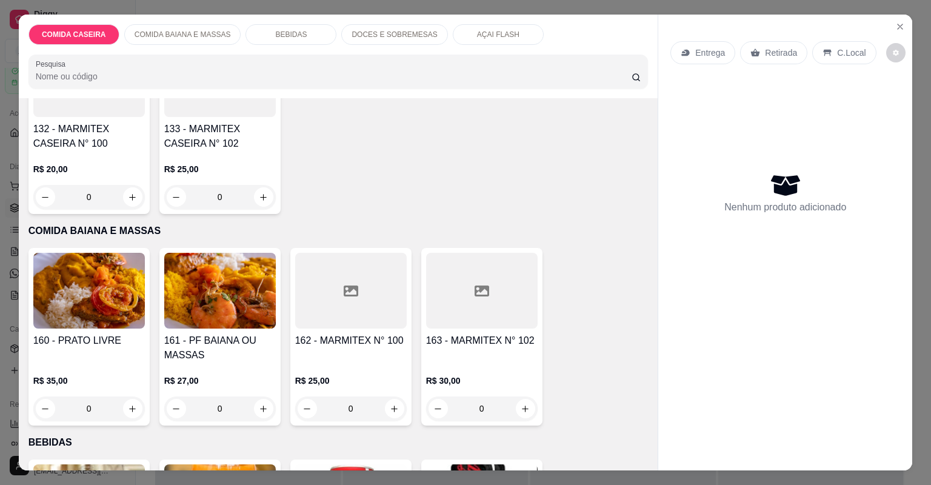
scroll to position [146, 0]
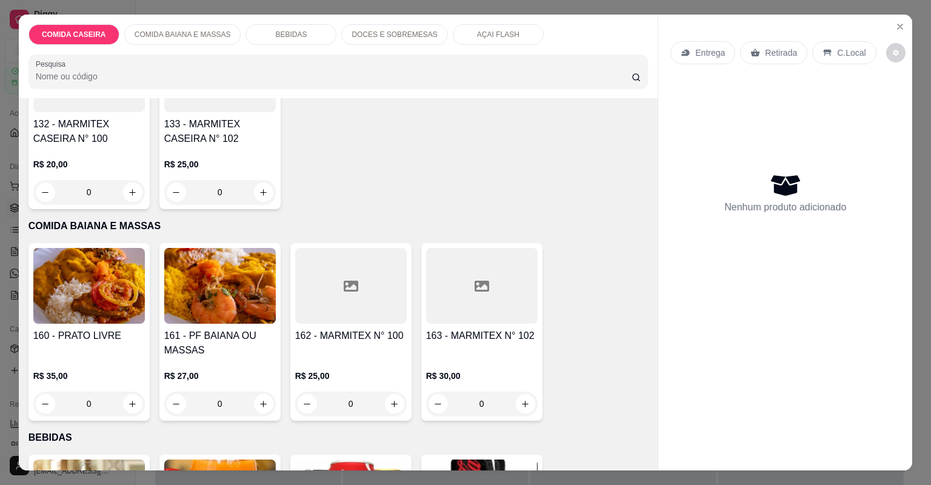
click at [377, 364] on div "R$ 25,00 0" at bounding box center [351, 387] width 112 height 58
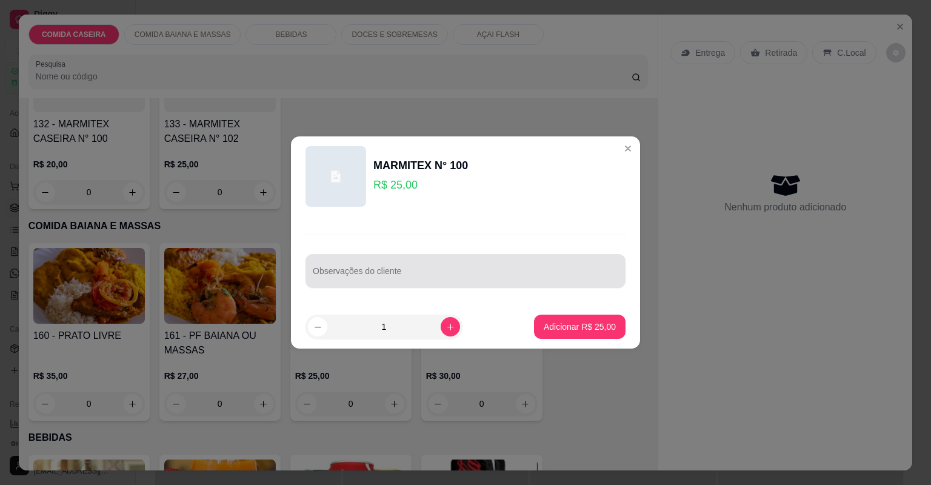
click at [441, 262] on div at bounding box center [466, 271] width 306 height 24
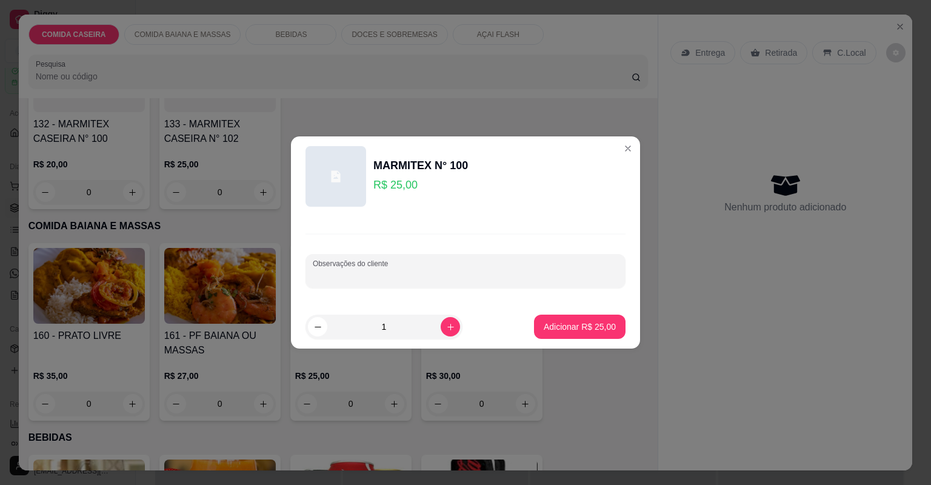
paste input "Moqueca de fradinh Cortado de abóbora Corvina frita Moqueca de bacalhau Arroz F…"
type input "Moqueca de fradinh Cortado de abóbora Corvina frita Moqueca de bacalhau Arroz F…"
click at [548, 325] on p "Adicionar R$ 25,00" at bounding box center [580, 327] width 72 height 12
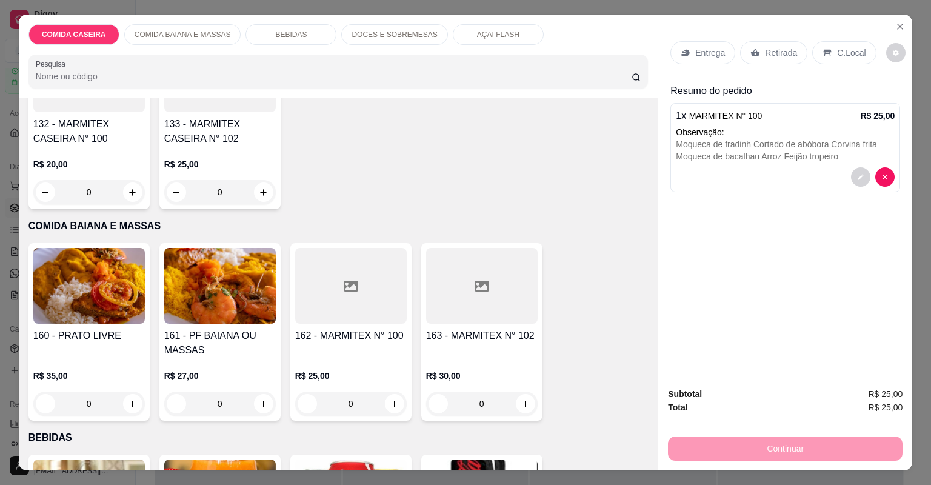
click at [717, 47] on p "Entrega" at bounding box center [711, 53] width 30 height 12
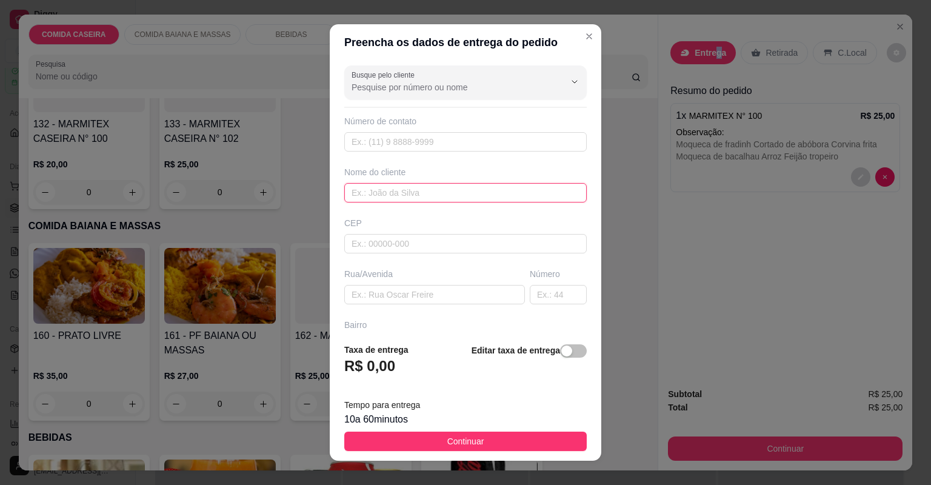
click at [453, 187] on input "text" at bounding box center [465, 192] width 243 height 19
type input "dayana"
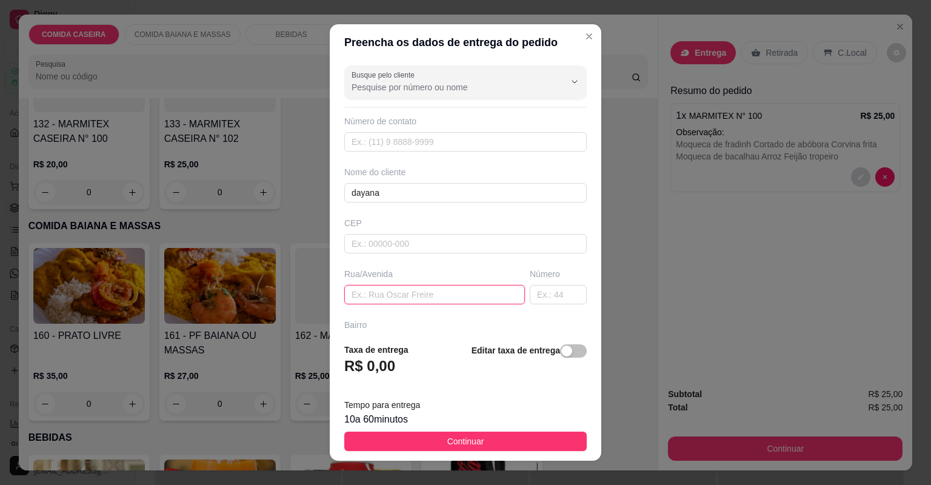
drag, startPoint x: 490, startPoint y: 291, endPoint x: 491, endPoint y: 281, distance: 10.4
click at [491, 283] on div "Rua/Avenida" at bounding box center [435, 286] width 186 height 36
type input "rotary centro portao branco"
click at [530, 290] on input "text" at bounding box center [558, 294] width 57 height 19
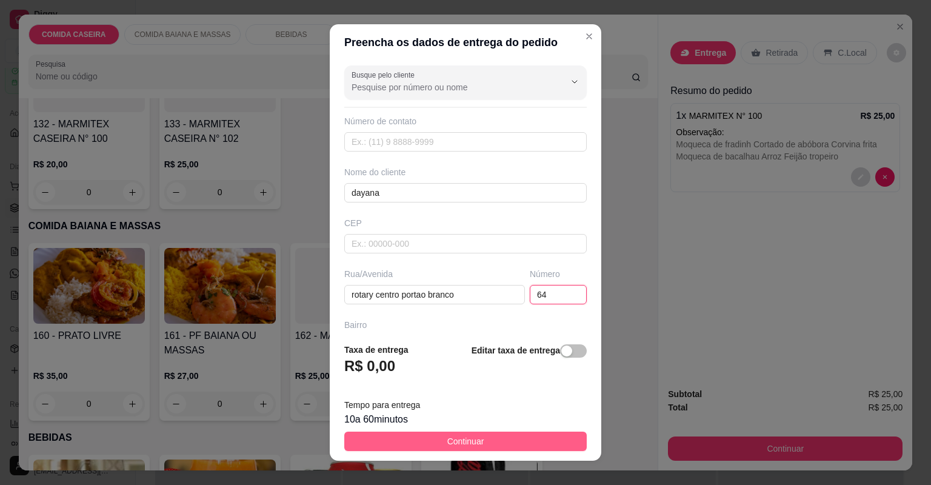
type input "64"
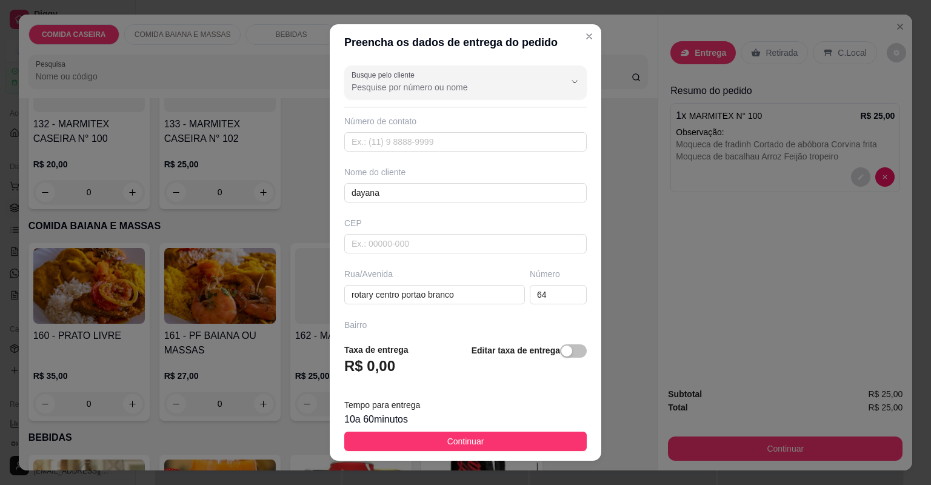
drag, startPoint x: 505, startPoint y: 434, endPoint x: 492, endPoint y: 422, distance: 17.6
click at [502, 434] on button "Continuar" at bounding box center [465, 441] width 243 height 19
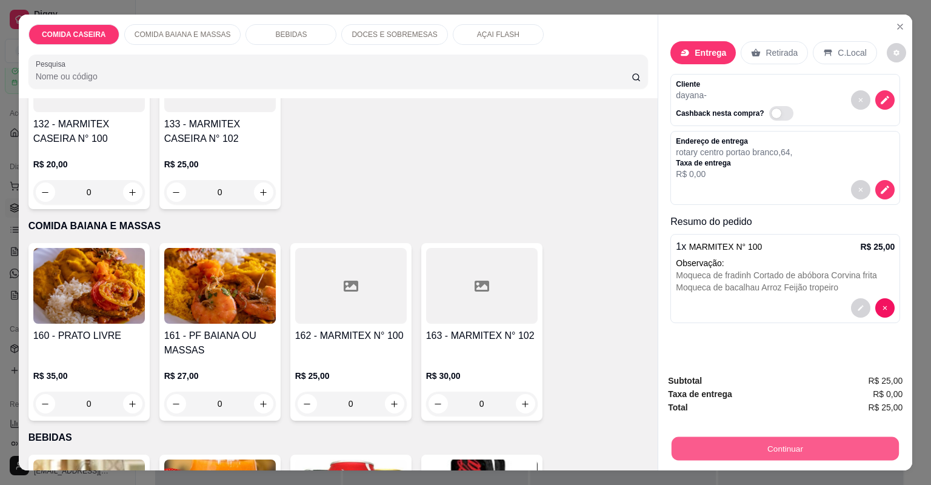
click at [705, 455] on button "Continuar" at bounding box center [785, 449] width 227 height 24
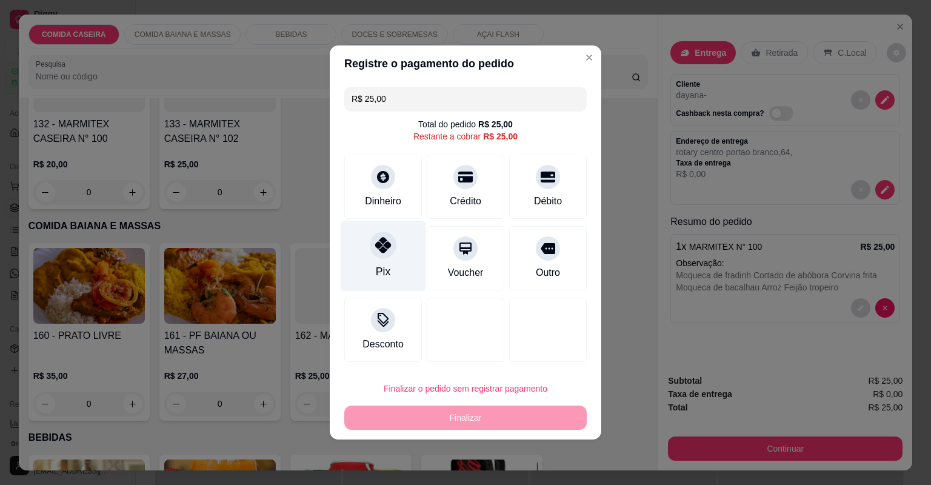
click at [400, 244] on div "Pix" at bounding box center [384, 256] width 86 height 71
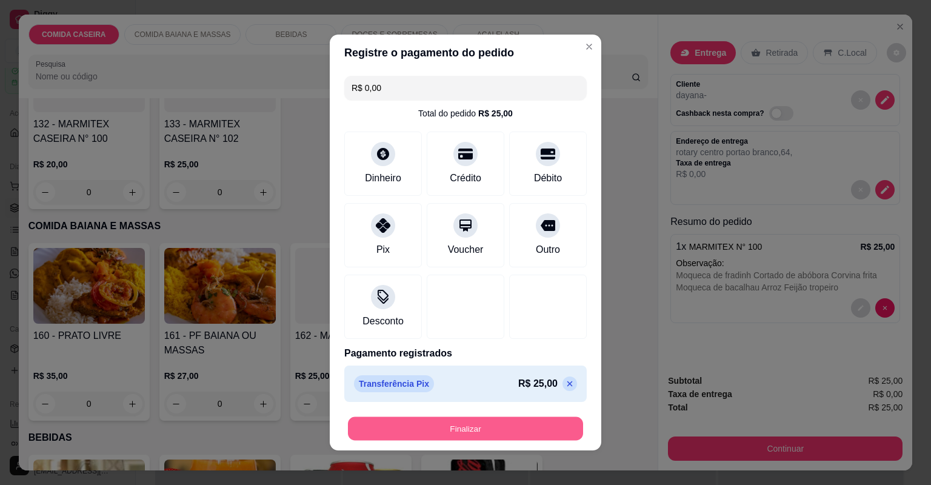
click at [423, 425] on button "Finalizar" at bounding box center [465, 429] width 235 height 24
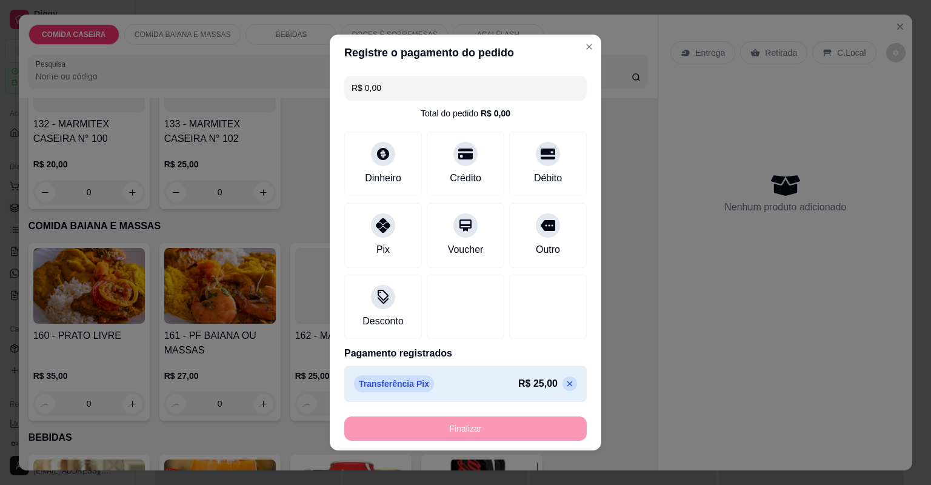
type input "-R$ 25,00"
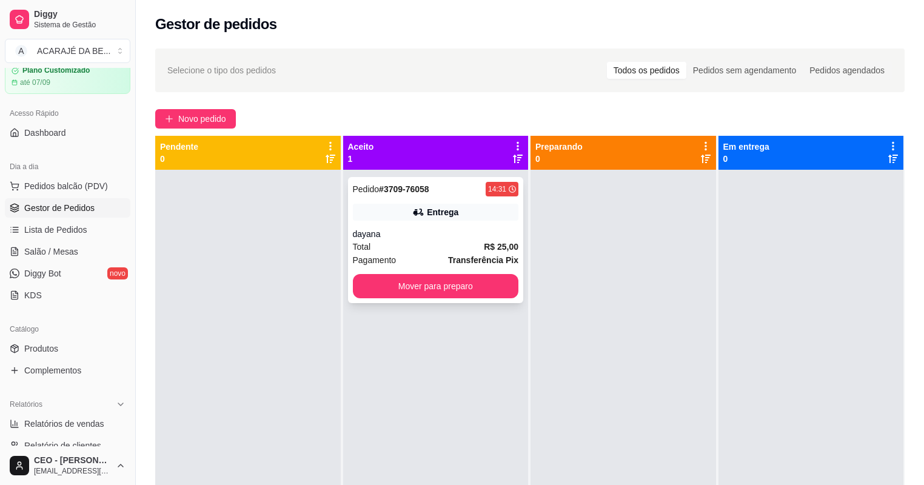
click at [451, 249] on div "Total R$ 25,00" at bounding box center [436, 246] width 166 height 13
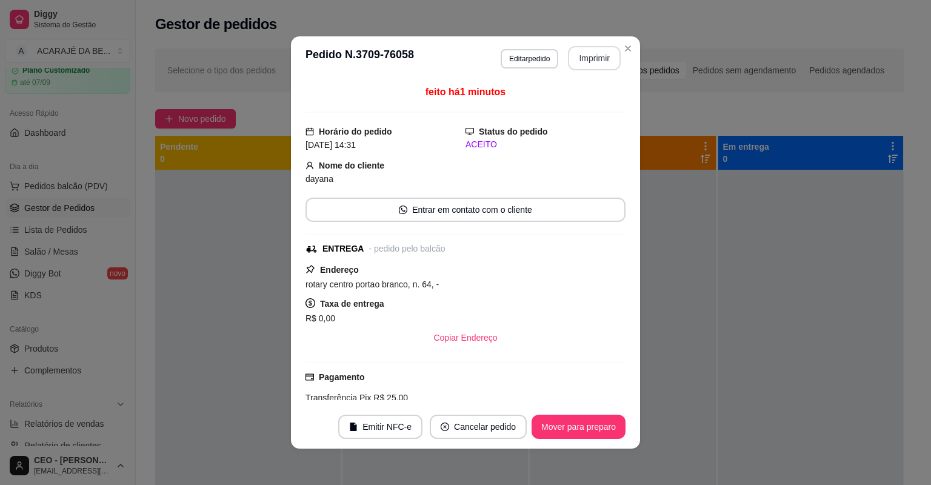
click at [574, 55] on button "Imprimir" at bounding box center [594, 58] width 53 height 24
click at [571, 420] on button "Mover para preparo" at bounding box center [579, 427] width 94 height 24
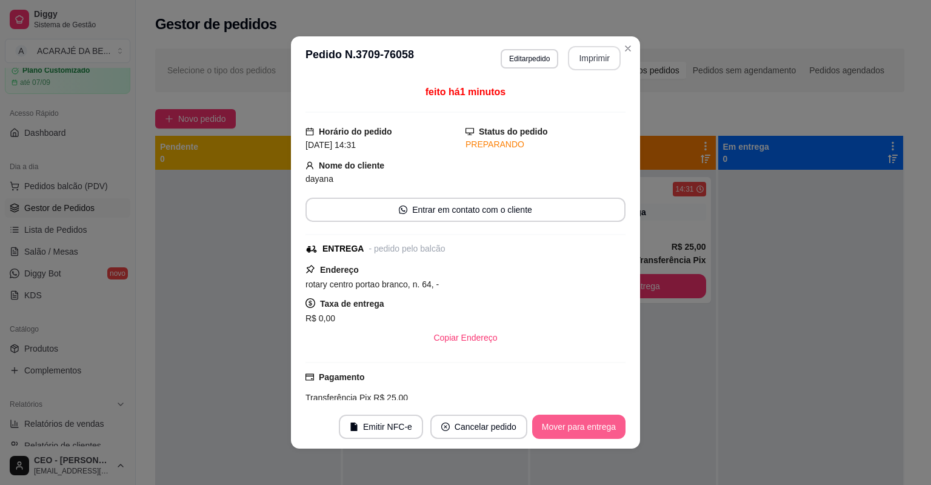
click at [576, 418] on button "Mover para entrega" at bounding box center [578, 427] width 93 height 24
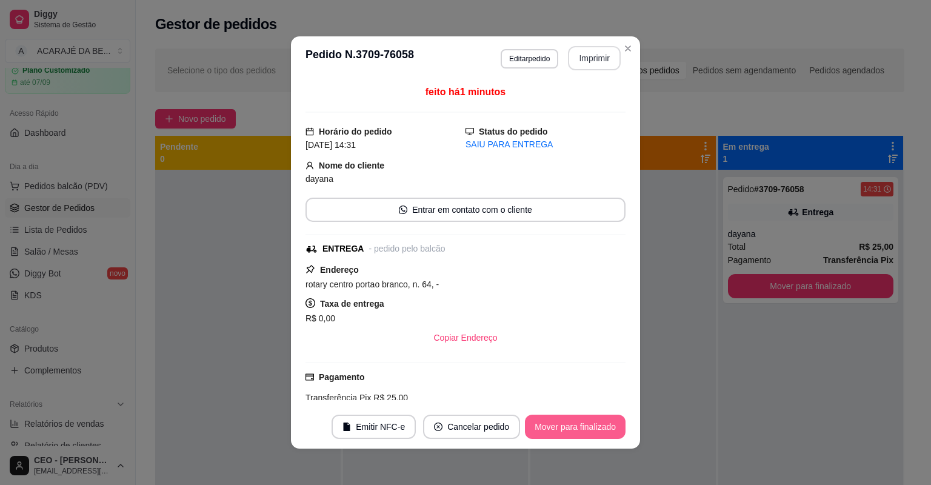
click at [599, 420] on button "Mover para finalizado" at bounding box center [575, 427] width 101 height 24
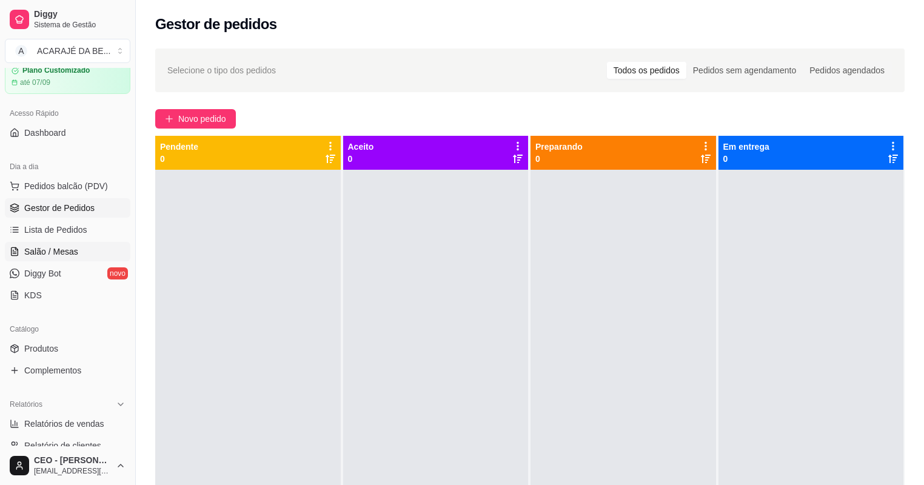
click at [53, 247] on span "Salão / Mesas" at bounding box center [51, 252] width 54 height 12
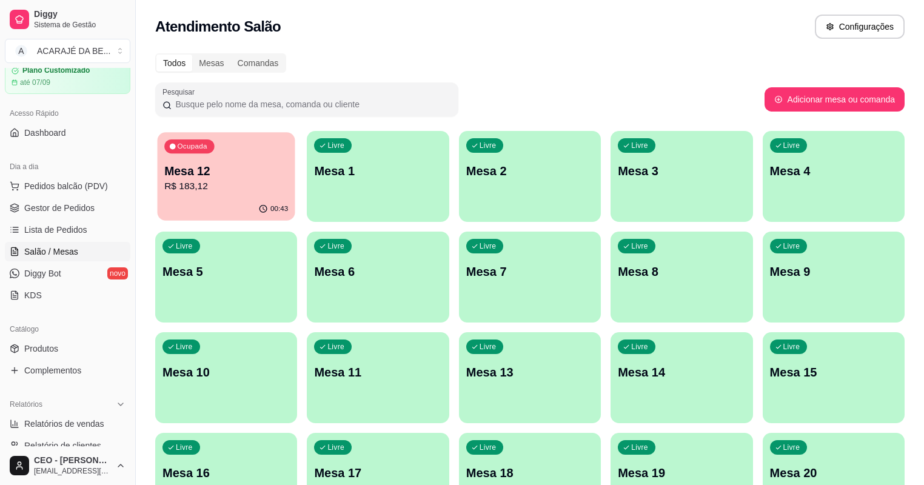
click at [215, 192] on p "R$ 183,12" at bounding box center [226, 187] width 124 height 14
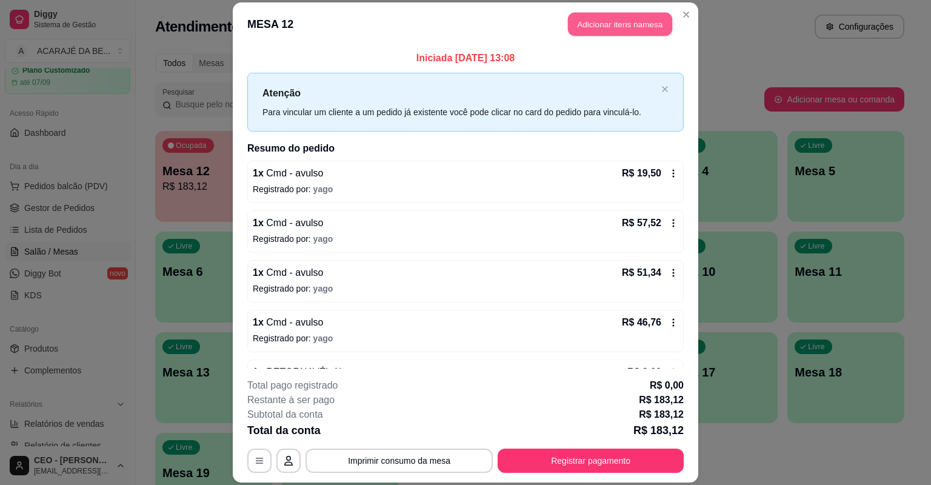
click at [606, 22] on button "Adicionar itens na mesa" at bounding box center [620, 25] width 104 height 24
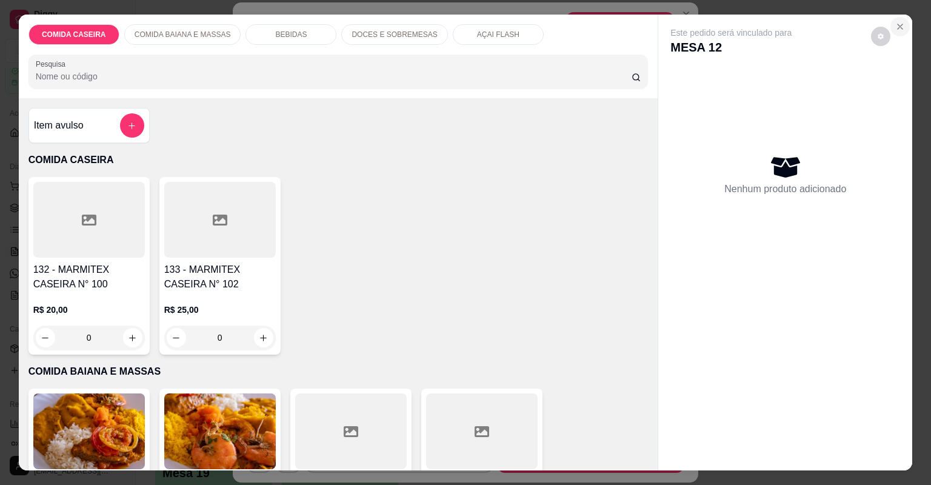
click at [898, 25] on icon "Close" at bounding box center [900, 26] width 5 height 5
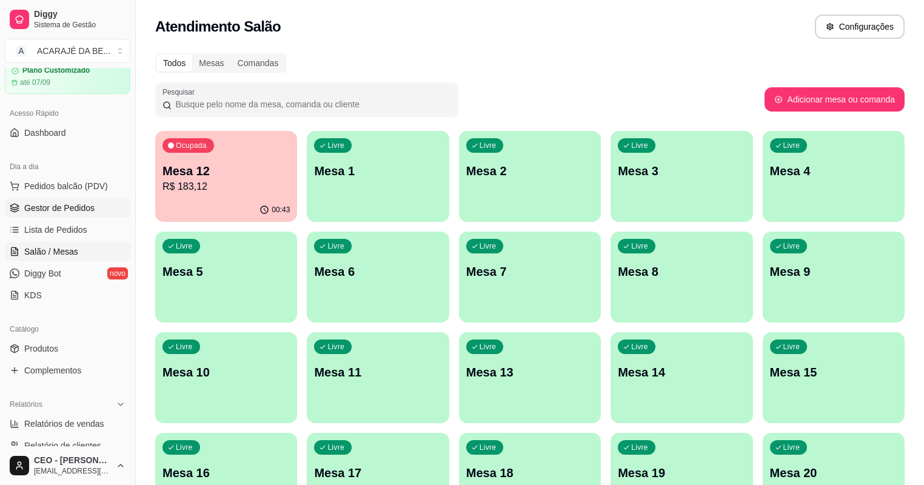
click at [41, 204] on span "Gestor de Pedidos" at bounding box center [59, 208] width 70 height 12
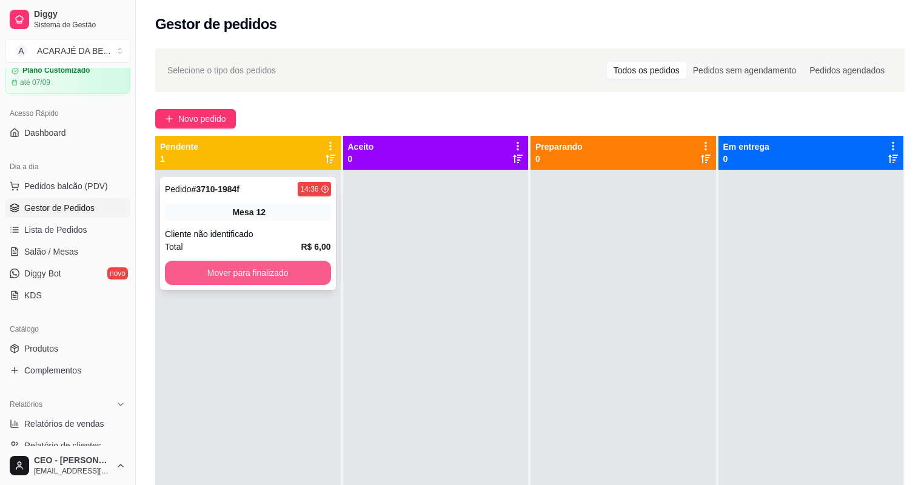
click at [295, 265] on button "Mover para finalizado" at bounding box center [248, 273] width 166 height 24
click at [295, 266] on div "Mover para finalizado" at bounding box center [248, 273] width 166 height 24
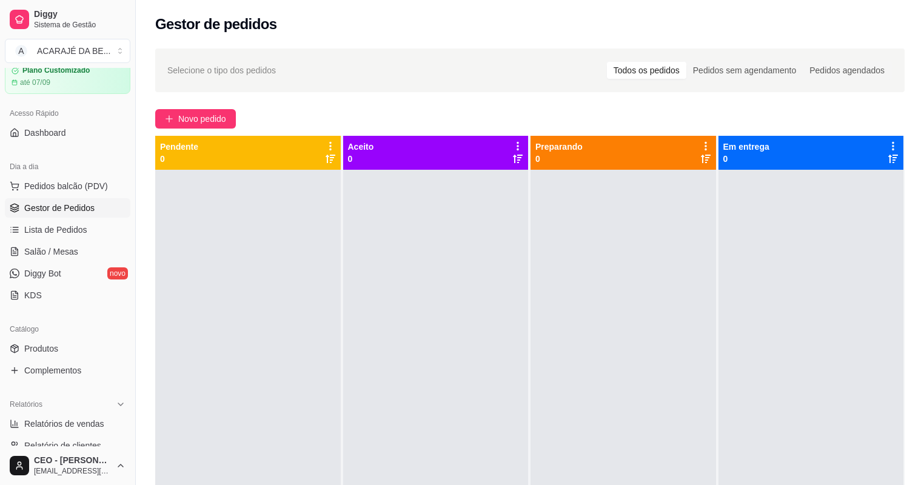
click at [719, 281] on div at bounding box center [812, 412] width 186 height 485
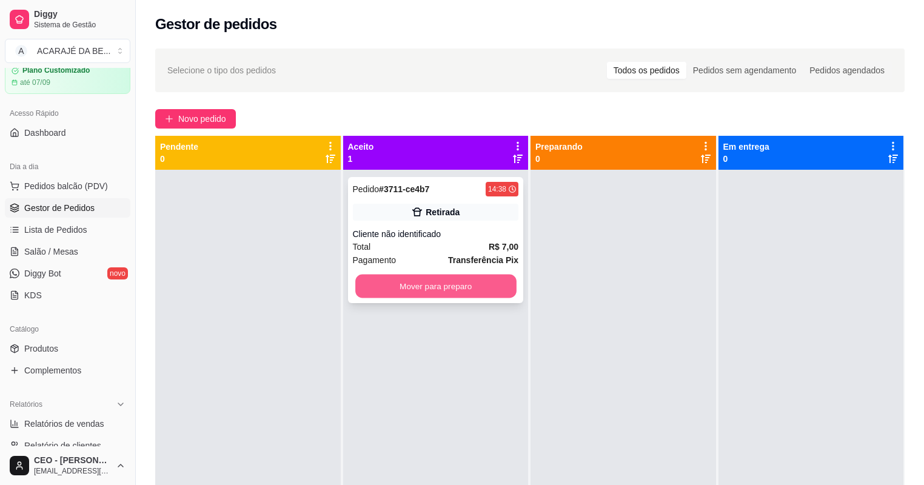
click at [492, 289] on button "Mover para preparo" at bounding box center [435, 287] width 161 height 24
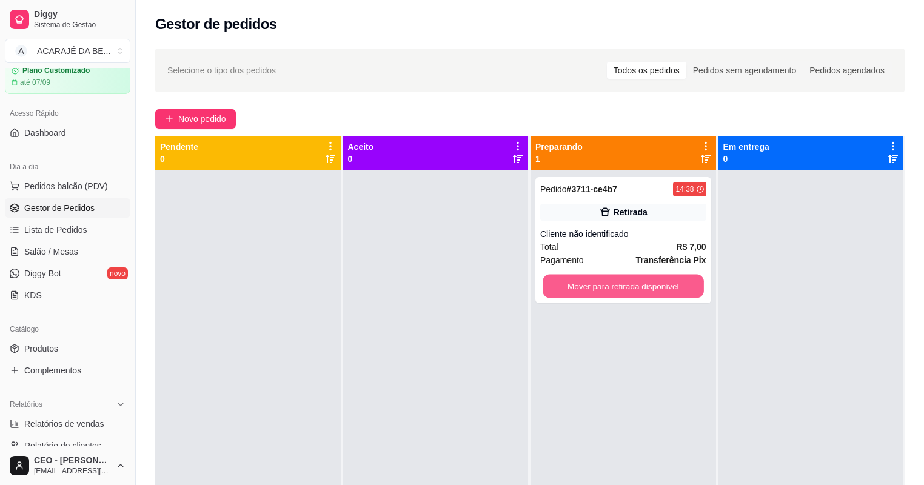
click at [622, 289] on button "Mover para retirada disponível" at bounding box center [623, 287] width 161 height 24
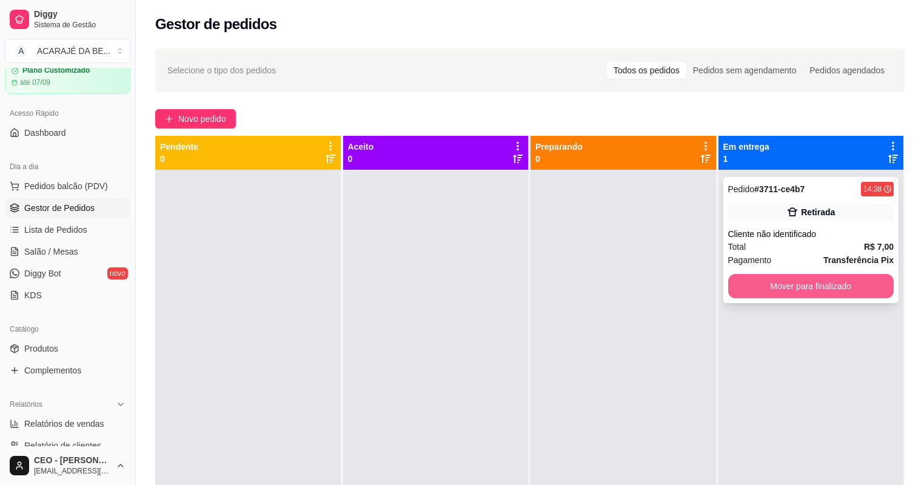
click at [757, 279] on button "Mover para finalizado" at bounding box center [811, 286] width 166 height 24
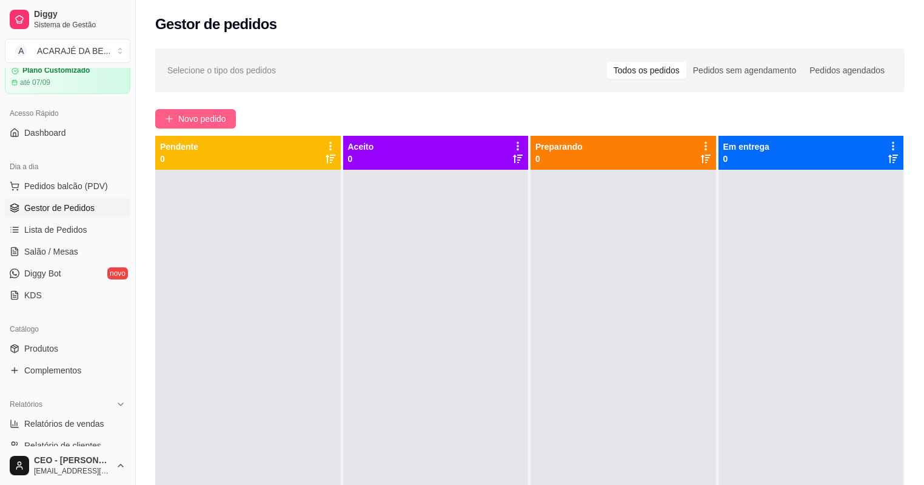
click at [189, 112] on button "Novo pedido" at bounding box center [195, 118] width 81 height 19
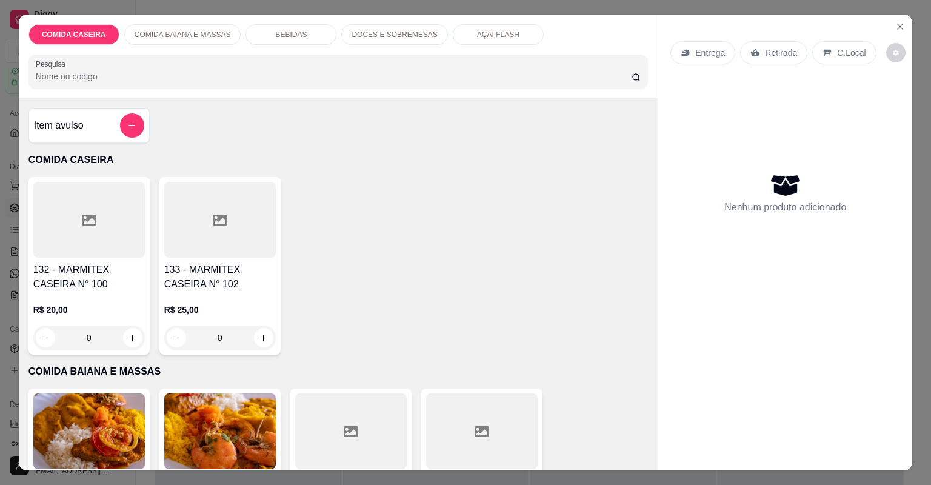
click at [91, 217] on icon at bounding box center [89, 220] width 15 height 11
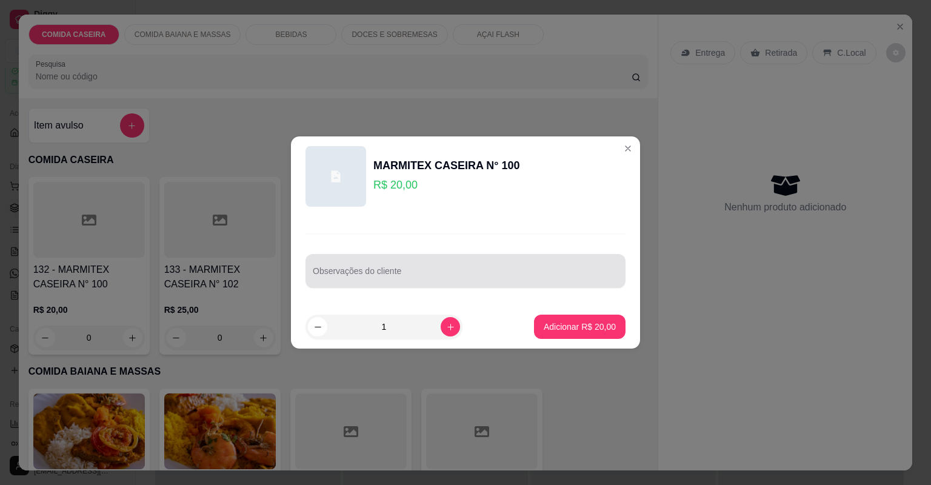
click at [372, 269] on div "Observações do cliente" at bounding box center [466, 271] width 320 height 34
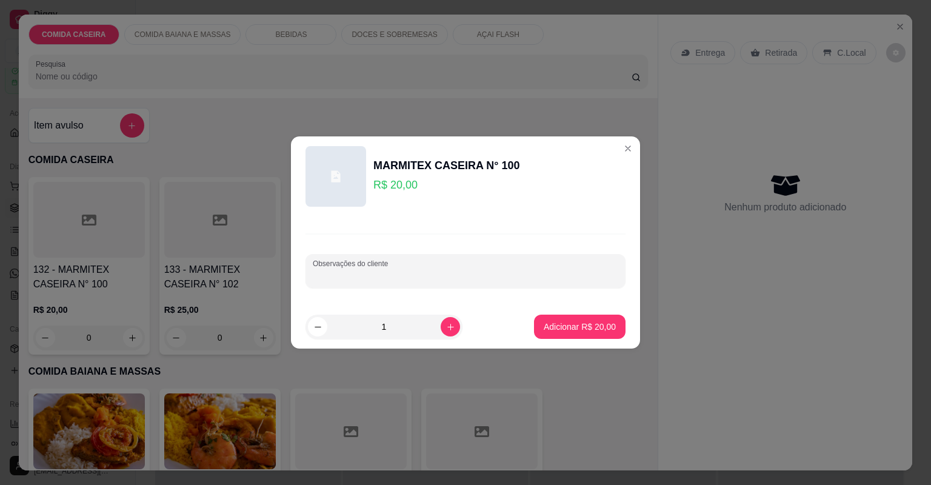
paste input "Marmita m Arroz temperado Feijão fradinho Cupim ao molho Alcatra Couve Farofa"
click at [403, 275] on input "Marmita m Arroz temperado Feijão fradinho Cupim ao molho Alcatra Couve Farofa" at bounding box center [466, 276] width 306 height 12
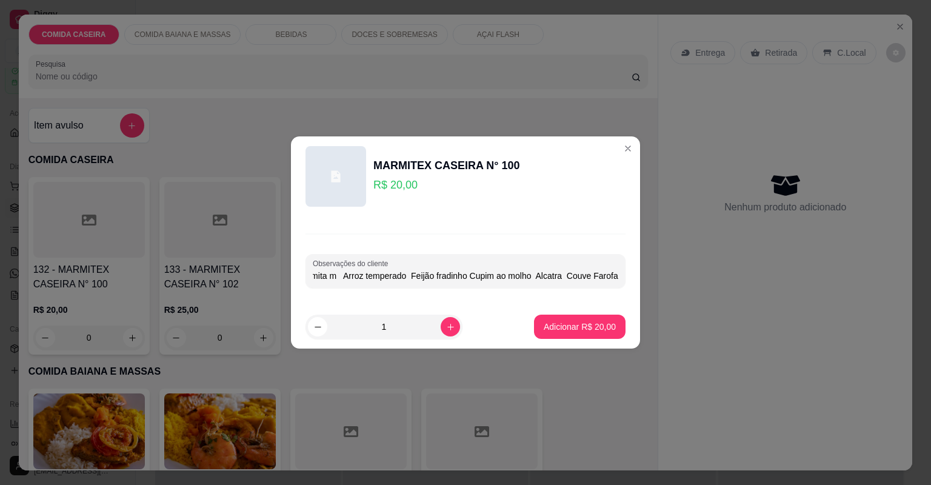
click at [403, 275] on input "Marmita m Arroz temperado Feijão fradinho Cupim ao molho Alcatra Couve Farofa" at bounding box center [466, 276] width 306 height 12
click at [401, 278] on input "Marmita m Arroz temperado Feijão fradinho Cupim ao molho Alcatra Couve Farofa" at bounding box center [466, 276] width 306 height 12
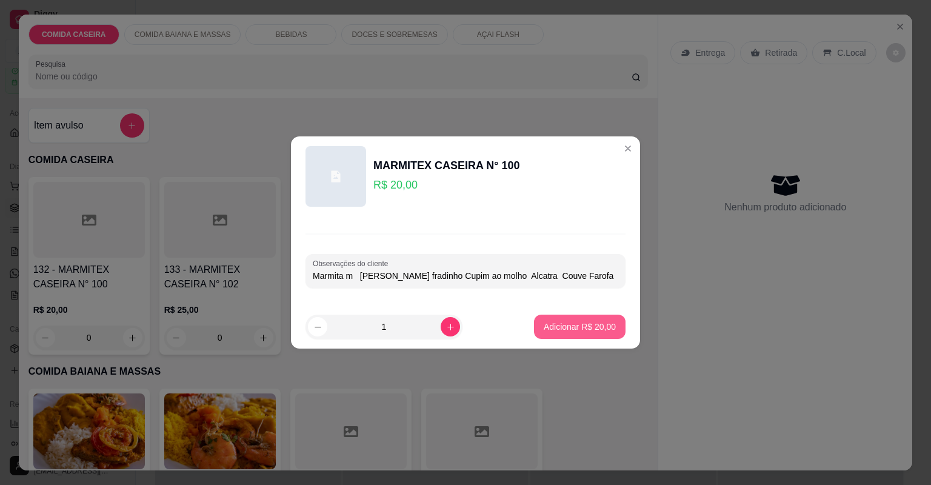
type input "Marmita m [PERSON_NAME] fradinho Cupim ao molho Alcatra Couve Farofa"
click at [580, 327] on p "Adicionar R$ 20,00" at bounding box center [580, 327] width 70 height 12
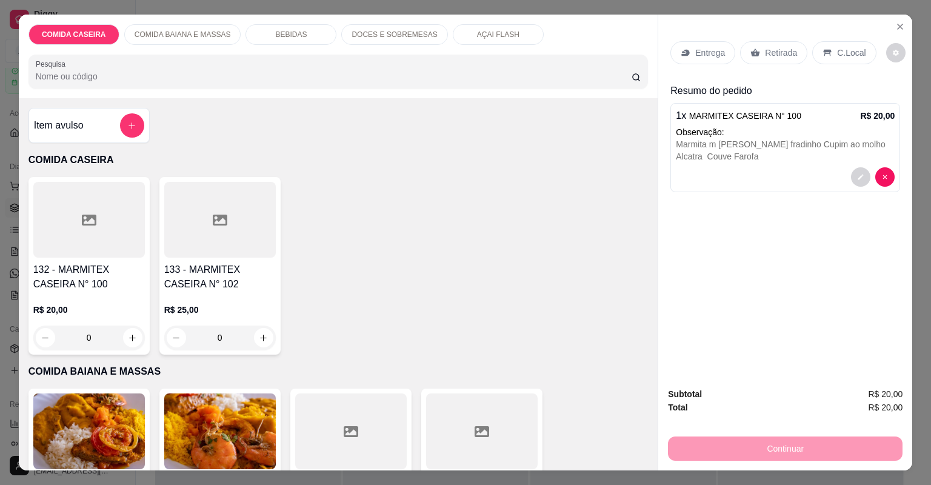
click at [704, 51] on p "Entrega" at bounding box center [711, 53] width 30 height 12
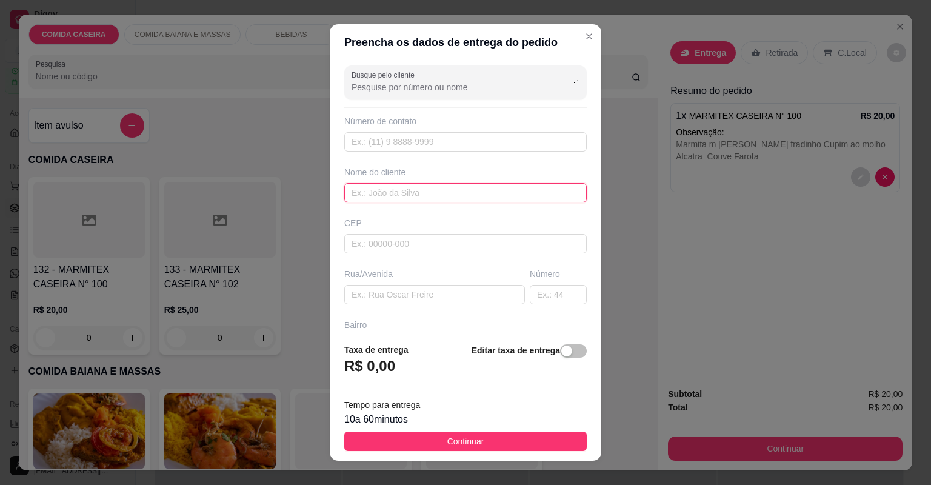
click at [452, 193] on input "text" at bounding box center [465, 192] width 243 height 19
type input "germano"
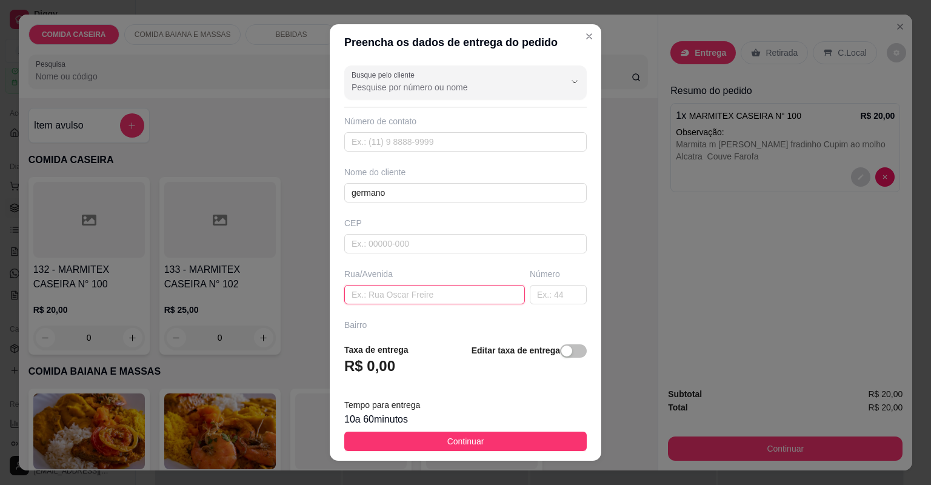
click at [418, 294] on input "text" at bounding box center [434, 294] width 181 height 19
paste input "Entregar no açaí prime"
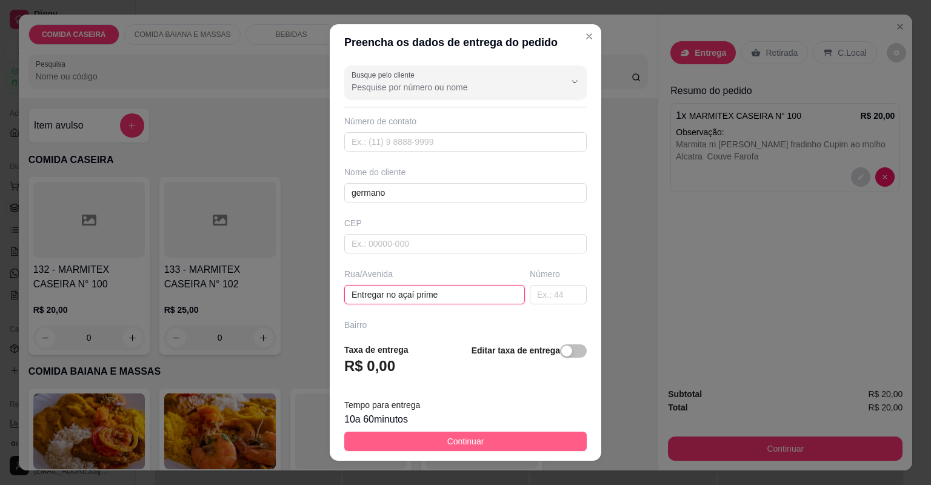
type input "Entregar no açaí prime"
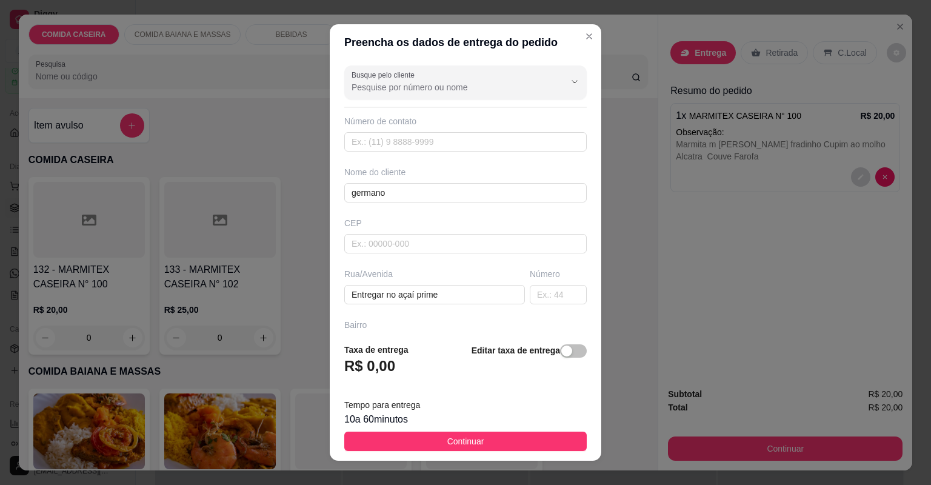
drag, startPoint x: 488, startPoint y: 445, endPoint x: 528, endPoint y: 432, distance: 41.8
click at [490, 444] on button "Continuar" at bounding box center [465, 441] width 243 height 19
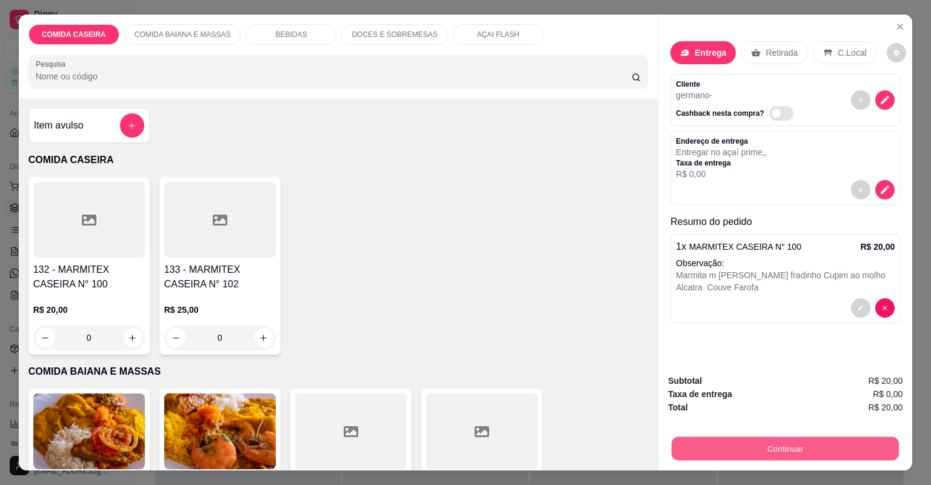
click at [742, 446] on button "Continuar" at bounding box center [785, 449] width 227 height 24
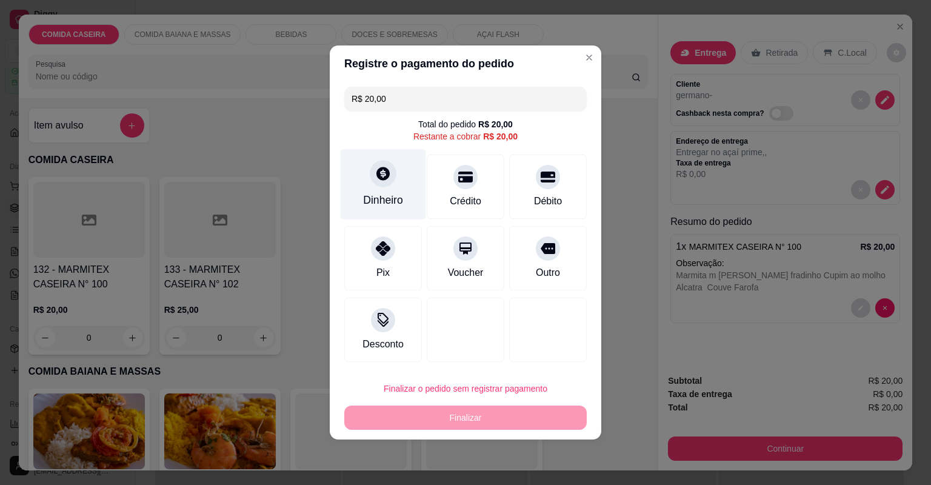
click at [388, 167] on icon at bounding box center [383, 174] width 16 height 16
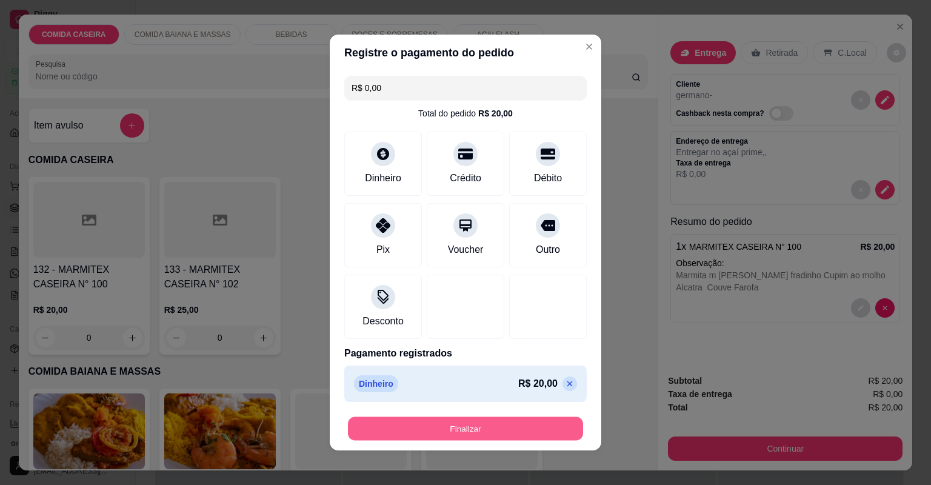
click at [448, 427] on button "Finalizar" at bounding box center [465, 429] width 235 height 24
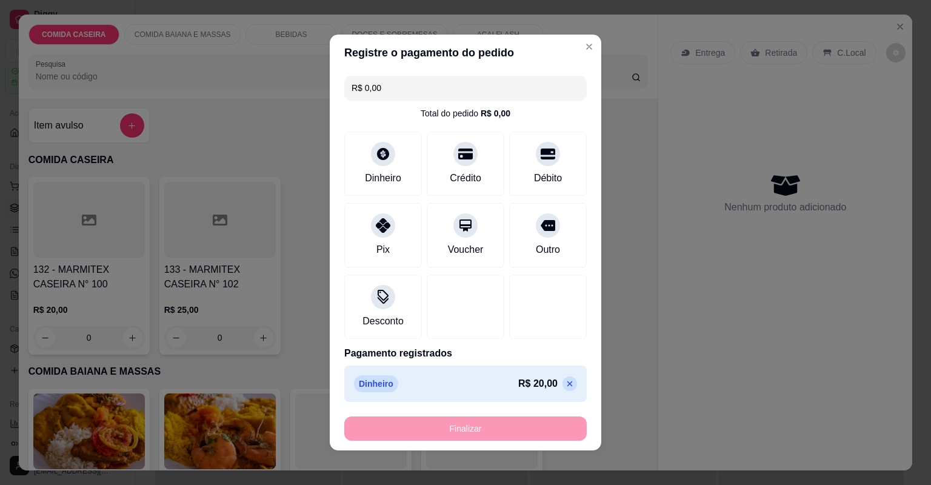
type input "-R$ 20,00"
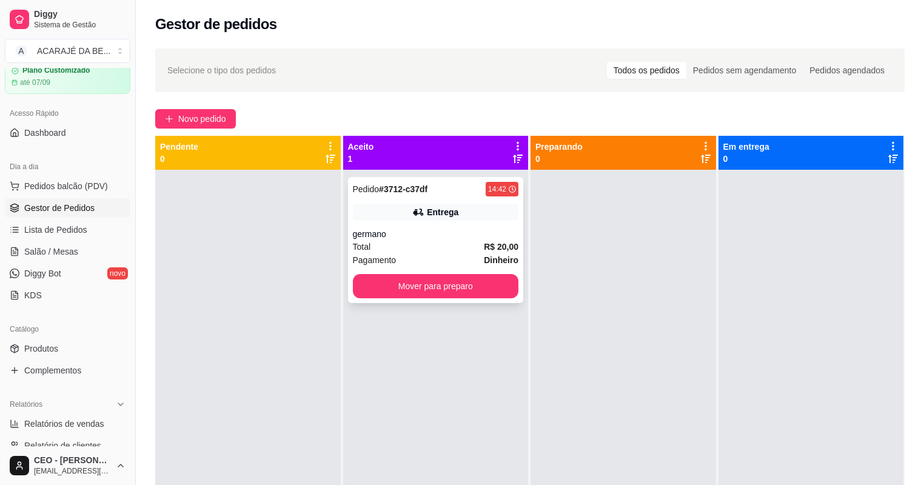
click at [407, 256] on div "Pagamento Dinheiro" at bounding box center [436, 259] width 166 height 13
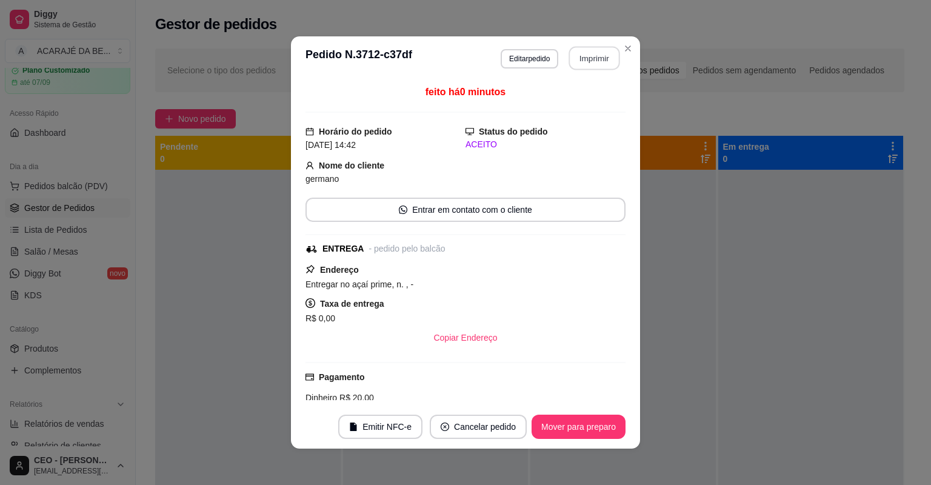
click at [592, 58] on button "Imprimir" at bounding box center [594, 59] width 51 height 24
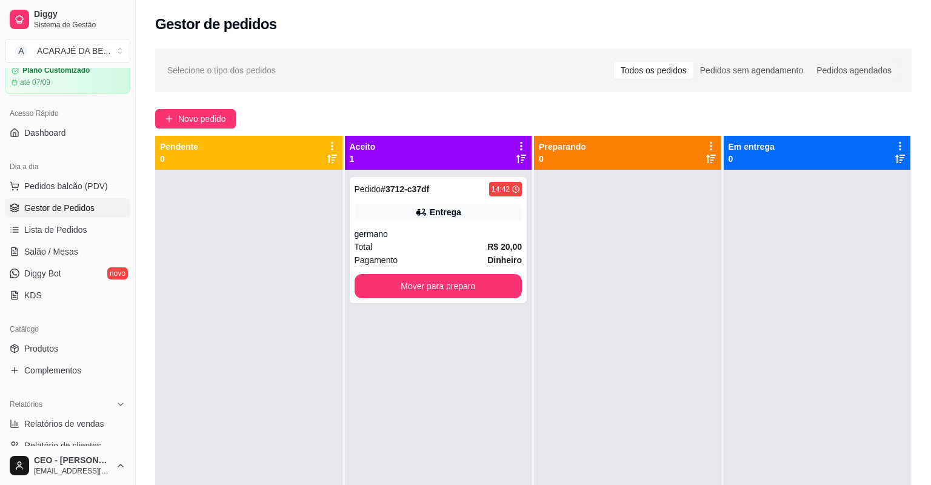
click at [177, 279] on div at bounding box center [248, 412] width 187 height 485
click at [443, 289] on button "Mover para preparo" at bounding box center [438, 287] width 163 height 24
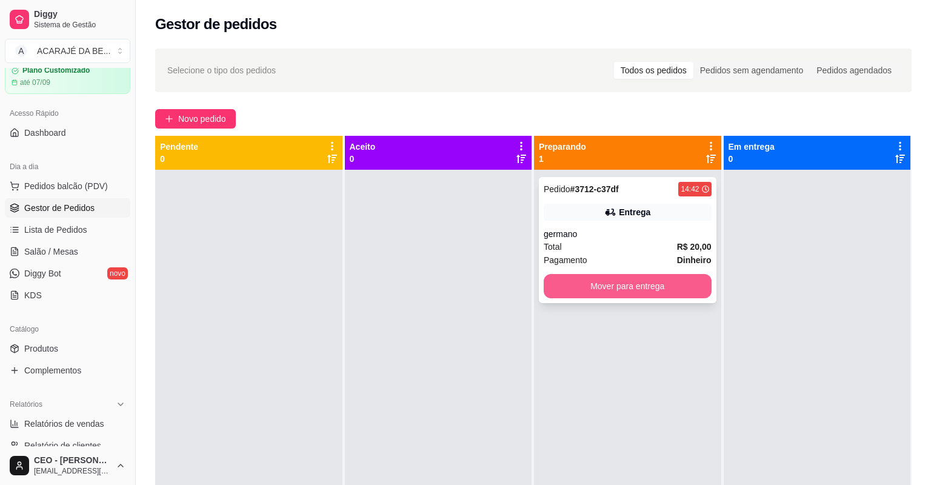
click at [576, 285] on button "Mover para entrega" at bounding box center [628, 286] width 168 height 24
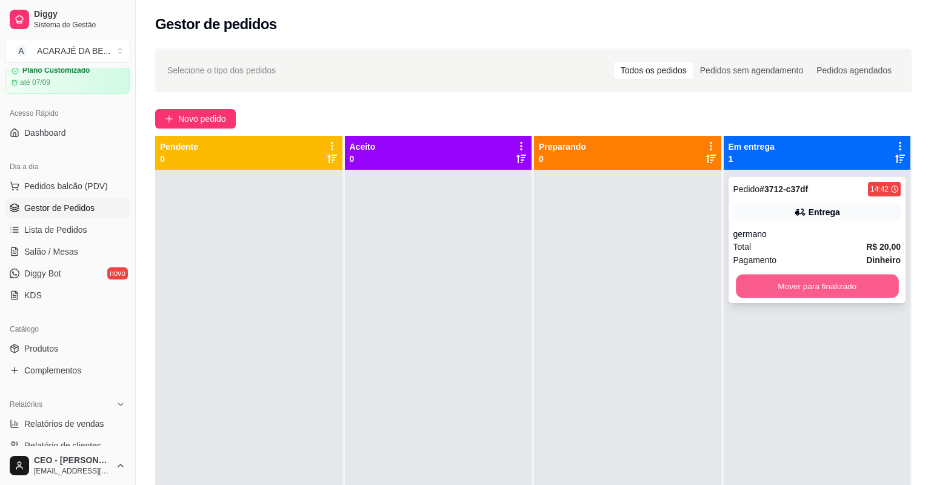
click at [751, 275] on button "Mover para finalizado" at bounding box center [817, 287] width 163 height 24
click at [752, 274] on div "Mover para finalizado" at bounding box center [818, 286] width 168 height 24
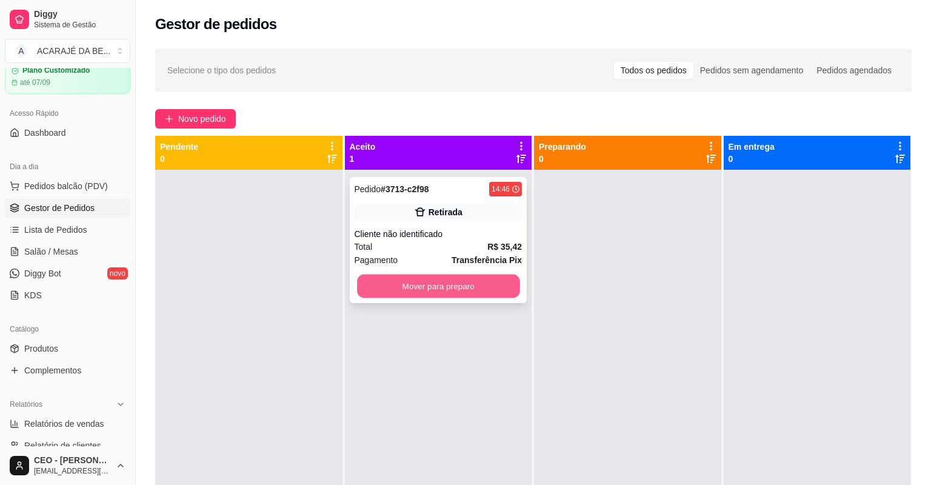
click at [479, 279] on button "Mover para preparo" at bounding box center [438, 287] width 163 height 24
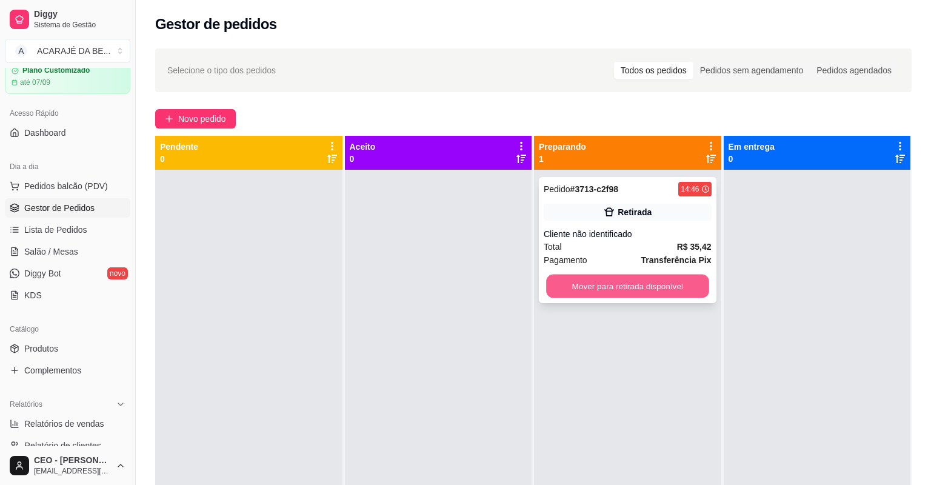
click at [634, 289] on button "Mover para retirada disponível" at bounding box center [627, 287] width 163 height 24
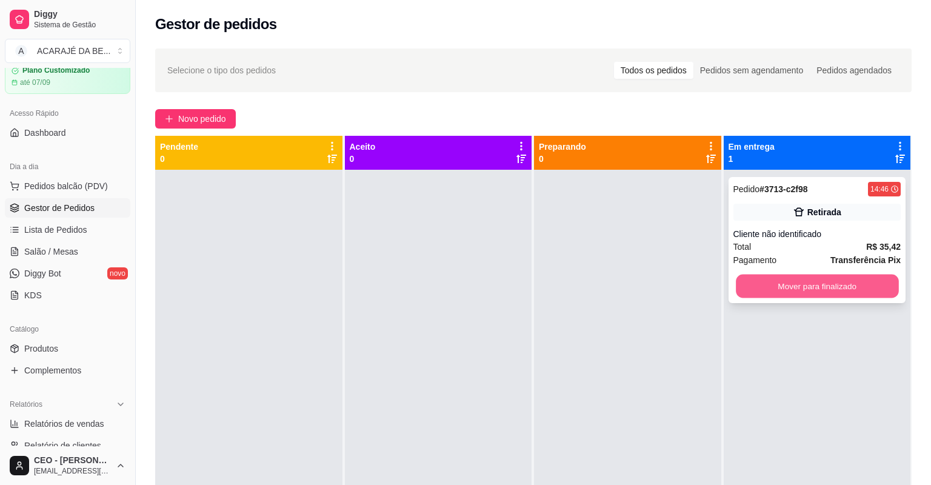
click at [824, 286] on button "Mover para finalizado" at bounding box center [817, 287] width 163 height 24
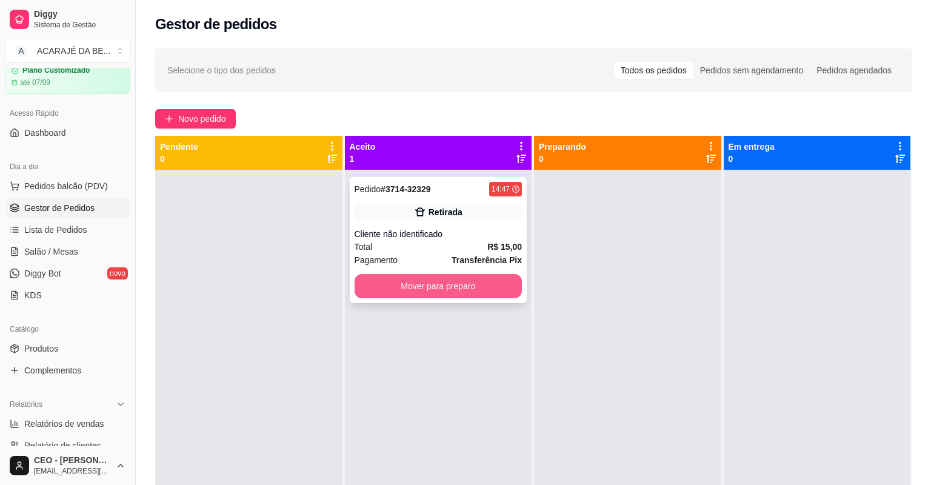
click at [491, 292] on button "Mover para preparo" at bounding box center [439, 286] width 168 height 24
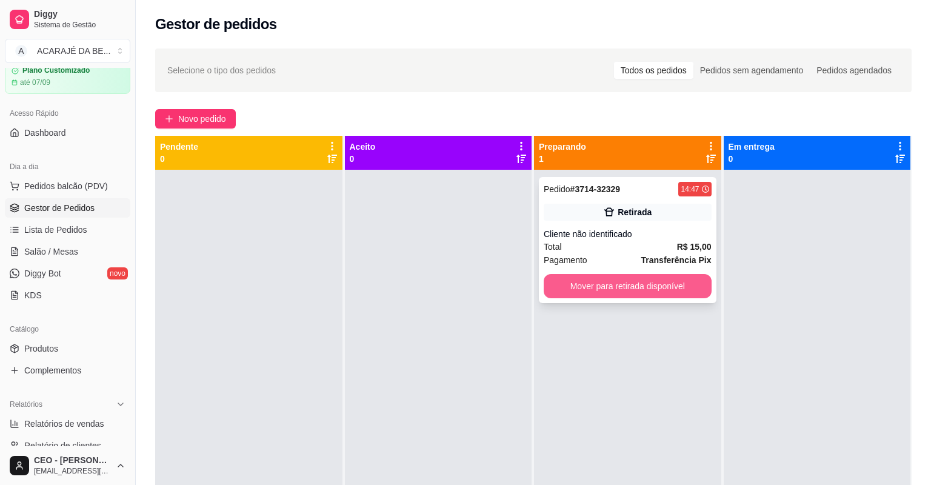
click at [584, 284] on button "Mover para retirada disponível" at bounding box center [628, 286] width 168 height 24
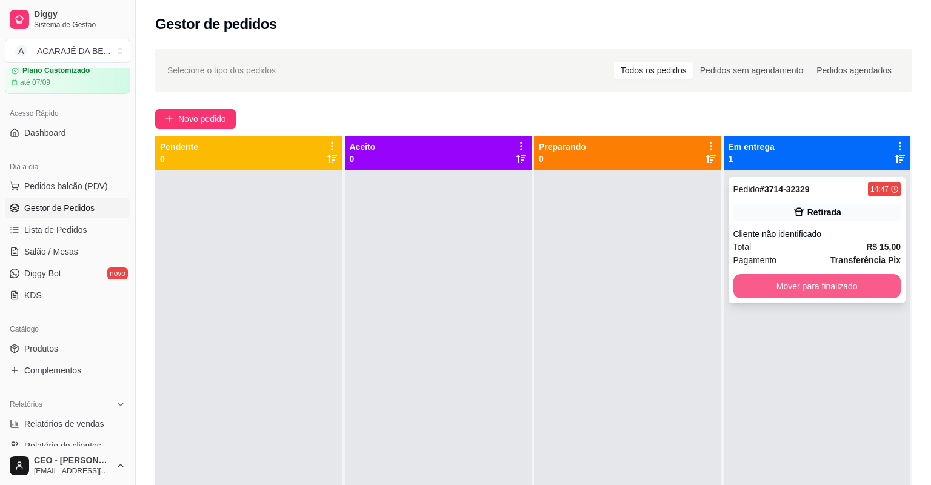
click at [762, 286] on button "Mover para finalizado" at bounding box center [818, 286] width 168 height 24
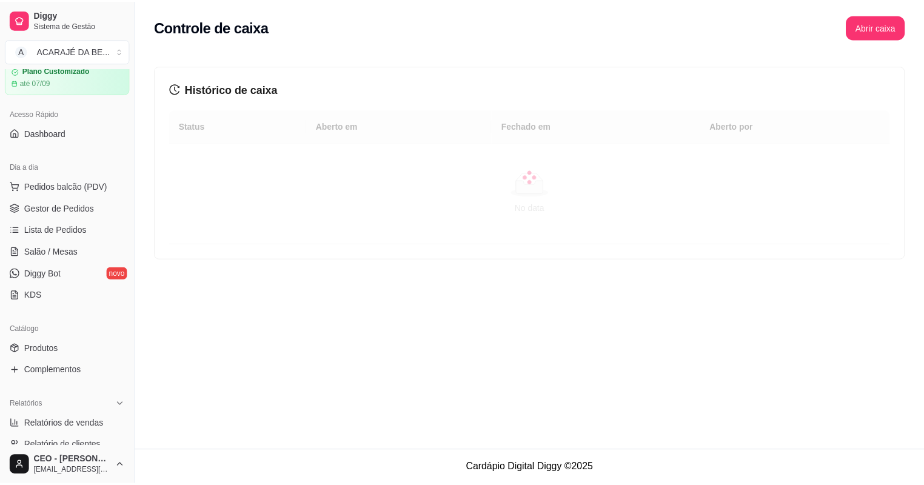
scroll to position [291, 0]
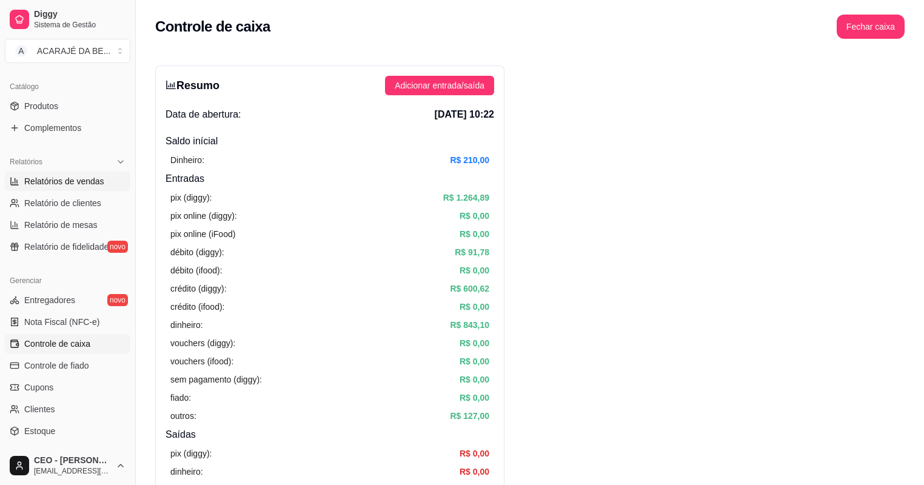
click at [85, 187] on link "Relatórios de vendas" at bounding box center [68, 181] width 126 height 19
select select "ALL"
select select "0"
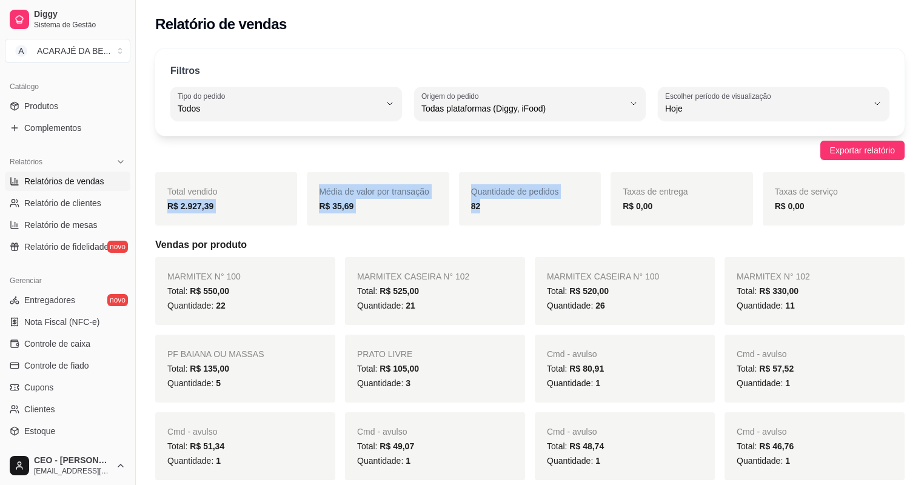
drag, startPoint x: 155, startPoint y: 208, endPoint x: 531, endPoint y: 209, distance: 376.6
copy div "R$ 2.927,39 Média de valor por transação R$ 35,69 Quantidade de pedidos 82"
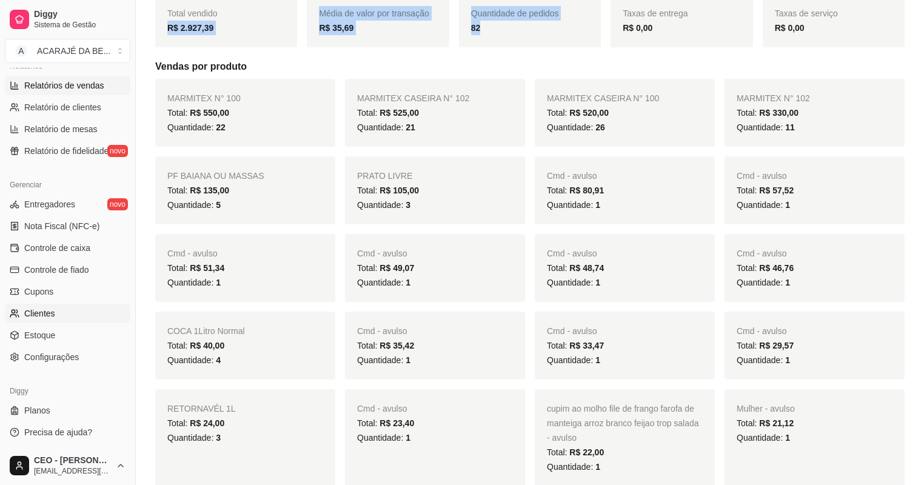
scroll to position [194, 0]
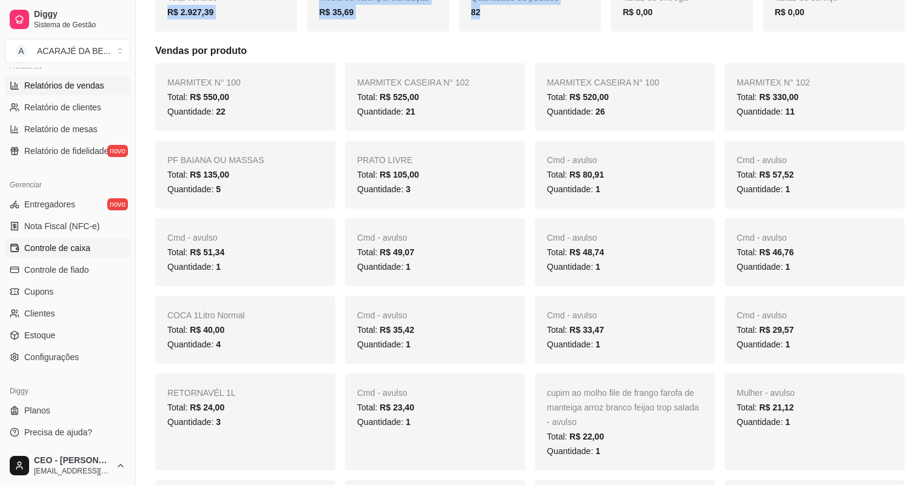
click at [65, 244] on span "Controle de caixa" at bounding box center [57, 248] width 66 height 12
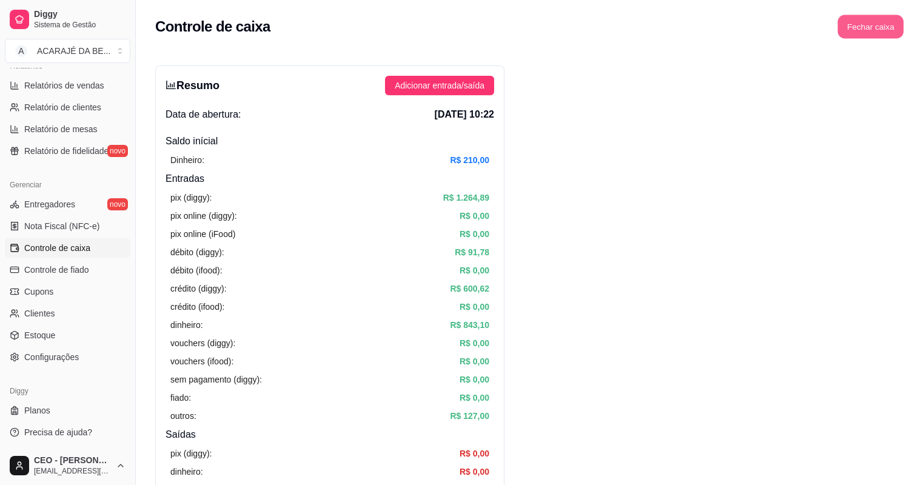
click at [890, 30] on button "Fechar caixa" at bounding box center [871, 27] width 66 height 24
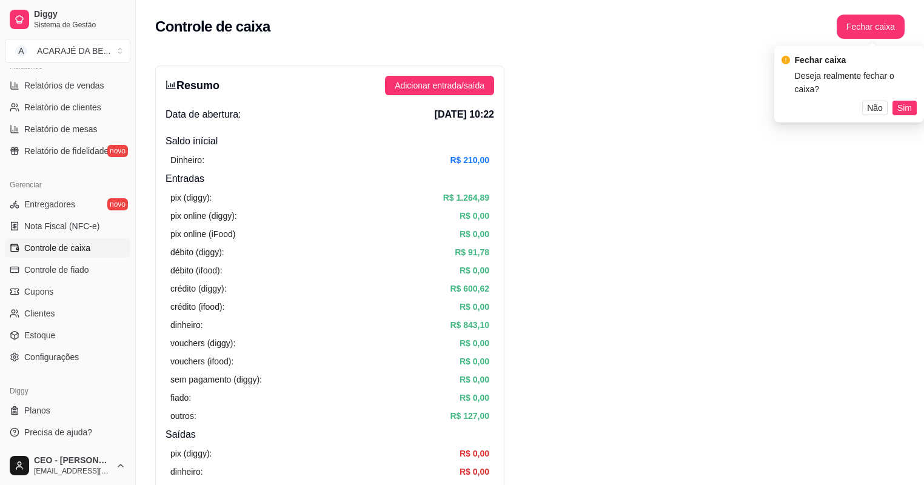
click at [912, 101] on button "Sim" at bounding box center [905, 108] width 24 height 15
